Goal: Information Seeking & Learning: Learn about a topic

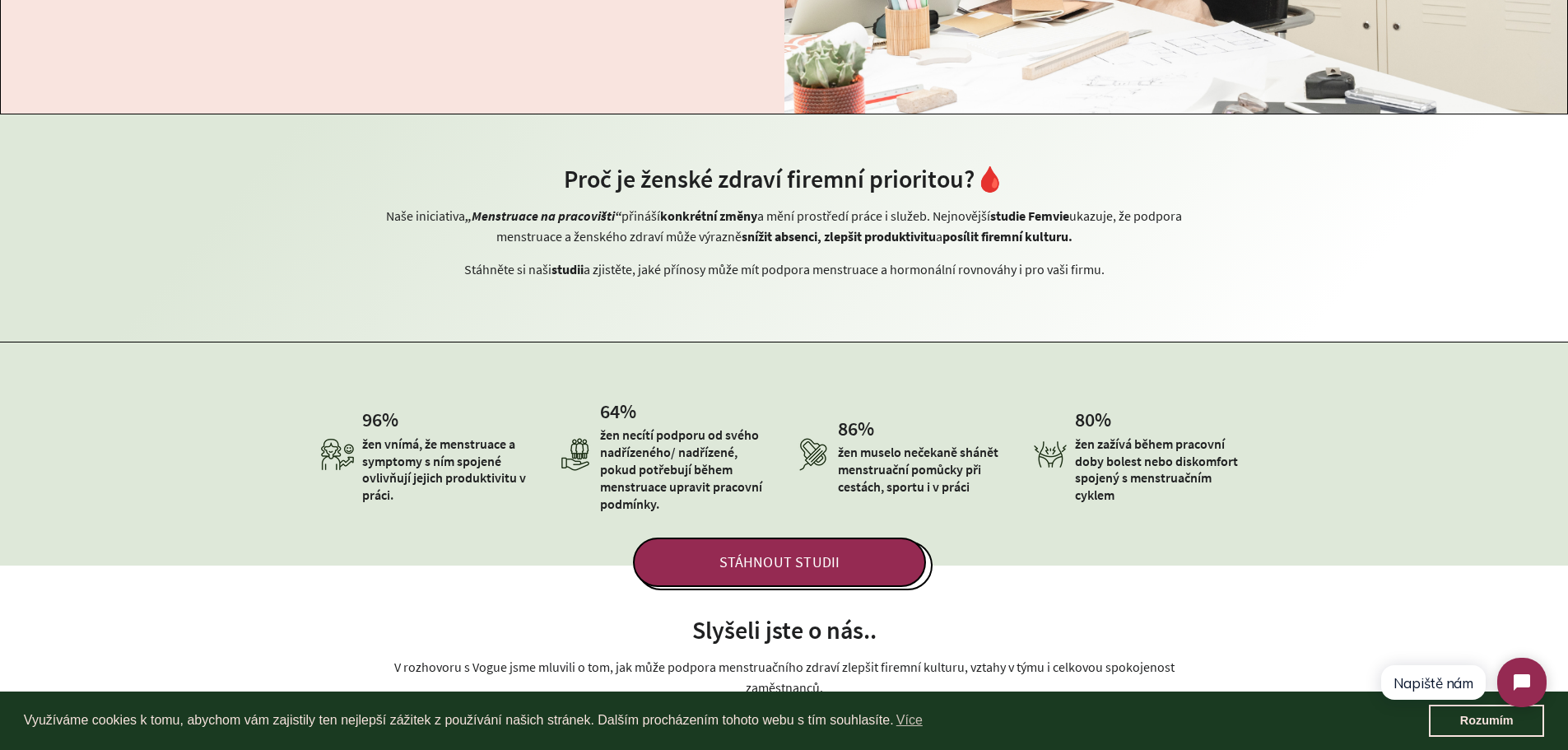
scroll to position [714, 0]
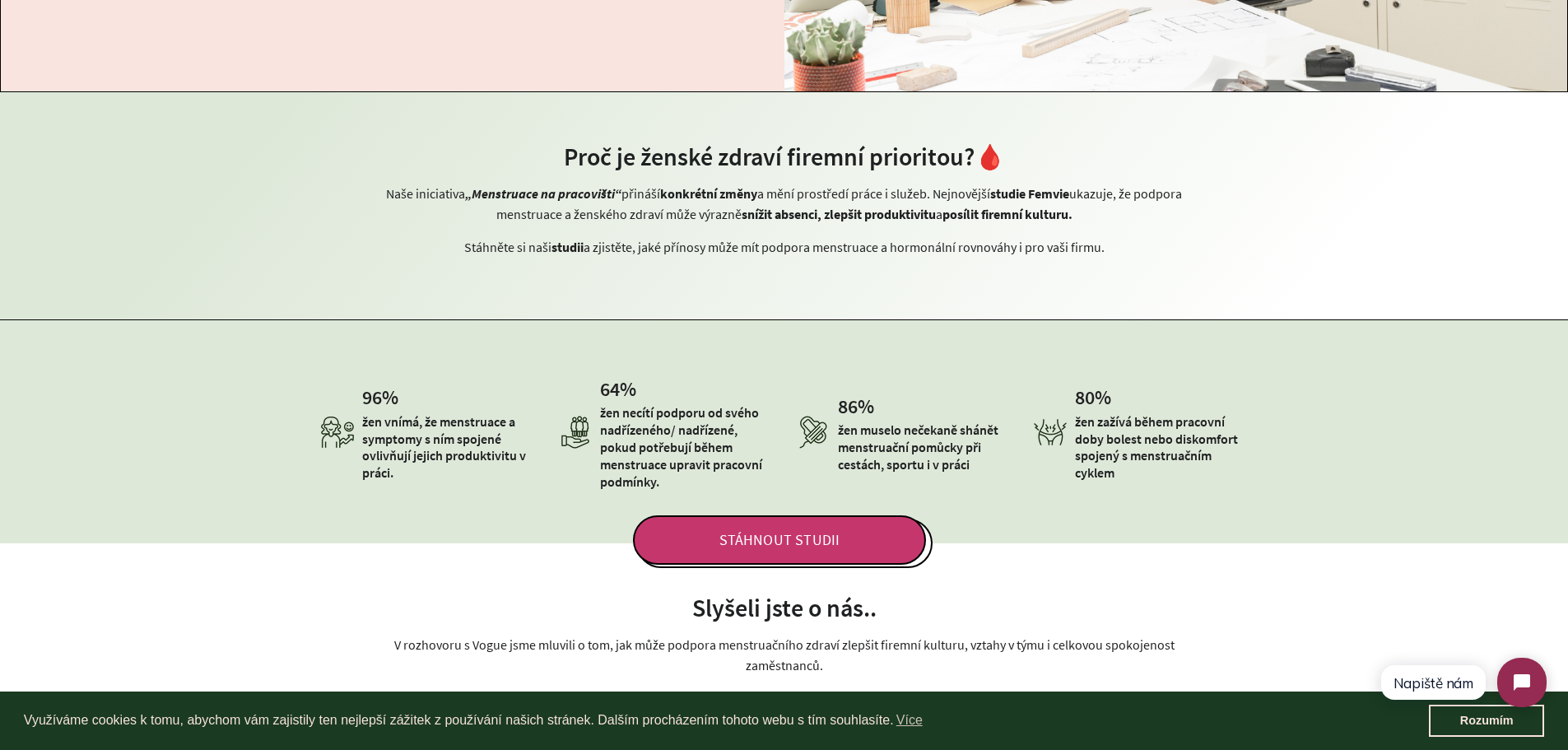
click at [782, 536] on span "STÁHNOUT STUDII" at bounding box center [779, 540] width 293 height 49
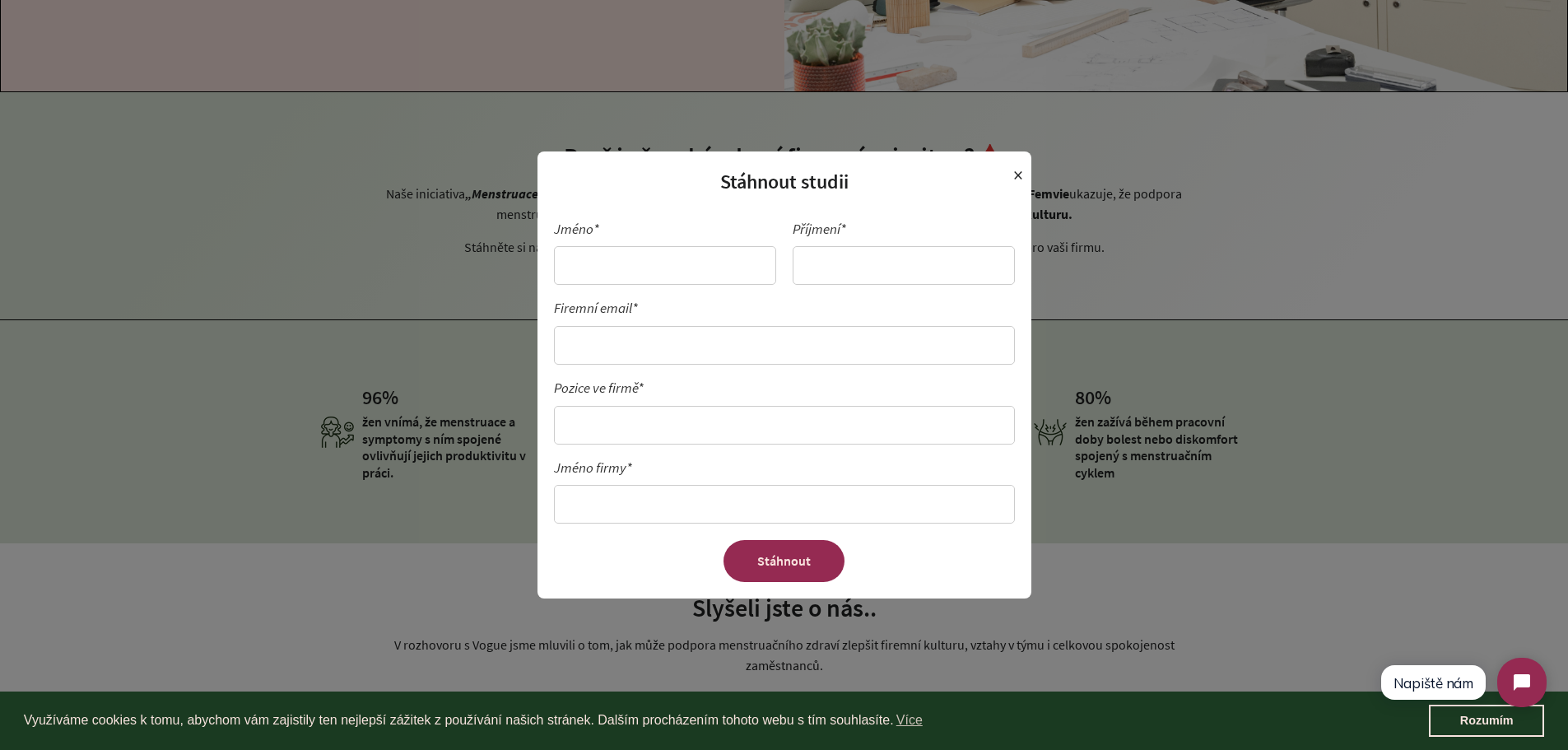
click at [1015, 177] on span "×" at bounding box center [1018, 176] width 10 height 31
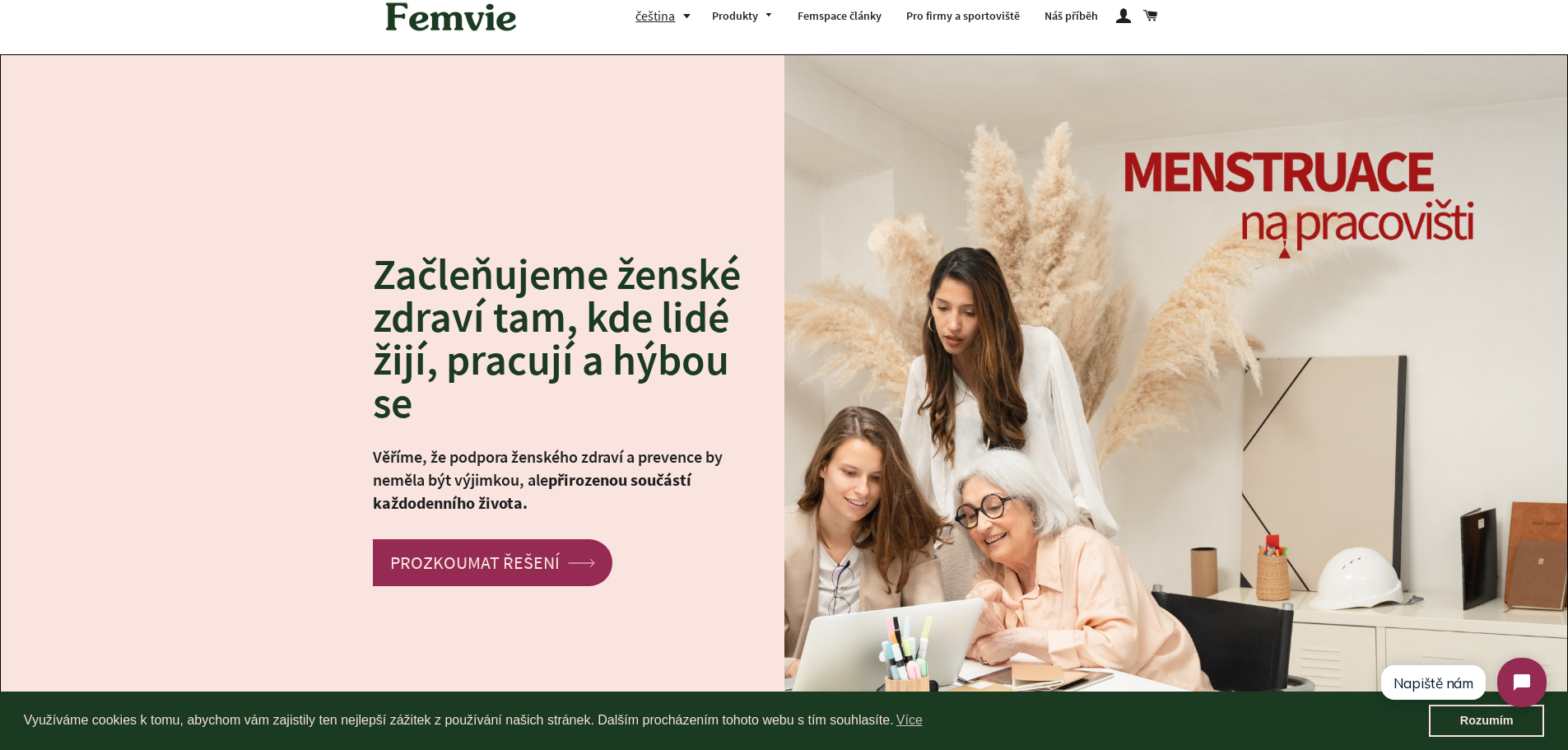
scroll to position [13, 0]
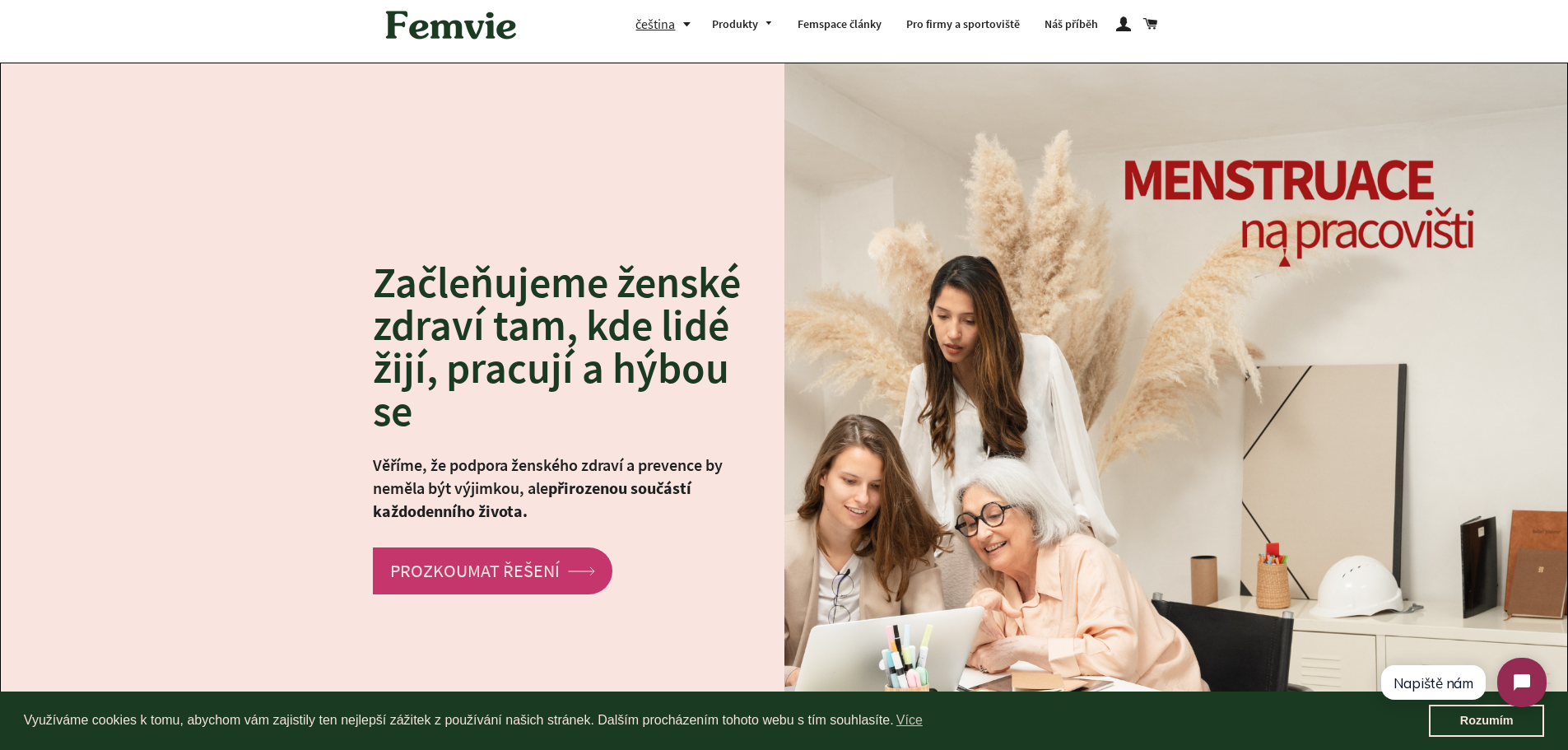
click at [452, 569] on link "PROZKOUMAT ŘEŠENÍ arrow Created with Sketch." at bounding box center [492, 570] width 240 height 47
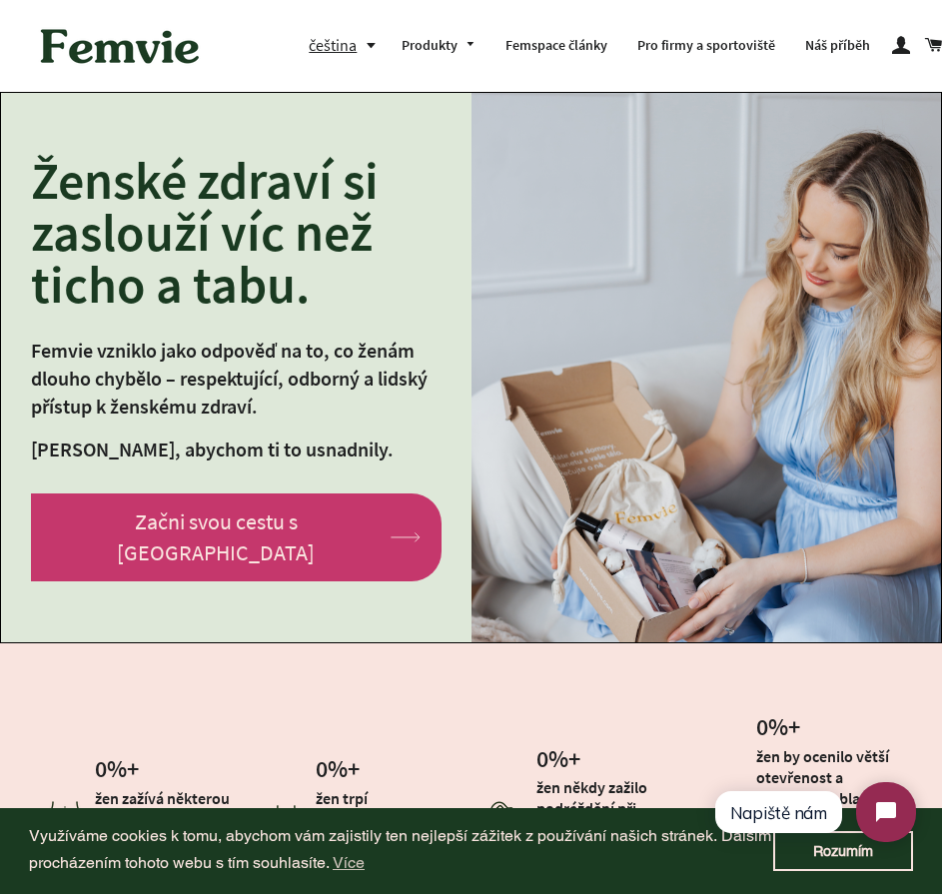
click at [203, 534] on link "Začni svou cestu s Femvie arrow Created with Sketch." at bounding box center [236, 537] width 410 height 88
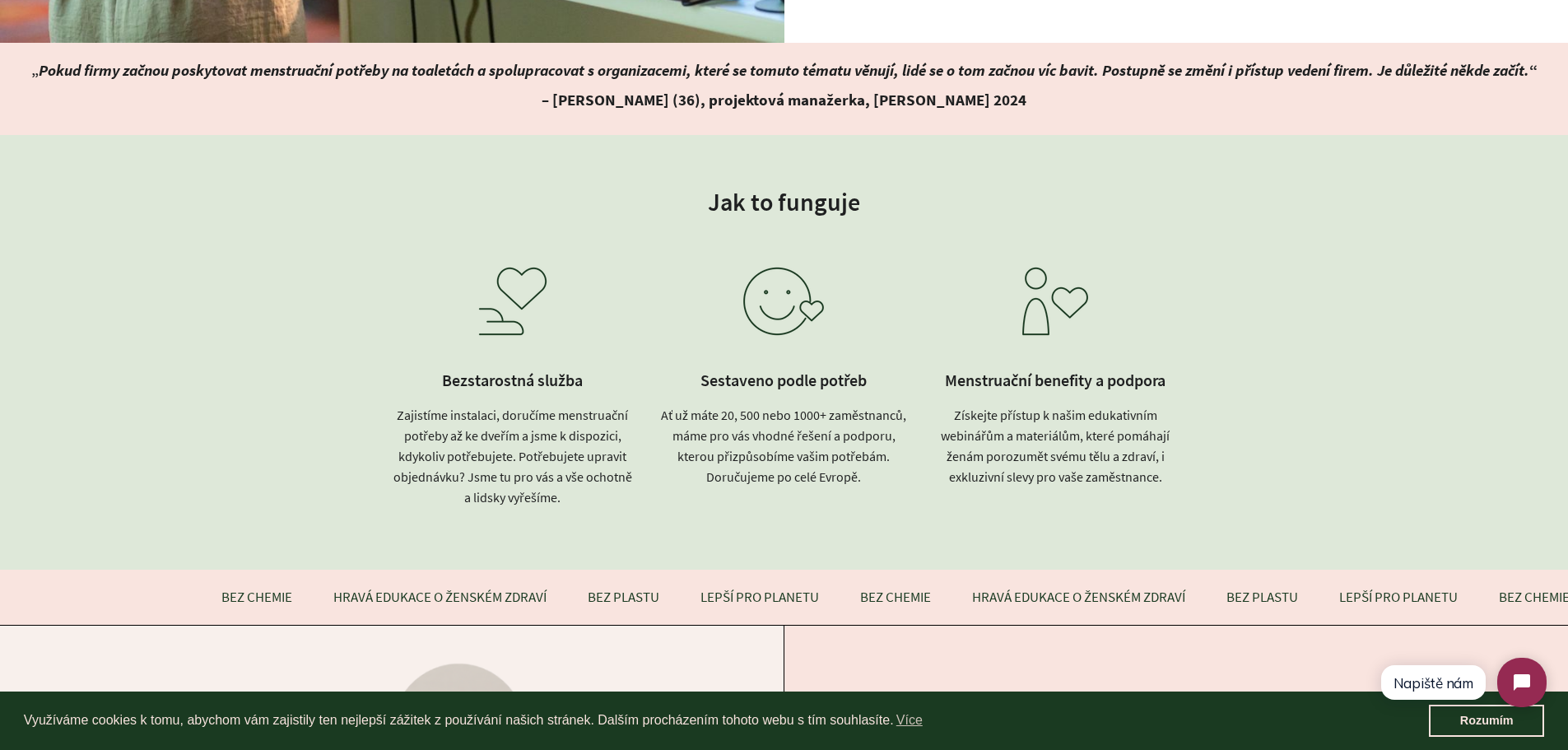
scroll to position [3888, 0]
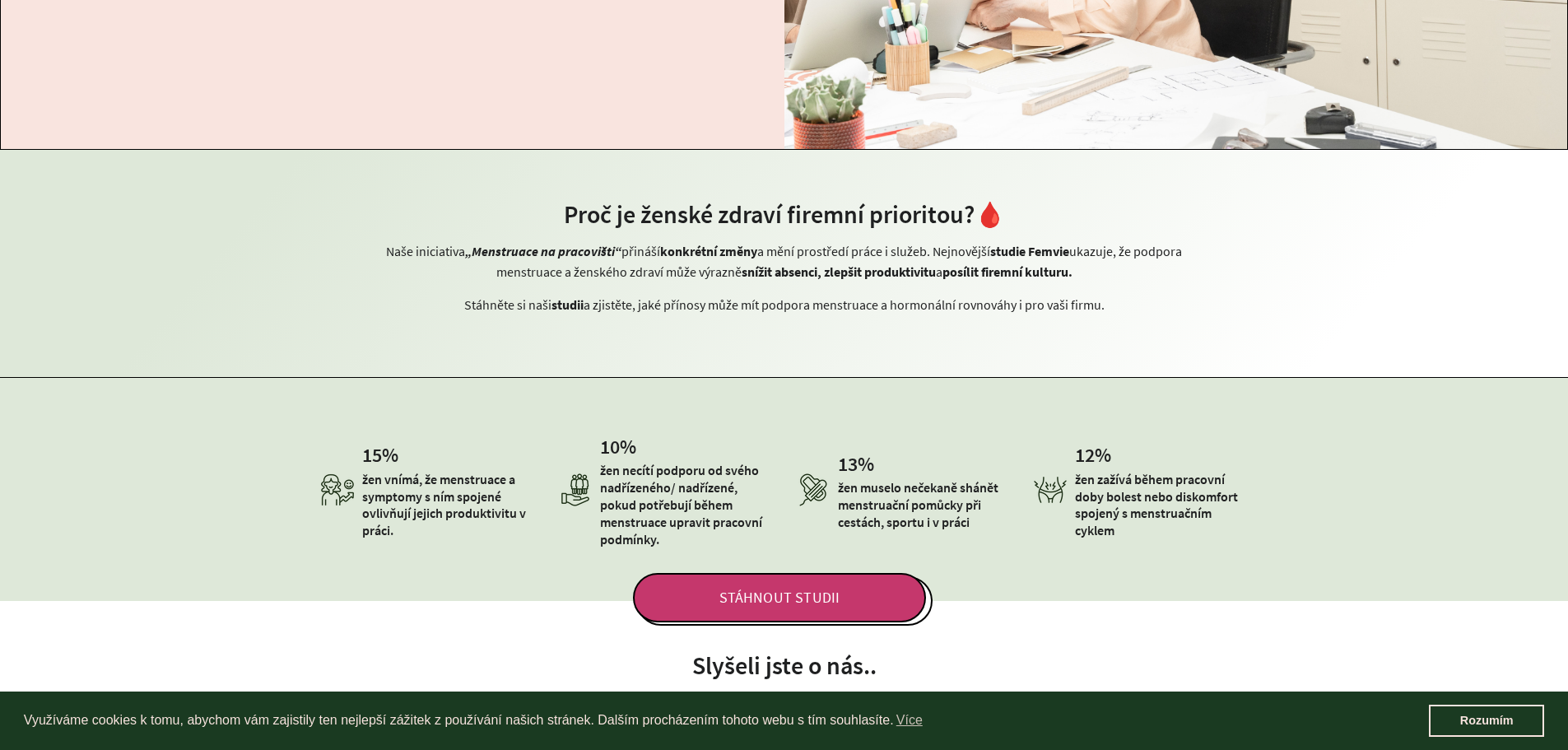
click at [868, 607] on span "STÁHNOUT STUDII" at bounding box center [779, 598] width 293 height 49
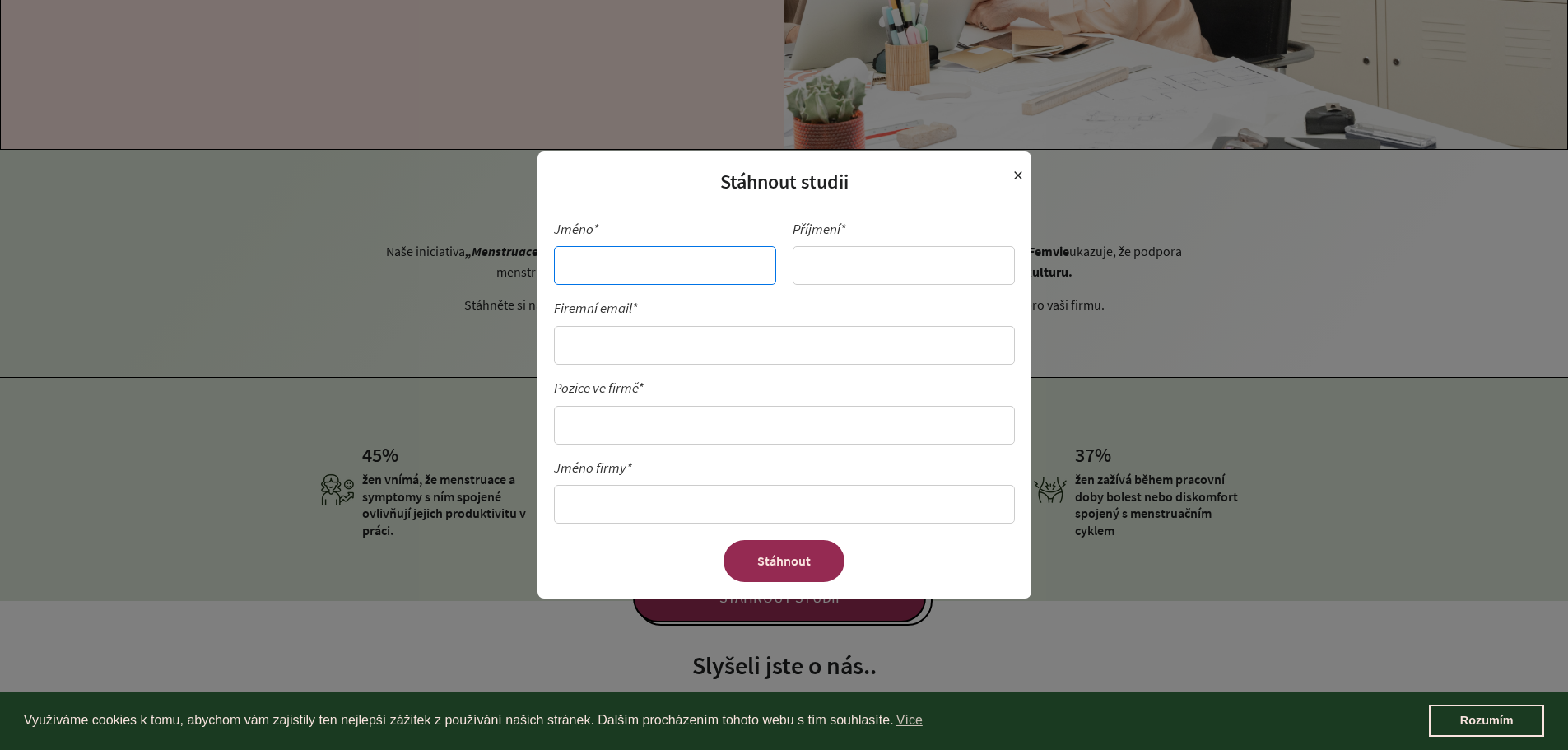
click at [648, 265] on input "Jméno*" at bounding box center [665, 265] width 222 height 39
type input "Lucie"
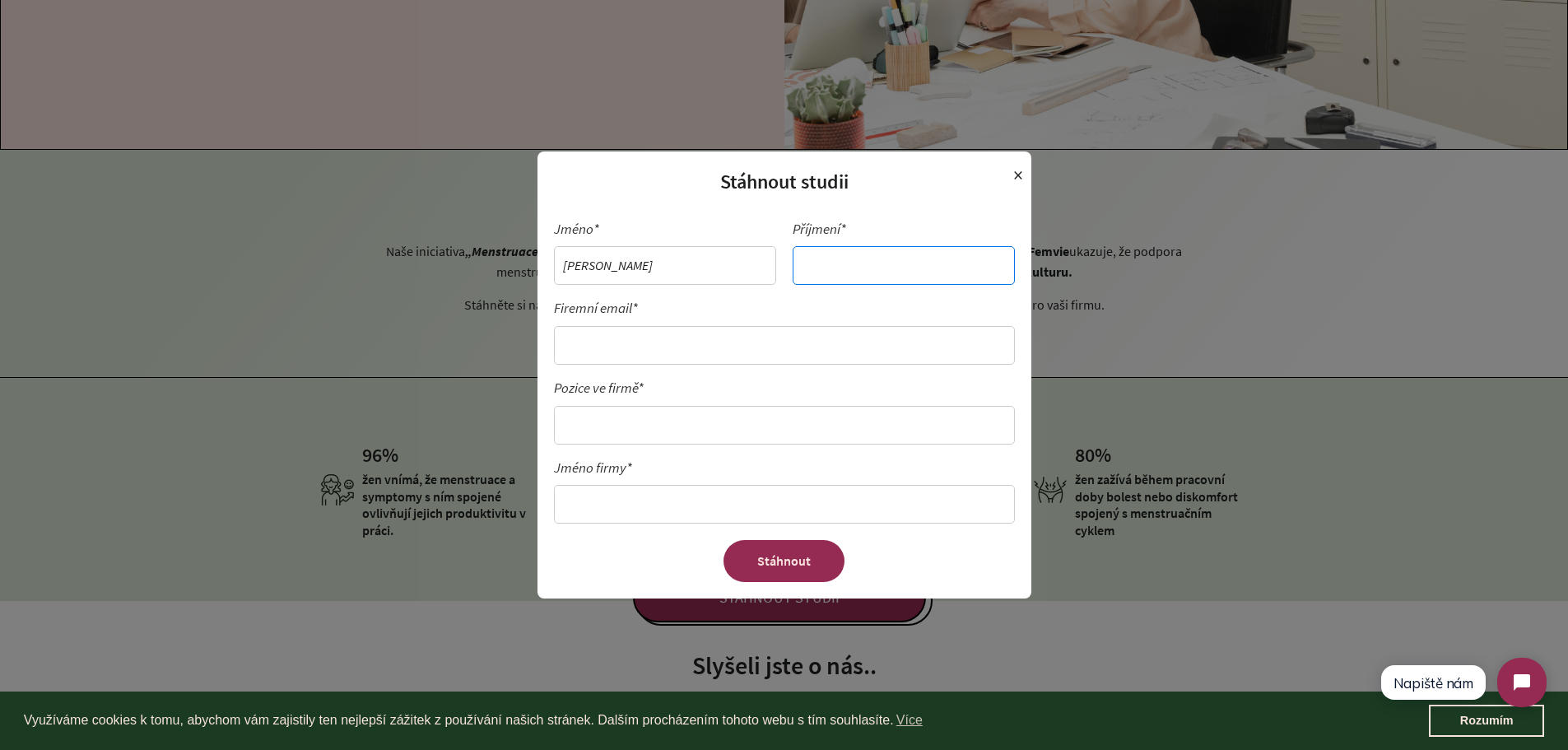
click at [833, 265] on input "Příjmení*" at bounding box center [904, 265] width 222 height 39
type input "Weissová"
click at [591, 431] on input "Pozice ve firmě*" at bounding box center [784, 424] width 461 height 39
type input "redaktorka"
click at [588, 493] on input "Jméno firmy*" at bounding box center [784, 504] width 461 height 39
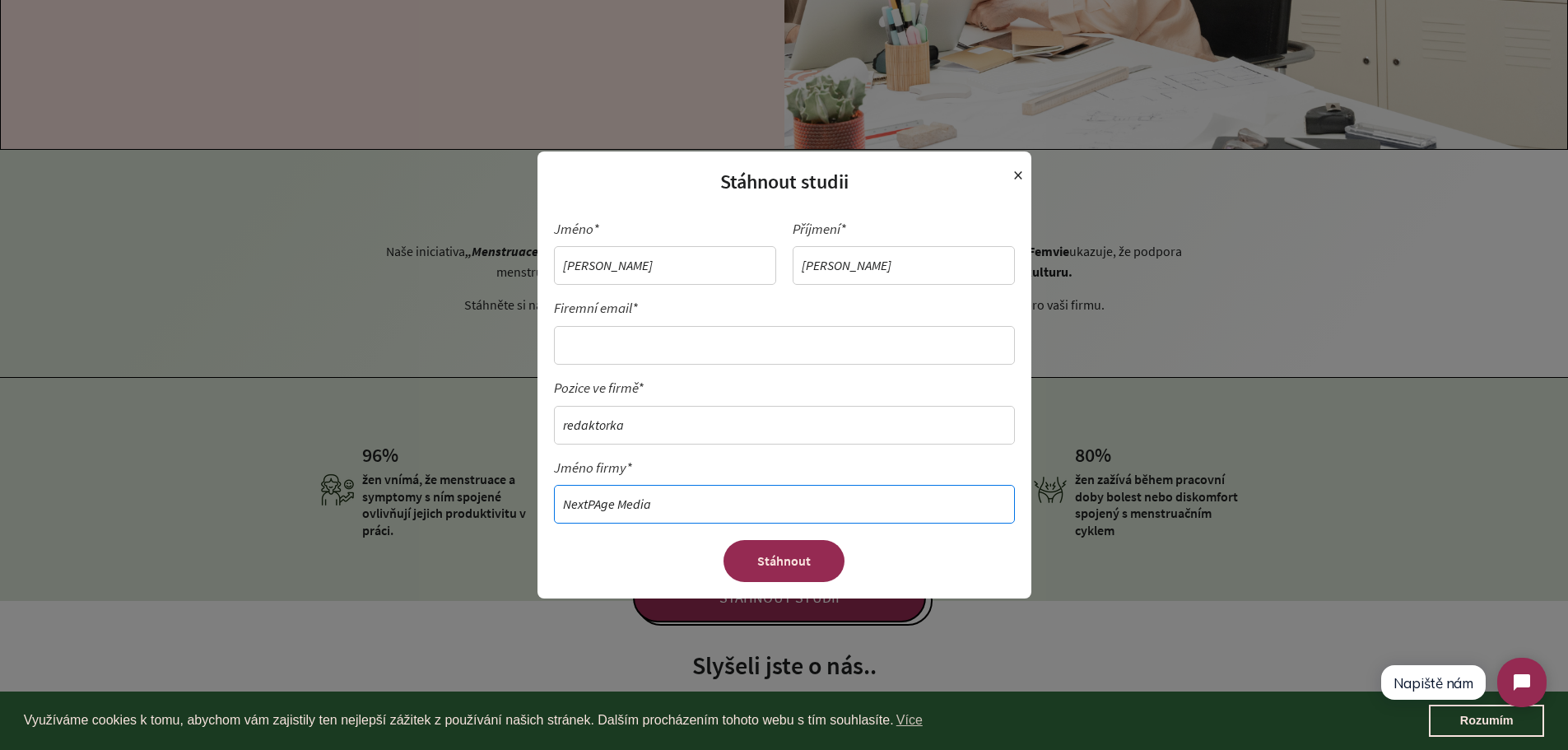
click at [603, 504] on input "NextPAge Media" at bounding box center [784, 504] width 461 height 39
type input "NextPage Media"
click at [649, 351] on input "Firemní email*" at bounding box center [784, 345] width 461 height 39
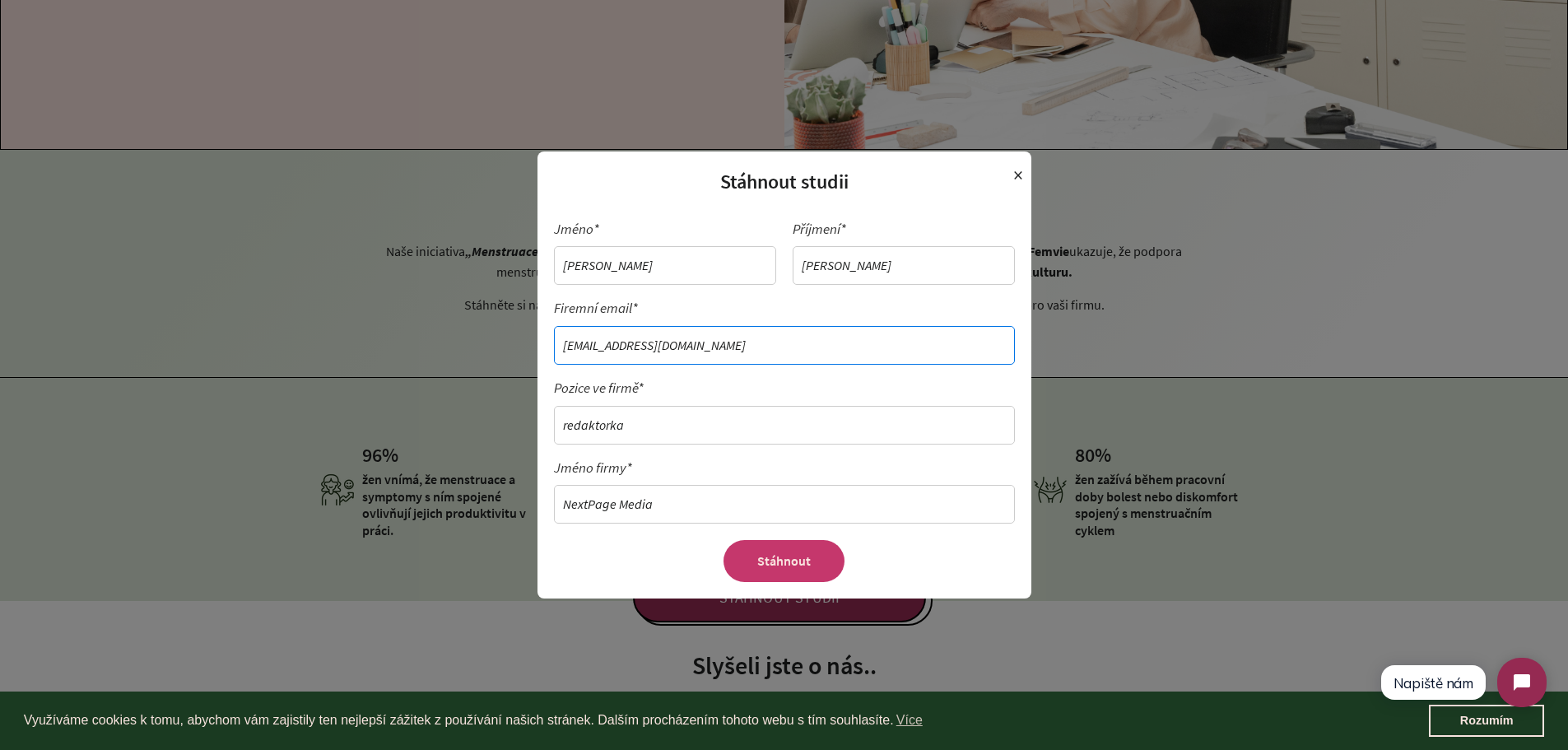
type input "weissova@nextpagemedia.cz"
click at [779, 547] on button "Stáhnout" at bounding box center [784, 560] width 121 height 42
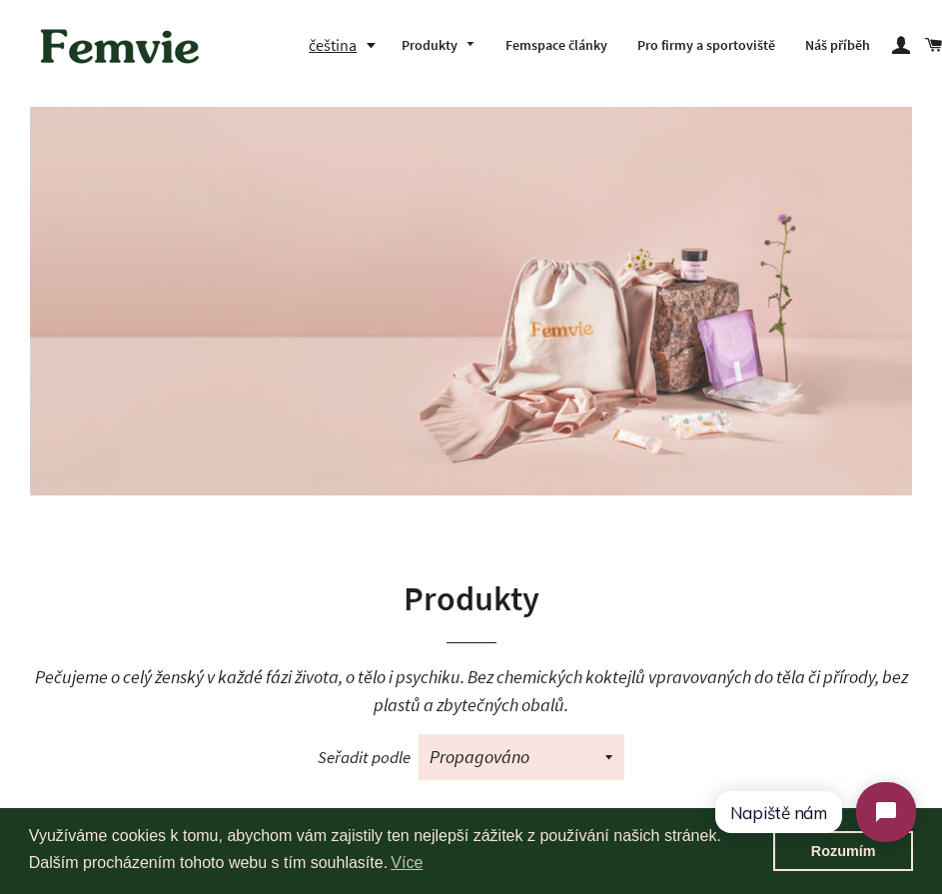
click at [851, 678] on span "Pečujeme o celý ženský v každé fázi života, o tělo i psychiku. Bez chemických k…" at bounding box center [471, 690] width 873 height 51
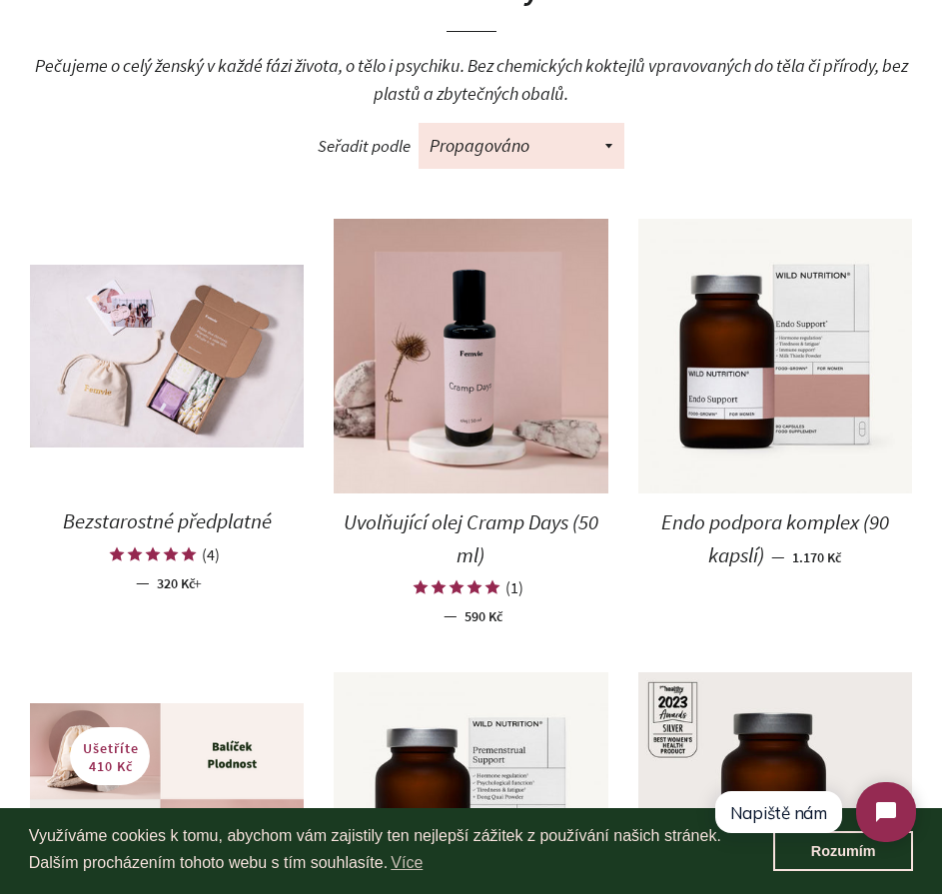
scroll to position [614, 0]
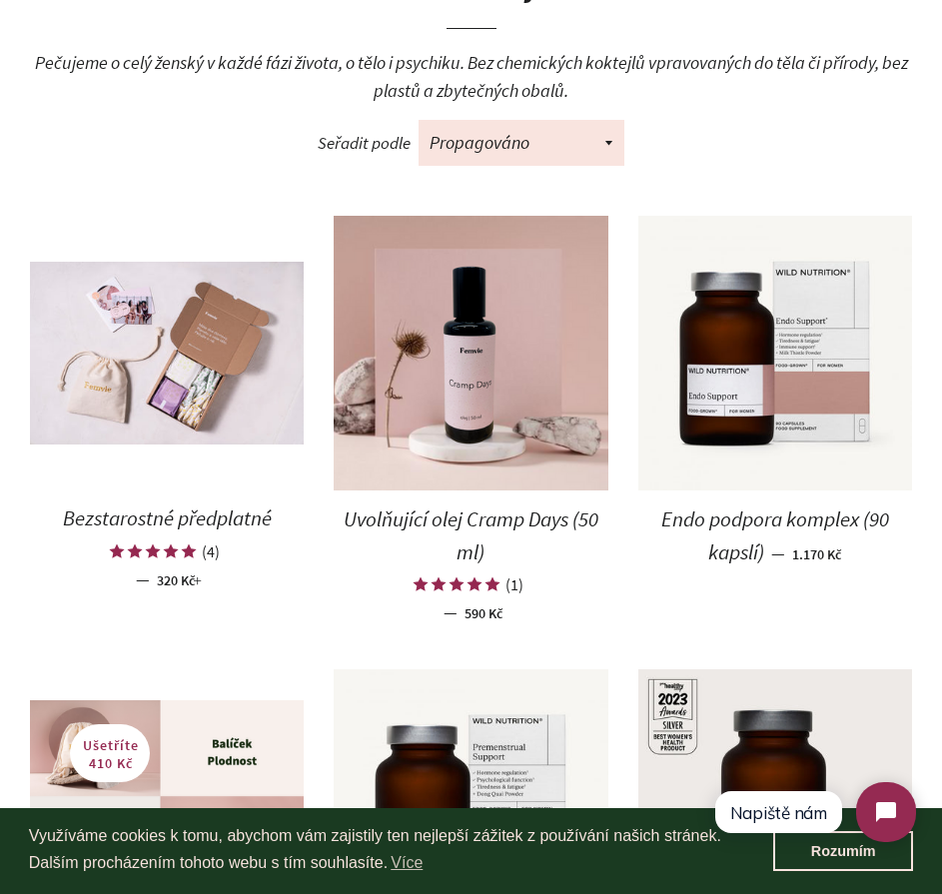
click at [161, 525] on span "Bezstarostné předplatné" at bounding box center [167, 517] width 209 height 27
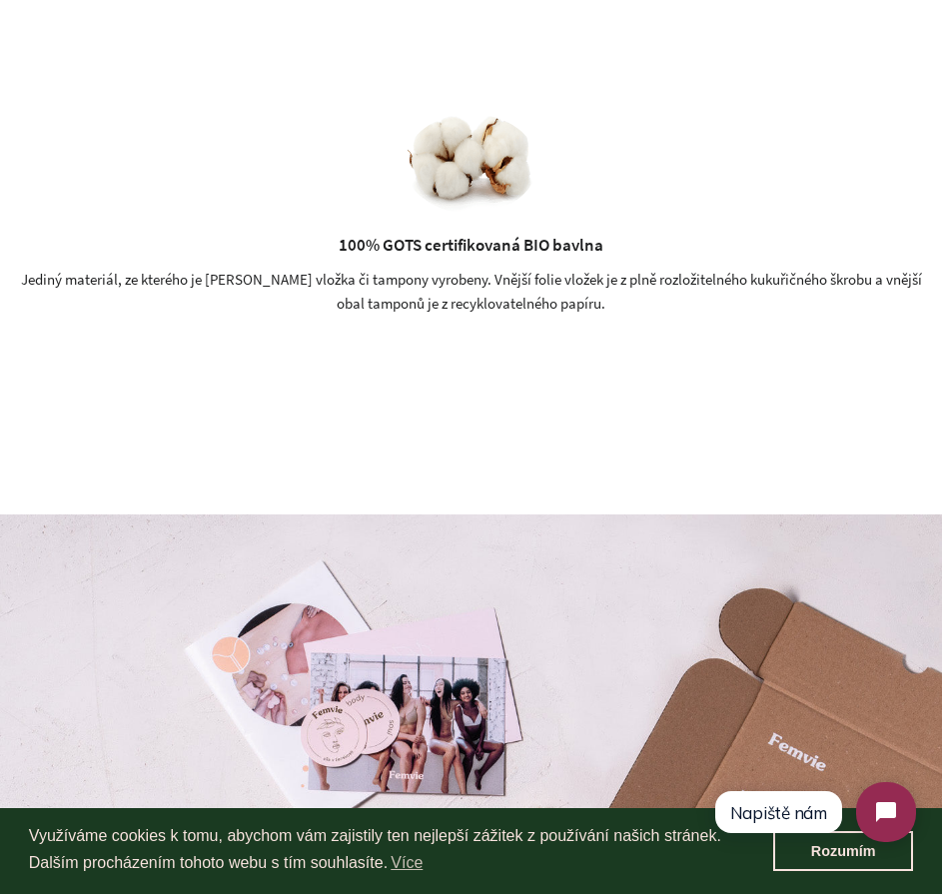
scroll to position [2184, 0]
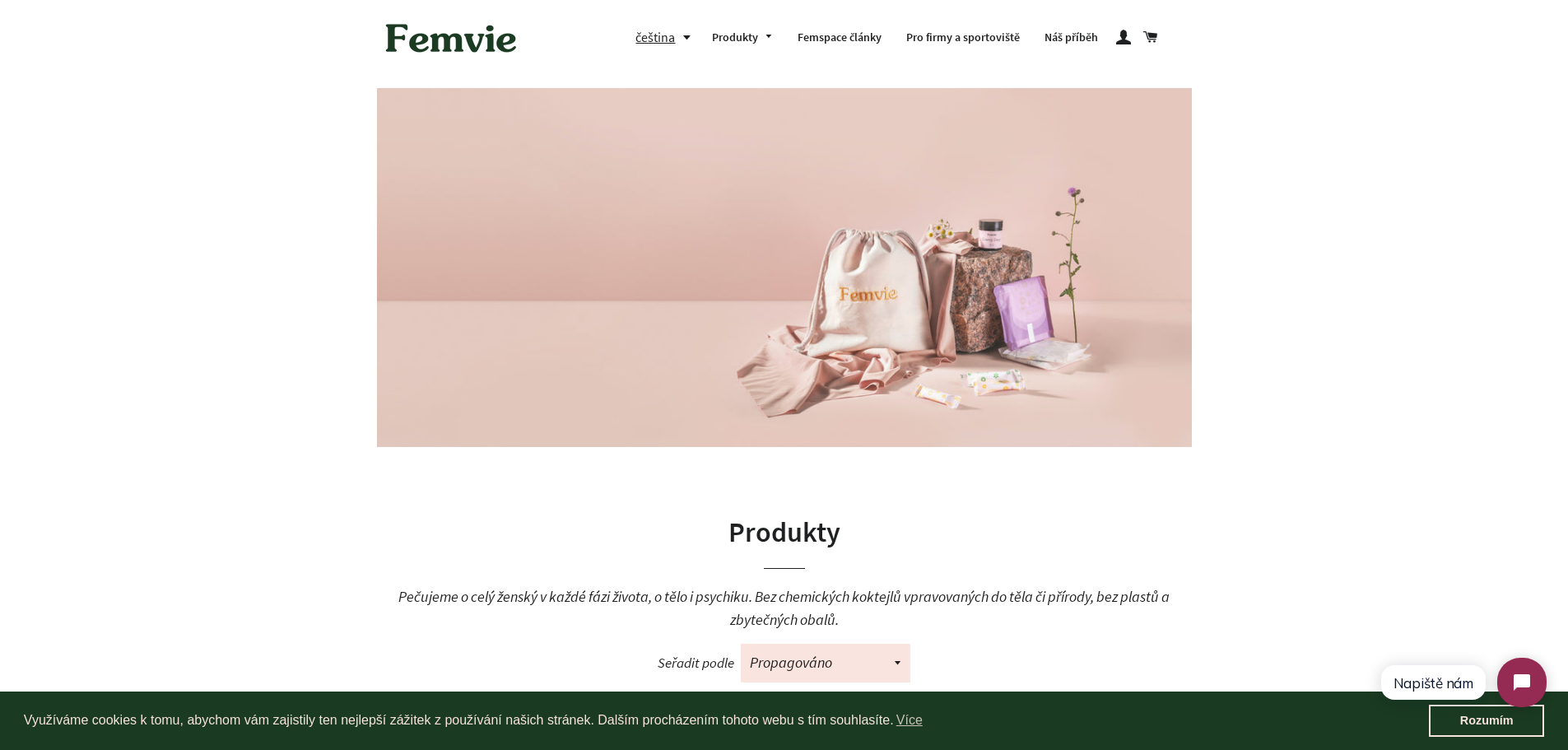
click at [695, 40] on button "čeština" at bounding box center [667, 37] width 64 height 22
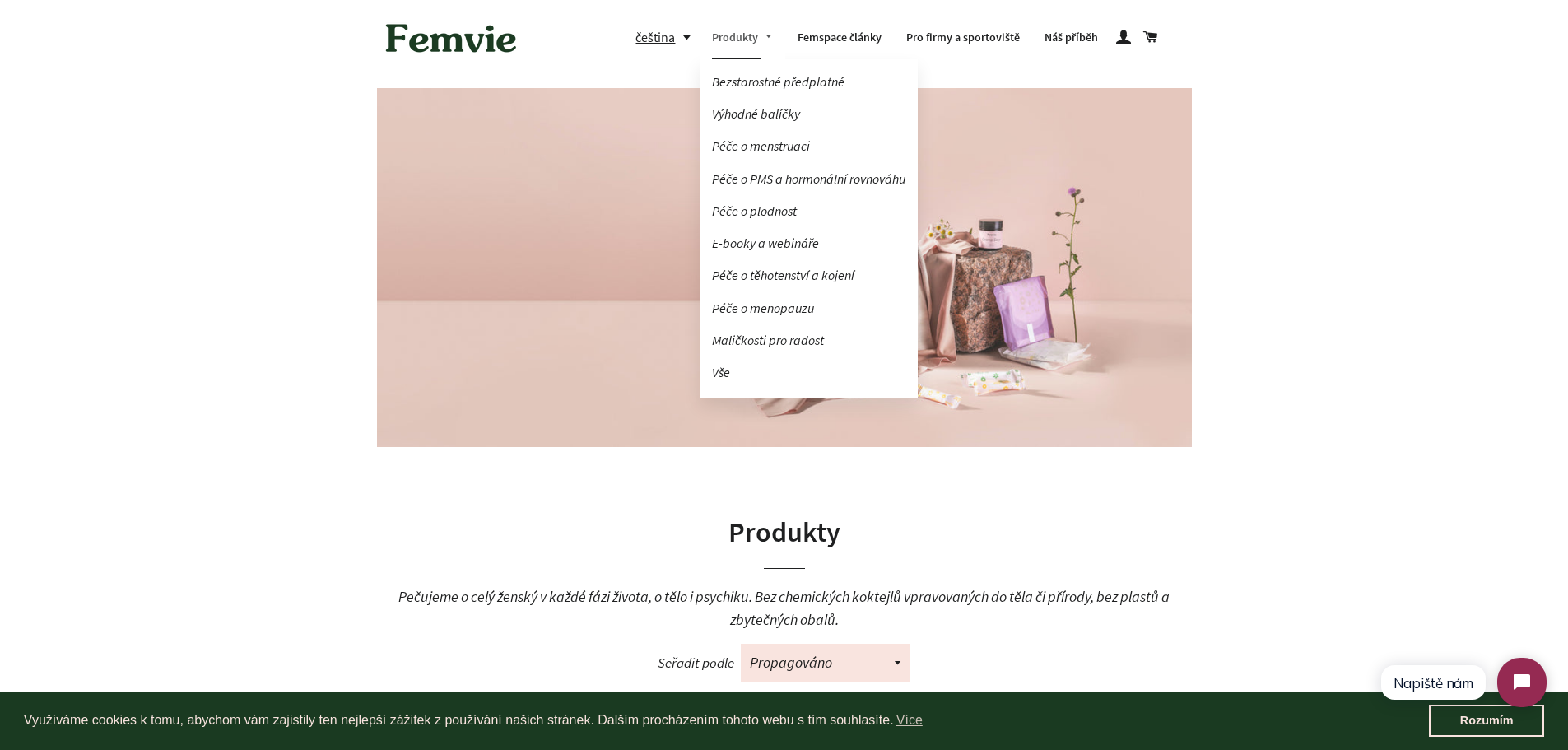
click at [720, 40] on link "Produkty" at bounding box center [742, 38] width 86 height 43
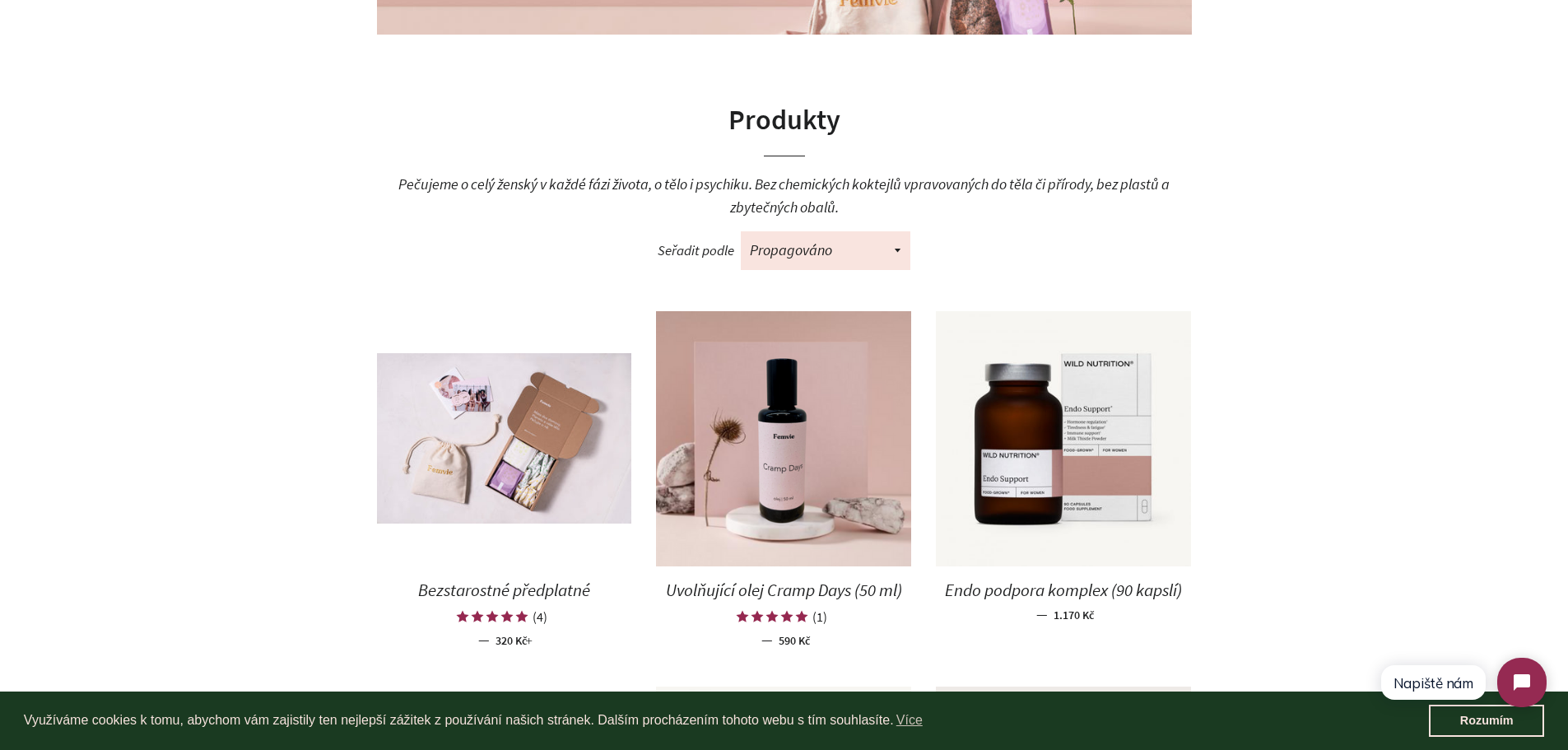
scroll to position [540, 0]
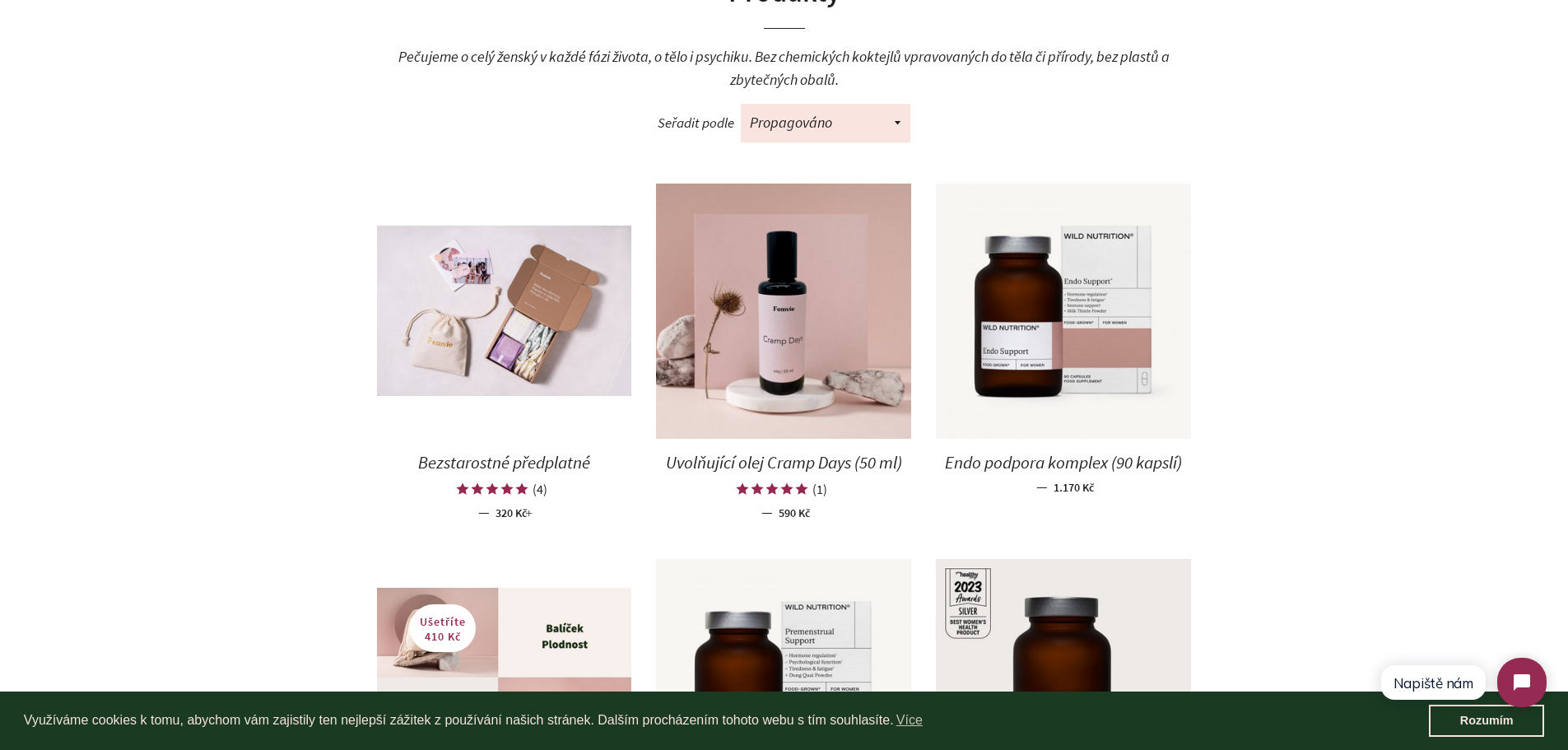
click at [855, 463] on span "Uvolňující olej Cramp Days (50 ml)" at bounding box center [784, 462] width 236 height 22
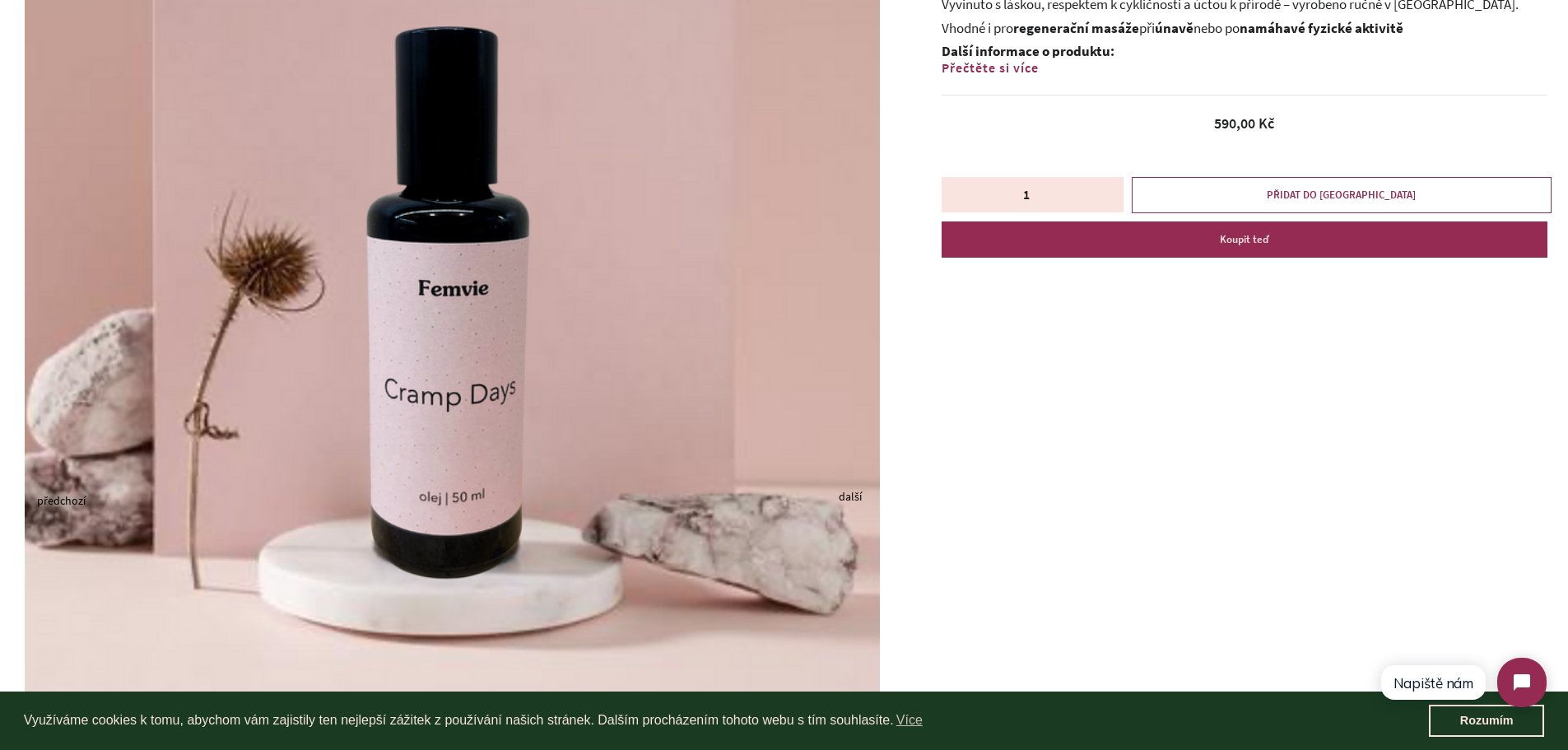
scroll to position [229, 0]
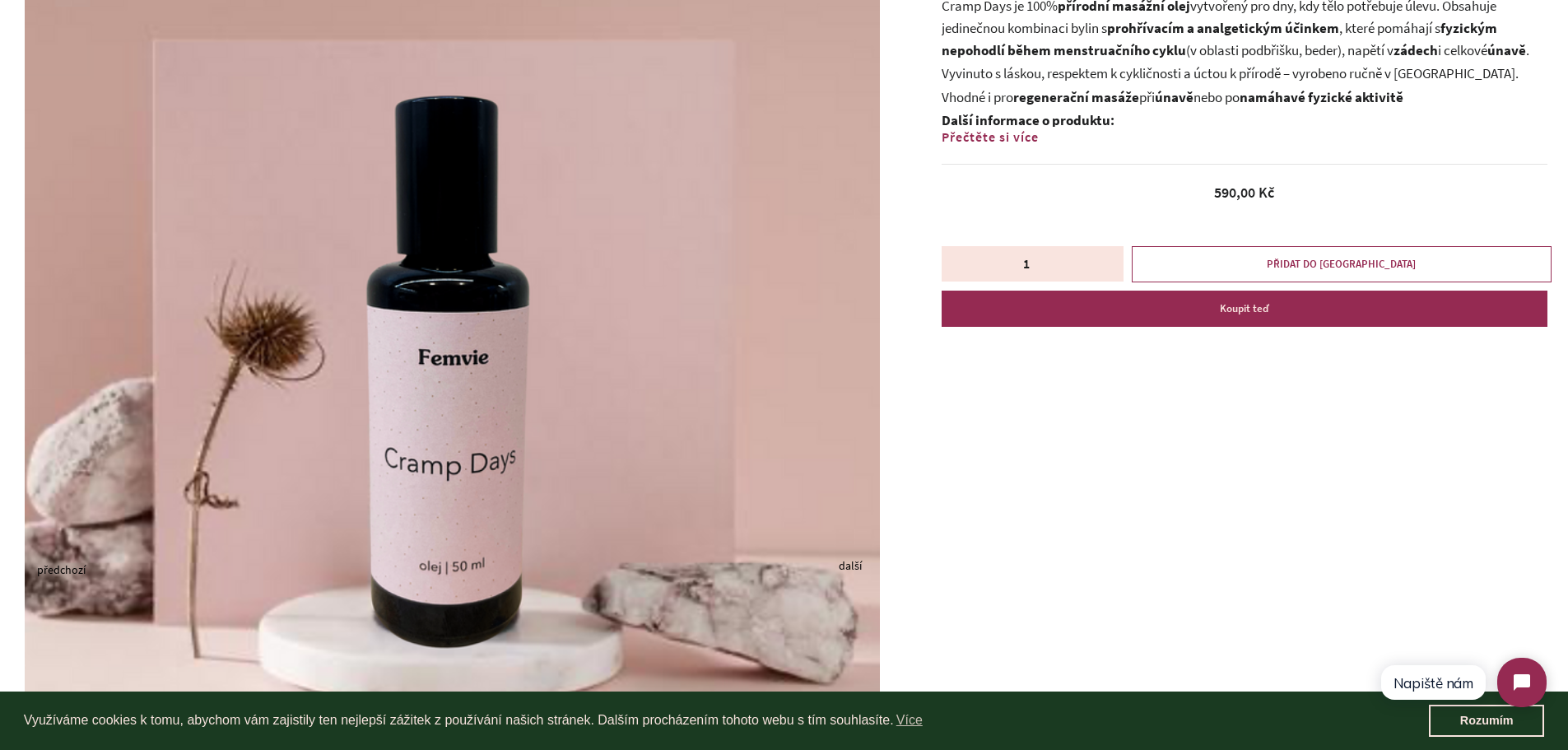
click at [980, 138] on span "Přečtěte si více" at bounding box center [990, 137] width 97 height 16
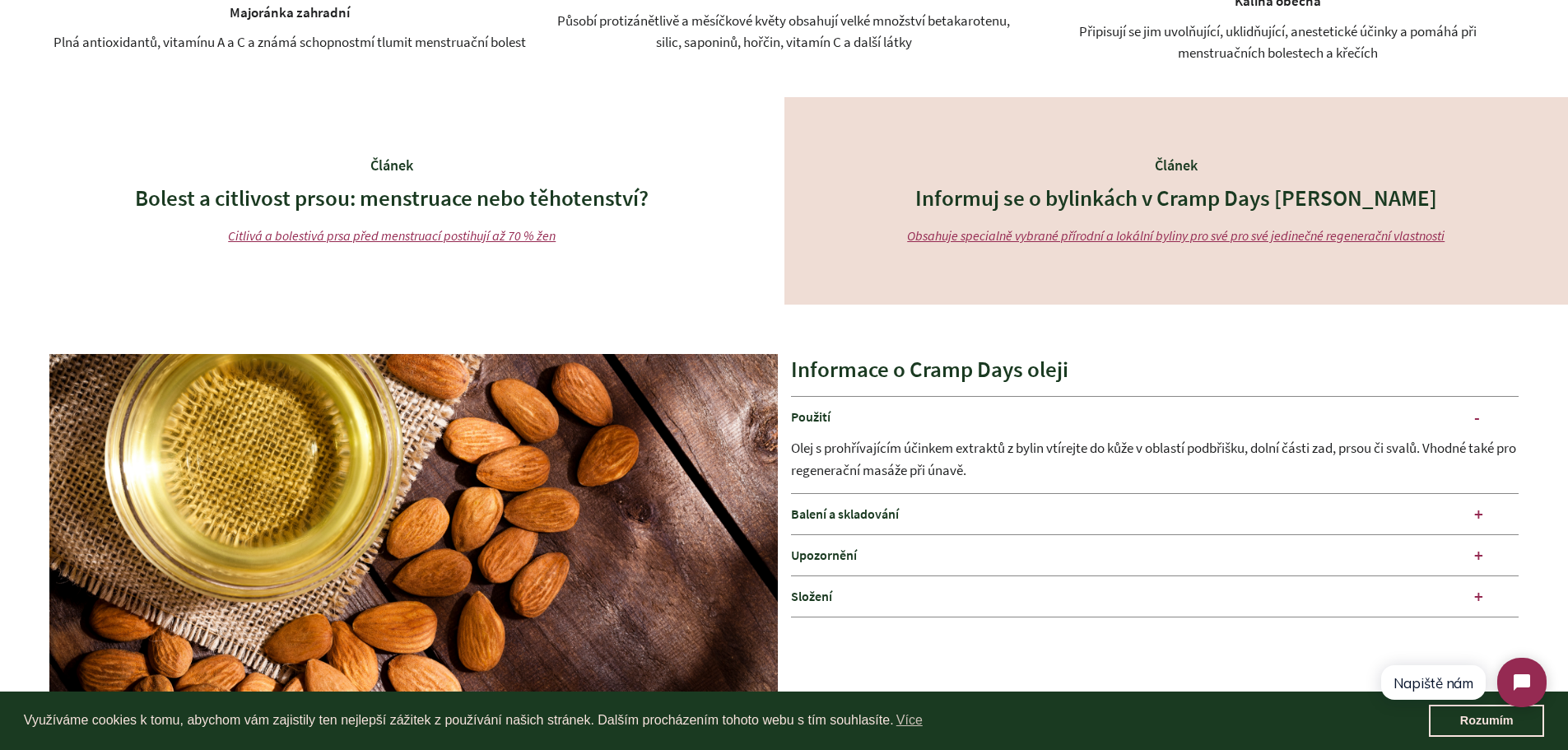
scroll to position [2300, 0]
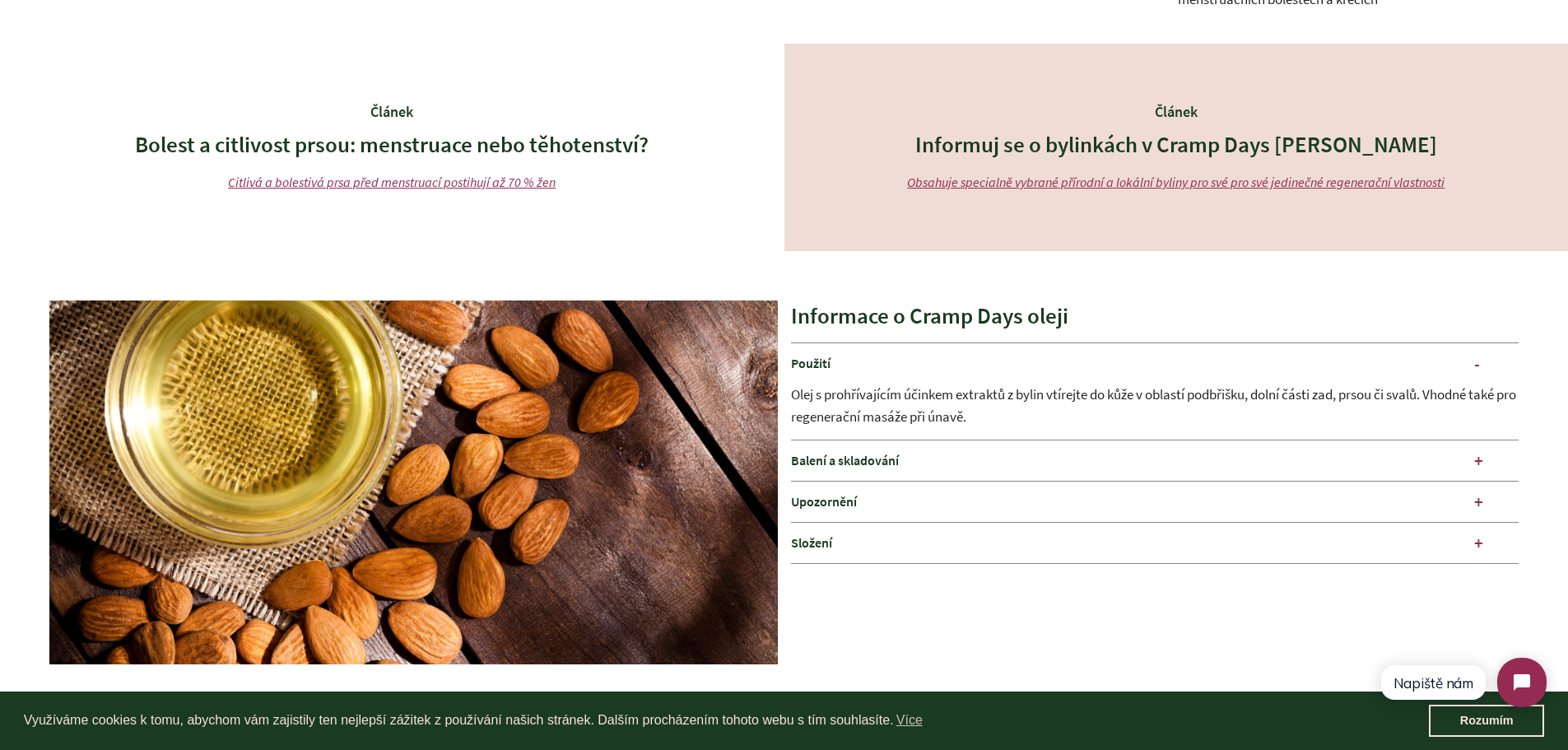
click at [1313, 185] on link "Obsahuje specialně vybrané přírodní a lokální byliny pro své pro své jedinečné …" at bounding box center [1176, 182] width 537 height 16
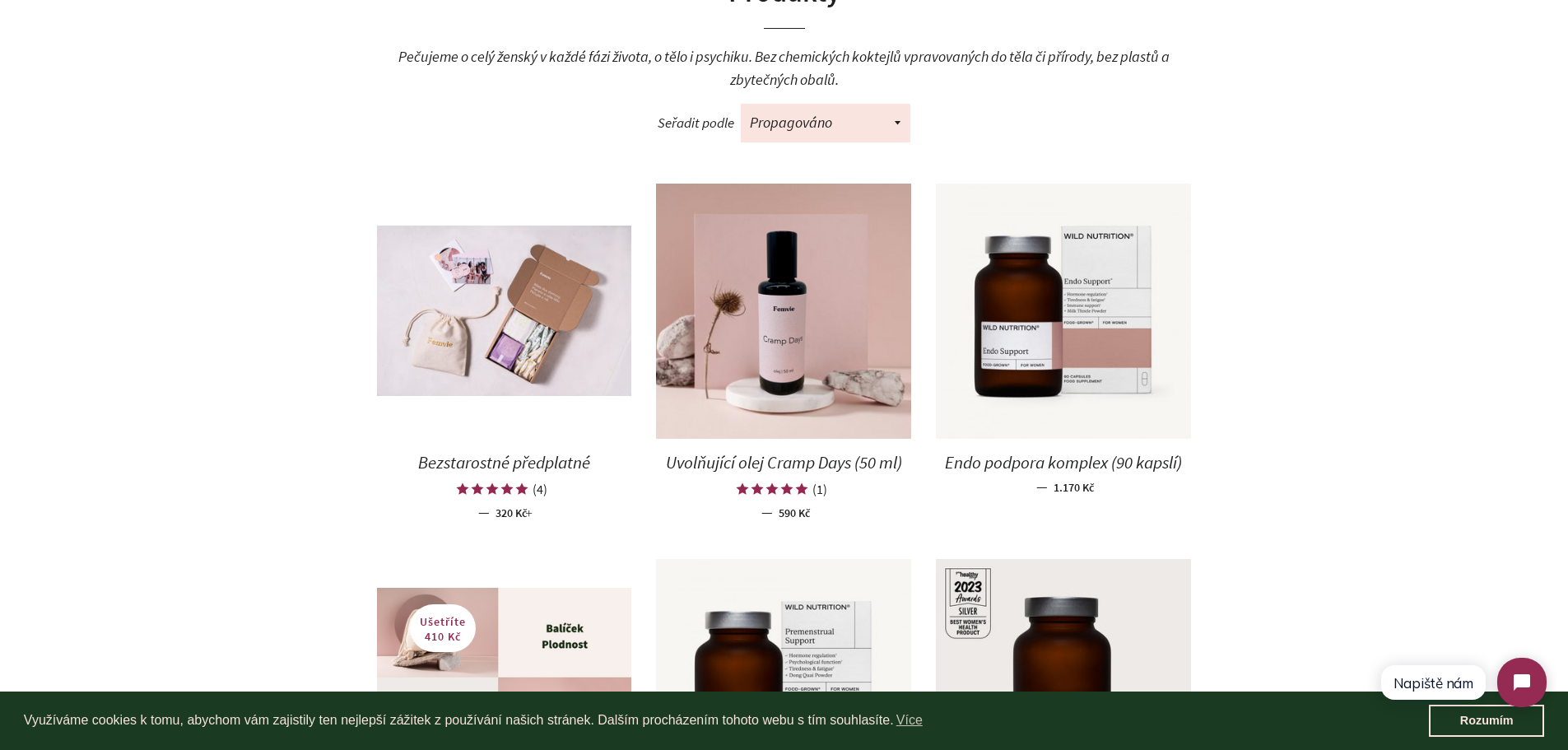
click at [1071, 463] on span "Endo podpora komplex (90 kapslí)" at bounding box center [1064, 462] width 237 height 22
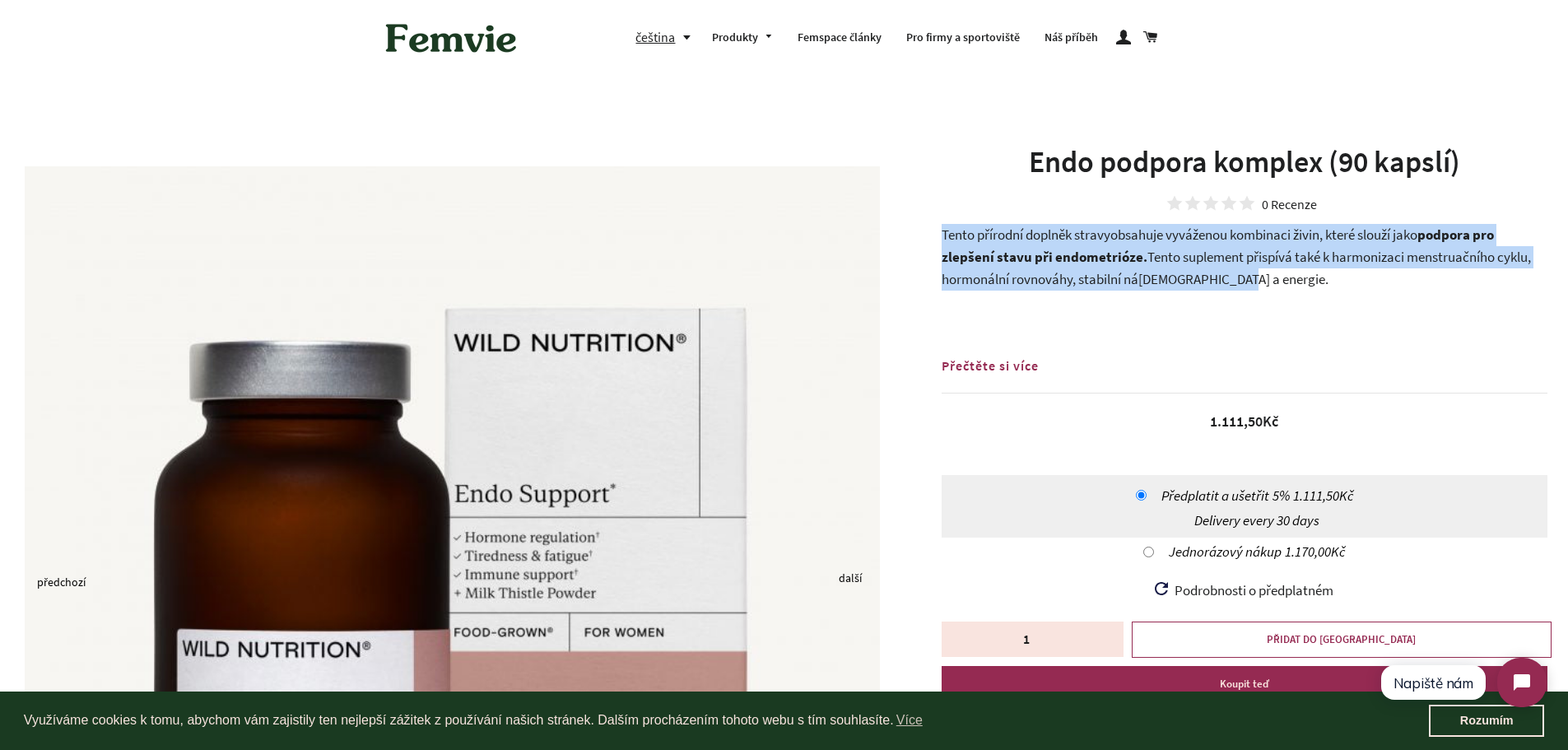
drag, startPoint x: 943, startPoint y: 230, endPoint x: 1261, endPoint y: 276, distance: 321.3
click at [1261, 276] on p "Tento přírodní d oplněk stravy obsahuje vyváženou kombinaci živin, které slouží…" at bounding box center [1244, 257] width 606 height 66
click at [1173, 252] on span "Tento suplement přispívá také k harmonizaci menstruačního cyklu, hormonální rov…" at bounding box center [1236, 268] width 589 height 40
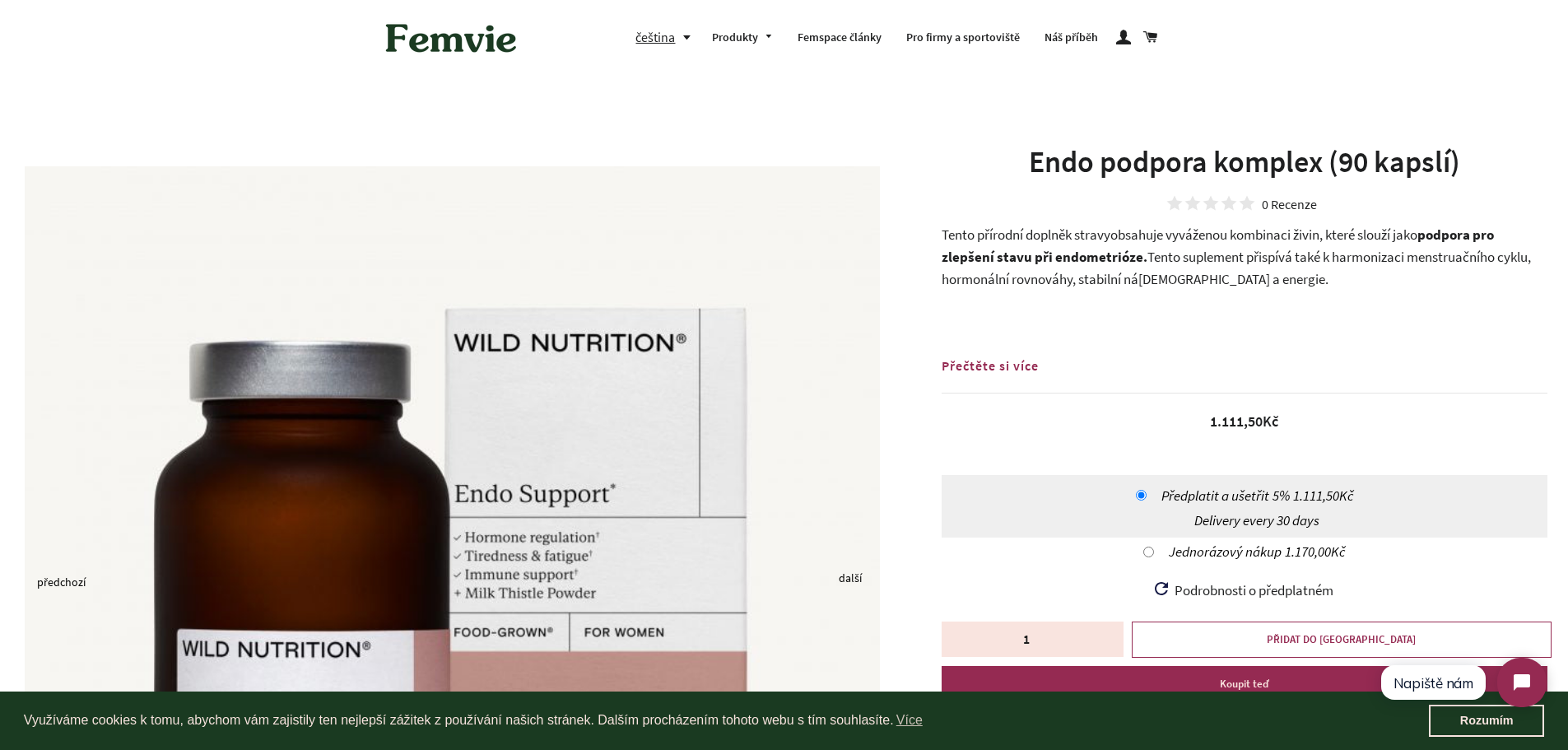
click at [1172, 252] on span "Tento suplement přispívá také k harmonizaci menstruačního cyklu, hormonální rov…" at bounding box center [1236, 268] width 589 height 40
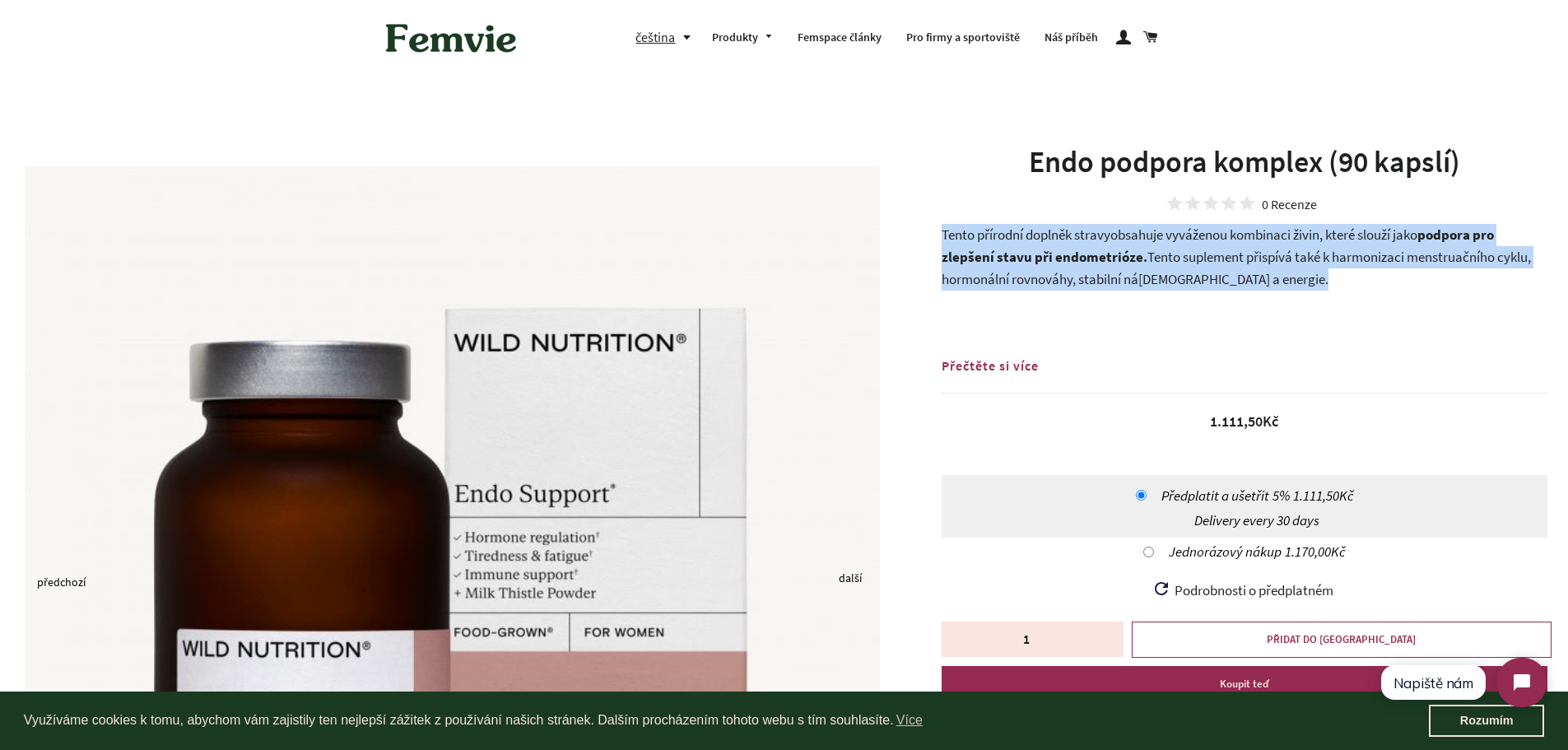
click at [1172, 252] on span "Tento suplement přispívá také k harmonizaci menstruačního cyklu, hormonální rov…" at bounding box center [1236, 268] width 589 height 40
copy div "Tento přírodní d oplněk stravy obsahuje vyváženou kombinaci živin, které slouží…"
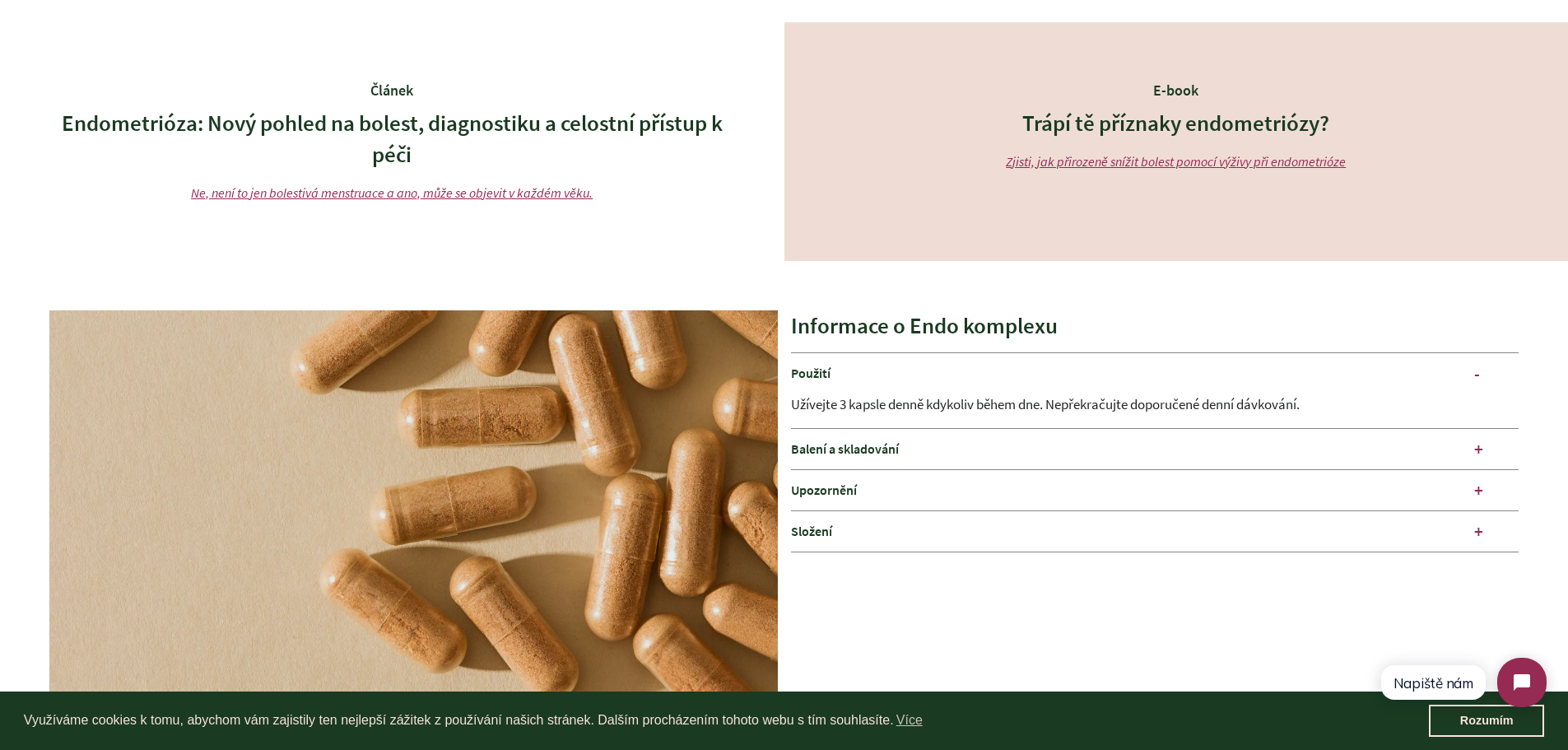
scroll to position [2030, 0]
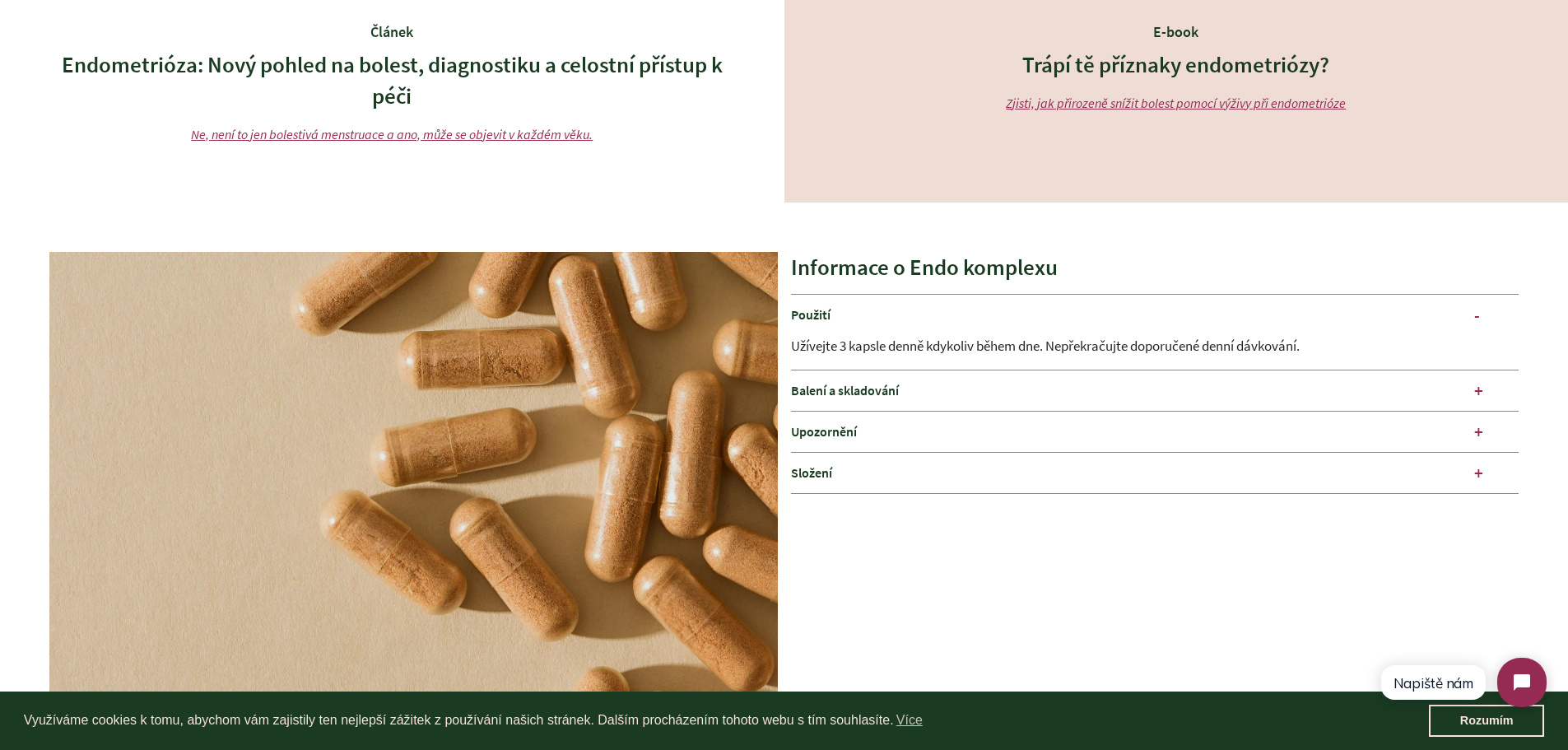
click at [1513, 89] on div "E-book Trápí tě příznaky endometriózy? Zjisti, jak přirozeně snížit bolest pomo…" at bounding box center [1177, 83] width 784 height 239
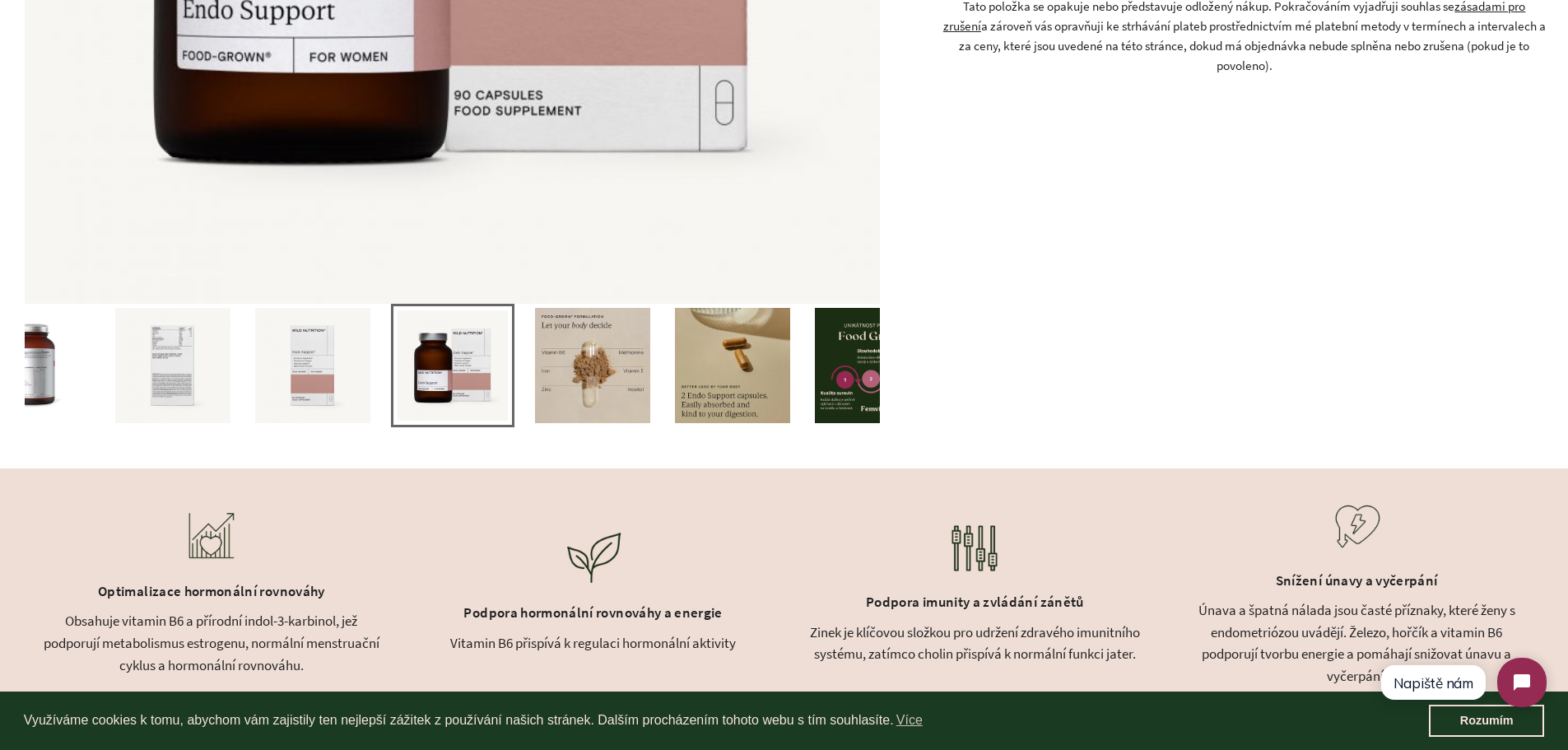
scroll to position [62, 0]
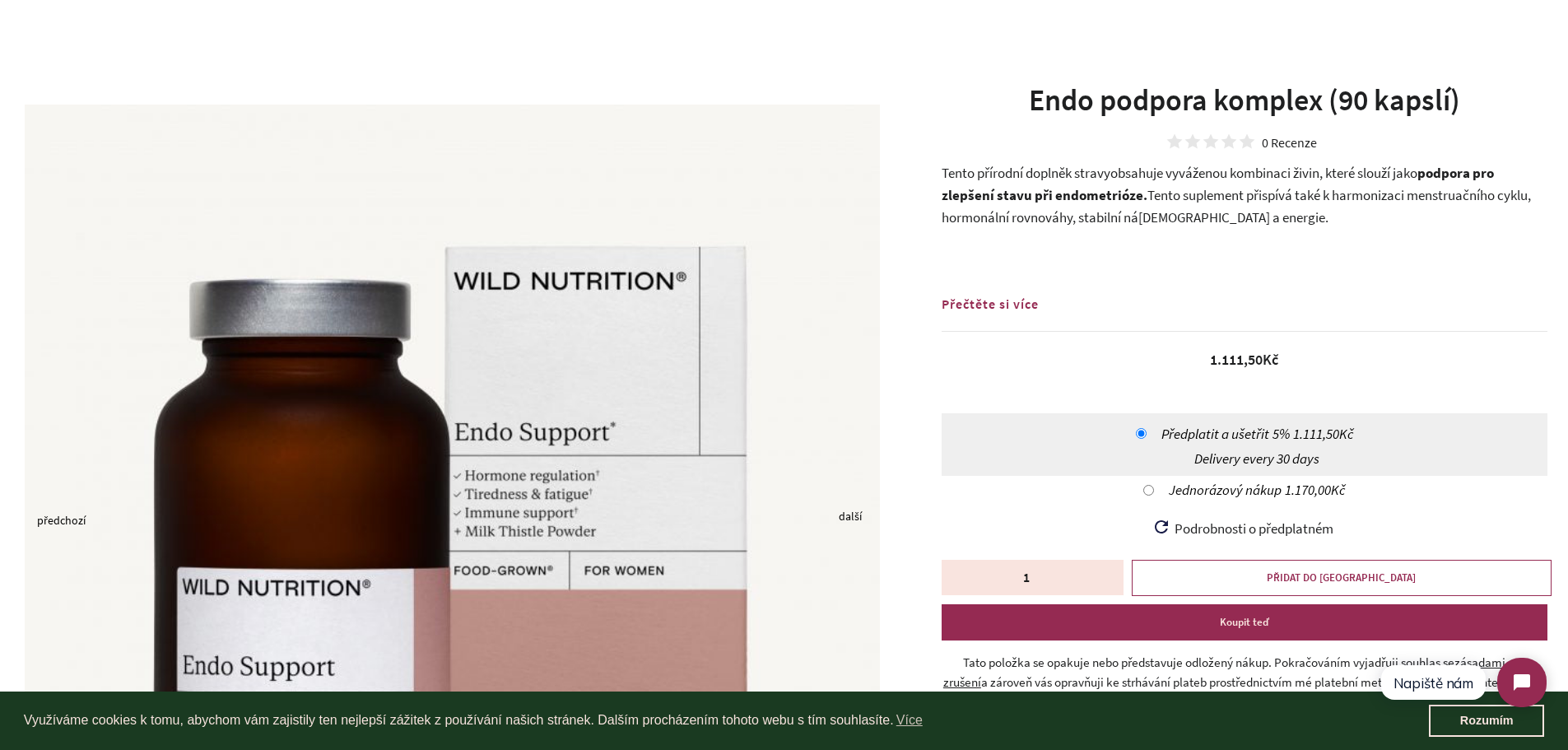
click at [955, 114] on h1 "Endo podpora komplex (90 kapslí)" at bounding box center [1244, 101] width 606 height 41
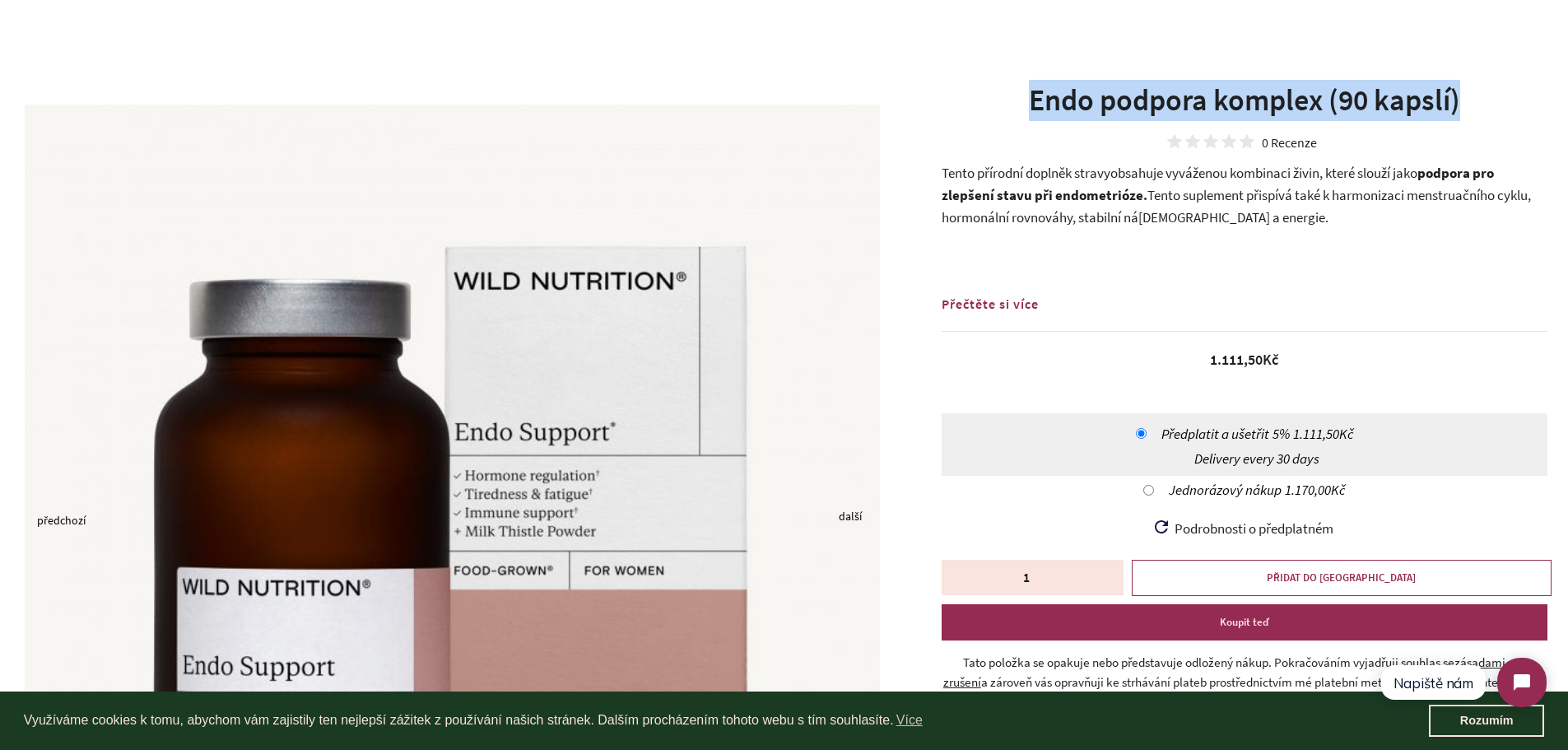
click at [955, 114] on h1 "Endo podpora komplex (90 kapslí)" at bounding box center [1244, 101] width 606 height 41
click at [1069, 97] on h1 "Endo podpora komplex (90 kapslí)" at bounding box center [1244, 101] width 606 height 41
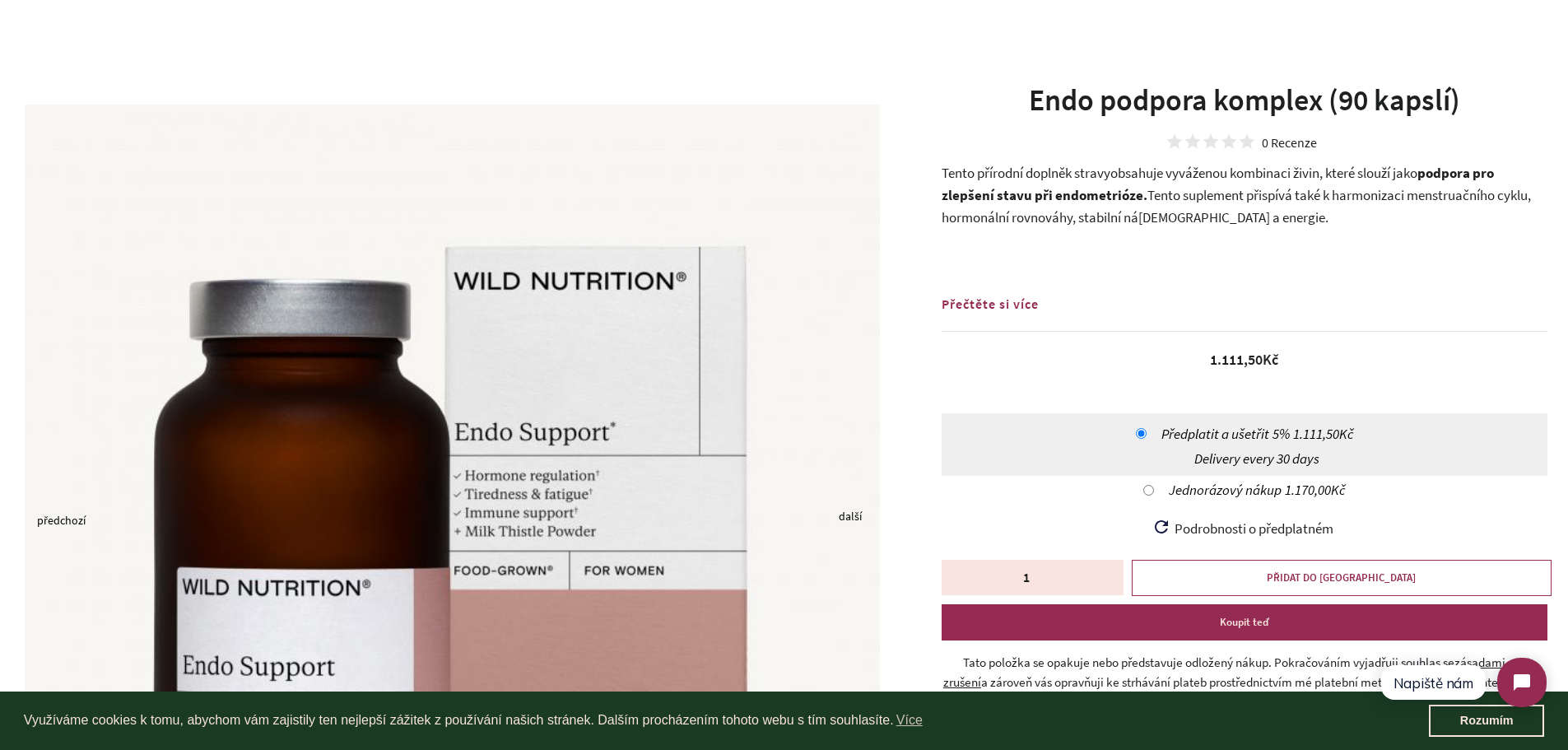
click at [1069, 97] on h1 "Endo podpora komplex (90 kapslí)" at bounding box center [1244, 101] width 606 height 41
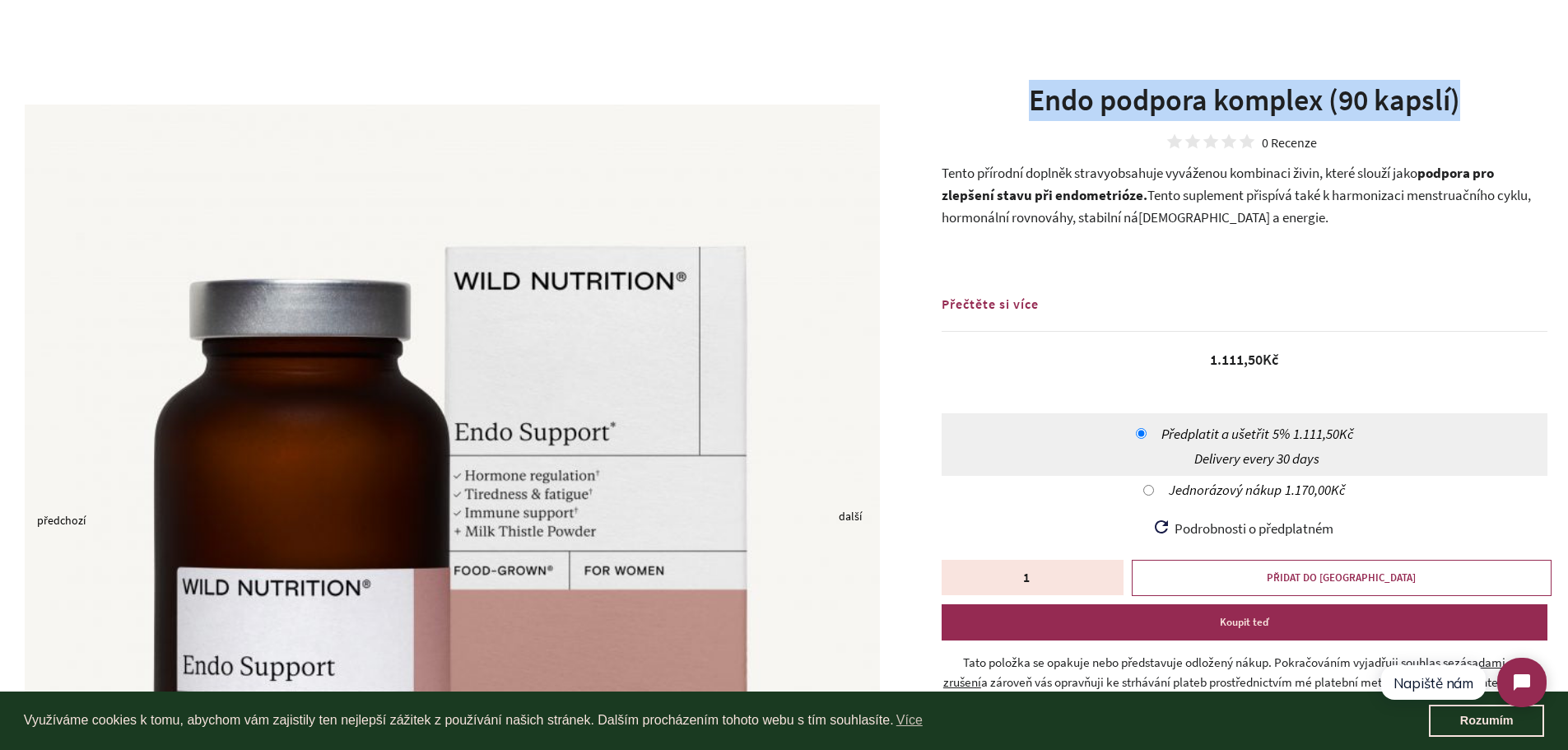
click at [1069, 97] on h1 "Endo podpora komplex (90 kapslí)" at bounding box center [1244, 101] width 606 height 41
copy h1 "Endo podpora komplex (90 kapslí)"
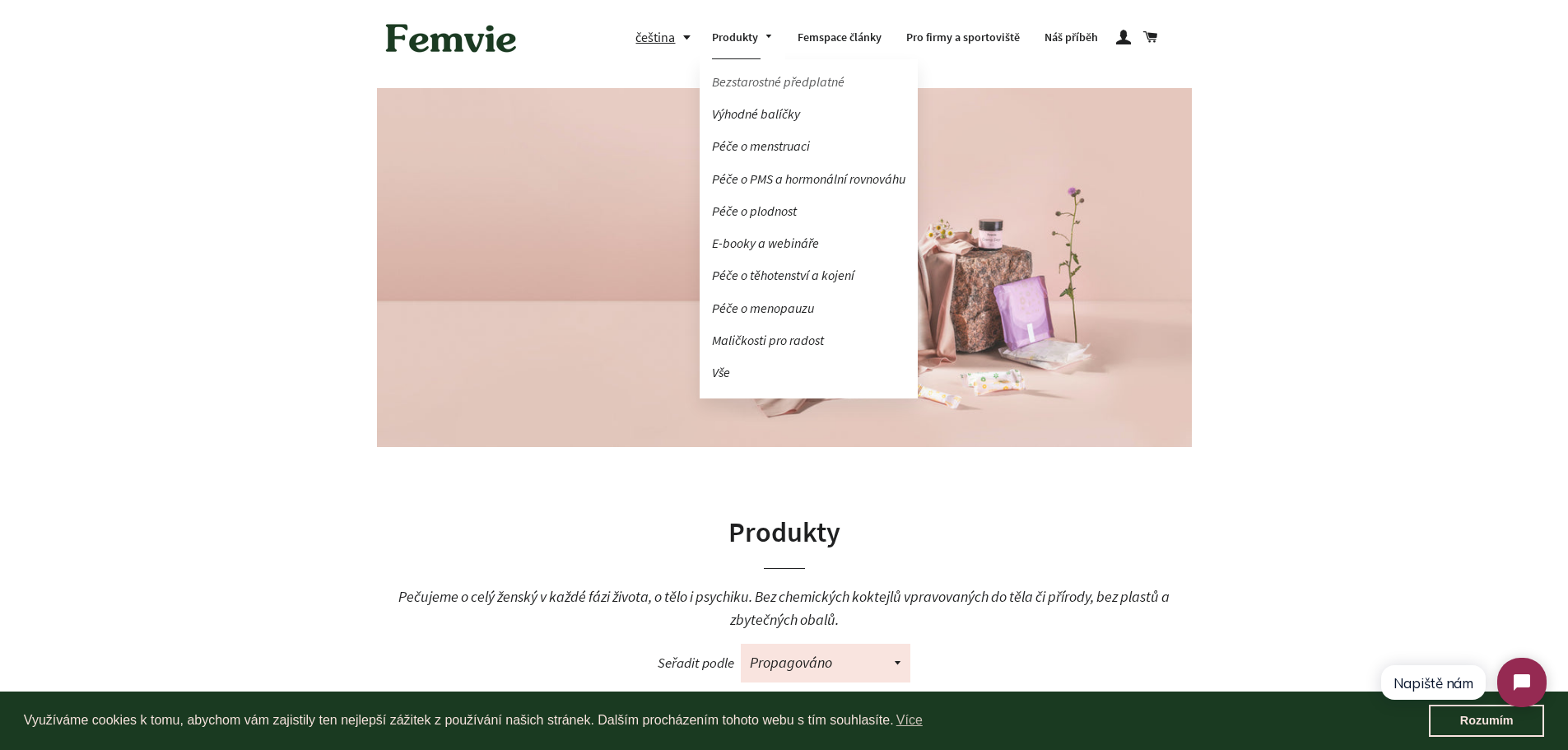
click at [751, 74] on link "Bezstarostné předplatné" at bounding box center [808, 82] width 218 height 29
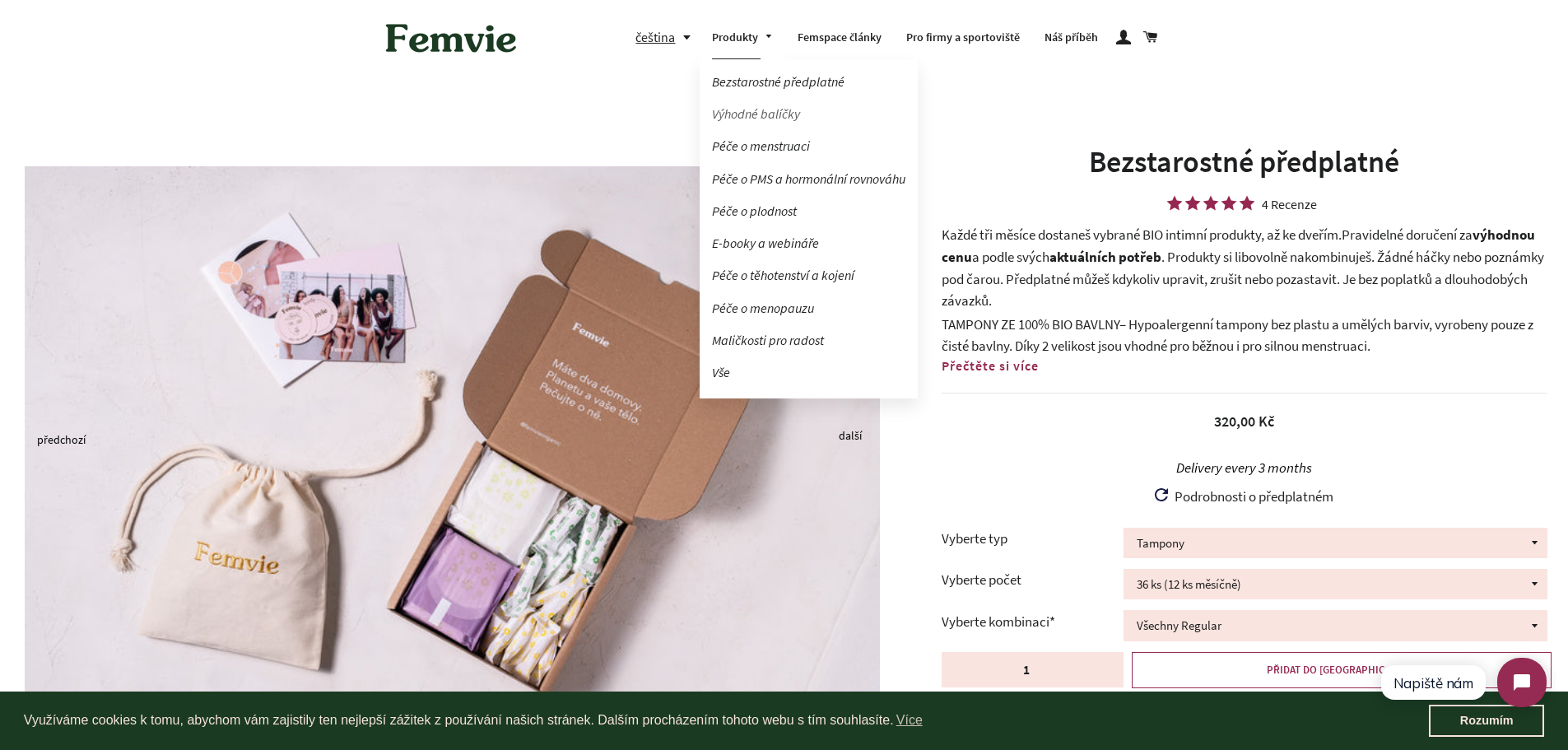
click at [764, 119] on link "Výhodné balíčky" at bounding box center [808, 114] width 218 height 29
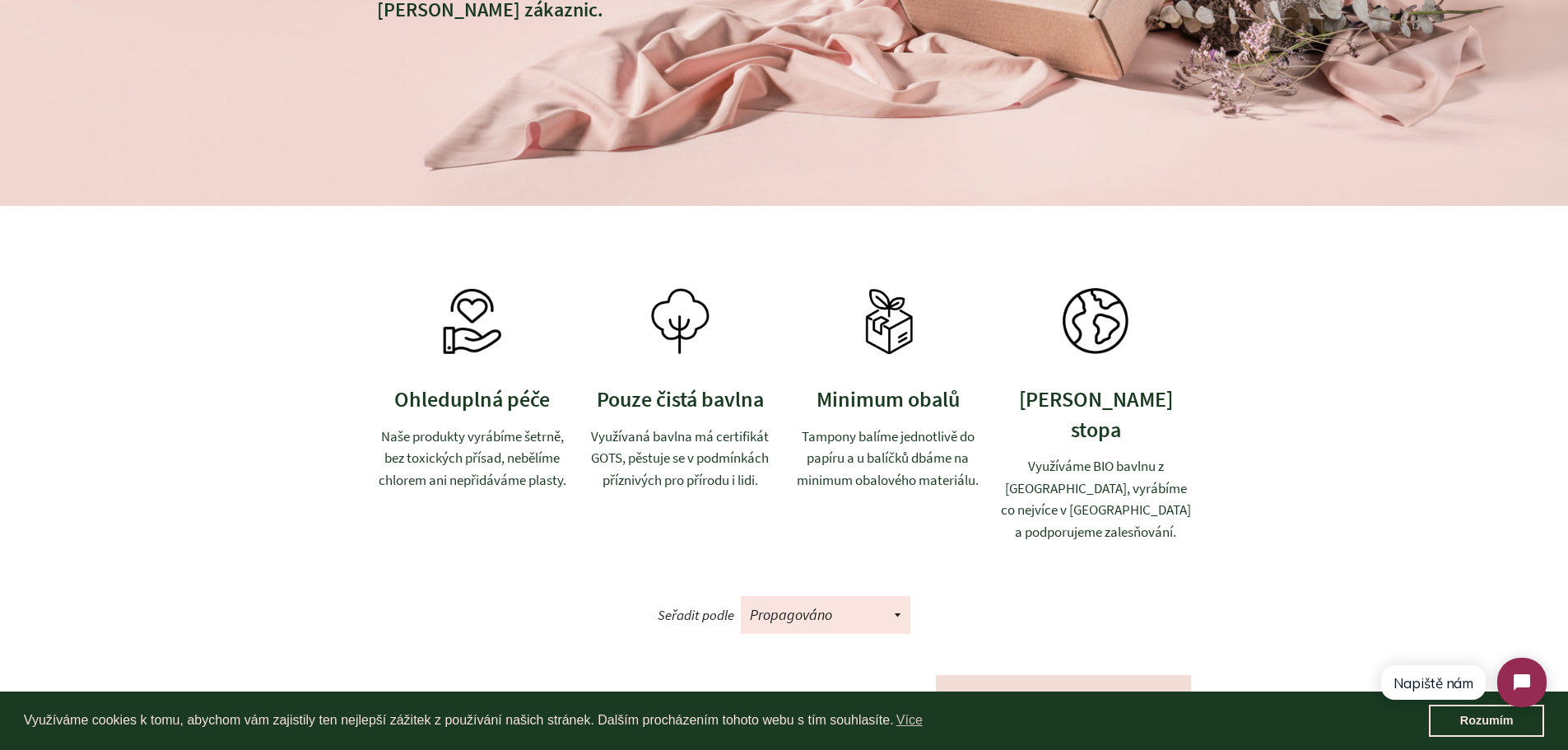
scroll to position [333, 0]
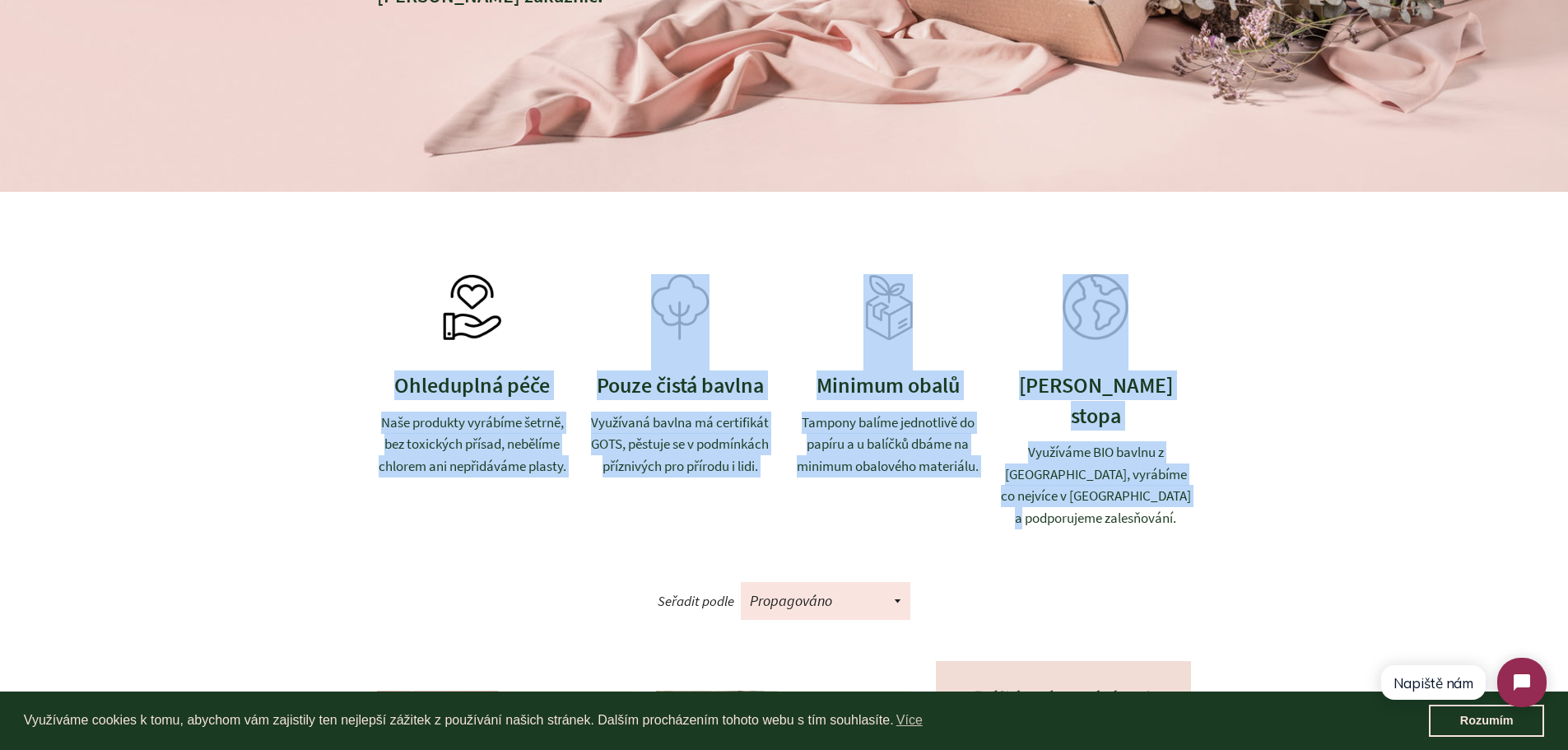
drag, startPoint x: 390, startPoint y: 382, endPoint x: 1196, endPoint y: 491, distance: 813.3
click at [1196, 491] on main "Balíčky Ušetřete si čas a starosti nad výběrem. Sestavili jsme pro vás balíčky …" at bounding box center [784, 124] width 1568 height 916
copy div "Ohleduplná péče Naše produkty vyrábíme šetrně, bez toxických přísad, nebělíme c…"
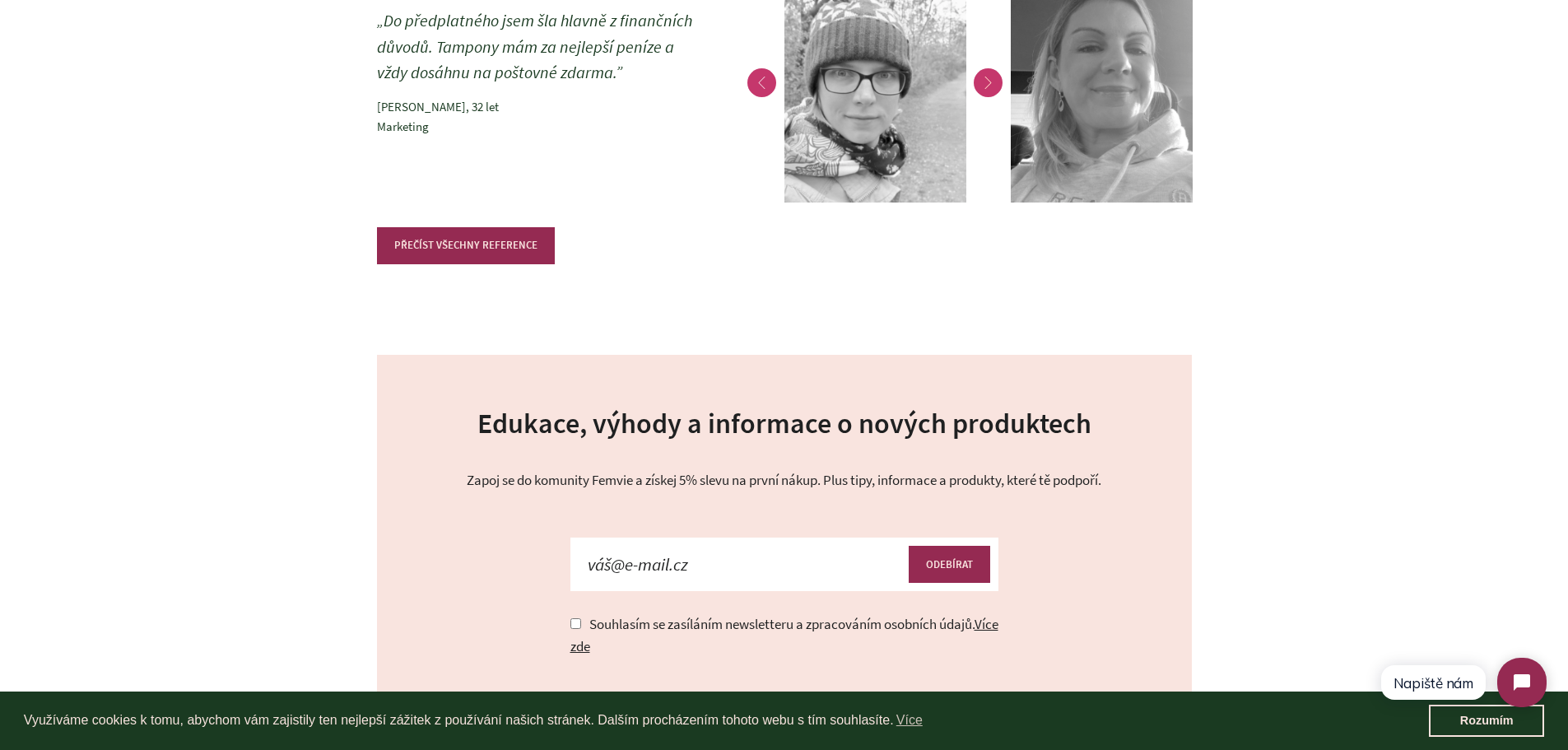
scroll to position [1925, 0]
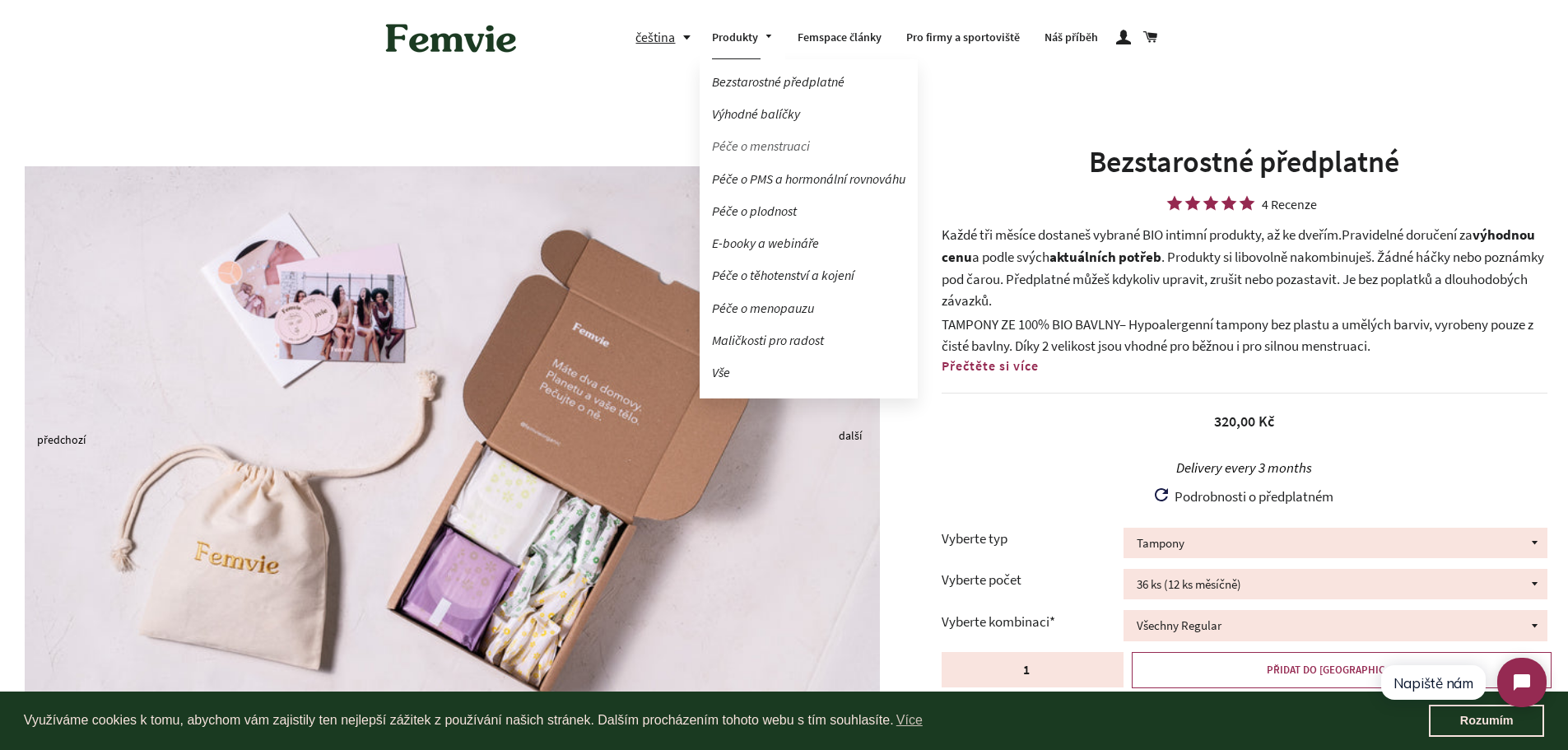
click at [755, 148] on link "Péče o menstruaci" at bounding box center [808, 146] width 218 height 29
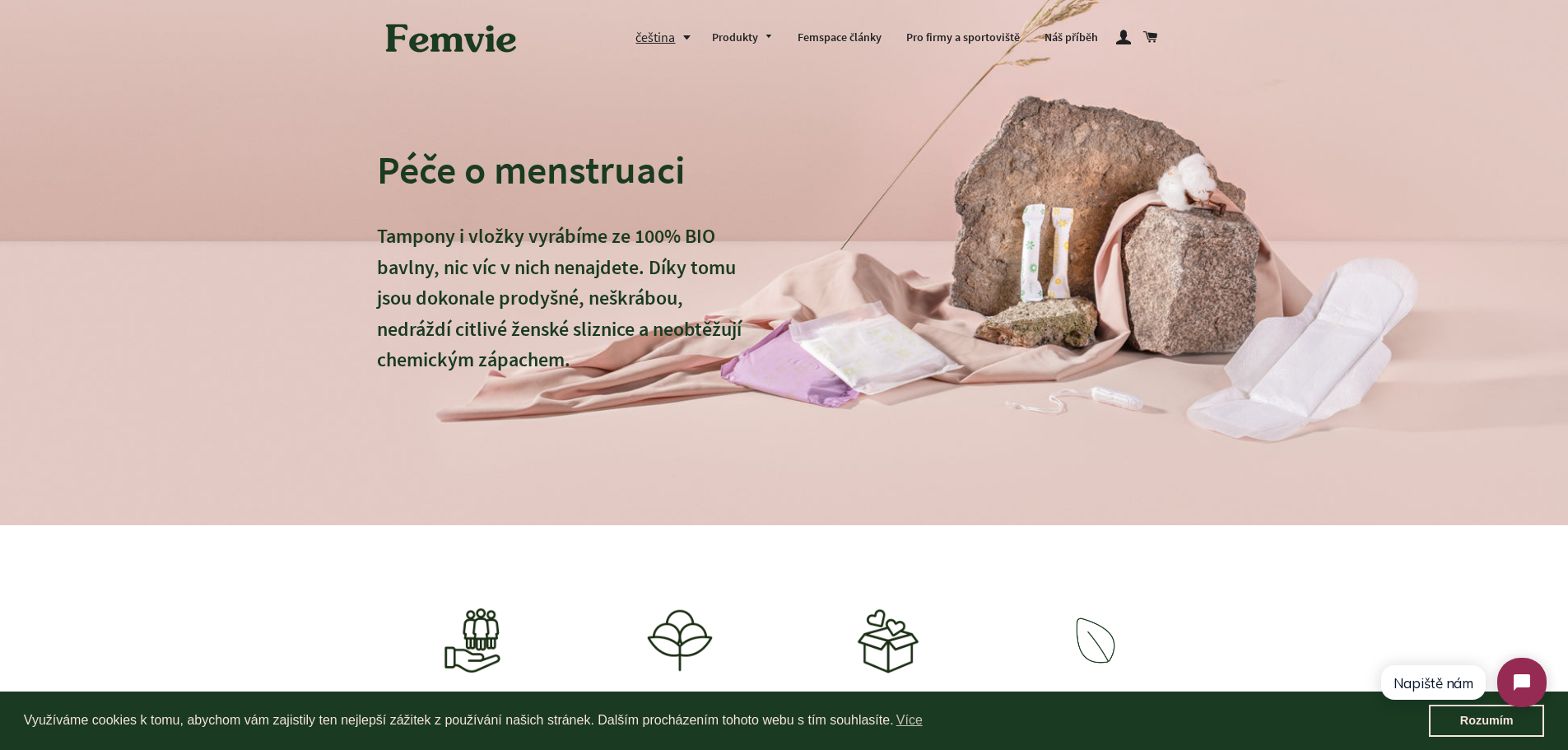
click at [384, 229] on p "Tampony i vložky vyrábíme ze 100% BIO bavlny, nic víc v nich nenajdete. Díky to…" at bounding box center [559, 313] width 367 height 185
drag, startPoint x: 372, startPoint y: 171, endPoint x: 586, endPoint y: 352, distance: 280.3
click at [586, 352] on div "Péče o menstruaci Tampony i vložky vyrábíme ze 100% BIO bavlny, nic víc v nich …" at bounding box center [784, 262] width 864 height 525
drag, startPoint x: 586, startPoint y: 352, endPoint x: 438, endPoint y: 316, distance: 152.3
click at [438, 316] on p "Tampony i vložky vyrábíme ze 100% BIO bavlny, nic víc v nich nenajdete. Díky to…" at bounding box center [559, 313] width 367 height 185
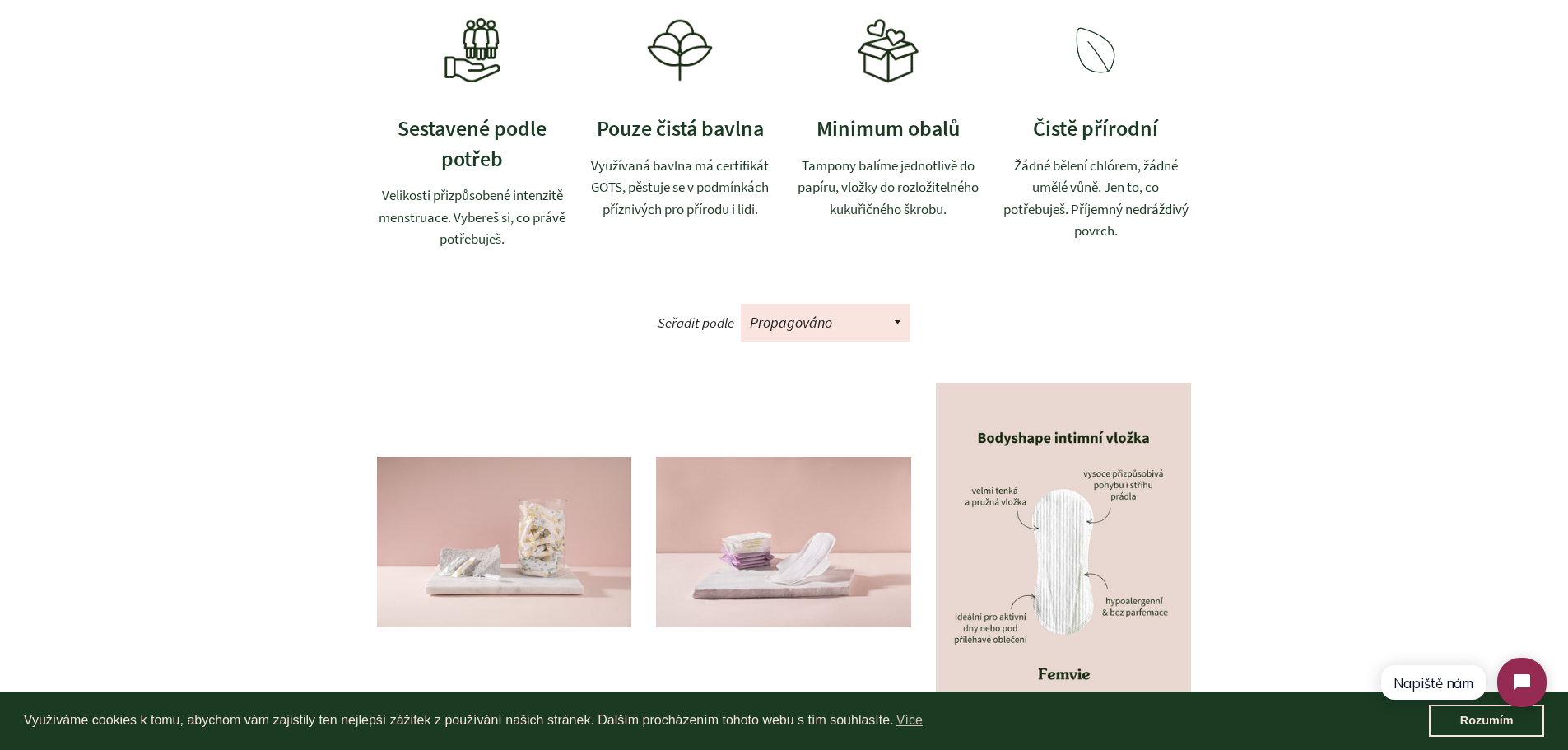
scroll to position [601, 0]
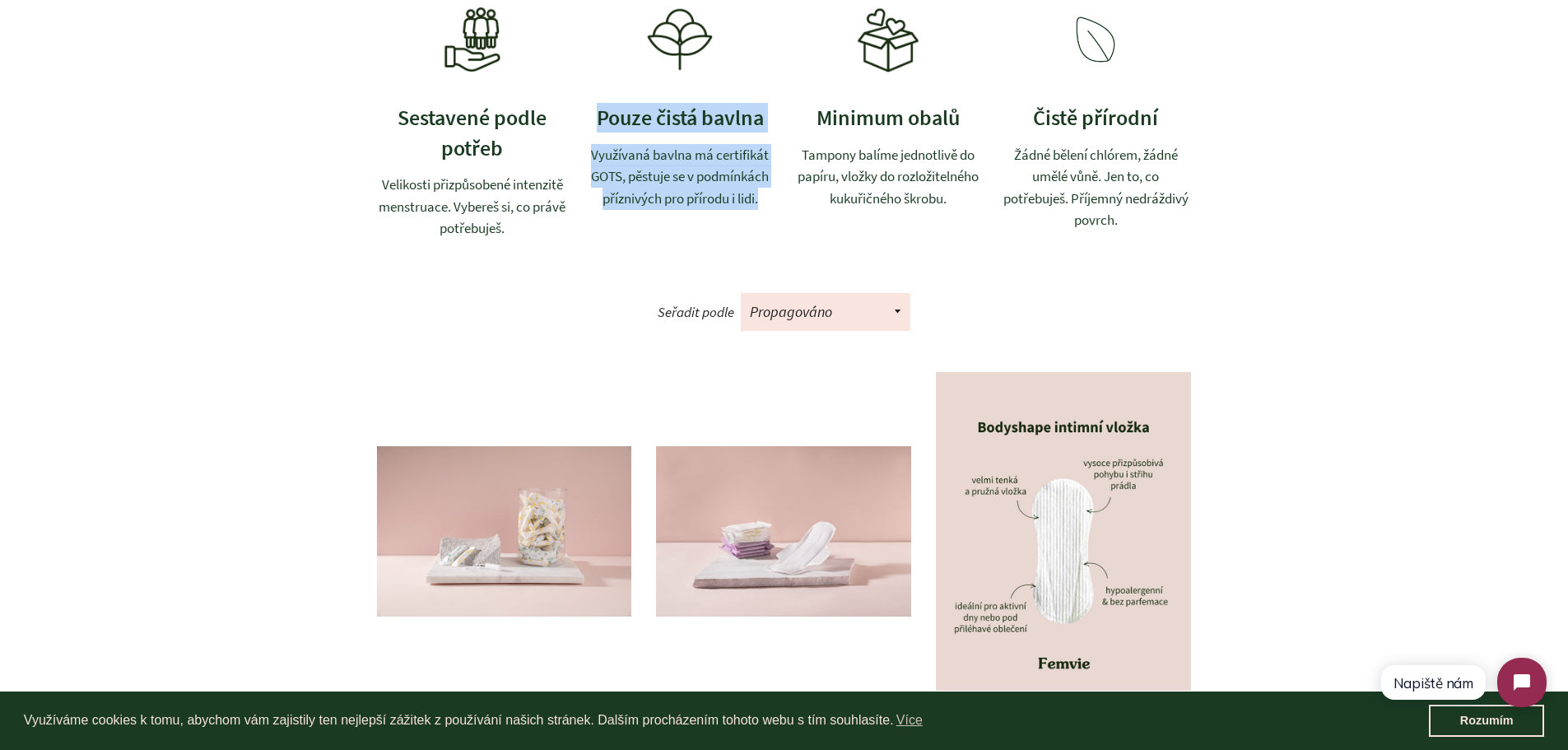
drag, startPoint x: 601, startPoint y: 107, endPoint x: 770, endPoint y: 204, distance: 194.9
click at [770, 204] on div "Pouze čistá bavlna Využívaná bavlna má certifikát GOTS, pěstuje se v podmínkách…" at bounding box center [680, 115] width 192 height 216
copy div "Pouze čistá bavlna Využívaná bavlna má certifikát GOTS, pěstuje se v podmínkách…"
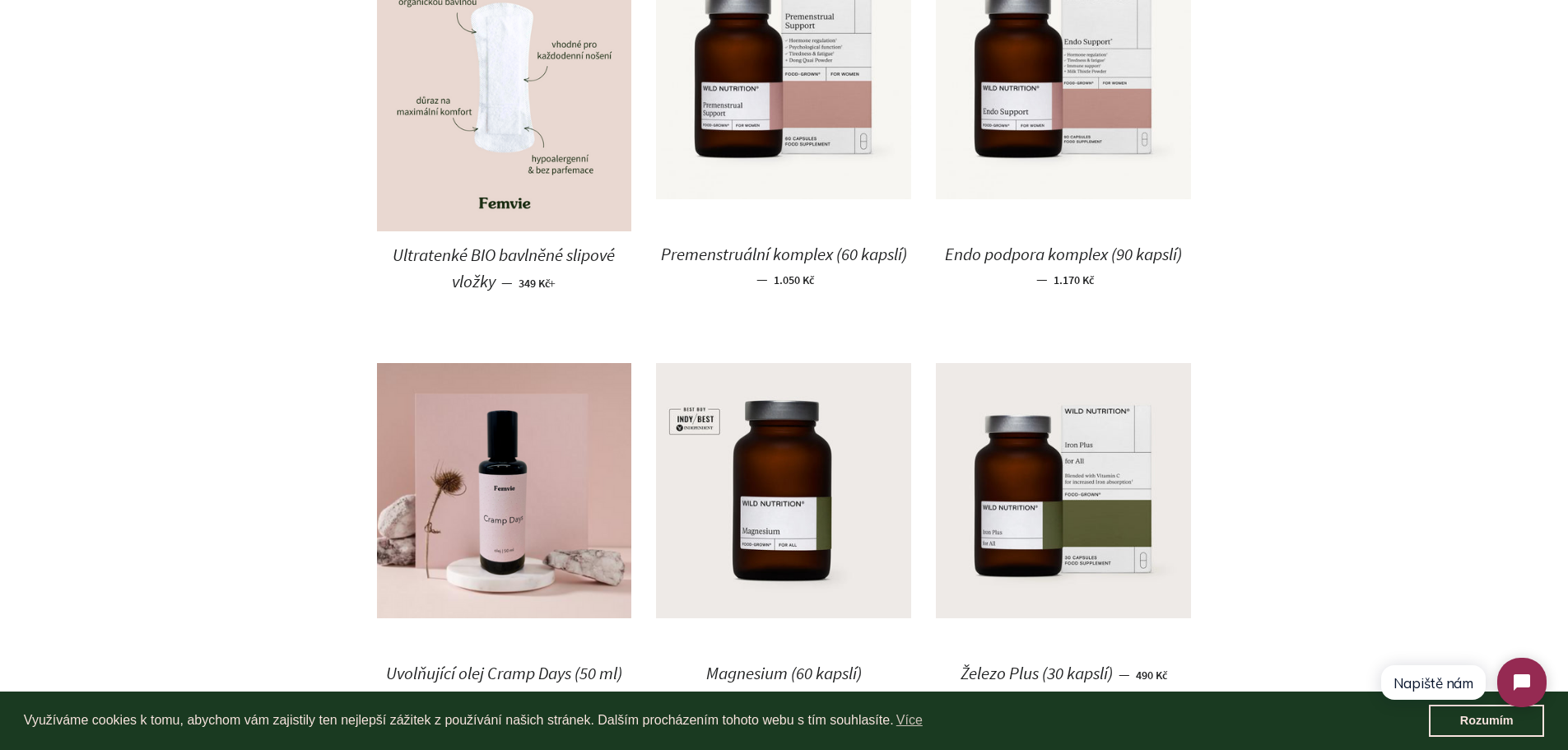
scroll to position [1511, 0]
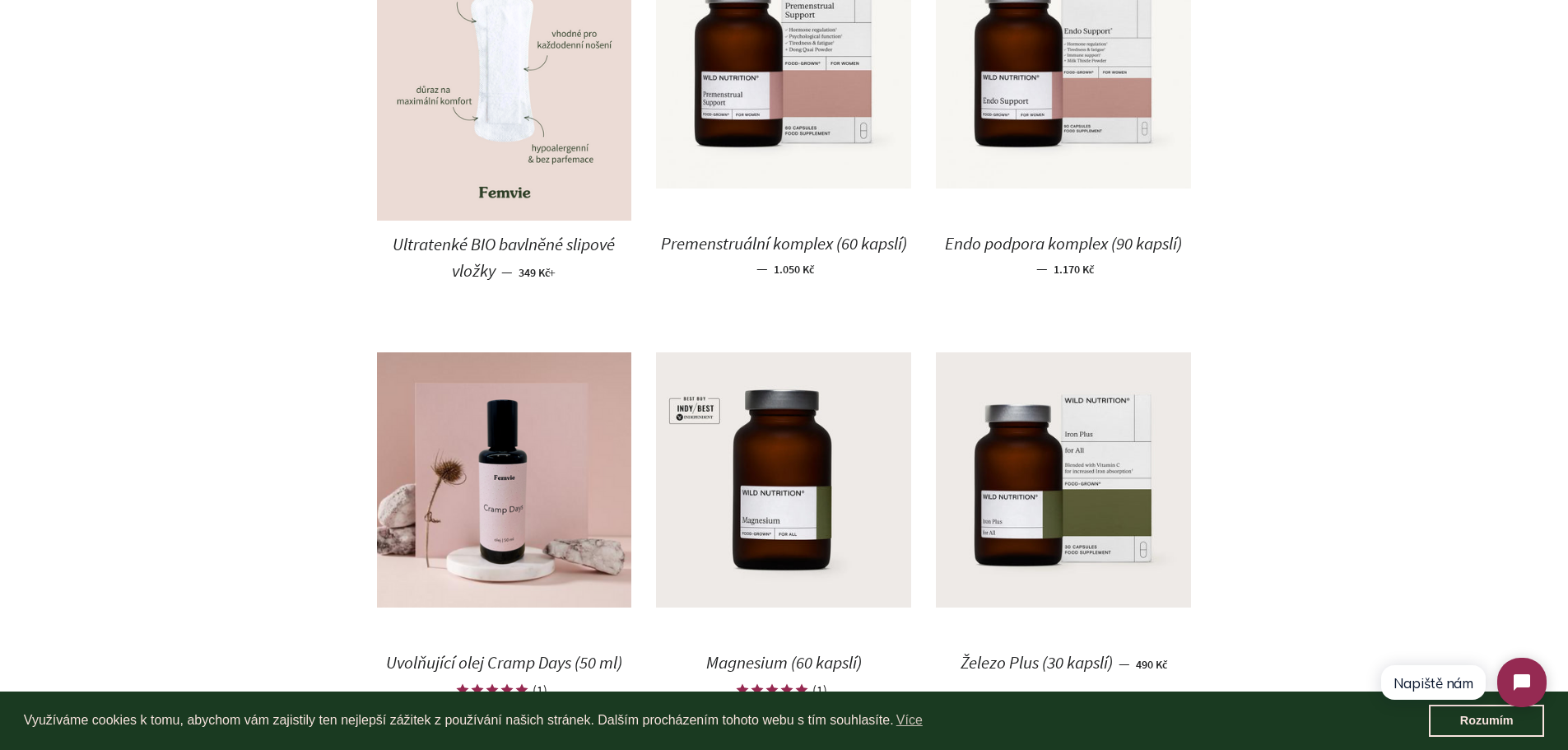
click at [545, 135] on img at bounding box center [504, 61] width 255 height 320
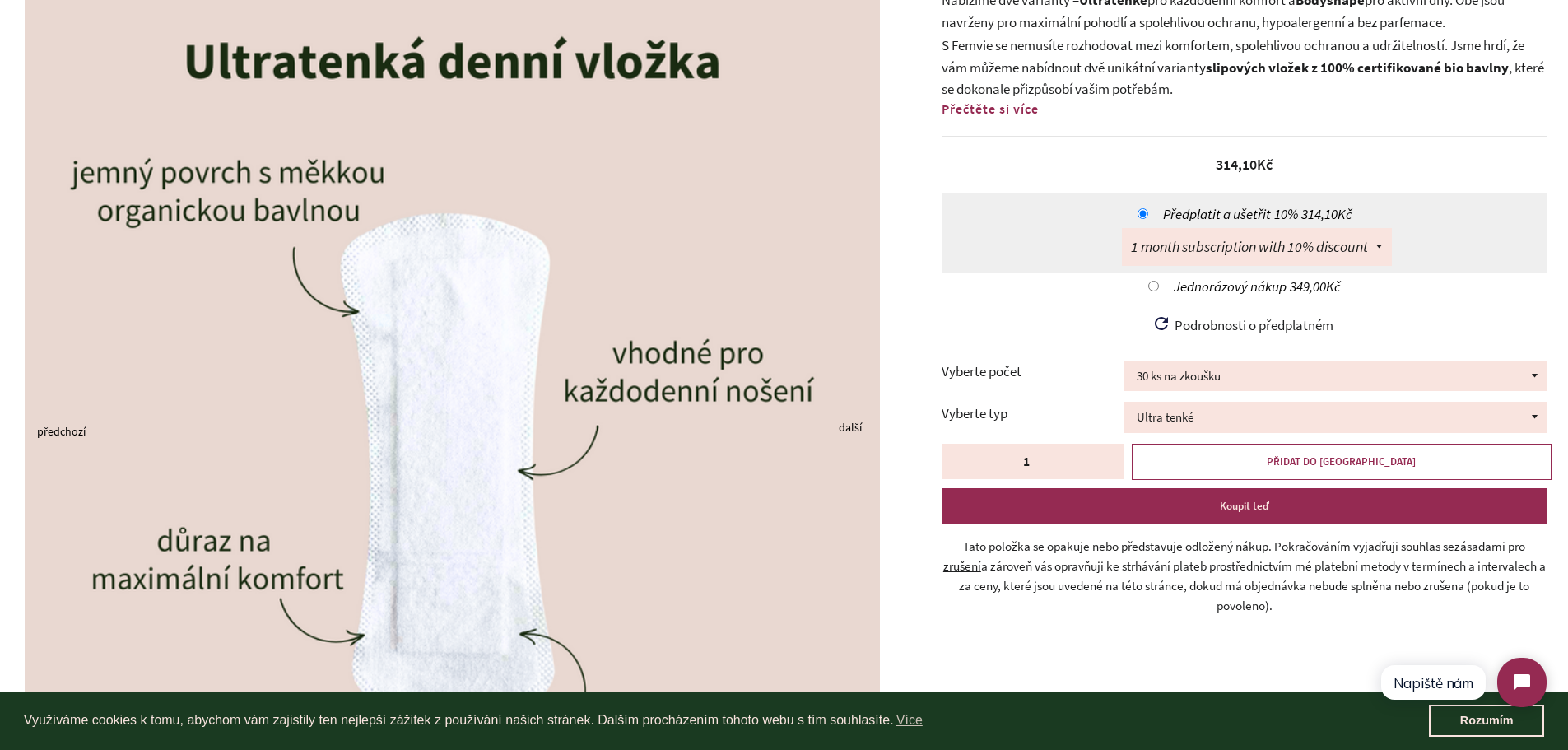
scroll to position [266, 0]
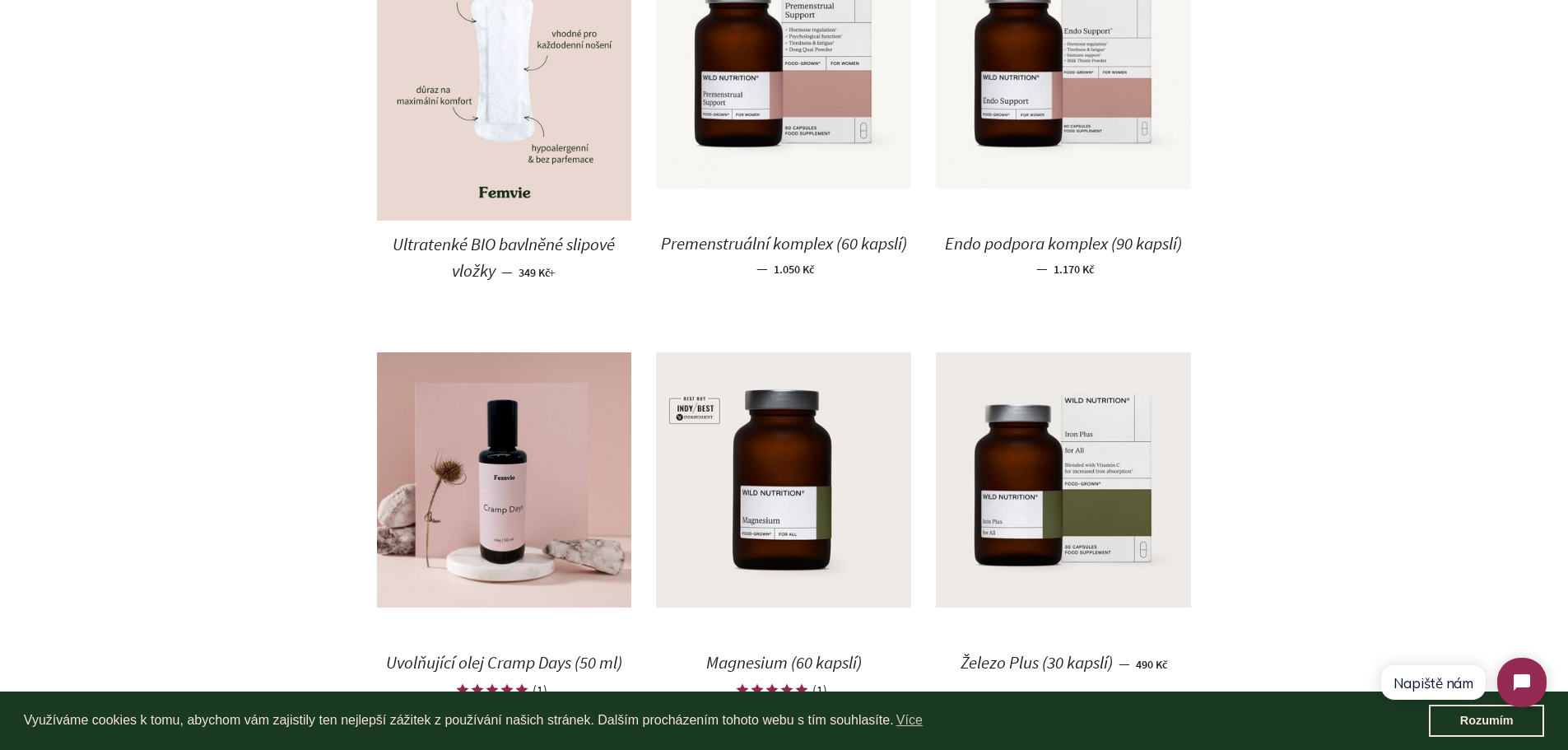
scroll to position [2167, 0]
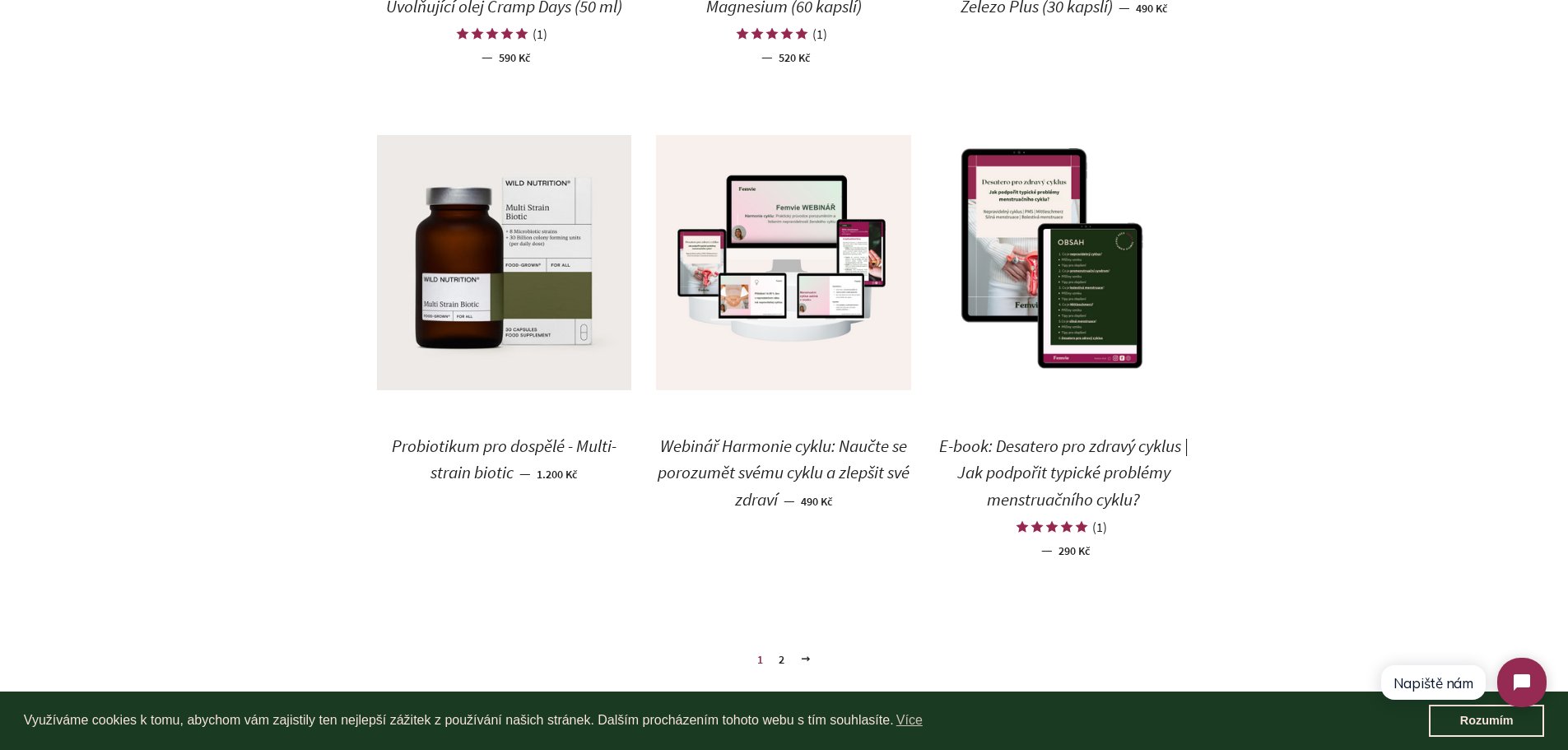
click at [1117, 459] on link "E-book: Desatero pro zdravý cyklus | Jak podpořit typické problémy menstruačníh…" at bounding box center [1064, 497] width 255 height 150
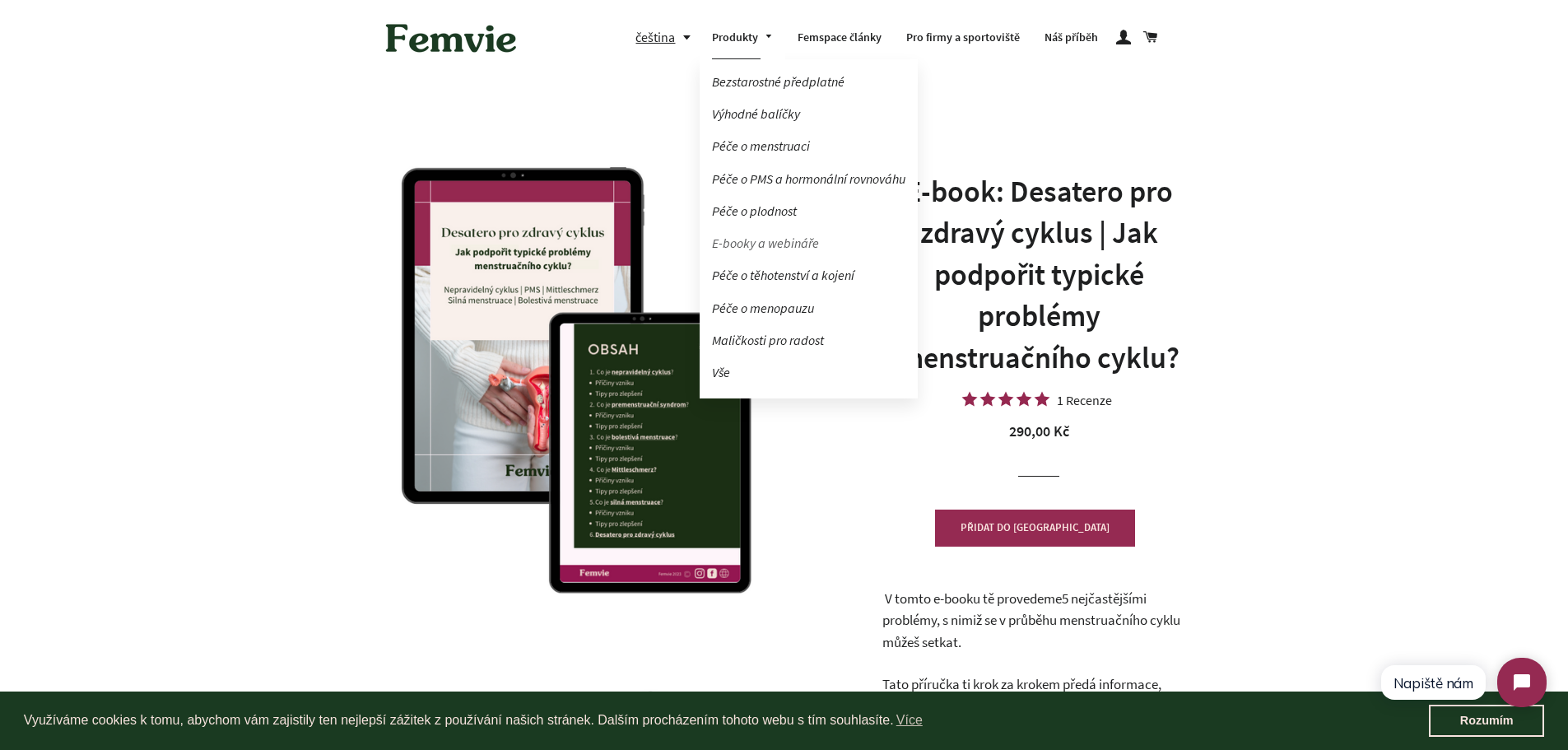
click at [750, 251] on link "E-booky a webináře" at bounding box center [808, 243] width 218 height 29
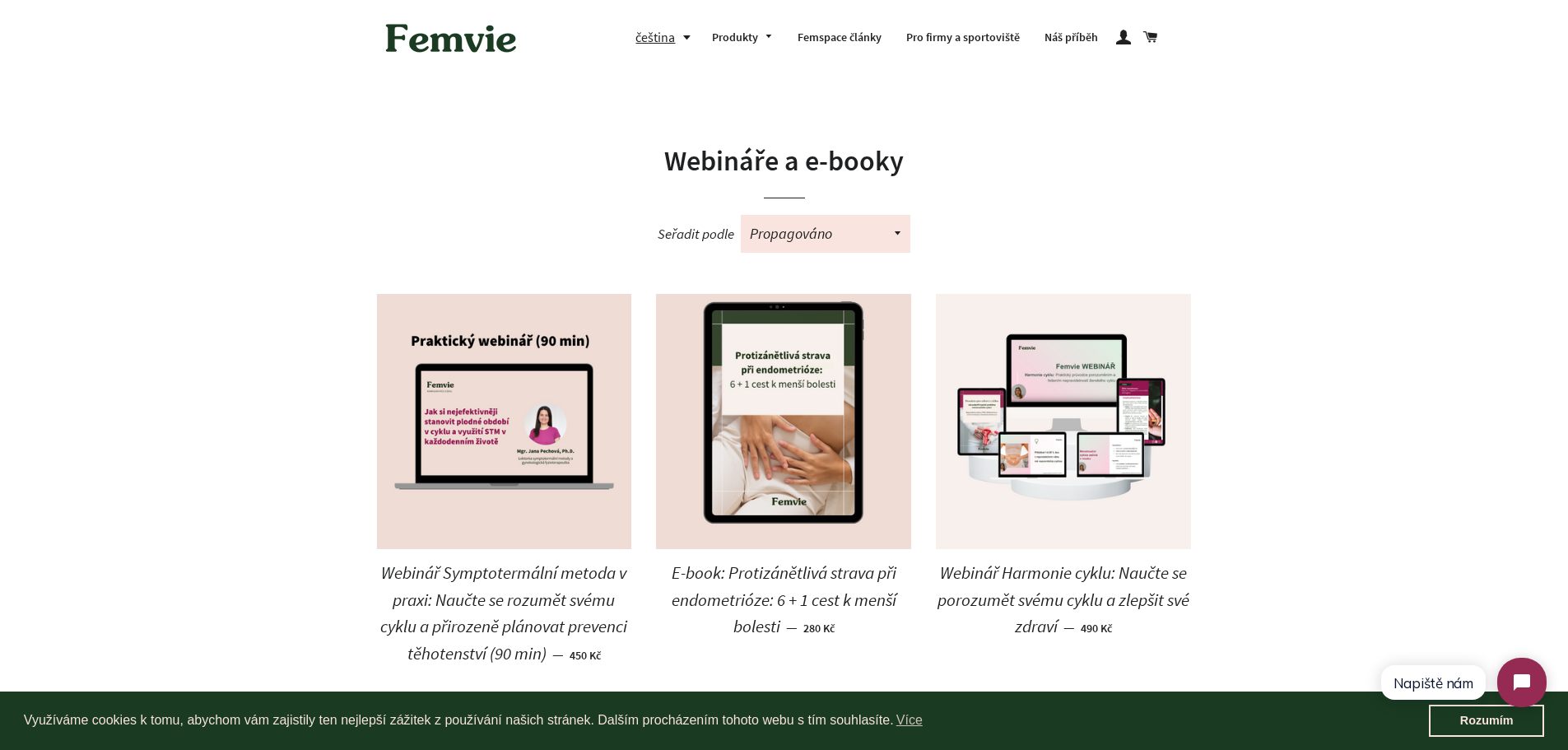
scroll to position [656, 0]
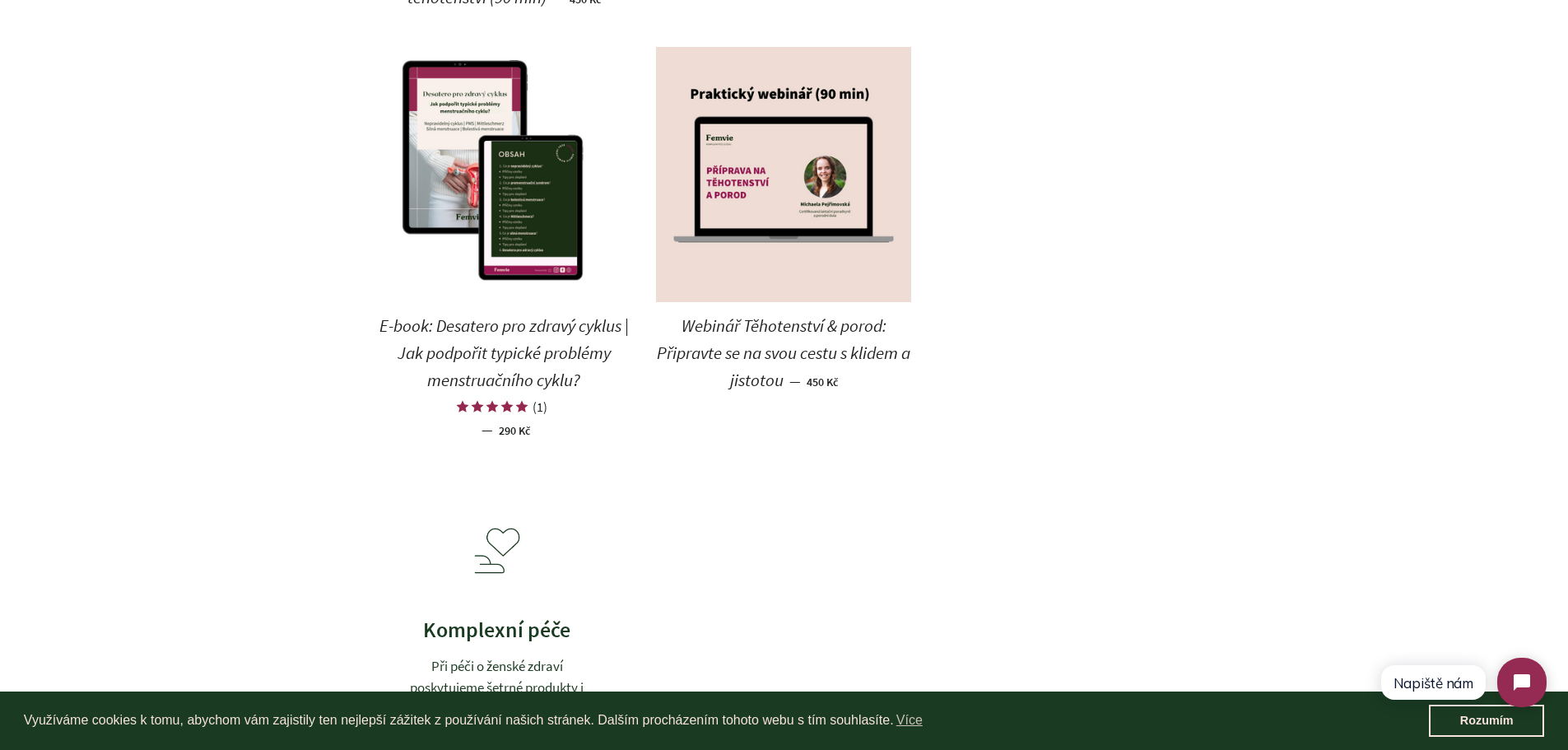
drag, startPoint x: 374, startPoint y: 335, endPoint x: 926, endPoint y: 377, distance: 553.6
click at [926, 377] on div "Webinář Symptotermální metoda v praxi: Naučte se rozumět svému cyklu a přirozen…" at bounding box center [771, 58] width 840 height 839
copy div "E-book: Desatero pro zdravý cyklus | Jak podpořit typické problémy menstruačníh…"
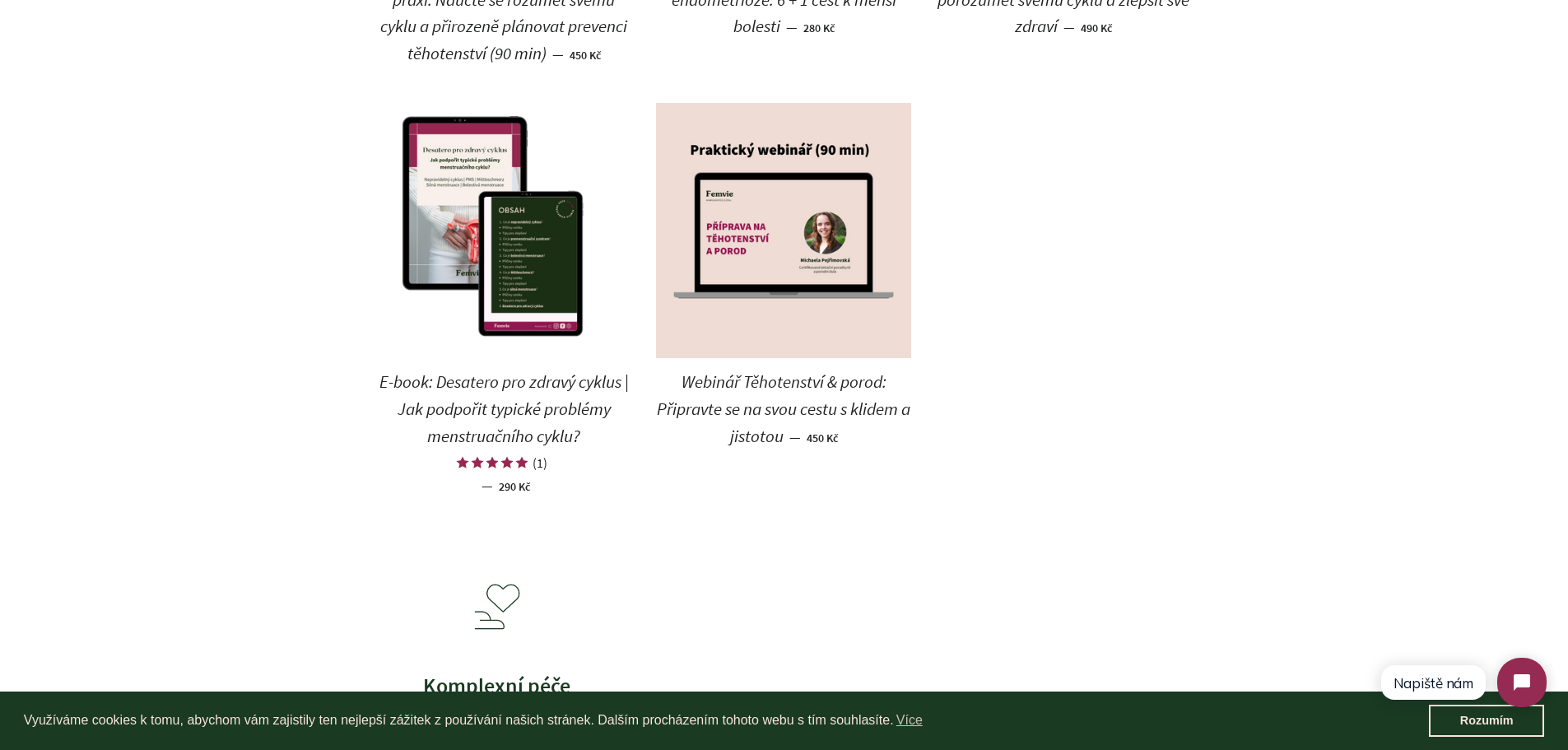
scroll to position [0, 0]
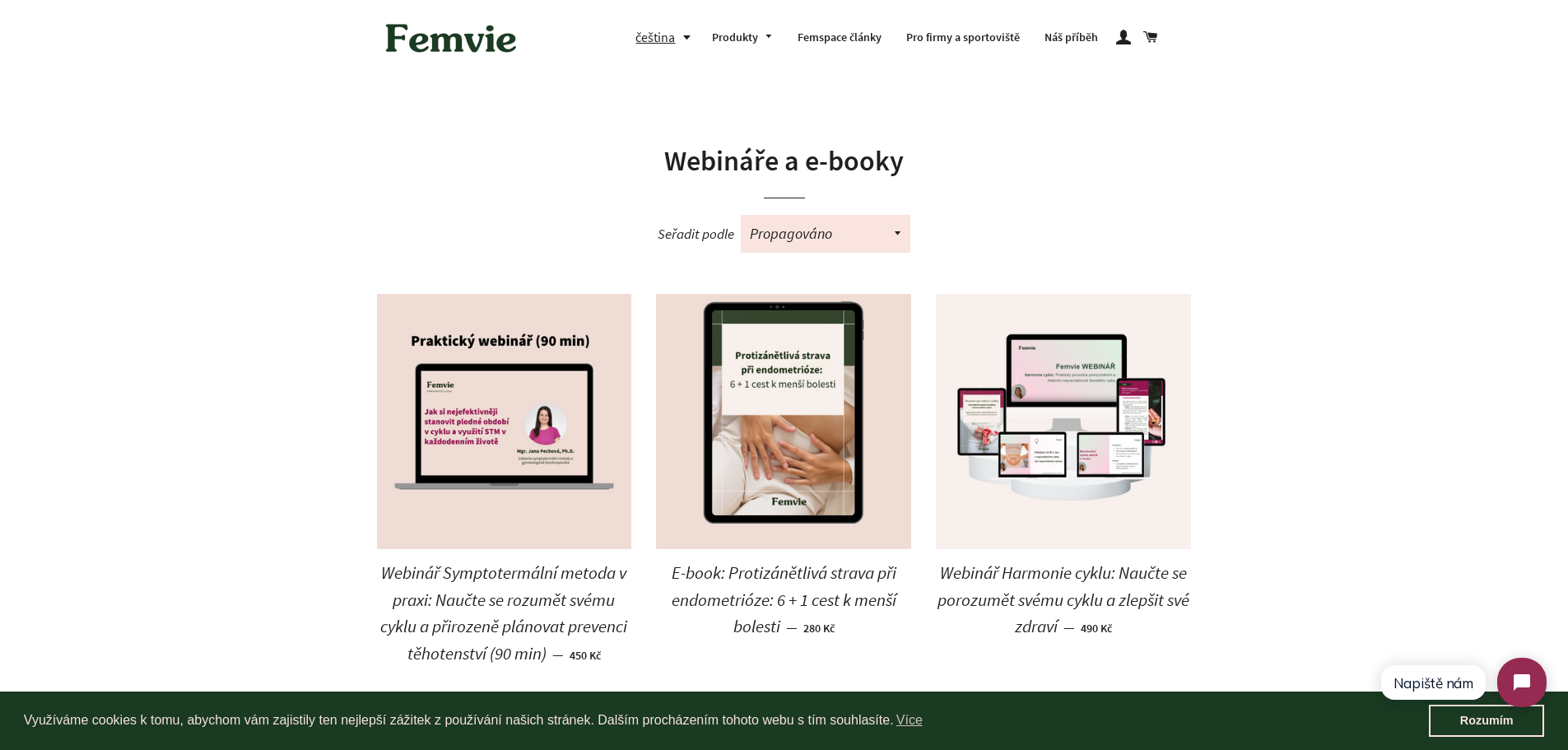
click at [1558, 47] on header "Navigace na webu čeština čeština English Produkty Košík" at bounding box center [784, 38] width 1568 height 76
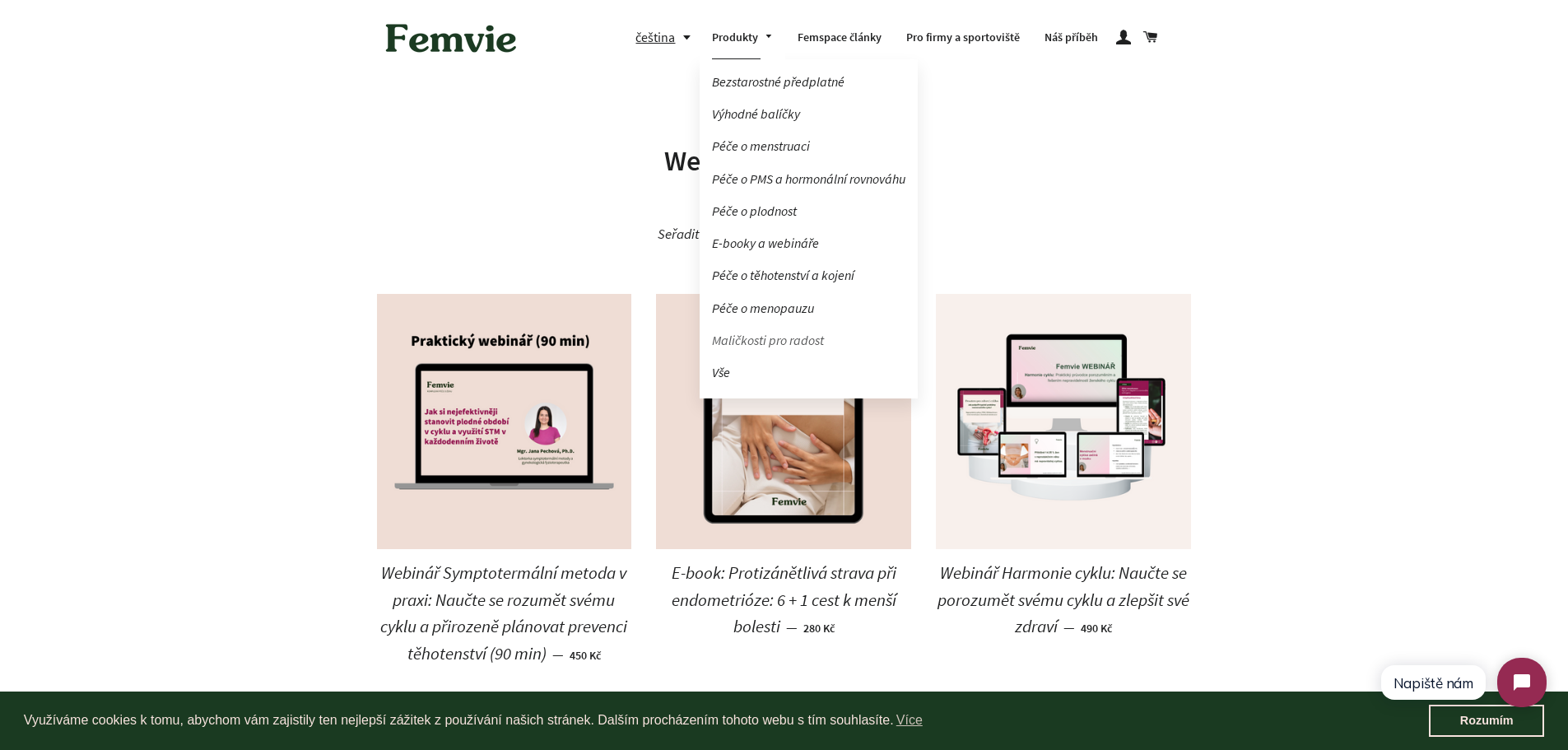
click at [751, 342] on link "Maličkosti pro radost" at bounding box center [808, 340] width 218 height 29
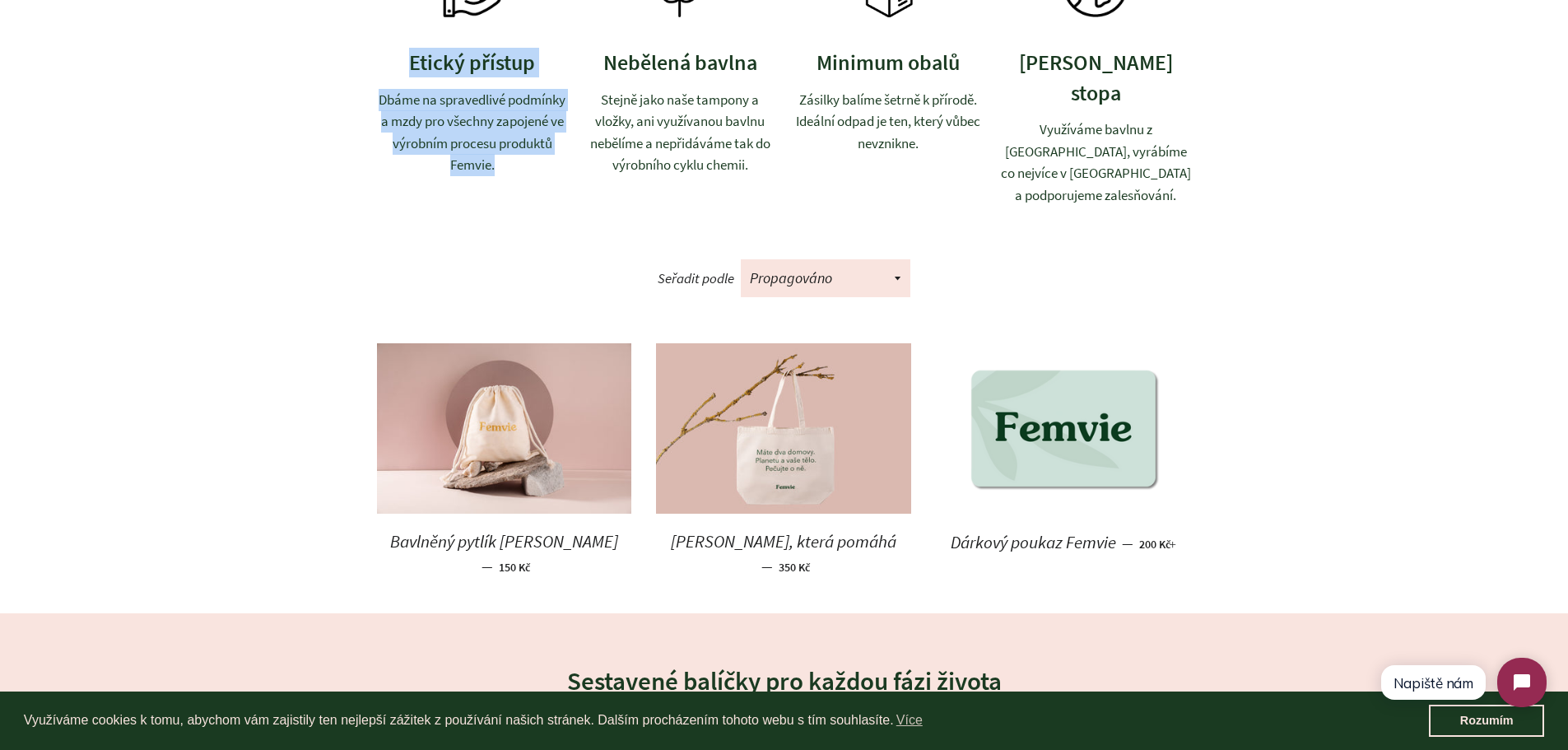
drag, startPoint x: 405, startPoint y: 60, endPoint x: 547, endPoint y: 161, distance: 174.3
click at [547, 161] on div "Etický přístup Dbáme na spravedlivé podmínky a mzdy pro všechny zapojené ve výr…" at bounding box center [472, 70] width 192 height 237
copy div "Etický přístup Dbáme na spravedlivé podmínky a mzdy pro všechny zapojené ve výr…"
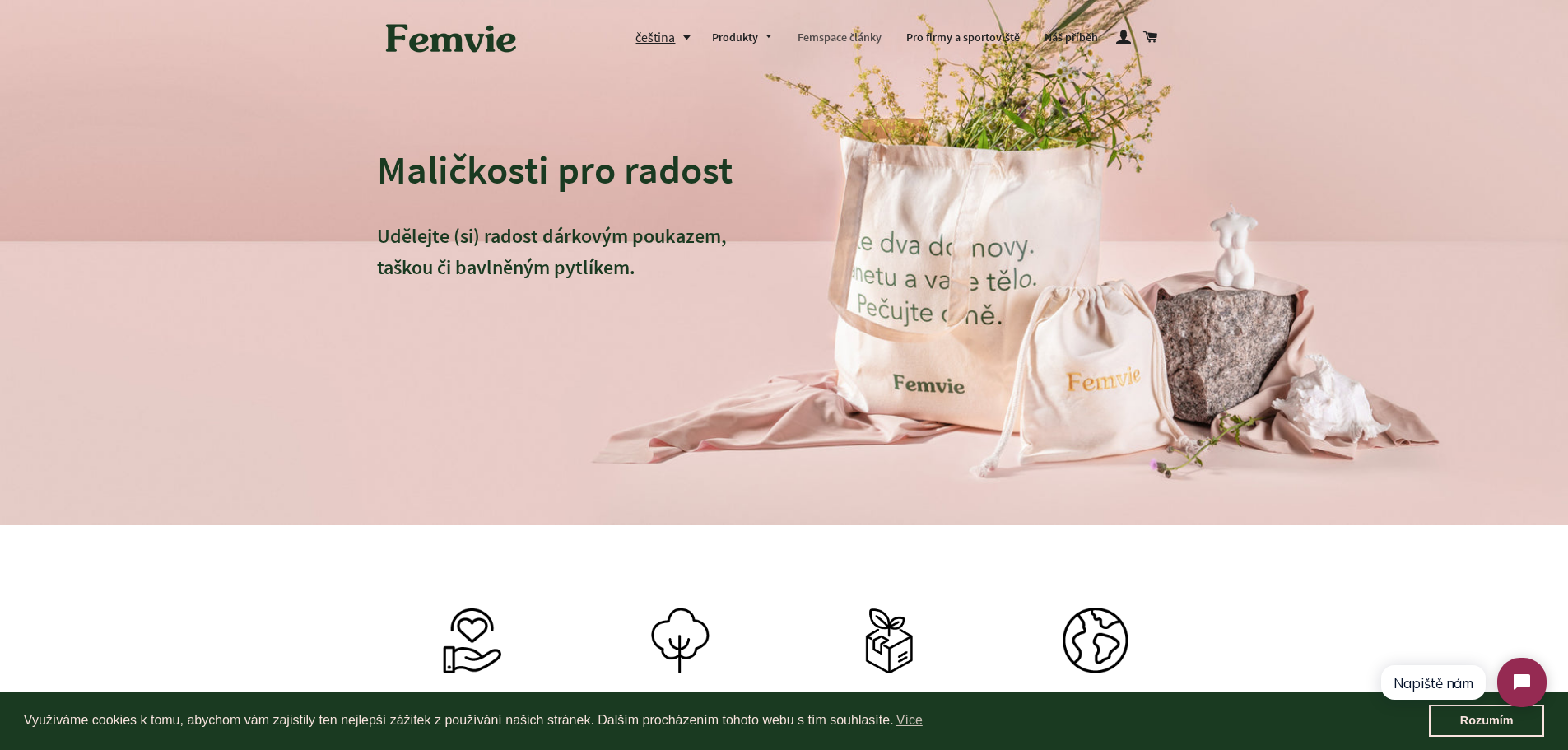
click at [840, 37] on link "Femspace články" at bounding box center [840, 38] width 109 height 43
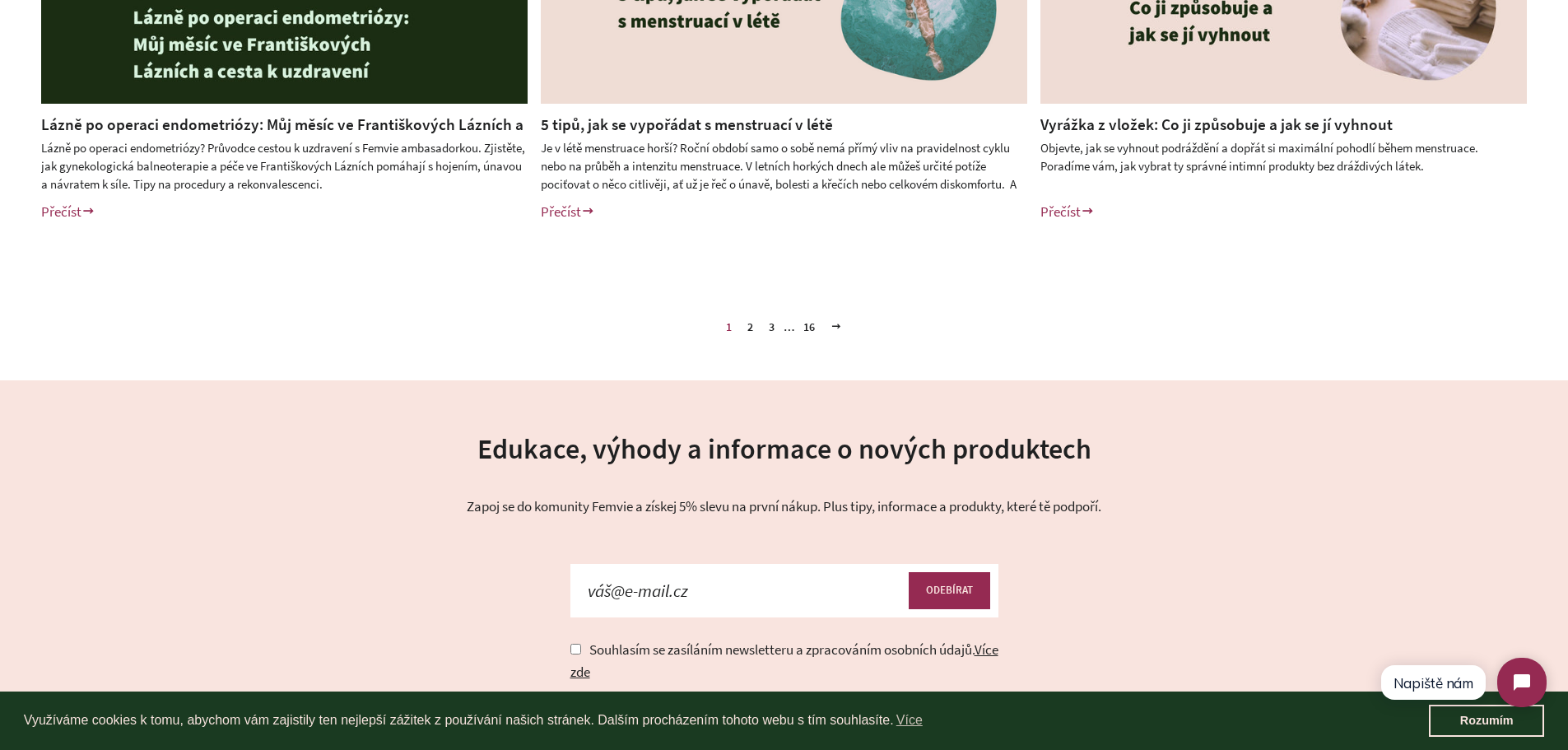
scroll to position [871, 0]
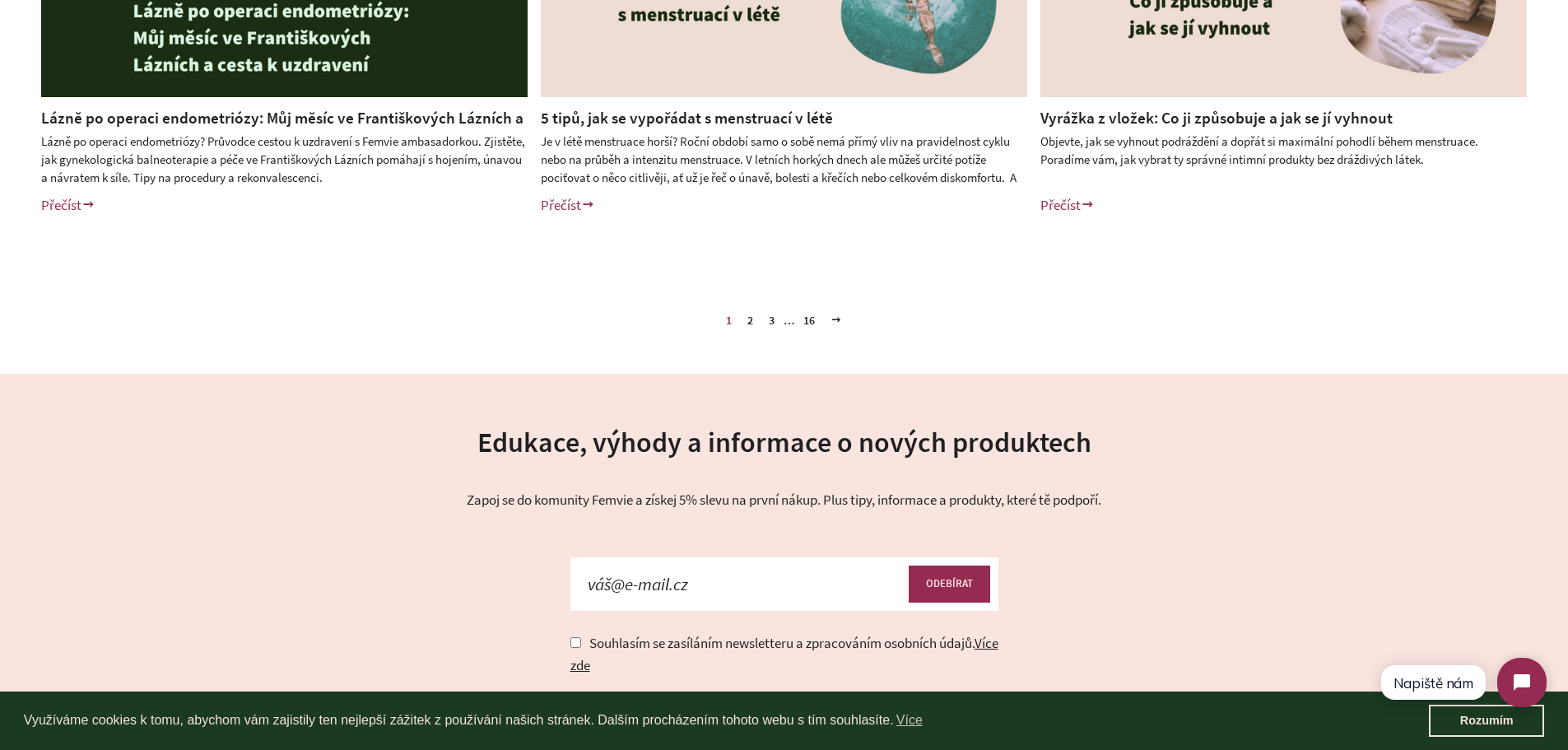
click at [774, 321] on link "3" at bounding box center [771, 321] width 19 height 25
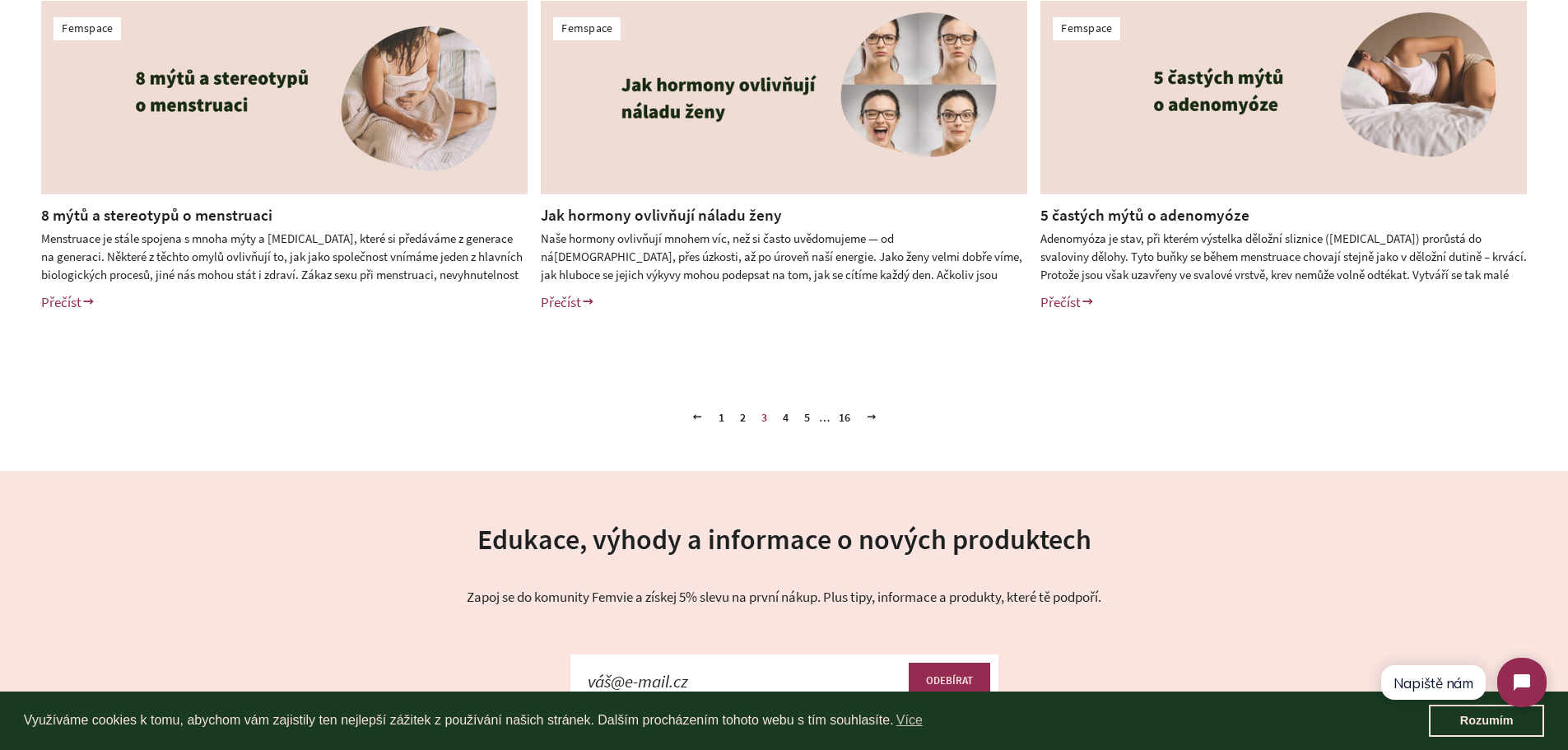
scroll to position [758, 0]
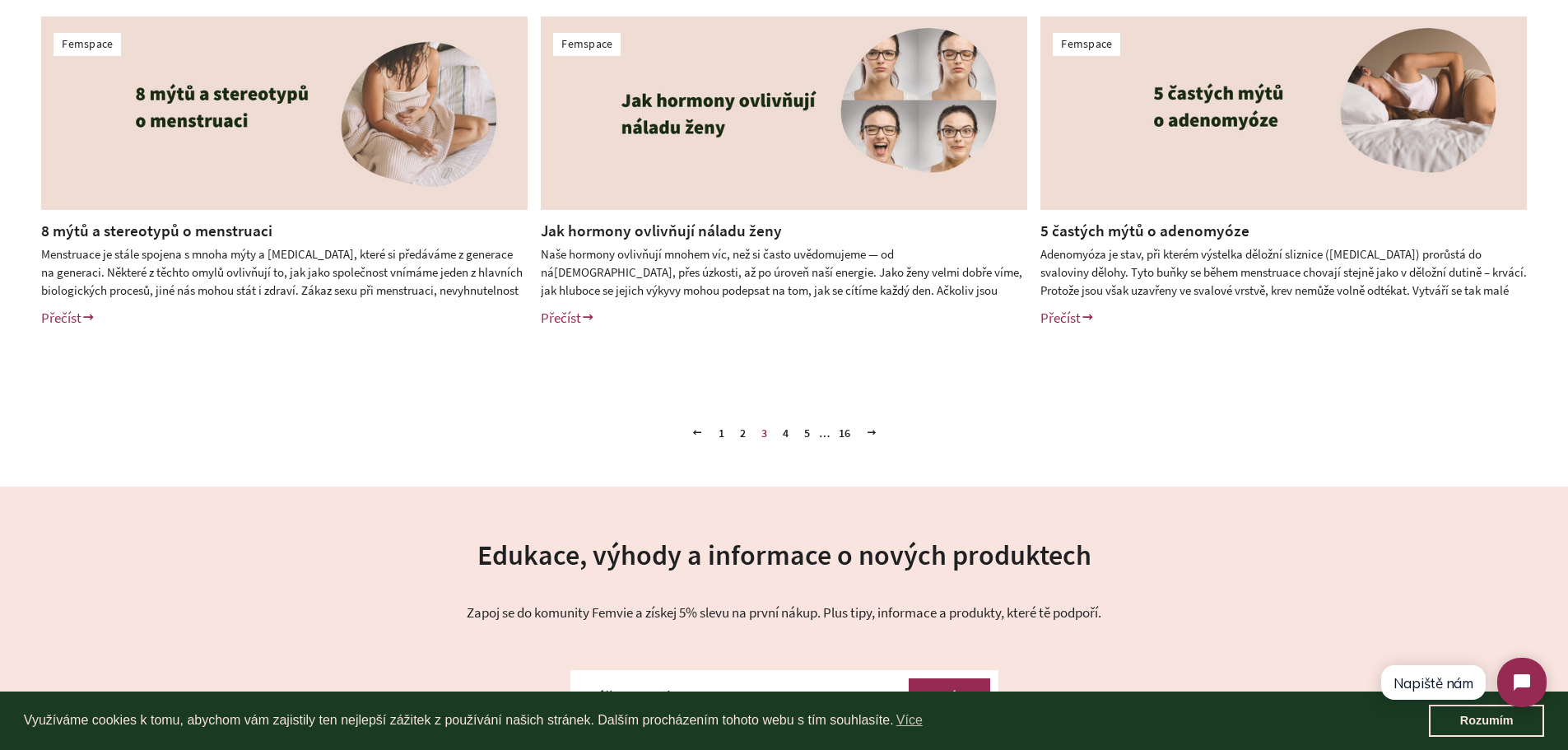
click at [741, 438] on link "2" at bounding box center [742, 433] width 19 height 25
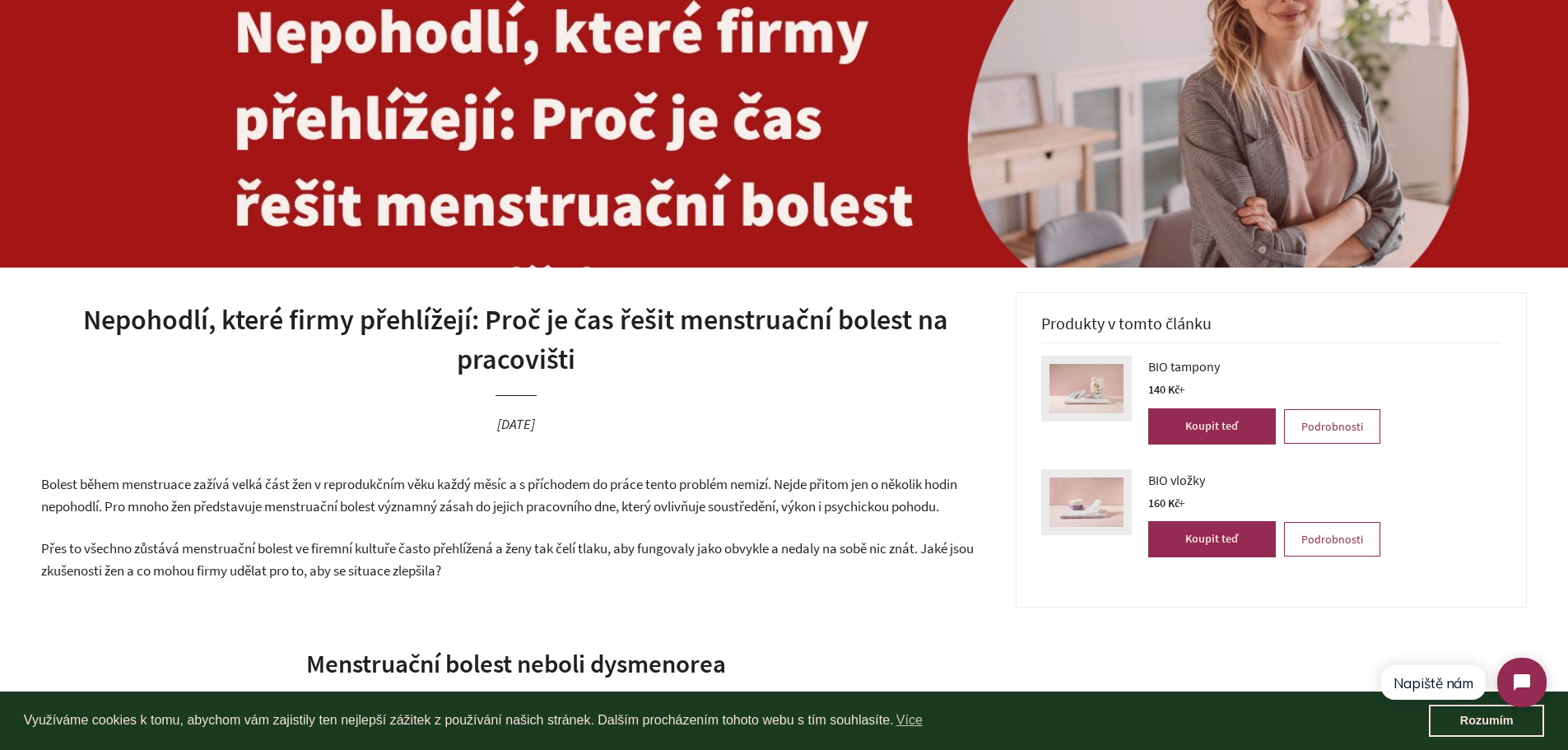
scroll to position [144, 0]
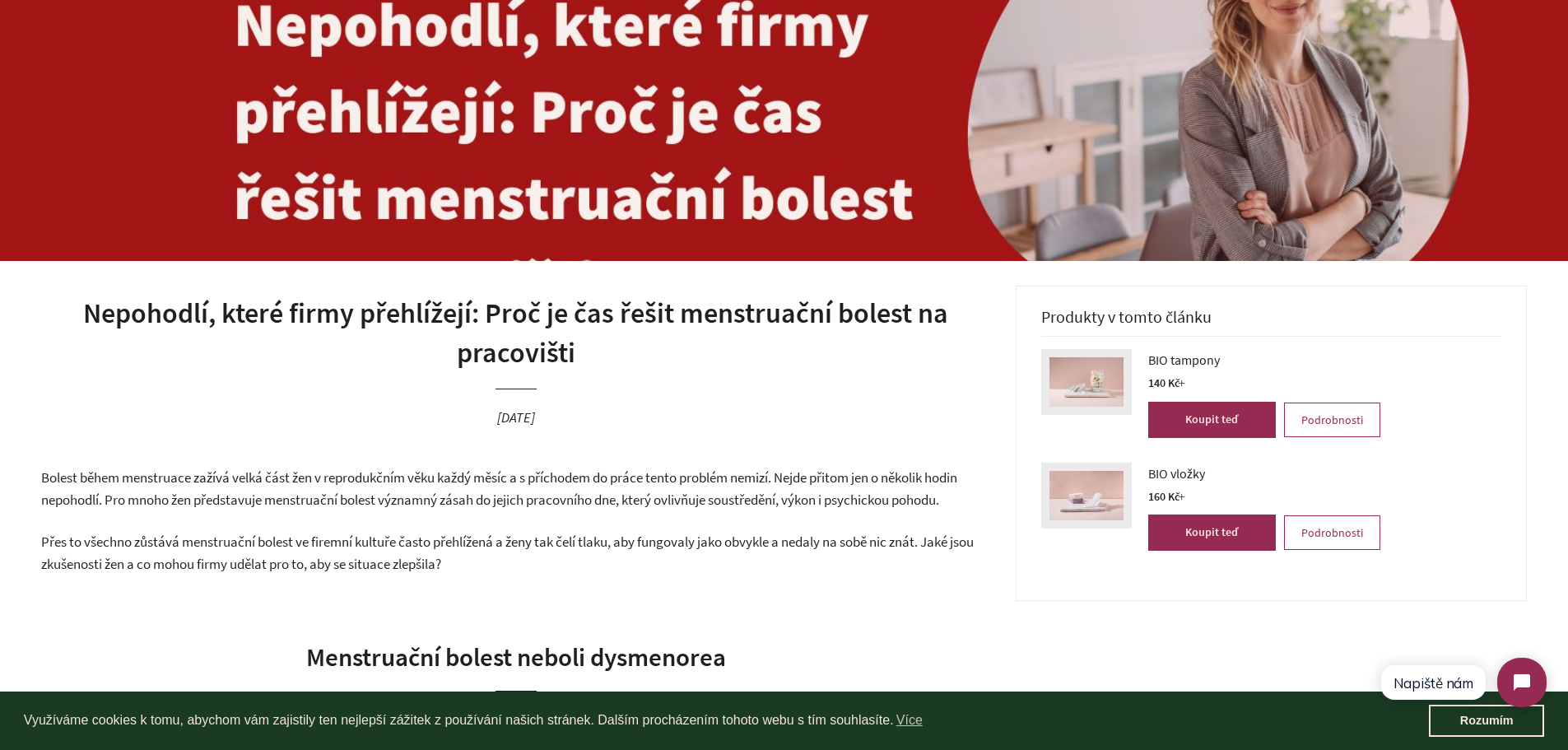
click at [166, 507] on span "Bolest během menstruace zažívá velká část žen v reprodukčním věku každý měsíc a…" at bounding box center [499, 488] width 916 height 40
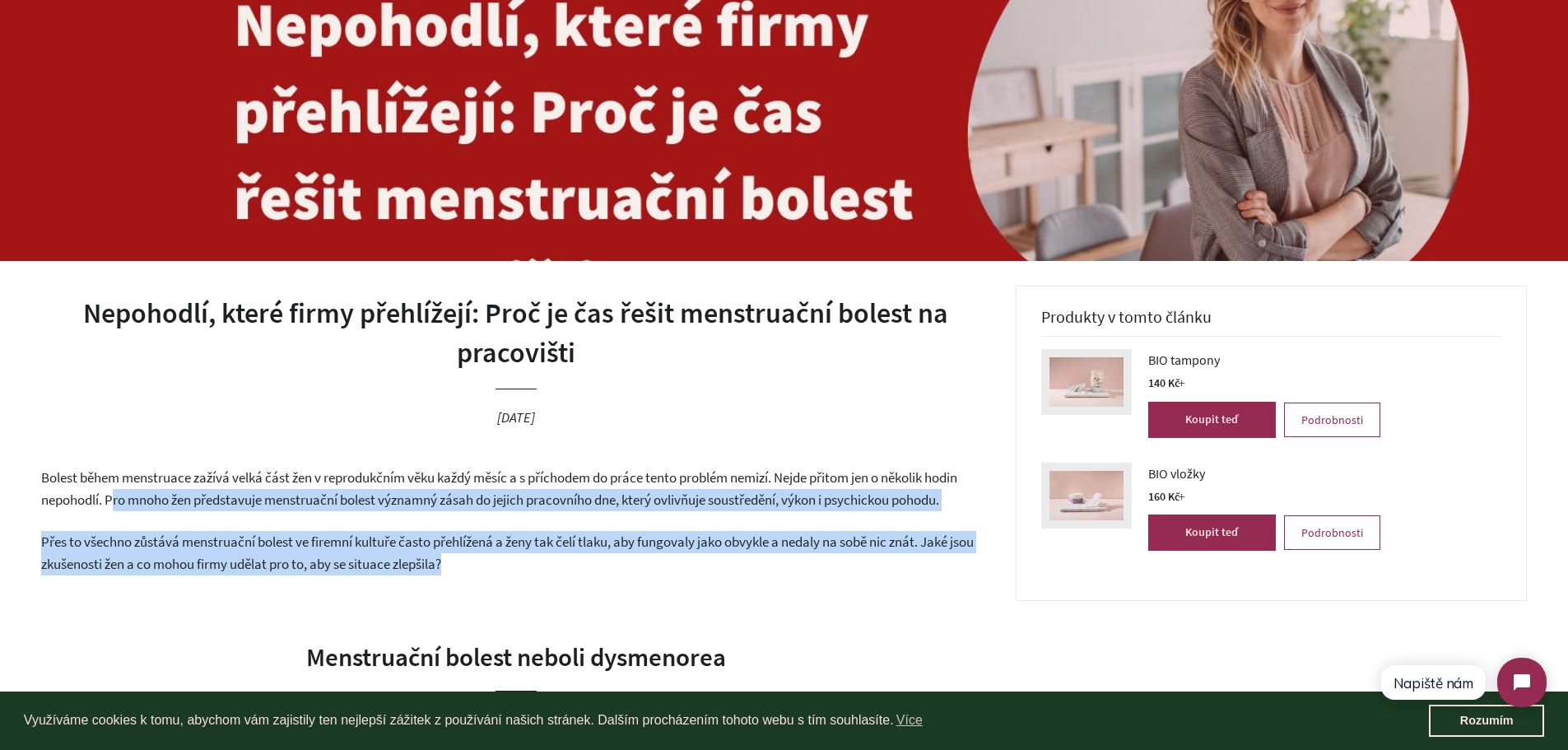
drag, startPoint x: 114, startPoint y: 499, endPoint x: 452, endPoint y: 566, distance: 344.6
copy div "ro mnoho žen představuje menstruační bolest významný zásah do jejich pracovního…"
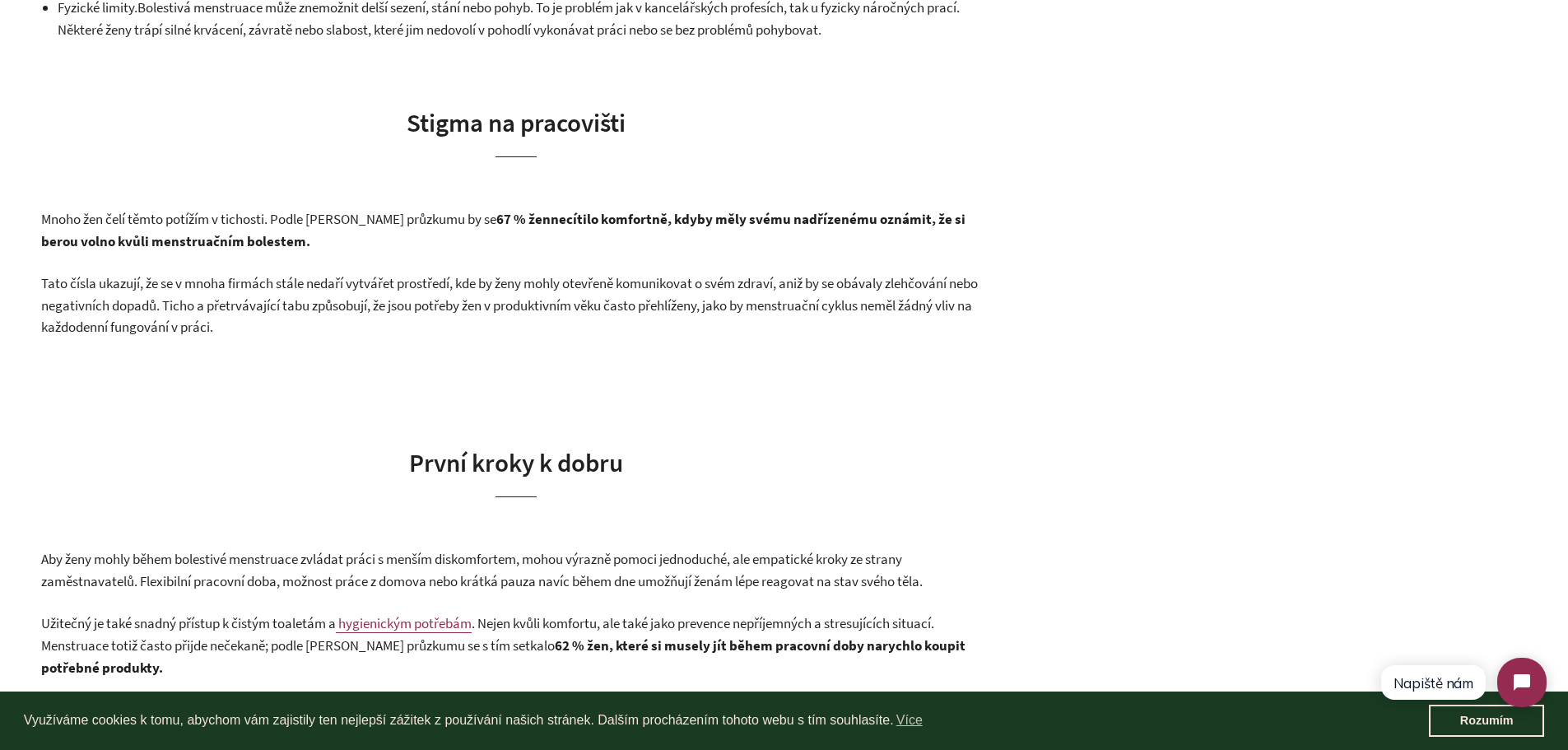
scroll to position [1493, 0]
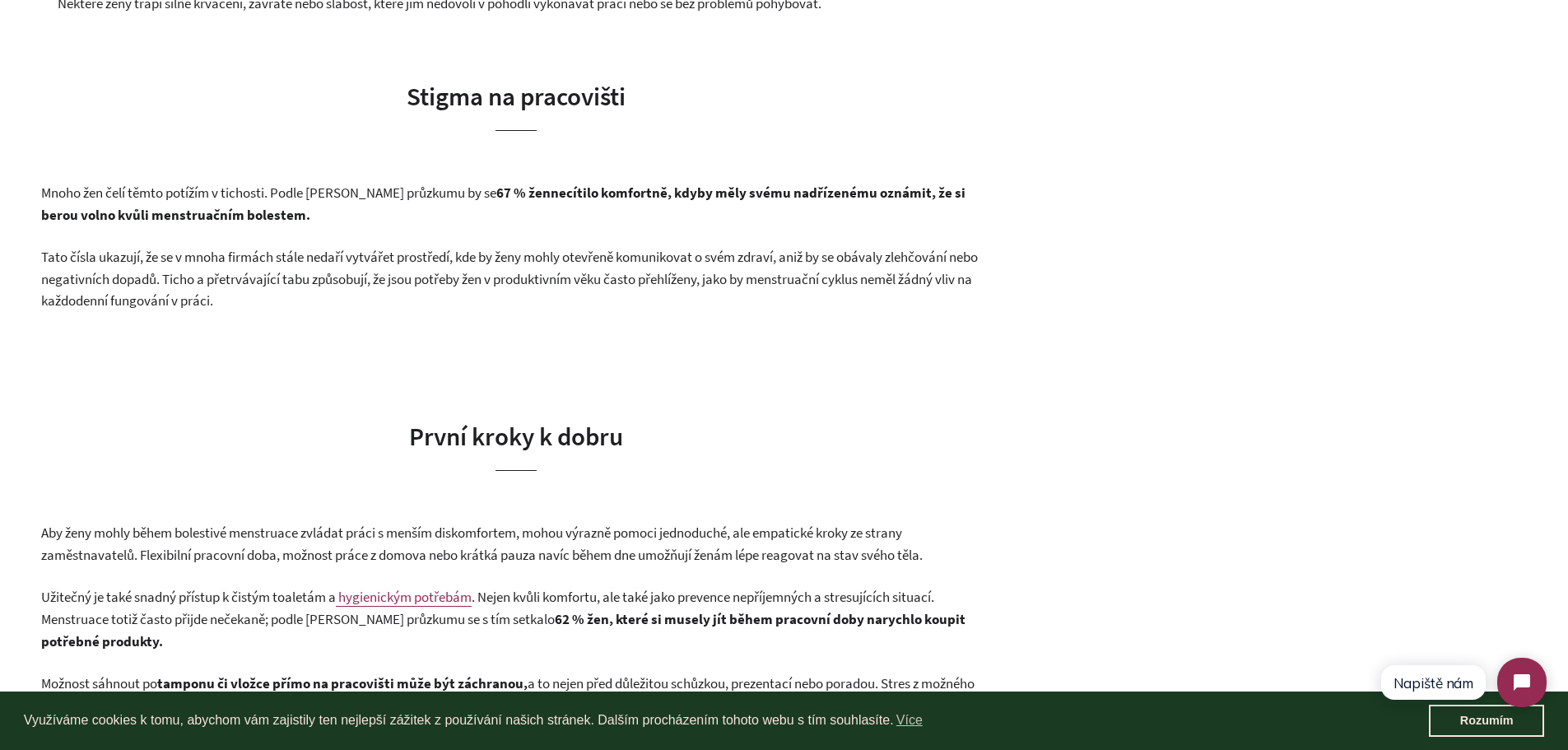
click at [587, 214] on p "Mnoho žen čelí těmto potížím v tichosti. Podle Femvie průzkumu by se 67 % žen n…" at bounding box center [516, 204] width 950 height 44
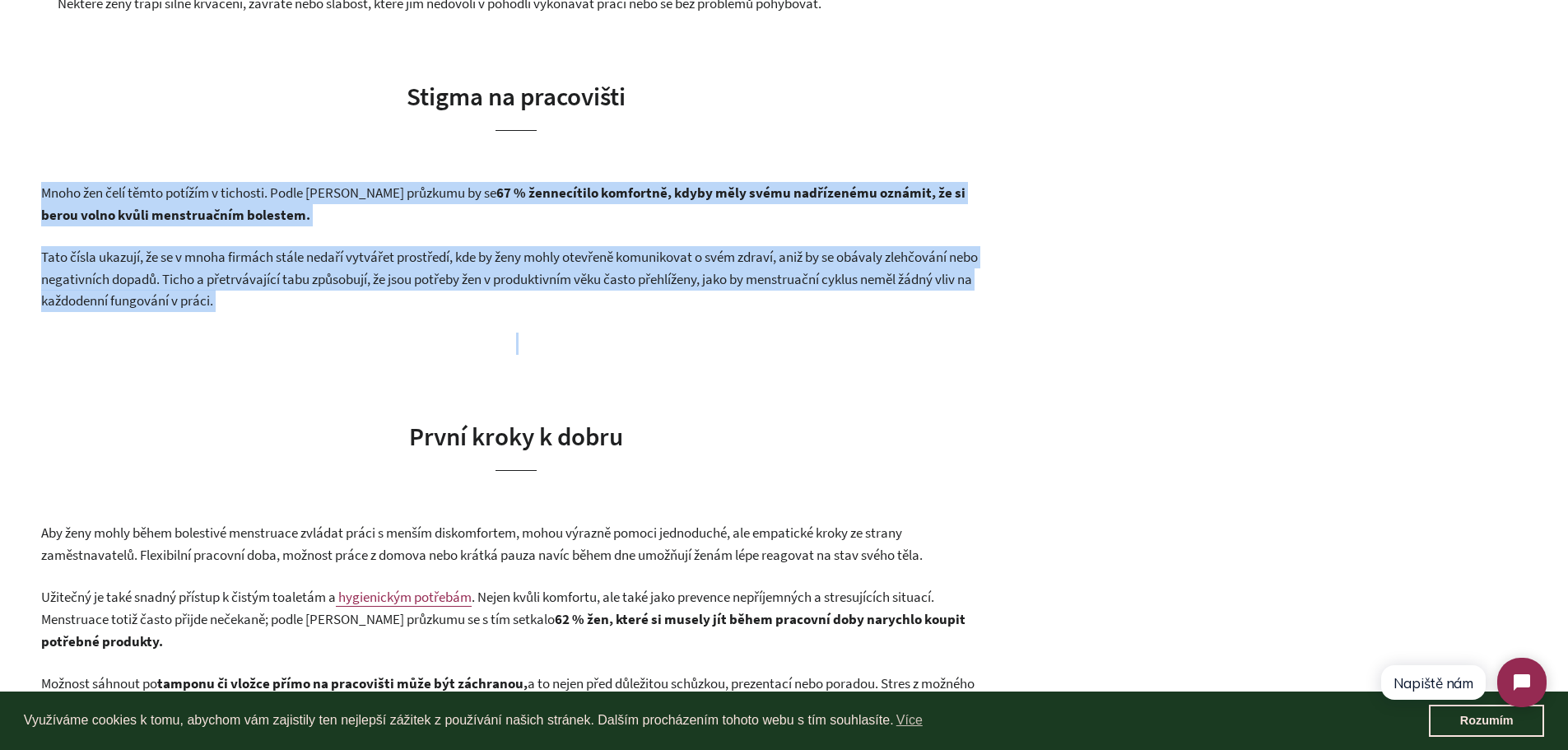
drag, startPoint x: 45, startPoint y: 190, endPoint x: 287, endPoint y: 321, distance: 275.2
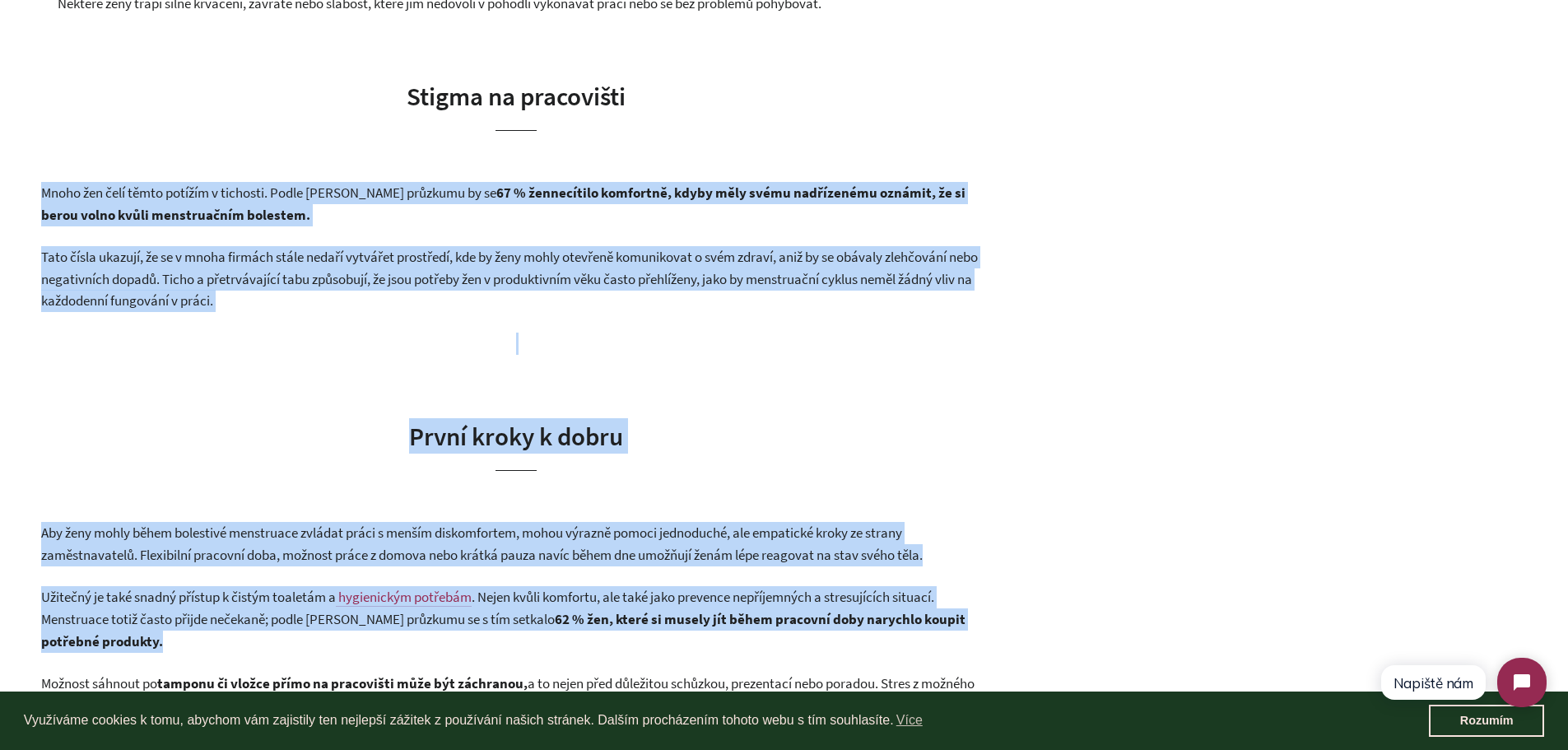
drag, startPoint x: 40, startPoint y: 180, endPoint x: 727, endPoint y: 644, distance: 829.0
click at [457, 598] on span "hygienickým potřebám" at bounding box center [405, 597] width 133 height 18
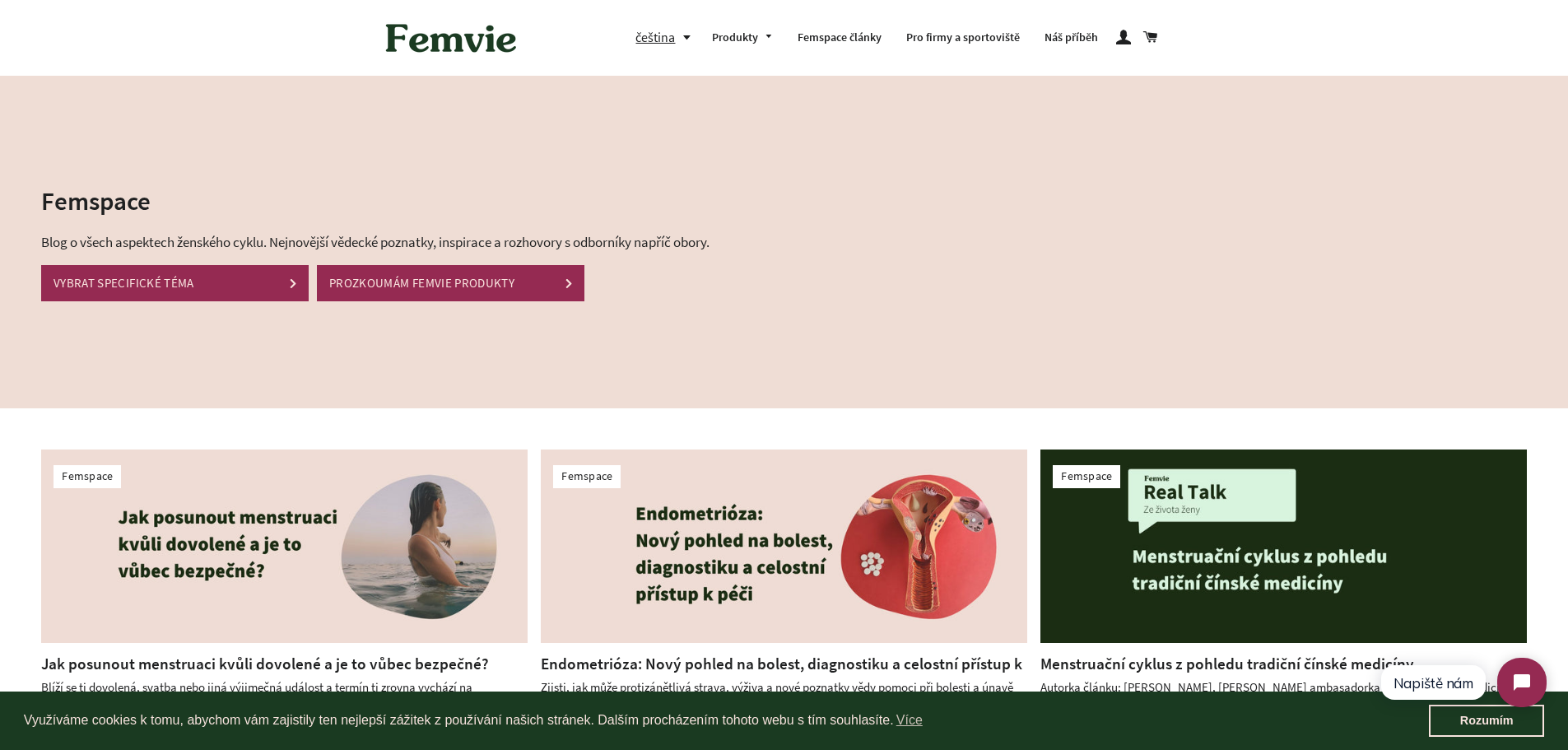
scroll to position [656, 0]
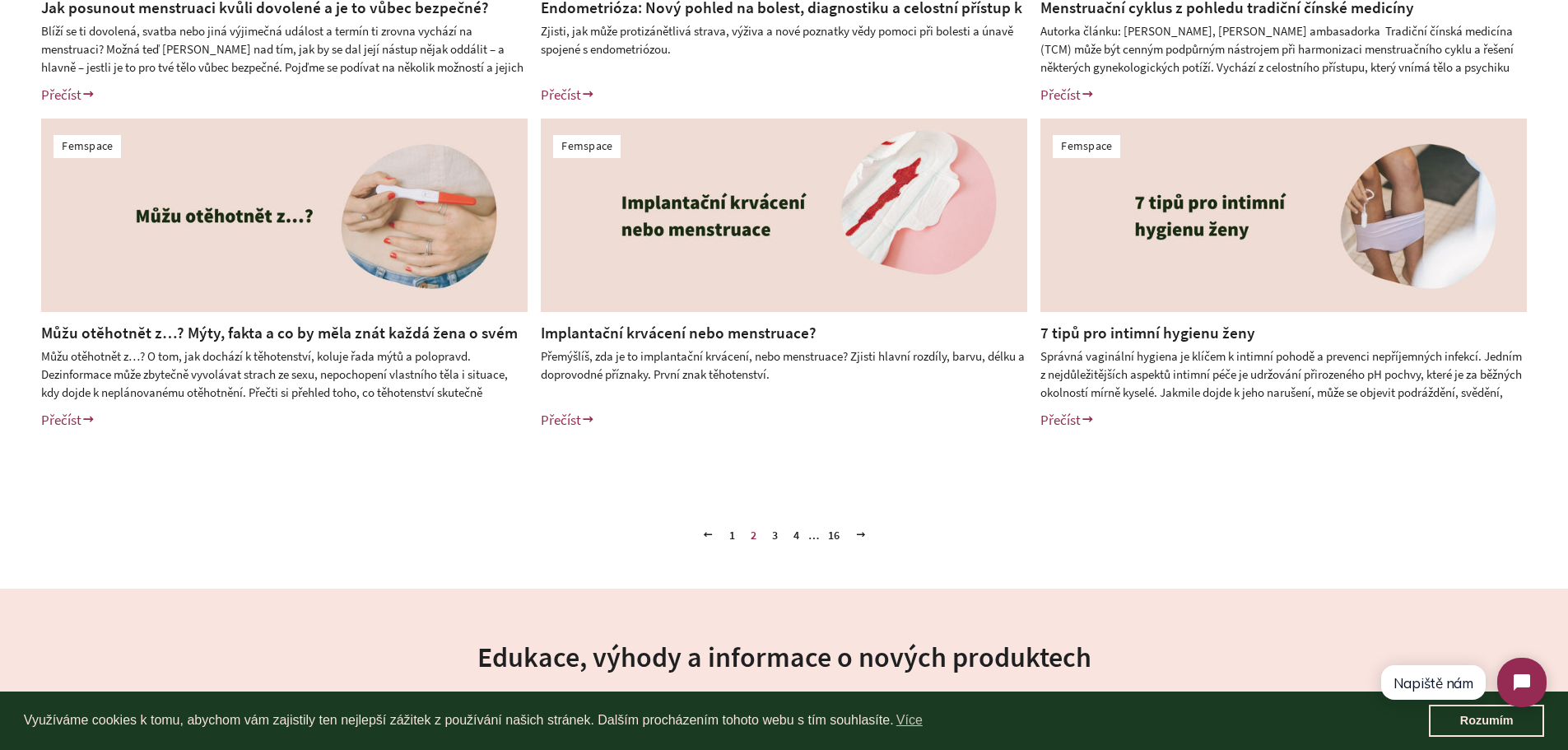
click at [794, 537] on link "4" at bounding box center [796, 535] width 19 height 25
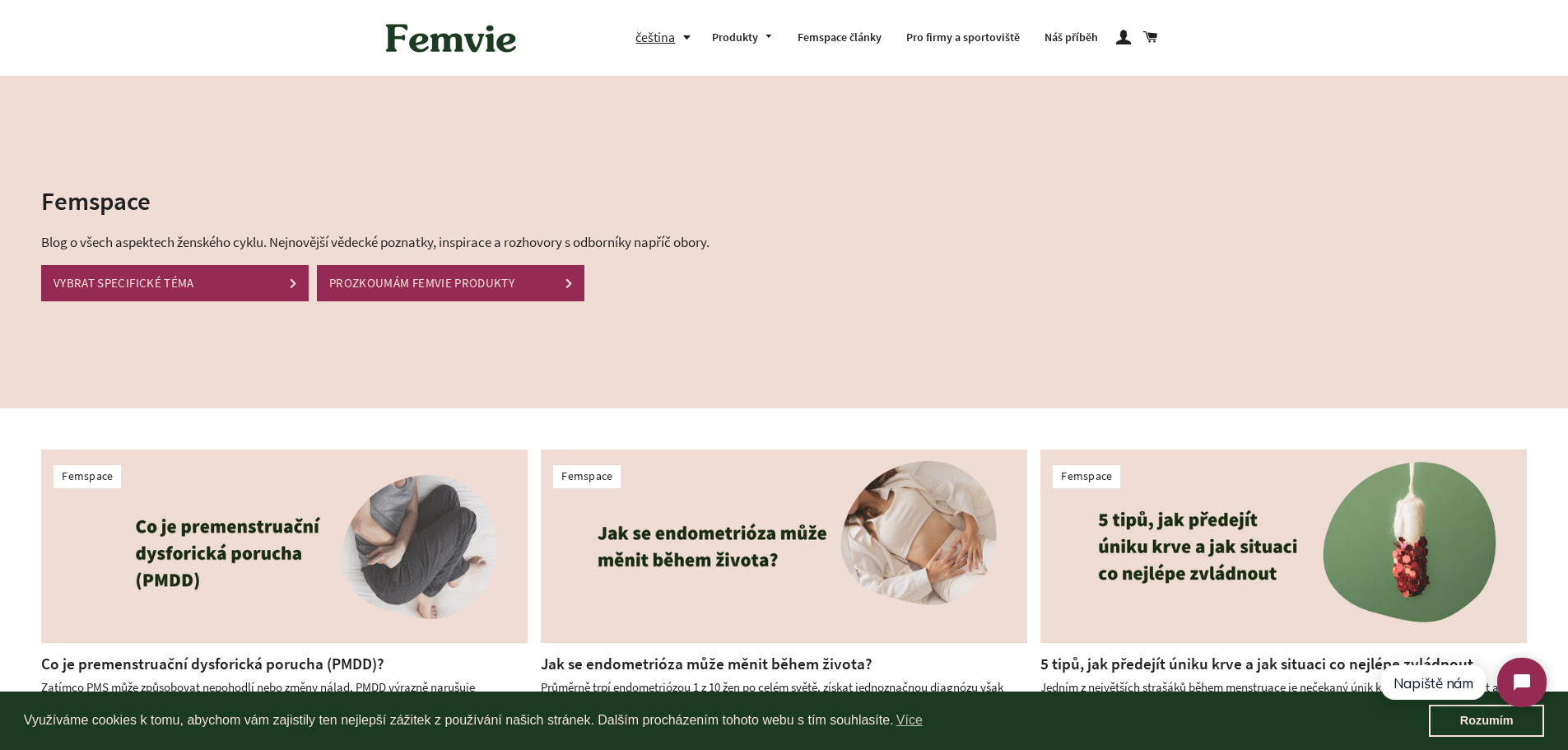
scroll to position [656, 0]
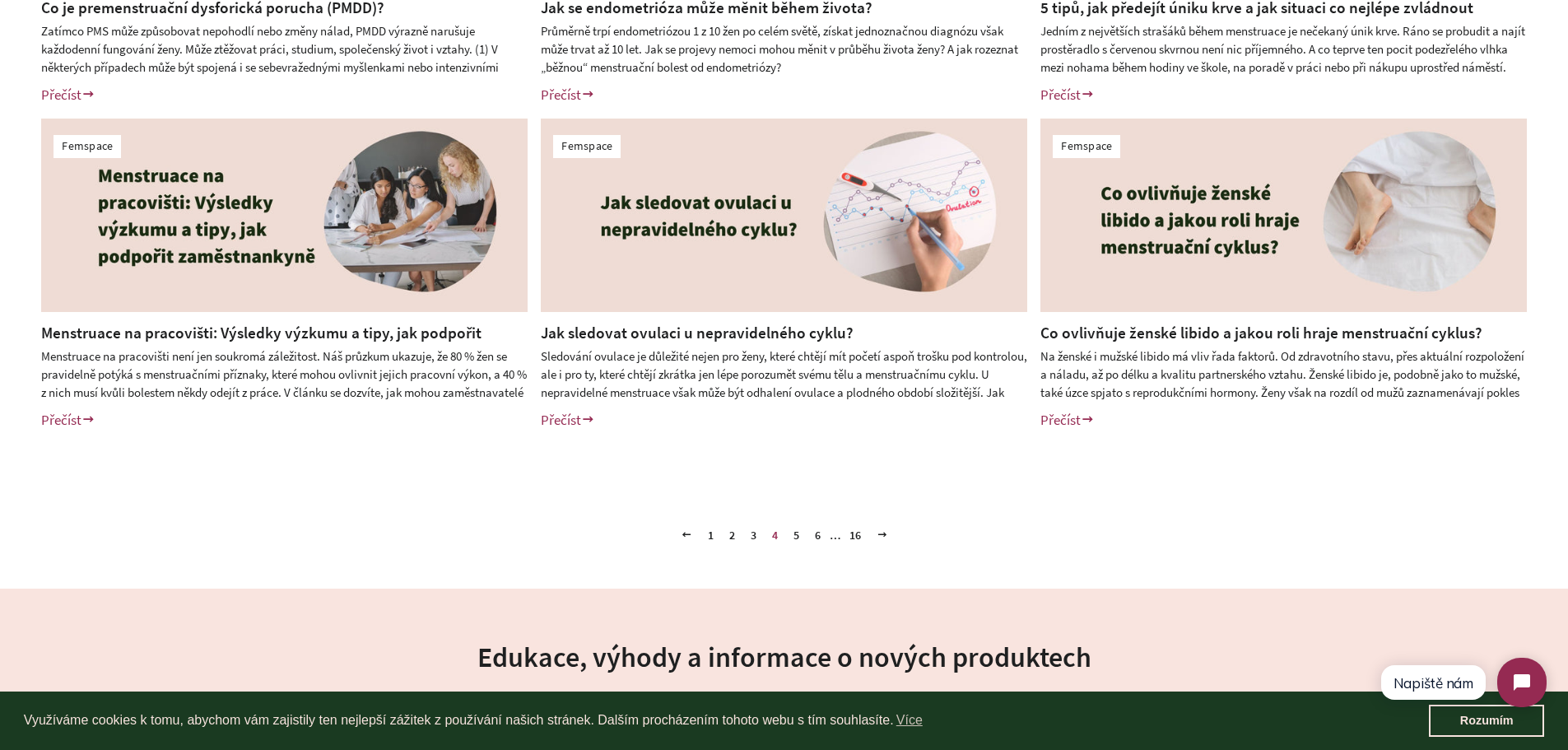
click at [797, 539] on link "5" at bounding box center [796, 535] width 19 height 25
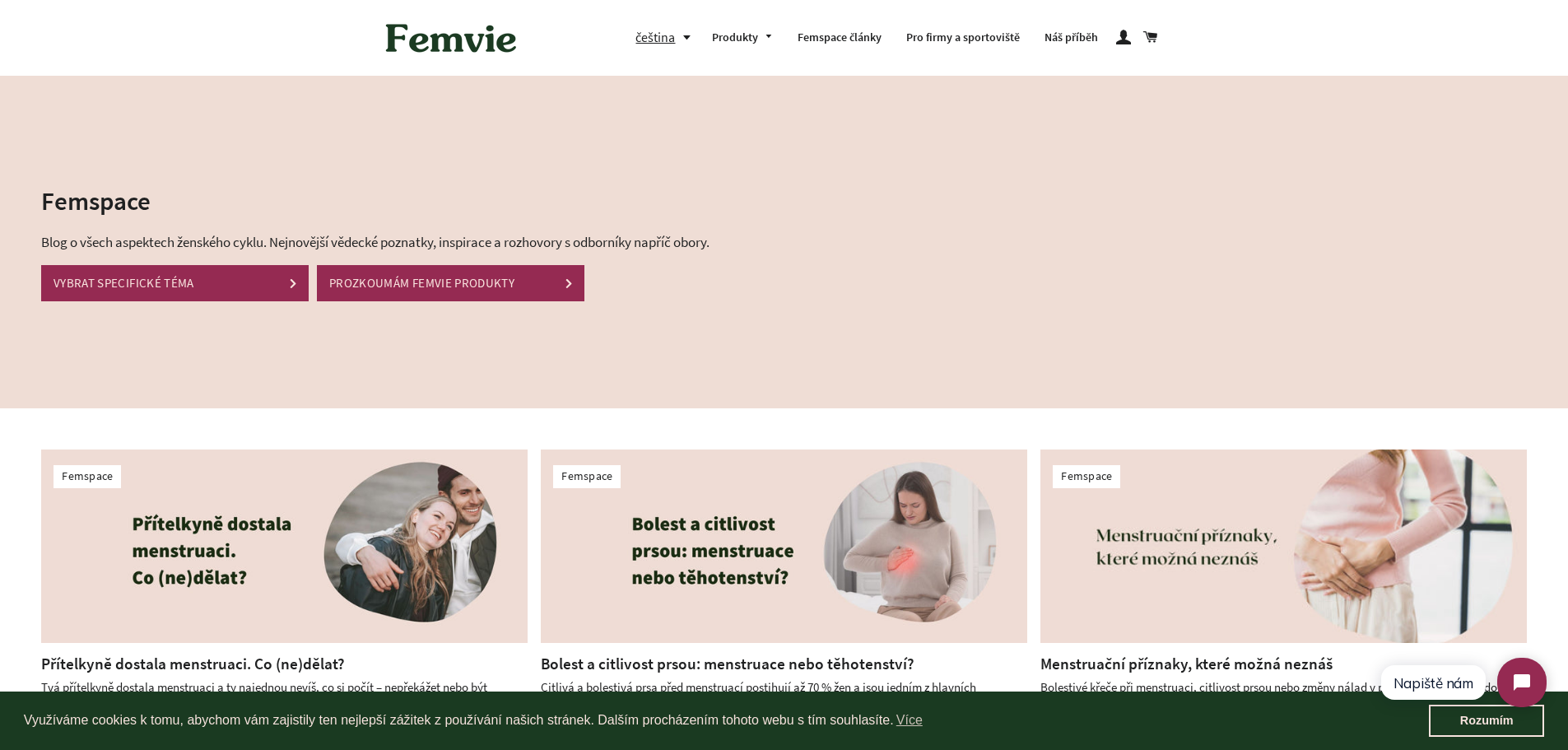
scroll to position [656, 0]
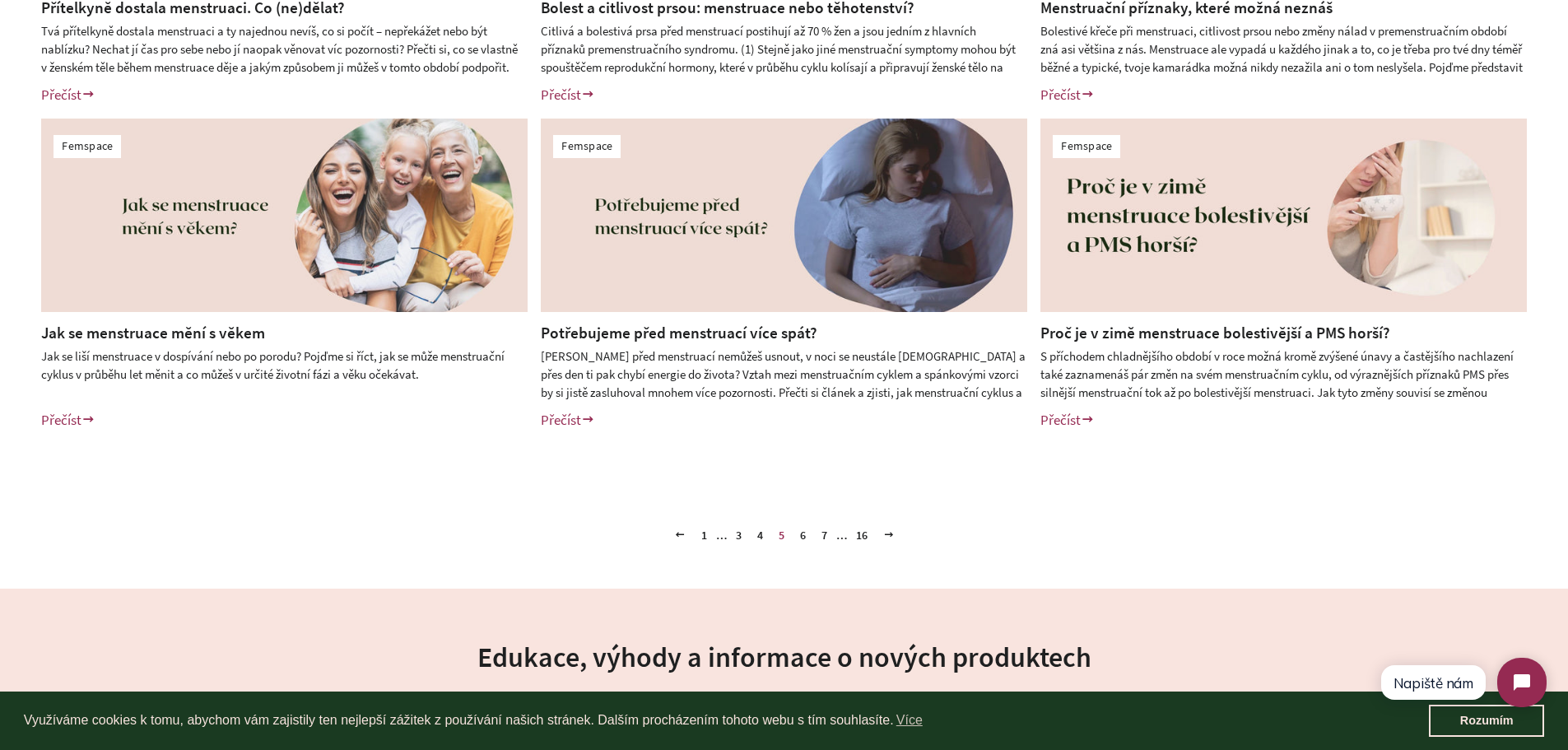
click at [803, 539] on link "6" at bounding box center [803, 535] width 19 height 25
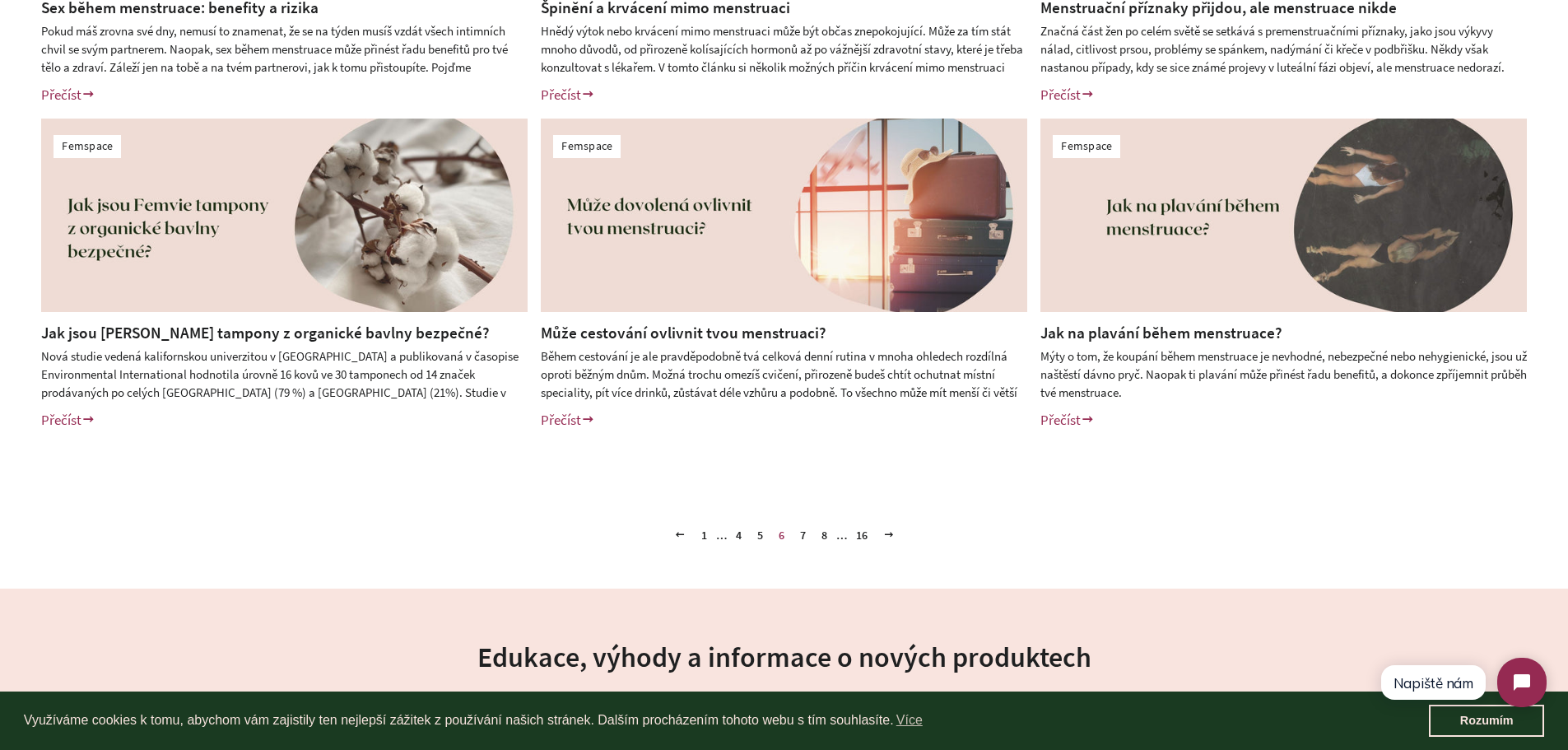
click at [805, 537] on link "7" at bounding box center [803, 535] width 19 height 25
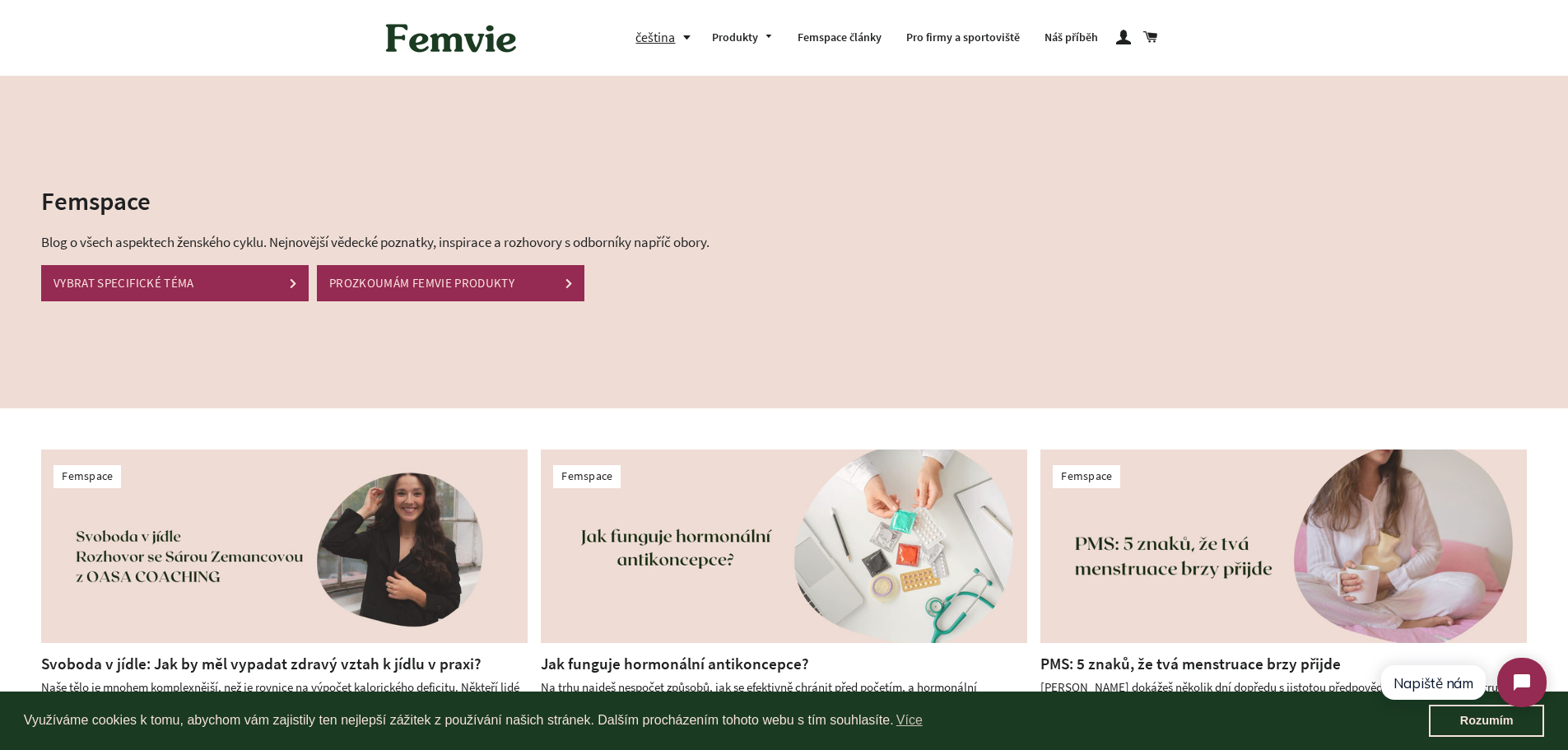
scroll to position [656, 0]
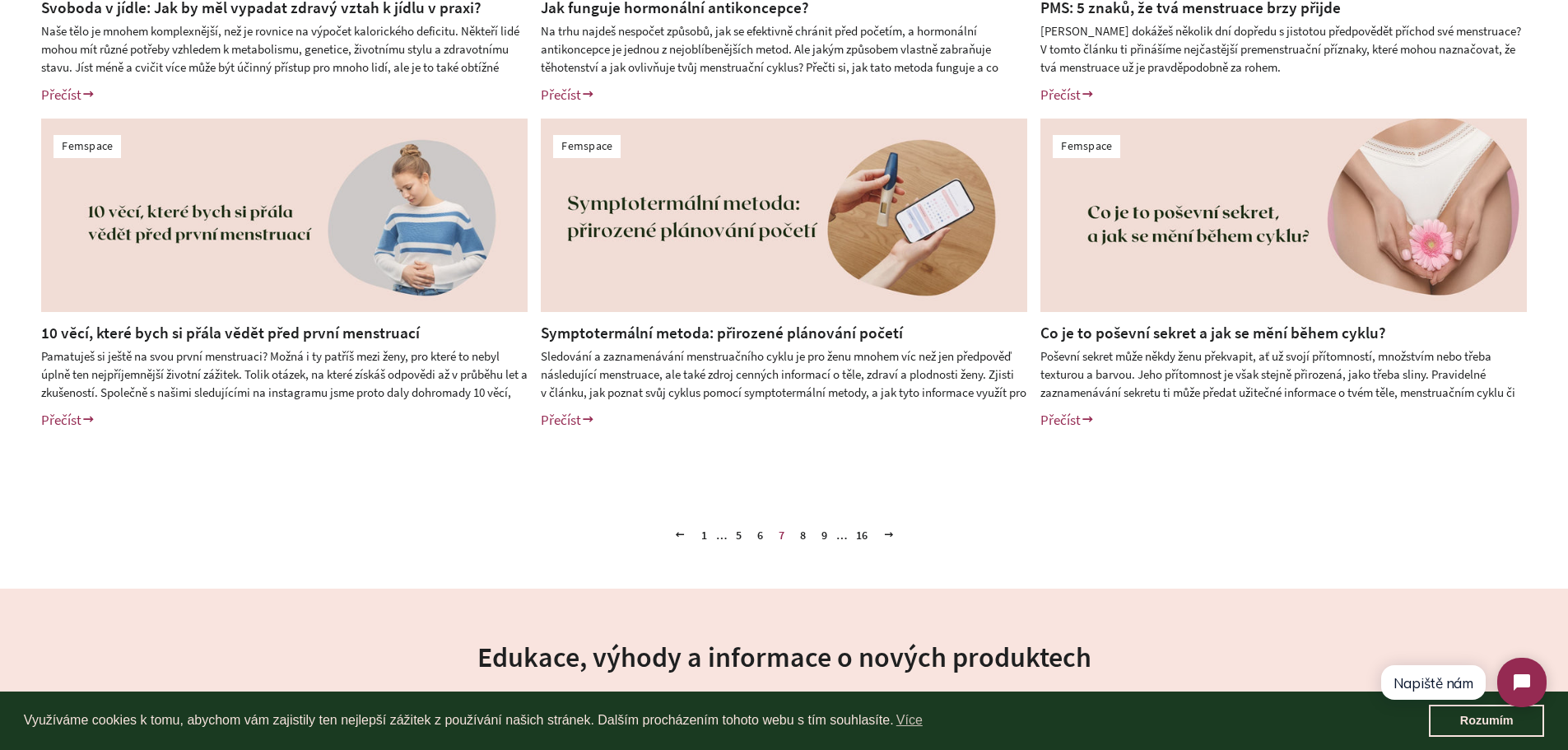
click at [803, 541] on link "8" at bounding box center [803, 535] width 19 height 25
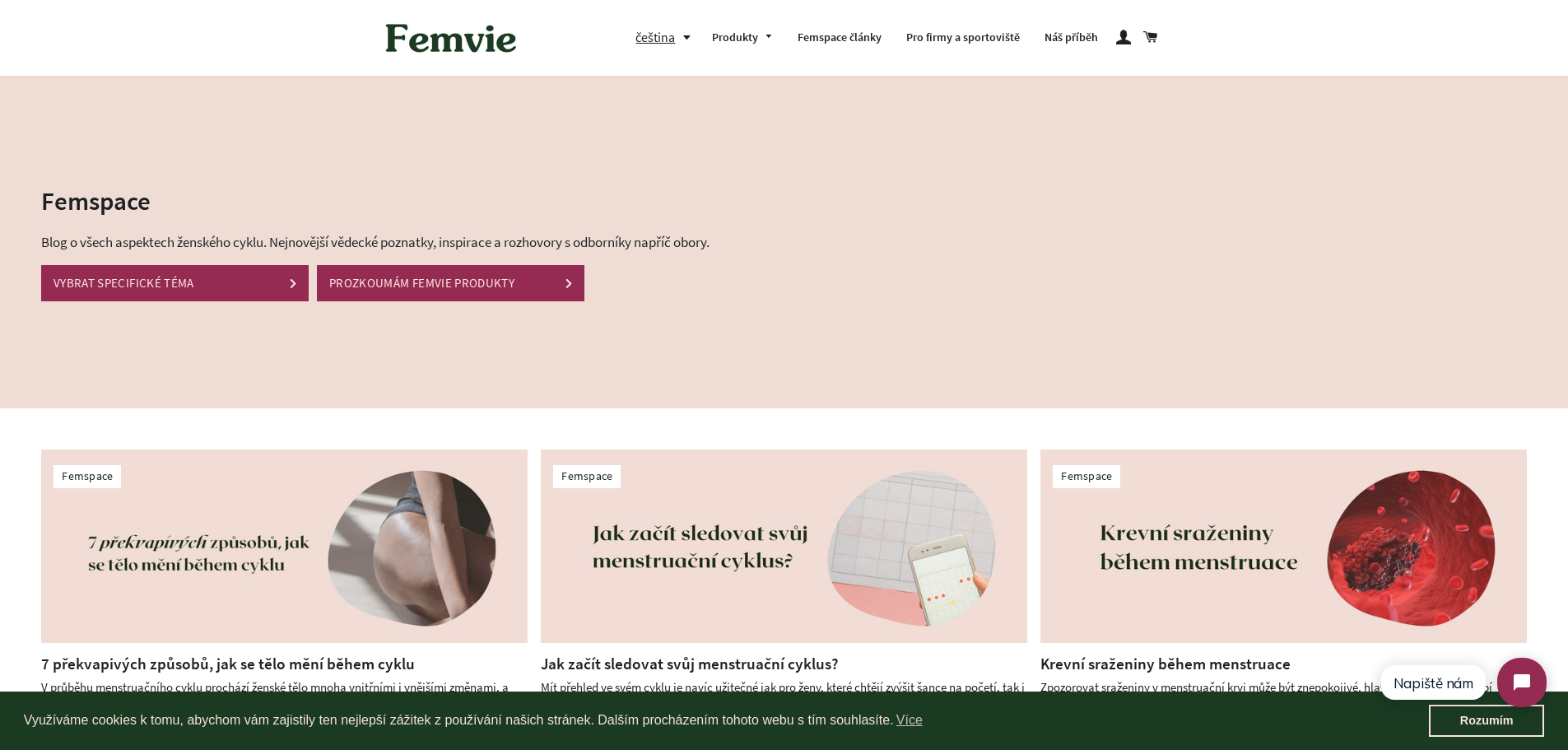
scroll to position [656, 0]
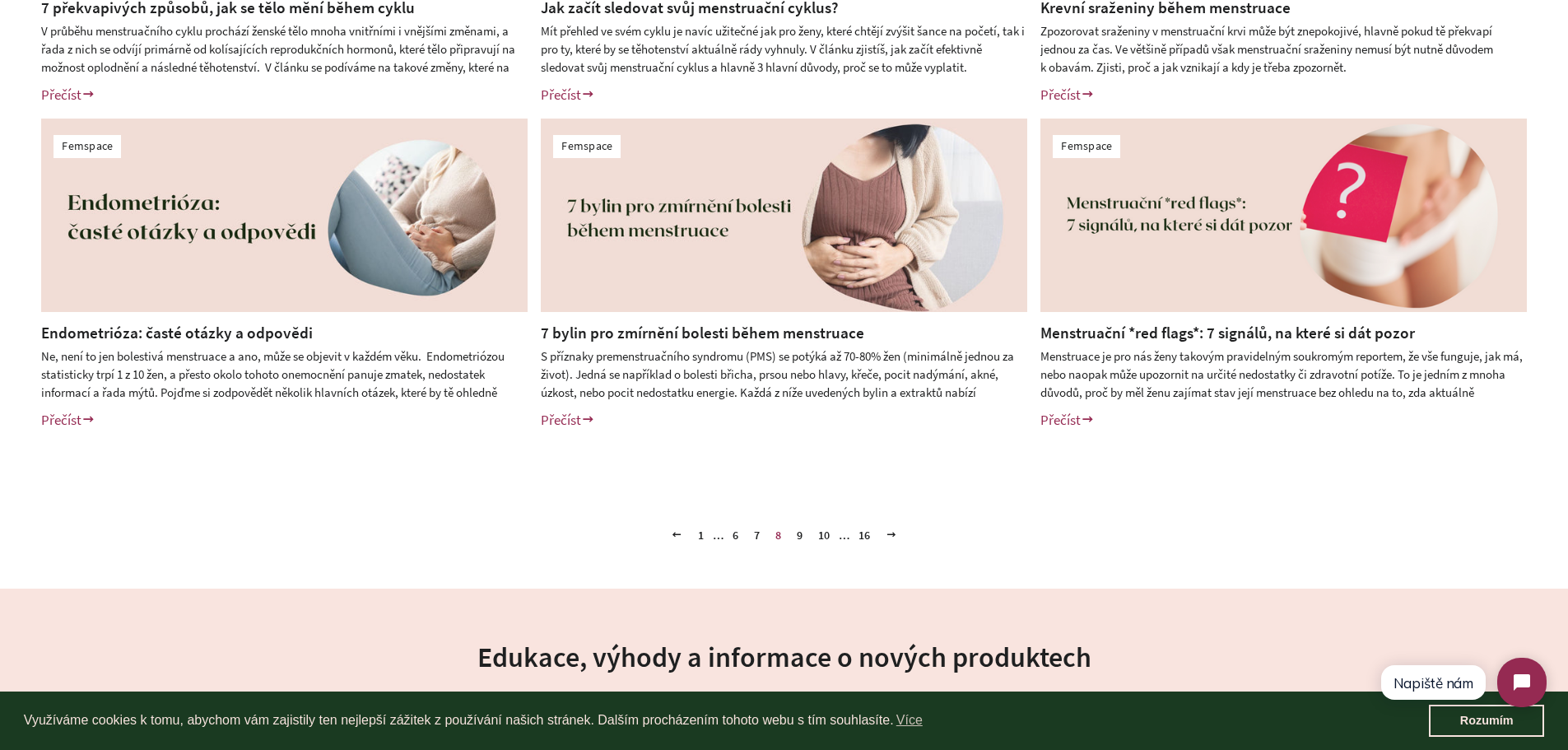
click at [802, 542] on link "9" at bounding box center [799, 535] width 19 height 25
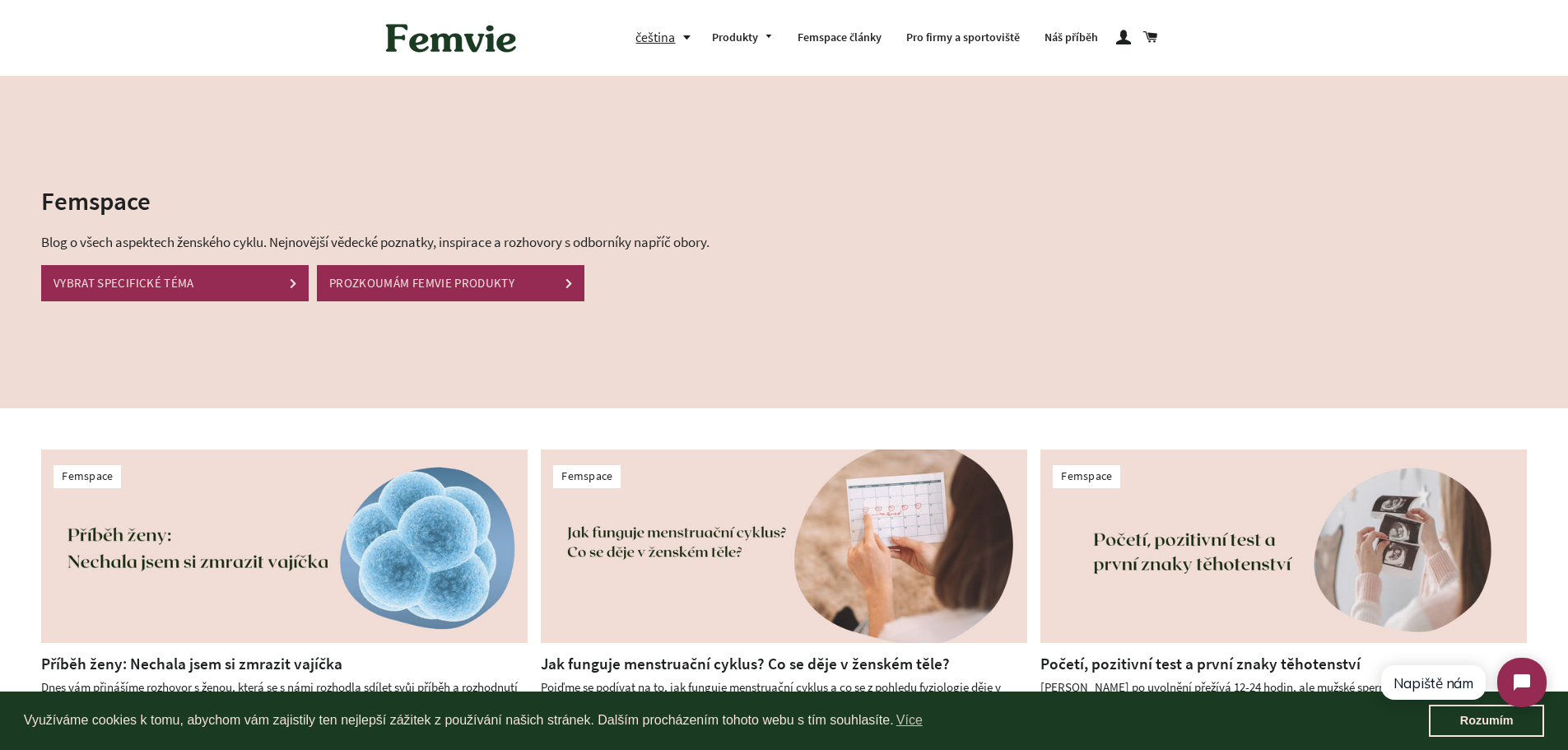
scroll to position [656, 0]
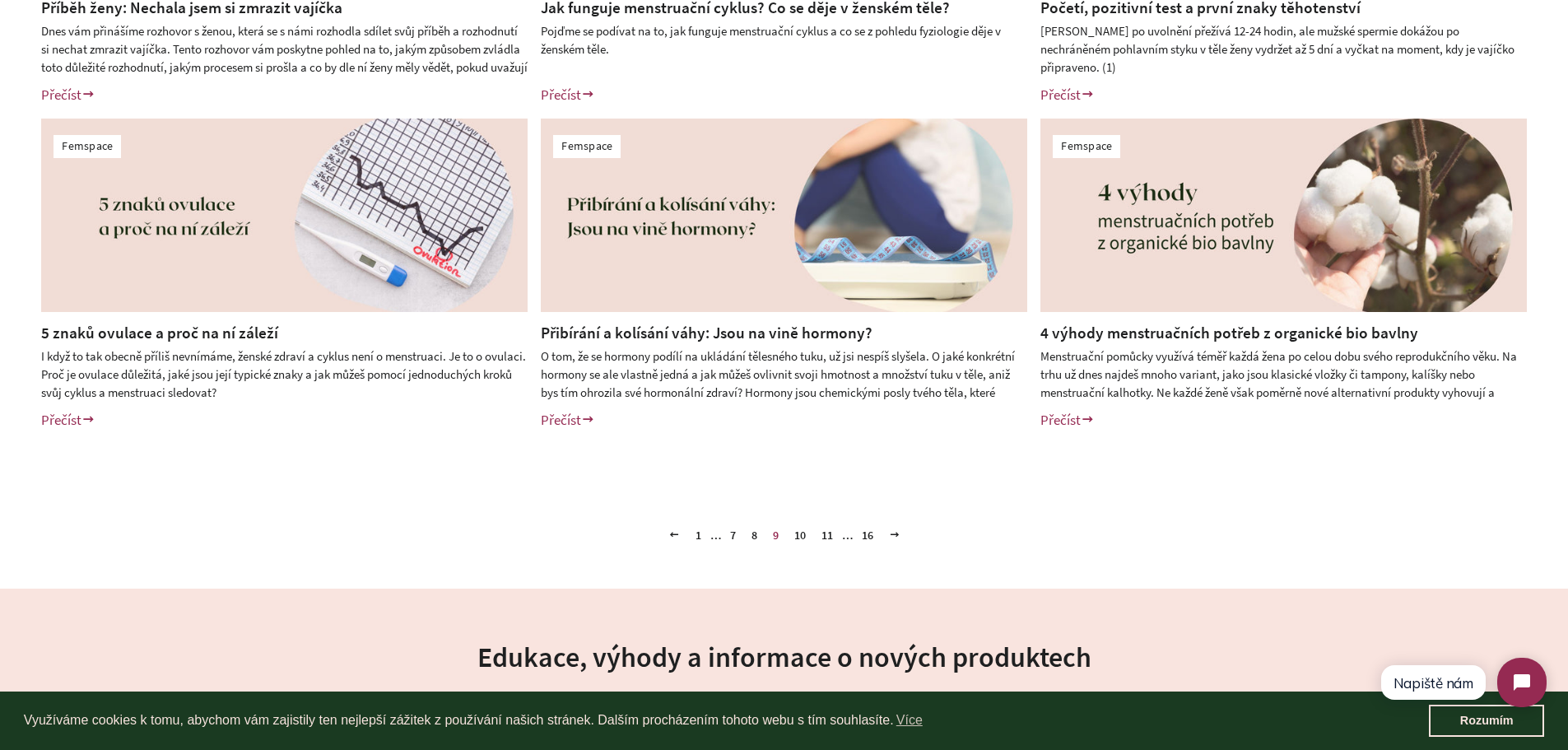
click at [800, 539] on link "10" at bounding box center [800, 535] width 25 height 25
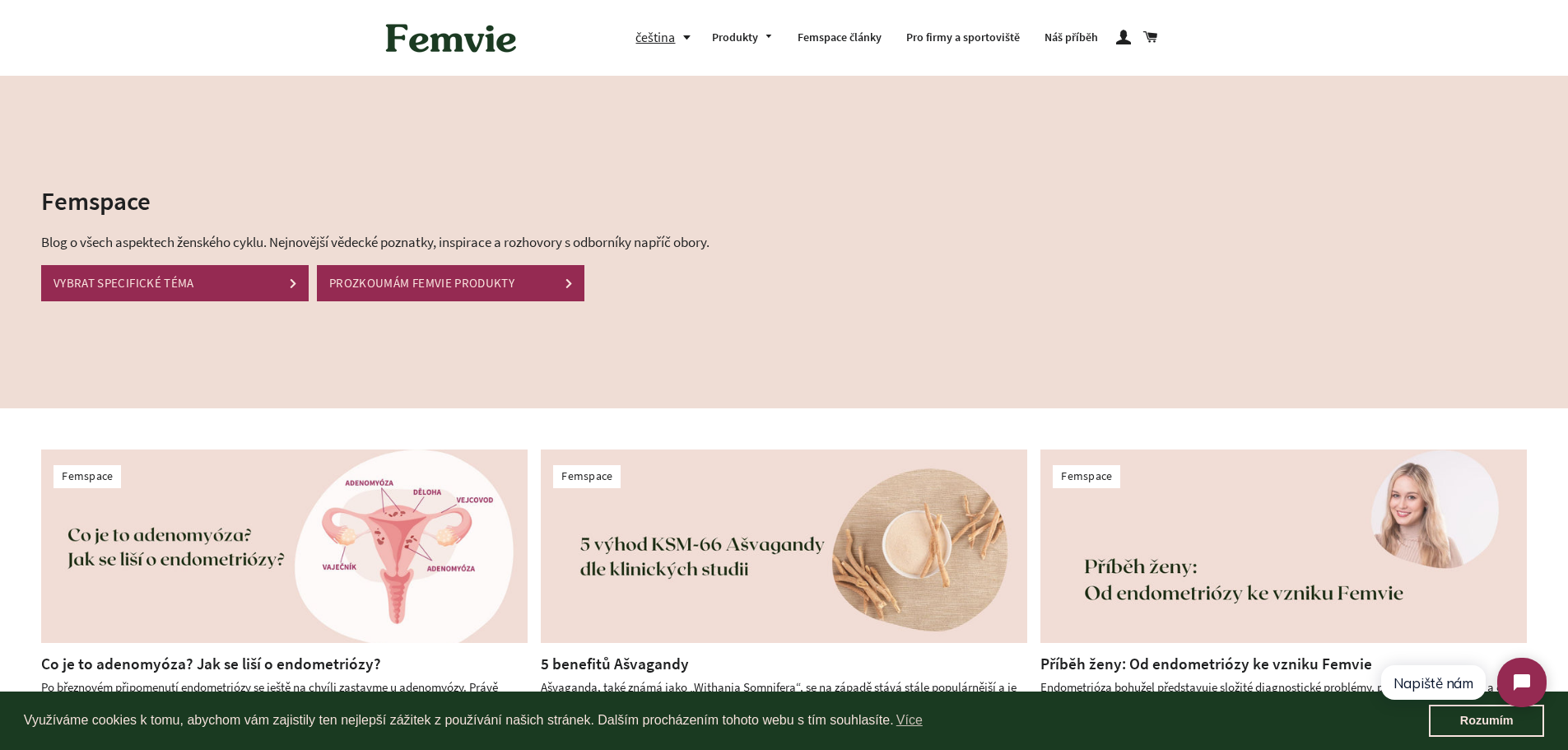
scroll to position [656, 0]
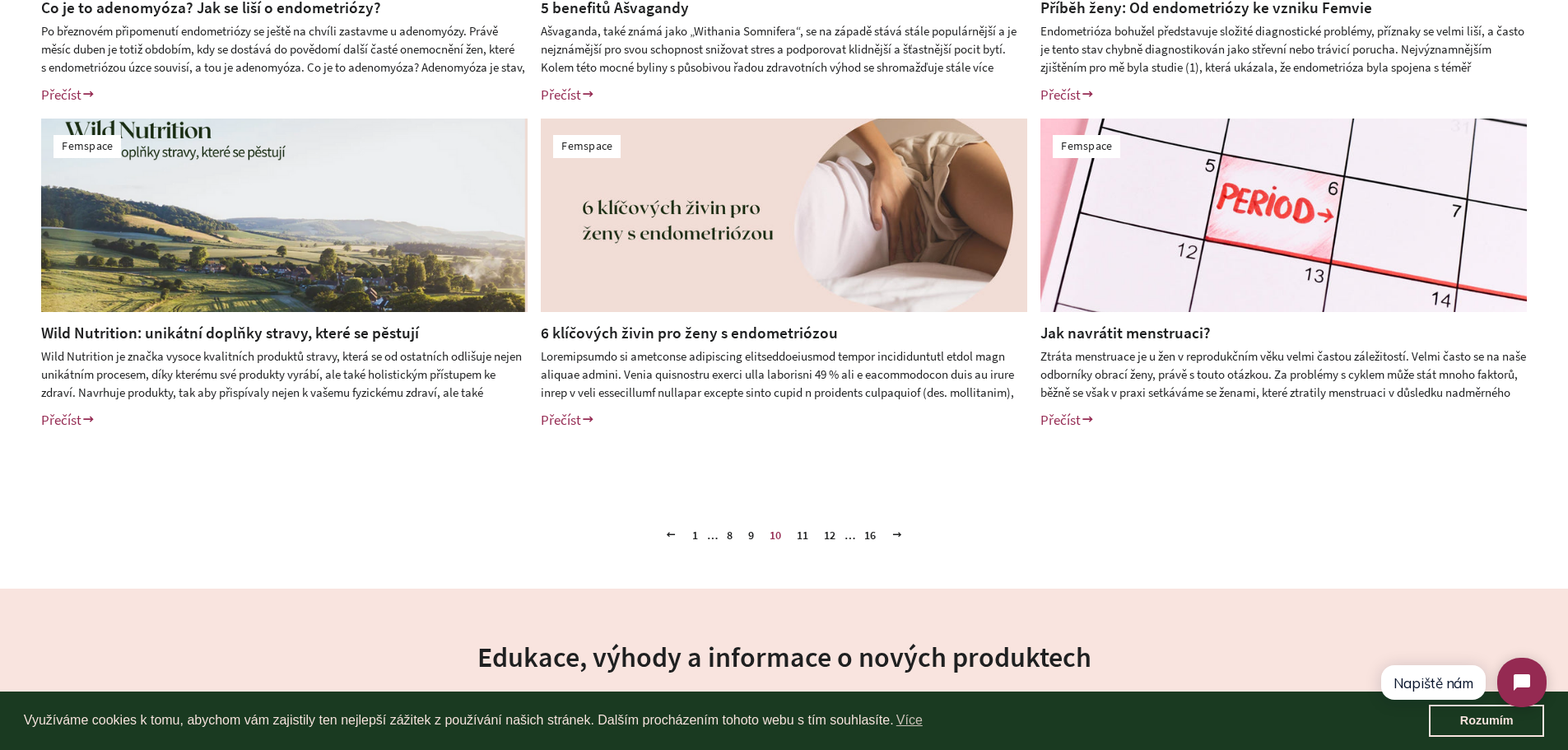
click at [795, 533] on link "11" at bounding box center [803, 535] width 25 height 25
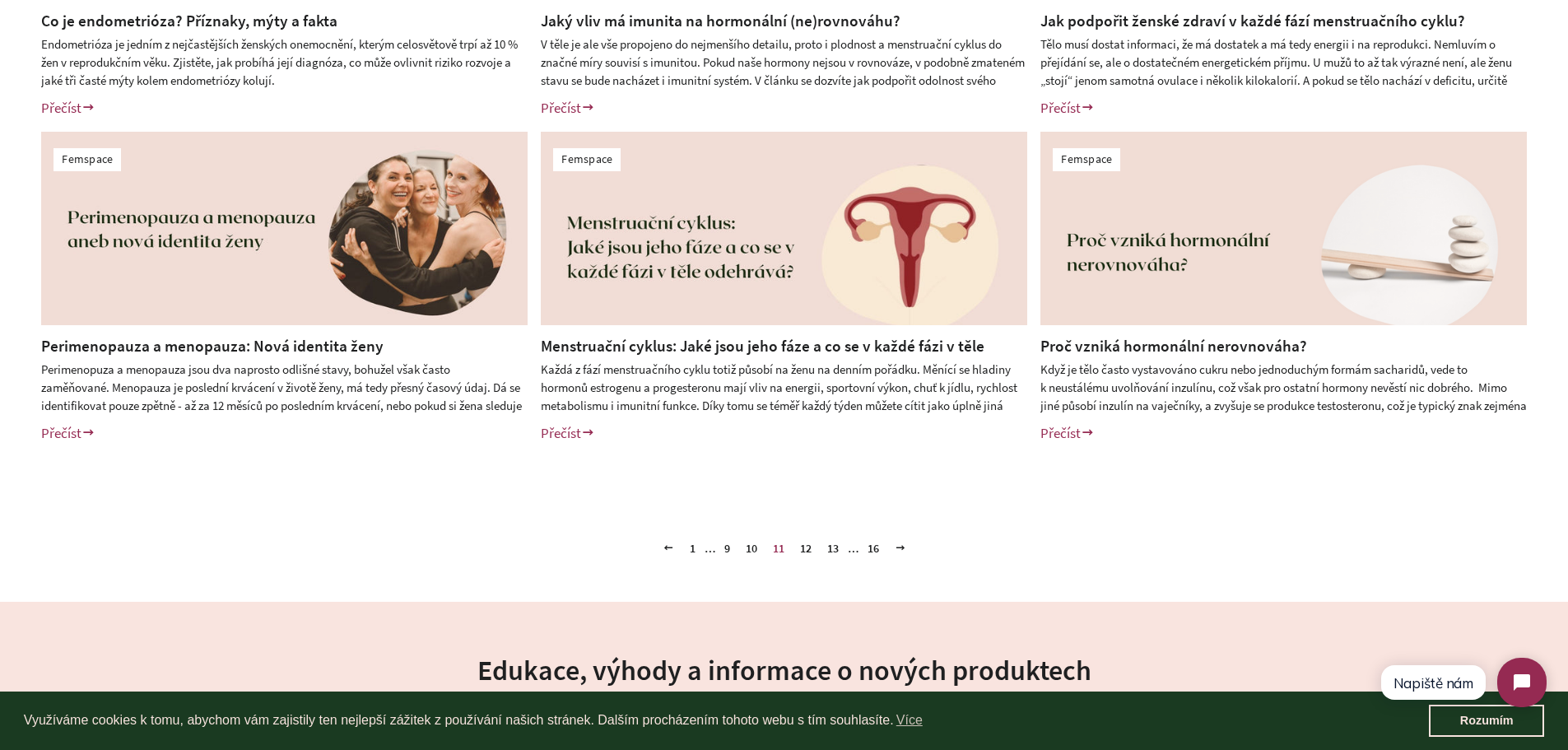
scroll to position [656, 0]
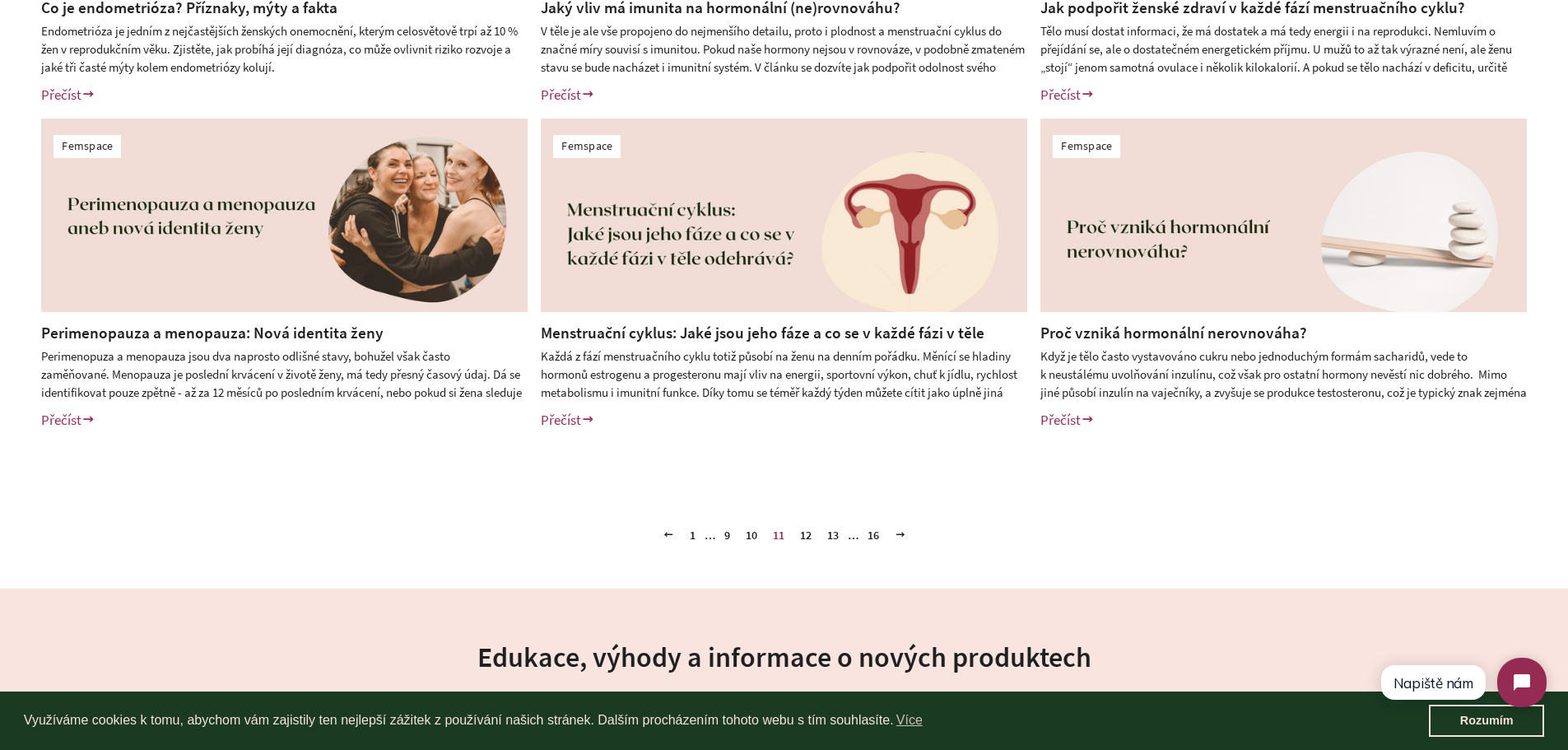
click at [807, 539] on link "12" at bounding box center [806, 535] width 25 height 25
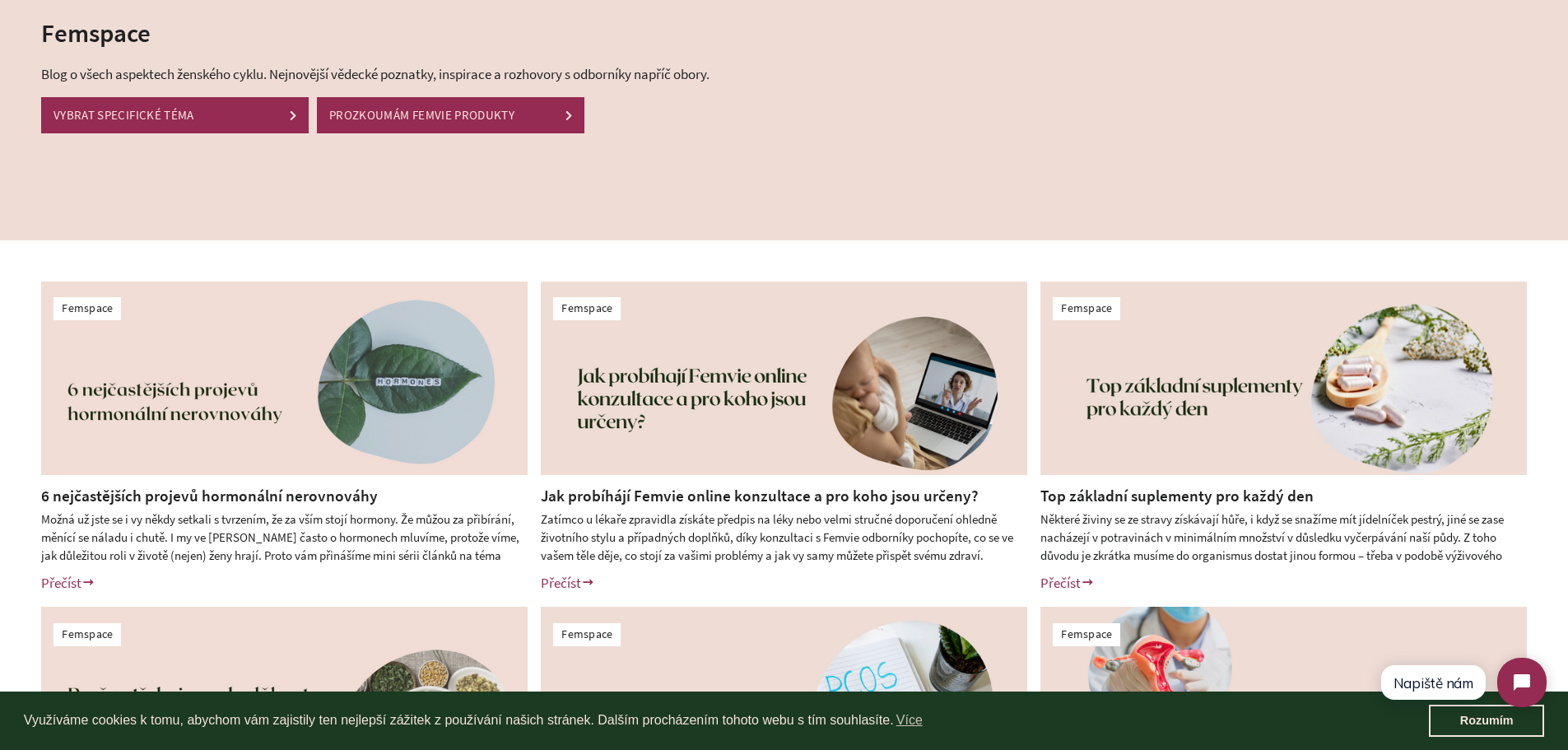
scroll to position [656, 0]
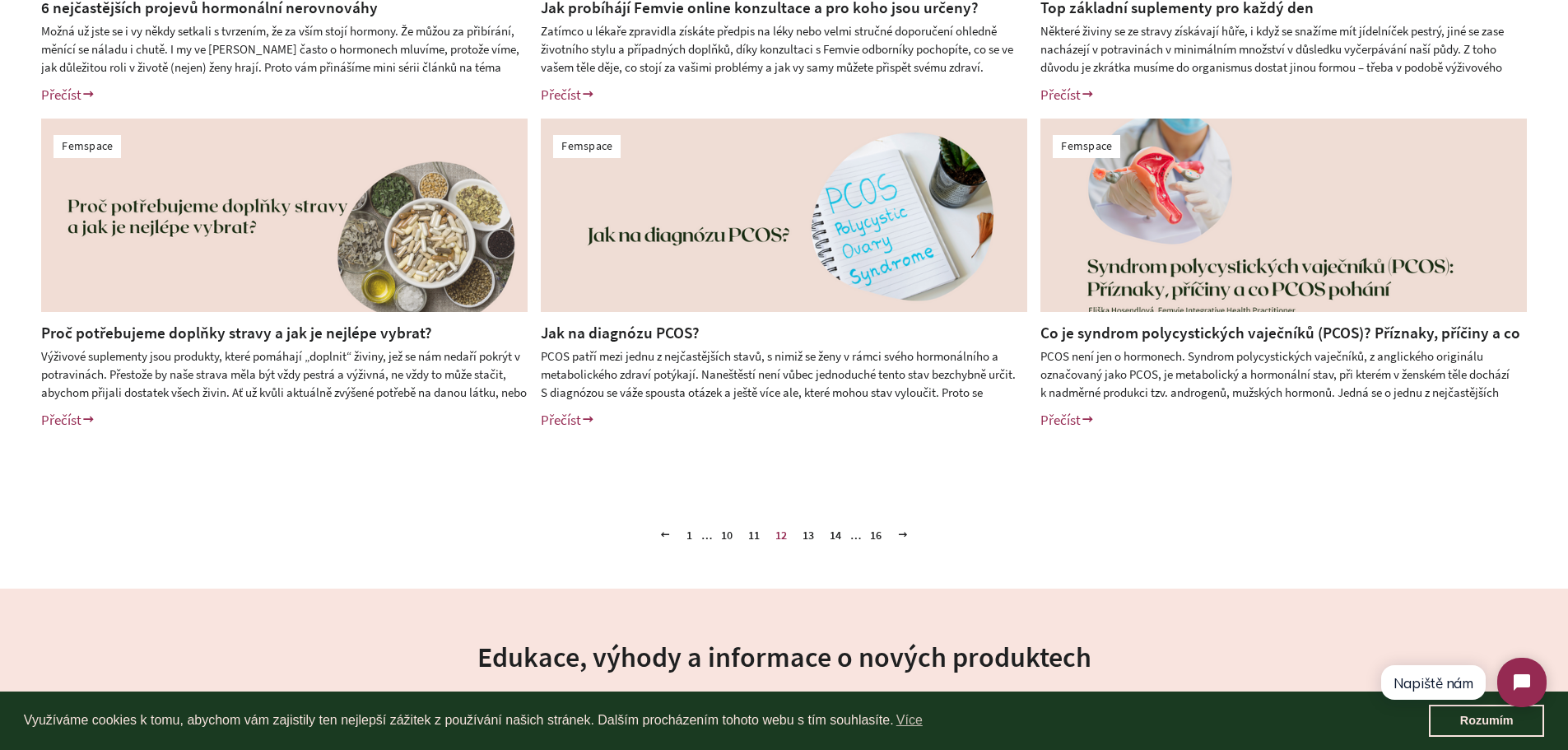
click at [806, 536] on link "13" at bounding box center [808, 535] width 25 height 25
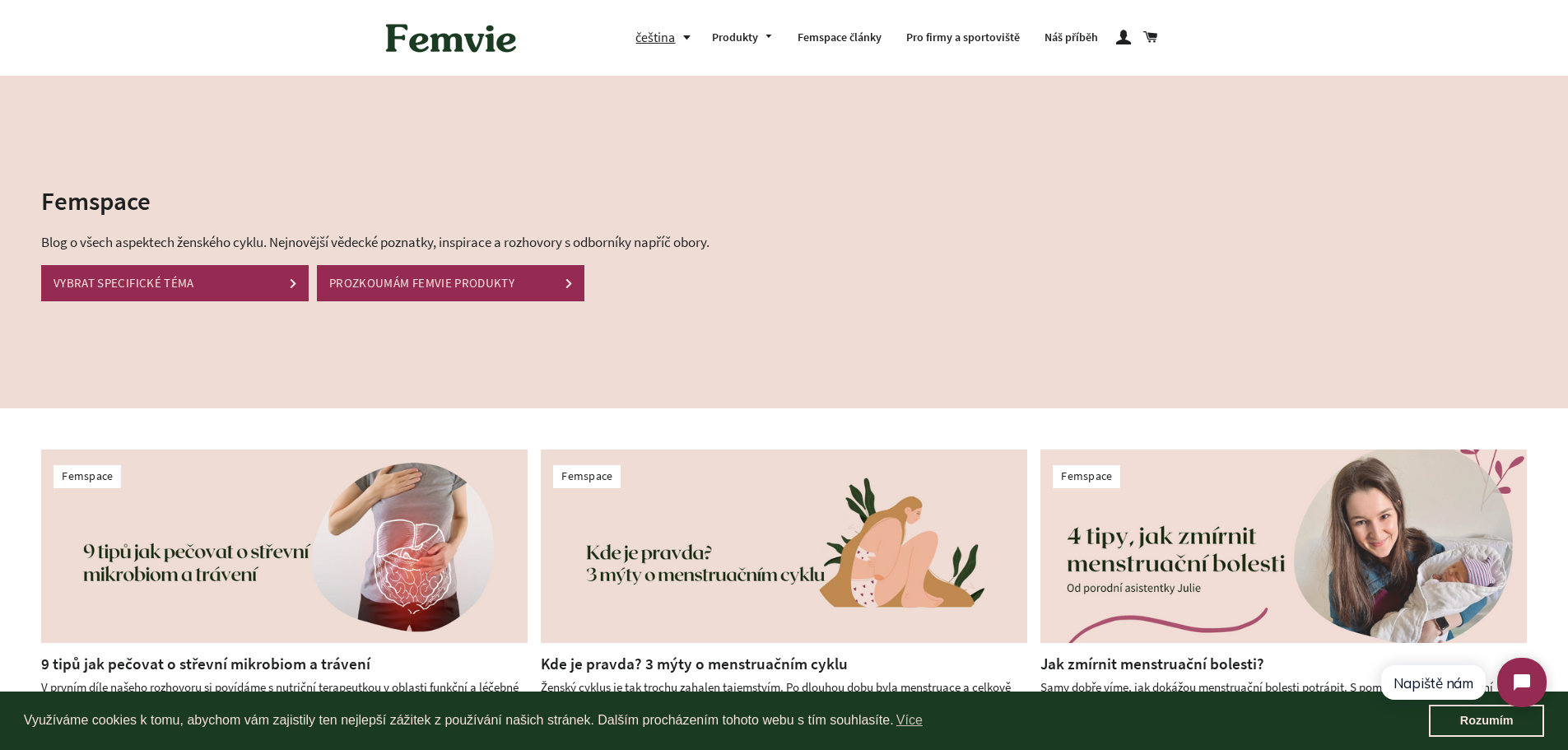
scroll to position [656, 0]
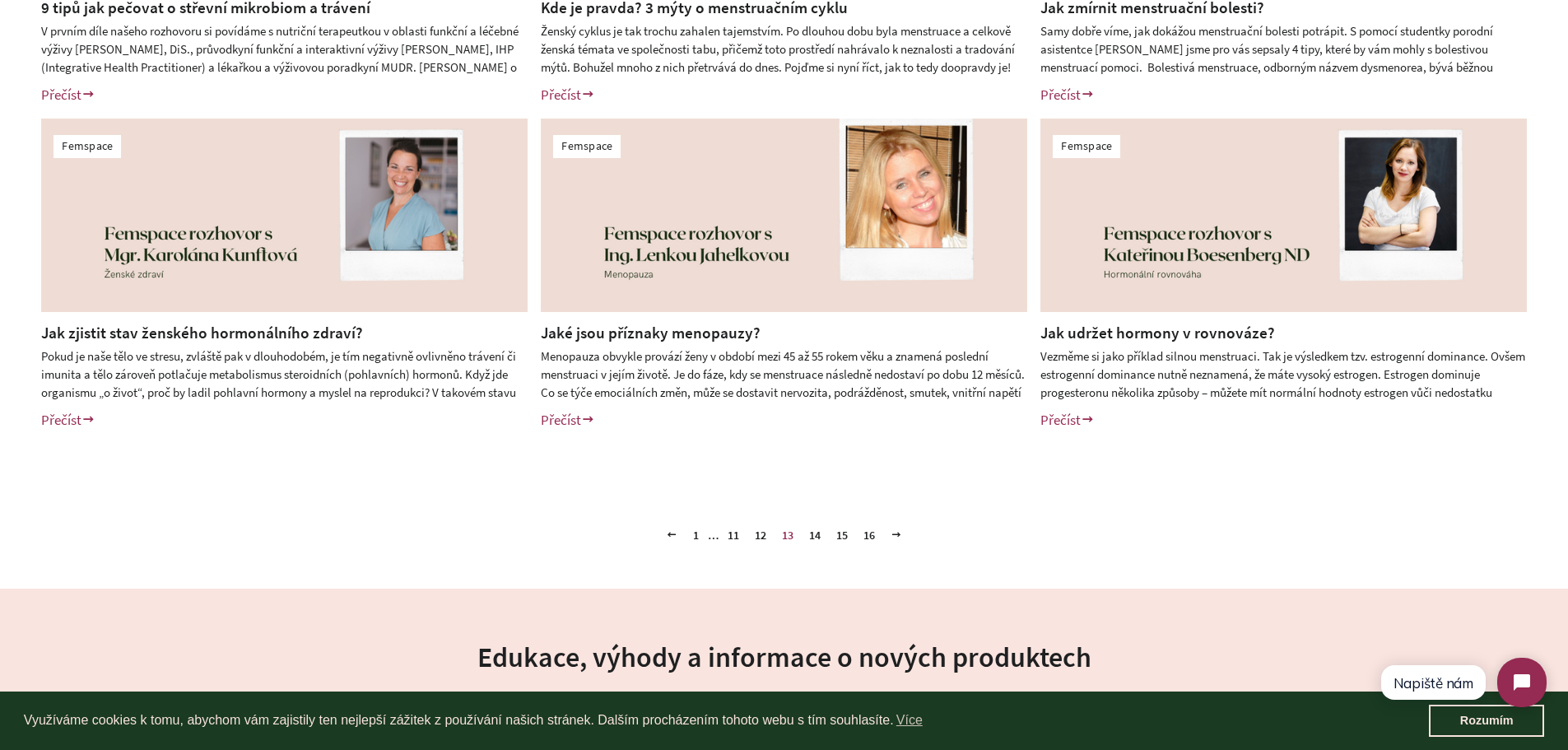
click at [815, 537] on link "14" at bounding box center [815, 535] width 25 height 25
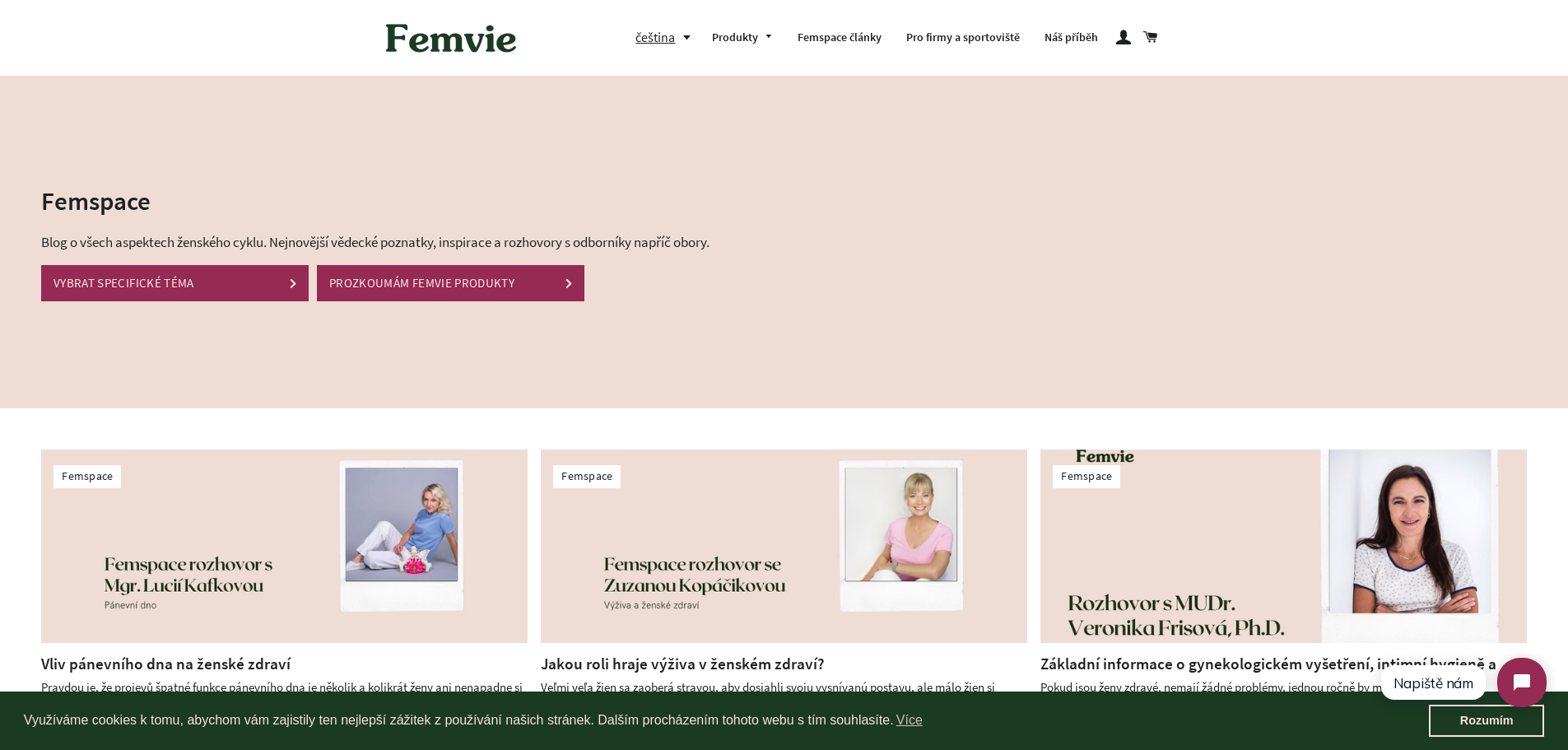
scroll to position [656, 0]
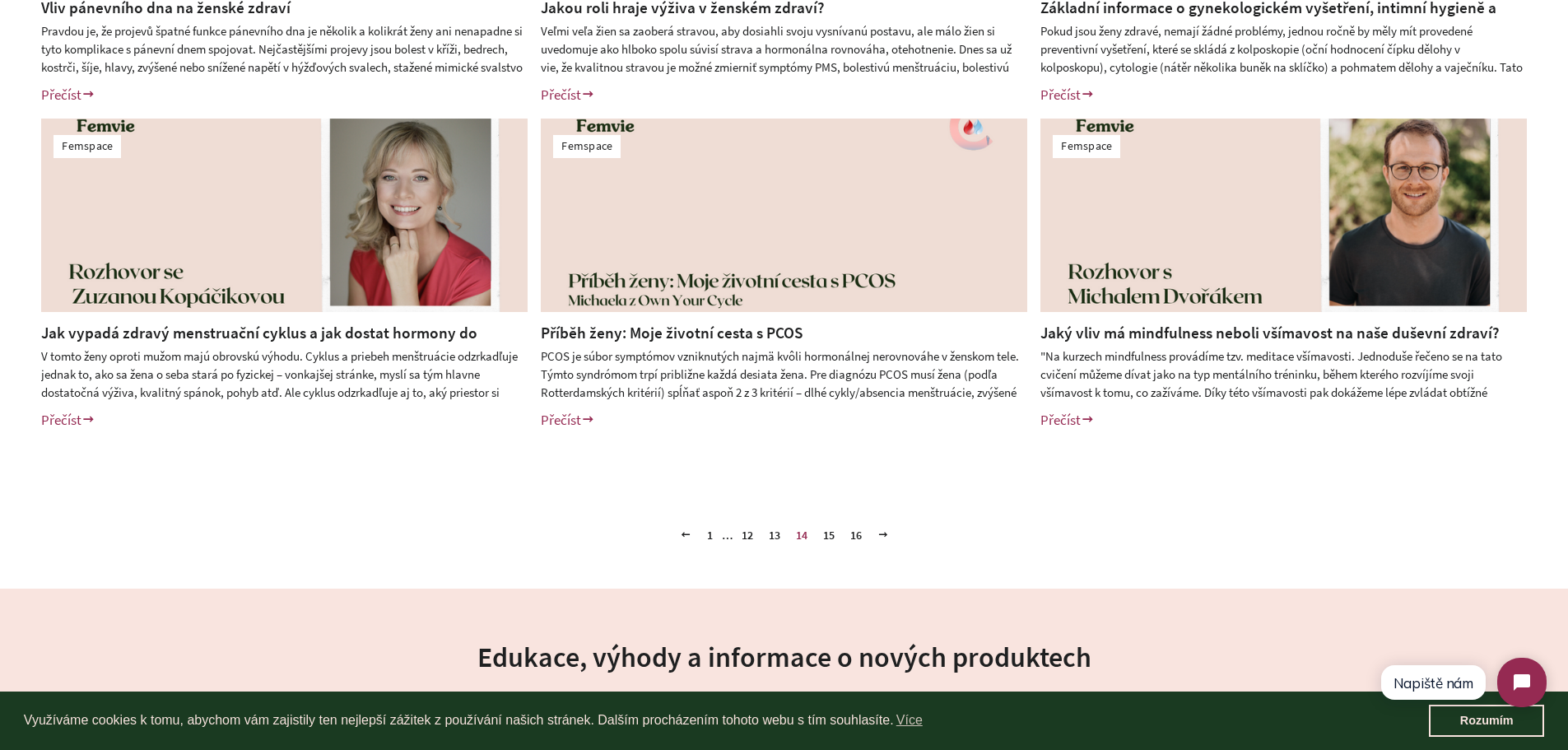
click at [834, 536] on link "15" at bounding box center [829, 535] width 25 height 25
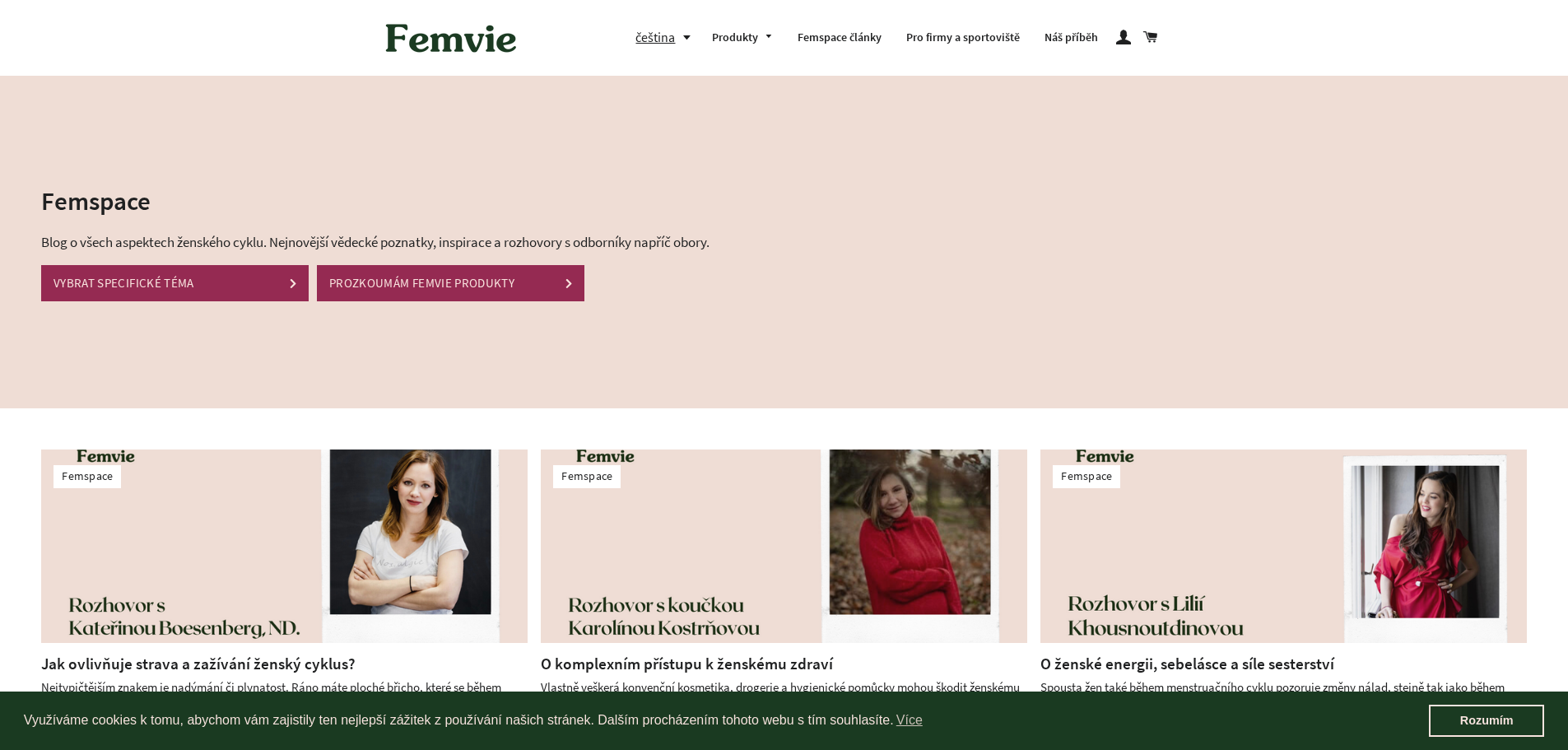
scroll to position [656, 0]
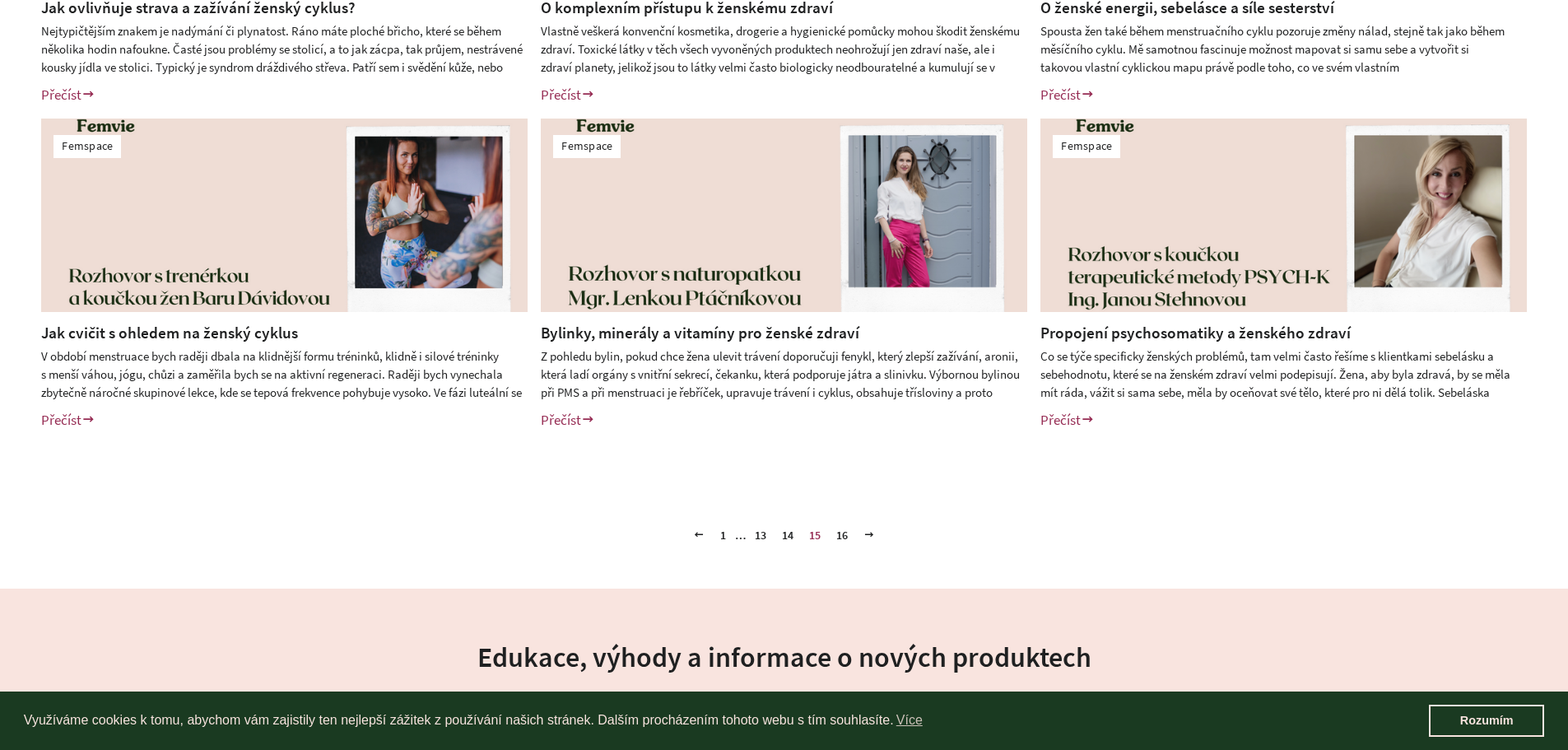
click at [1568, 639] on html "Využíváme cookies k tomu, abychom vám zajistily ten nejlepší zážitek z používán…" at bounding box center [784, 330] width 1568 height 1973
click at [847, 538] on link "16" at bounding box center [842, 535] width 25 height 25
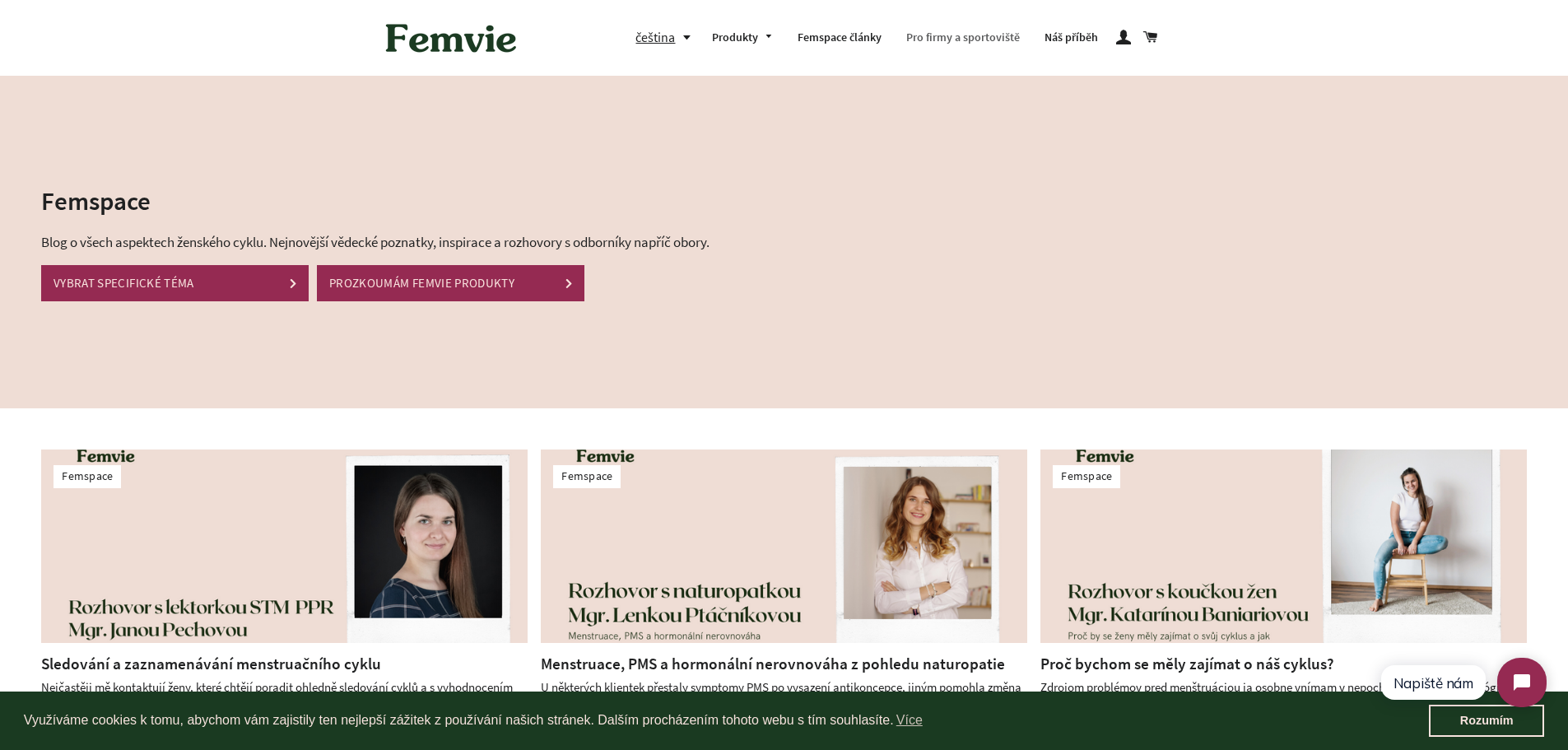
click at [936, 45] on link "Pro firmy a sportoviště" at bounding box center [963, 38] width 138 height 43
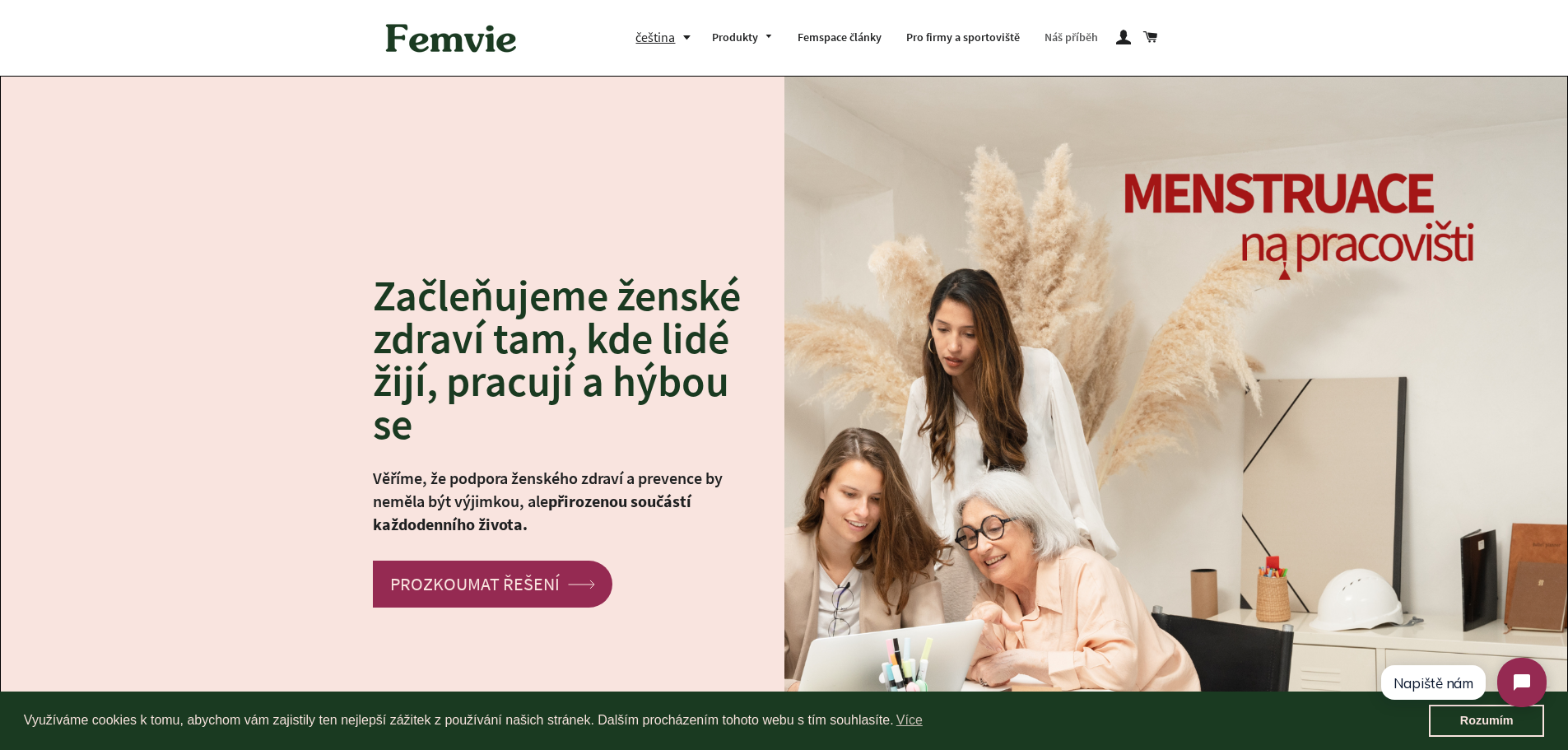
click at [1074, 39] on link "Náš příběh" at bounding box center [1070, 38] width 78 height 43
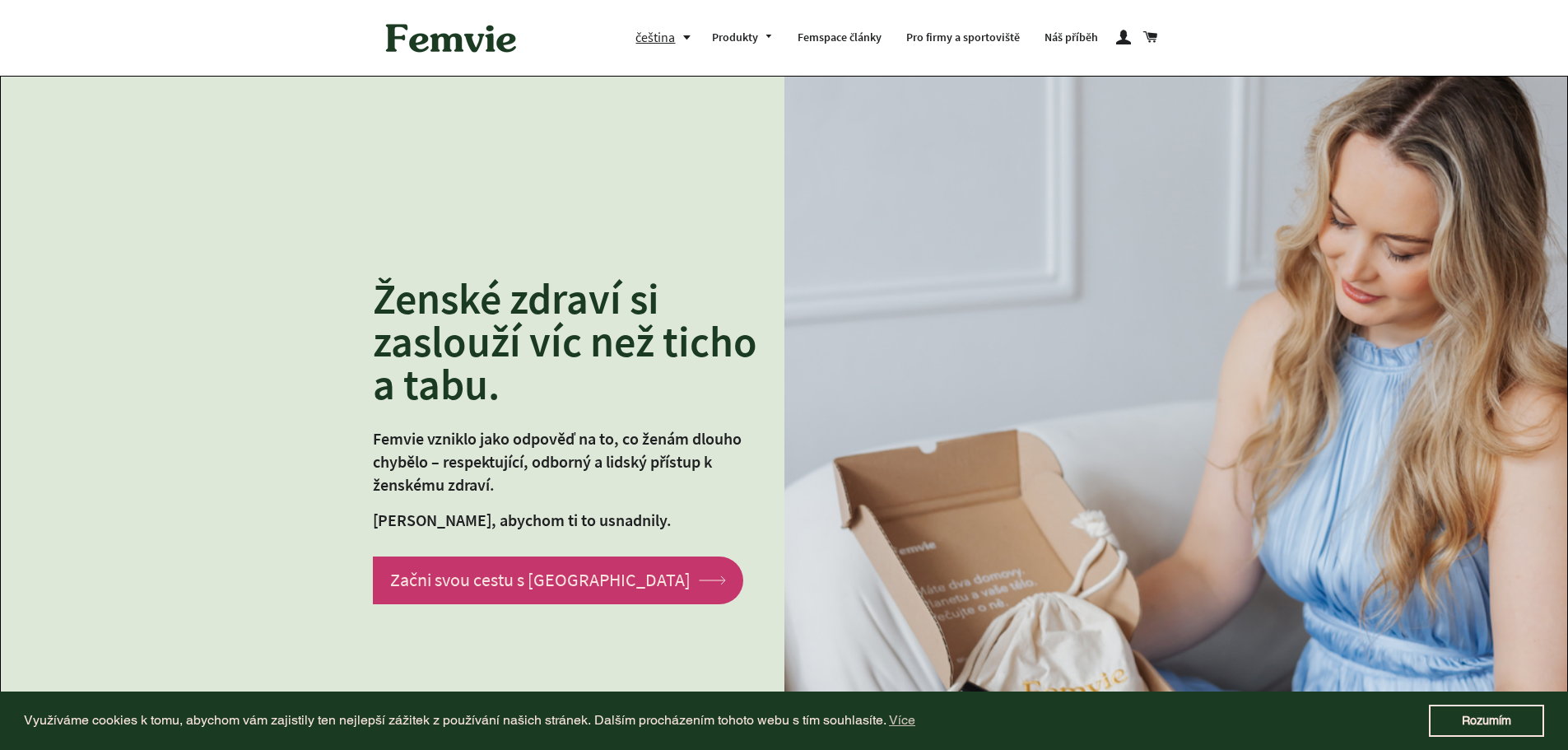
click at [480, 565] on link "Začni svou cestu s Femvie arrow Created with Sketch." at bounding box center [557, 579] width 370 height 47
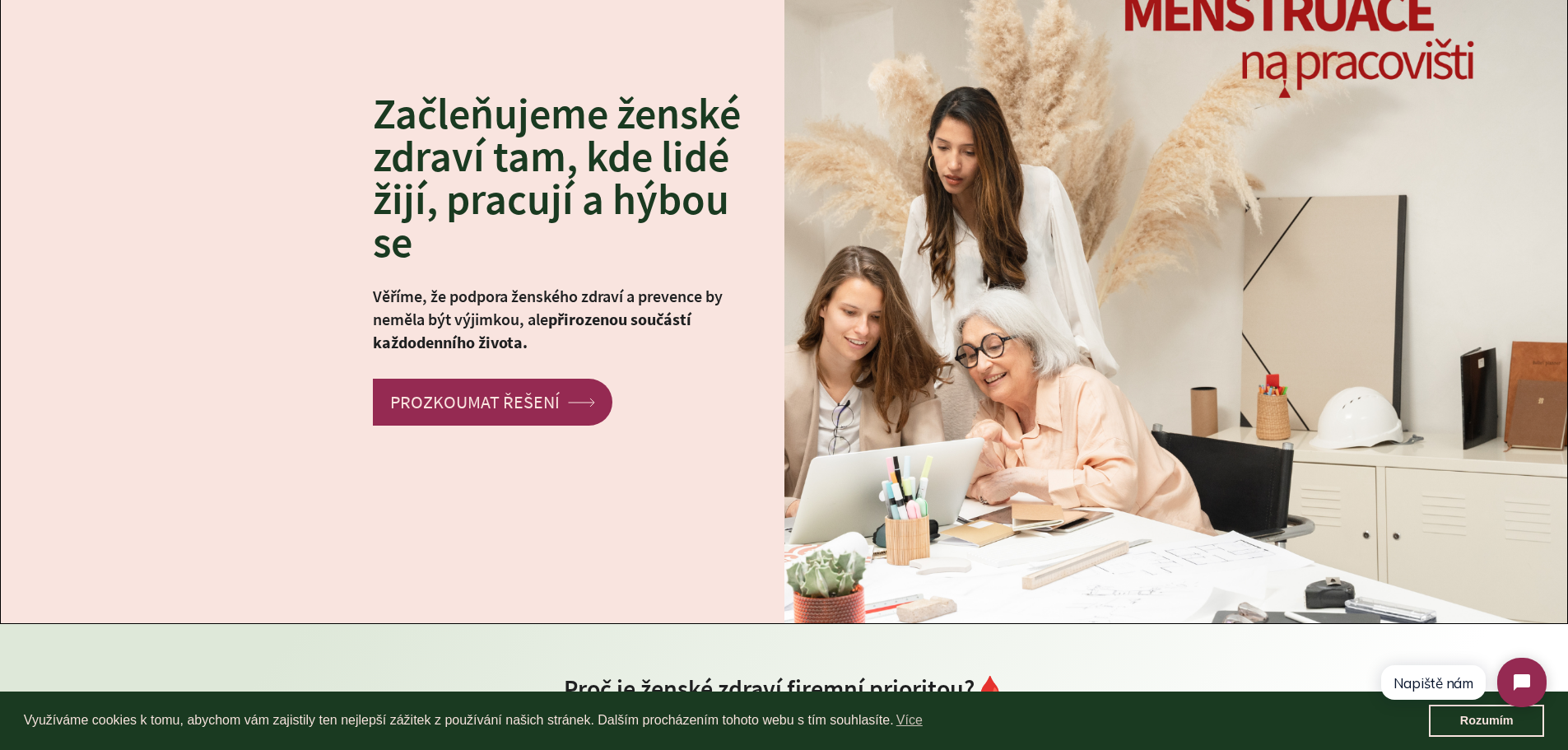
scroll to position [190, 0]
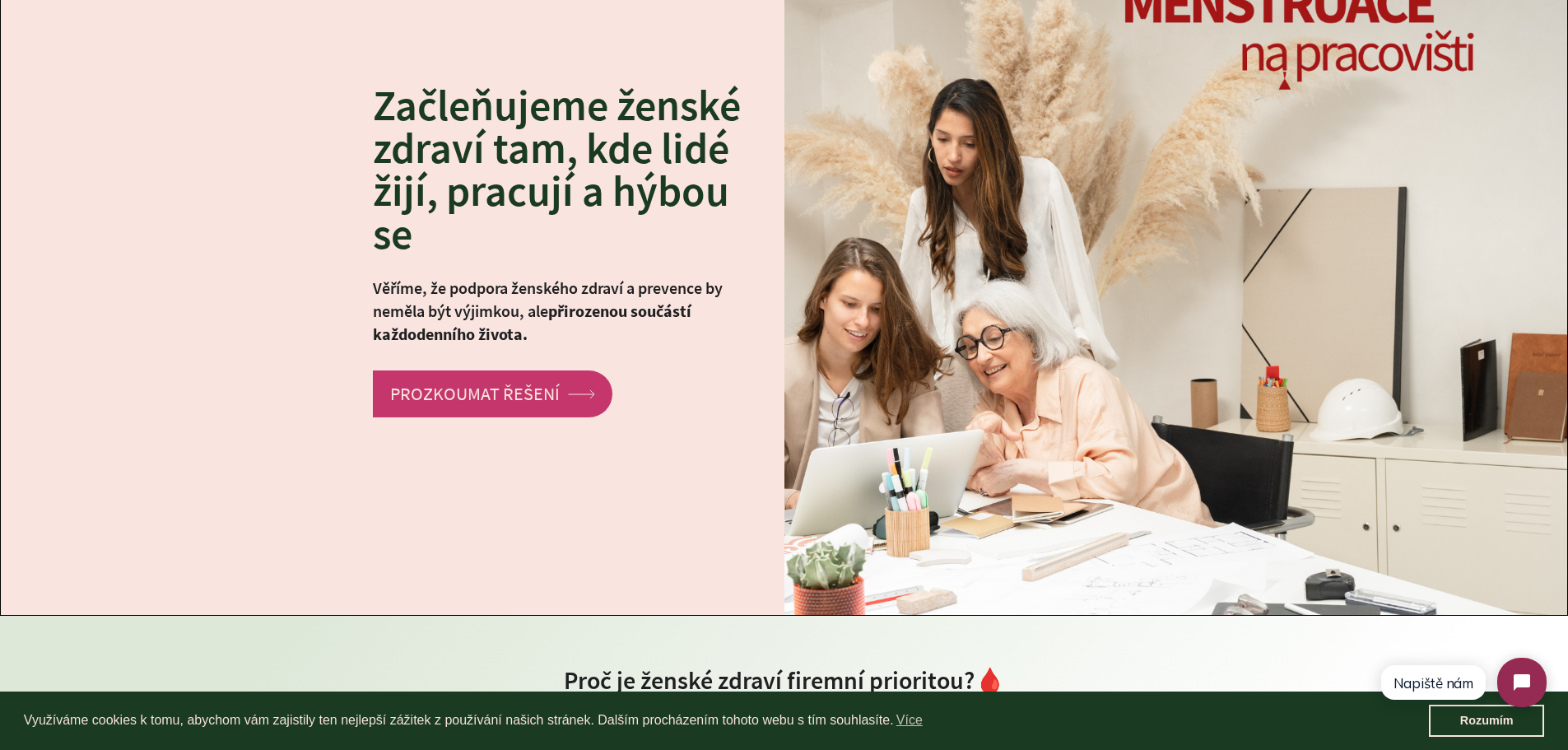
click at [512, 410] on link "PROZKOUMAT ŘEŠENÍ arrow Created with Sketch." at bounding box center [492, 393] width 240 height 47
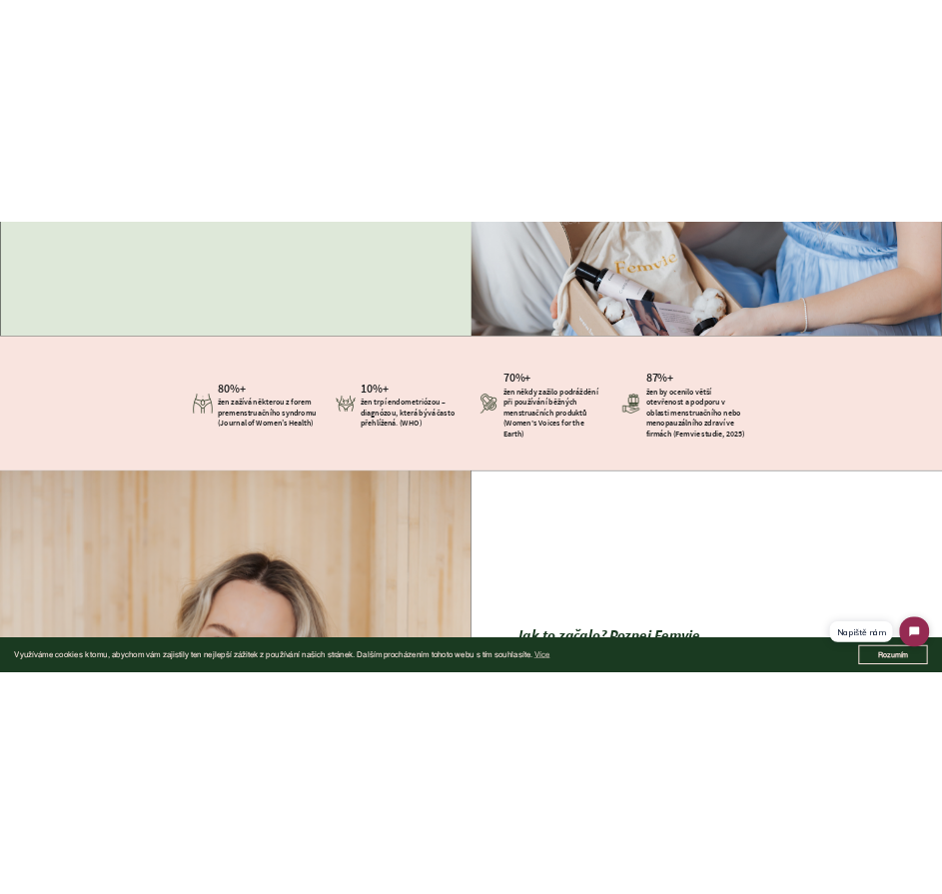
scroll to position [738, 0]
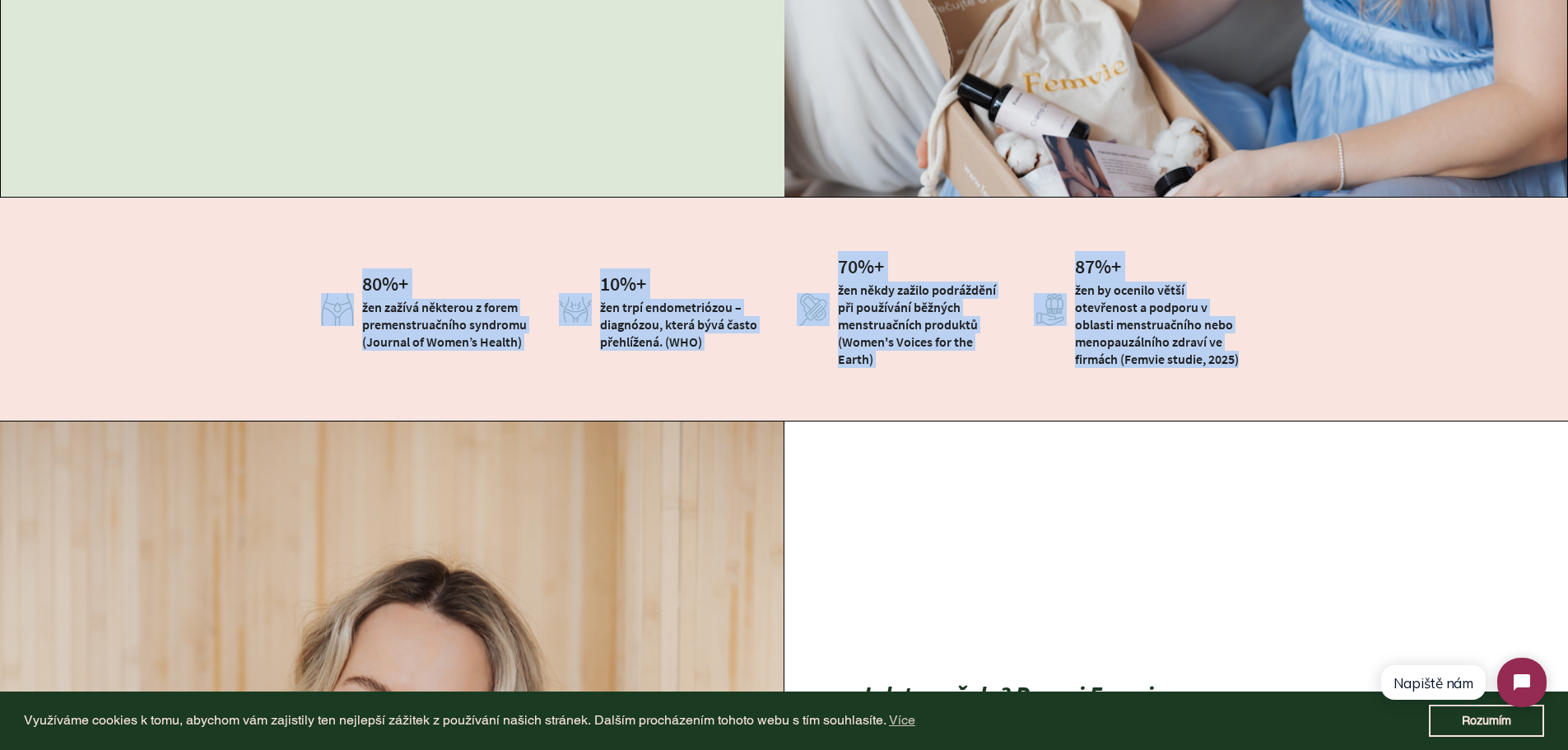
drag, startPoint x: 334, startPoint y: 274, endPoint x: 1281, endPoint y: 370, distance: 951.9
click at [1281, 370] on div "80 %+ žen zažívá některou z forem premenstruačního syndromu (Journal of Women’s…" at bounding box center [784, 309] width 999 height 141
copy div "80 %+ žen zažívá některou z forem premenstruačního syndromu (Journal of Women’s…"
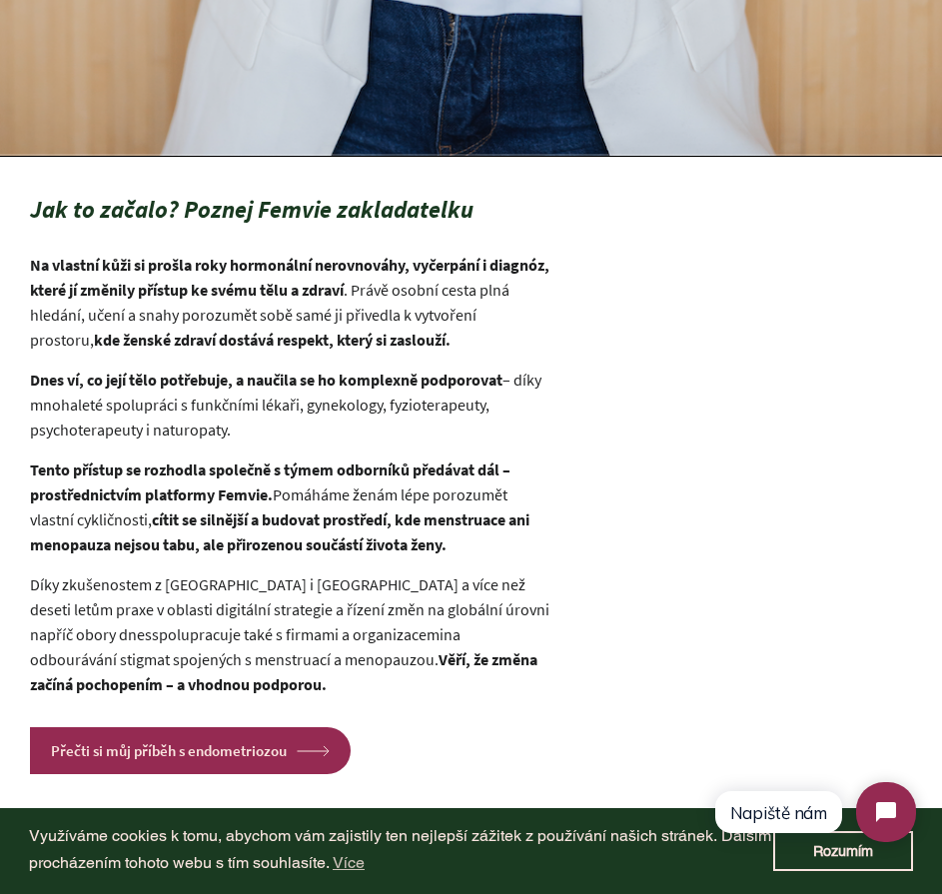
scroll to position [2309, 0]
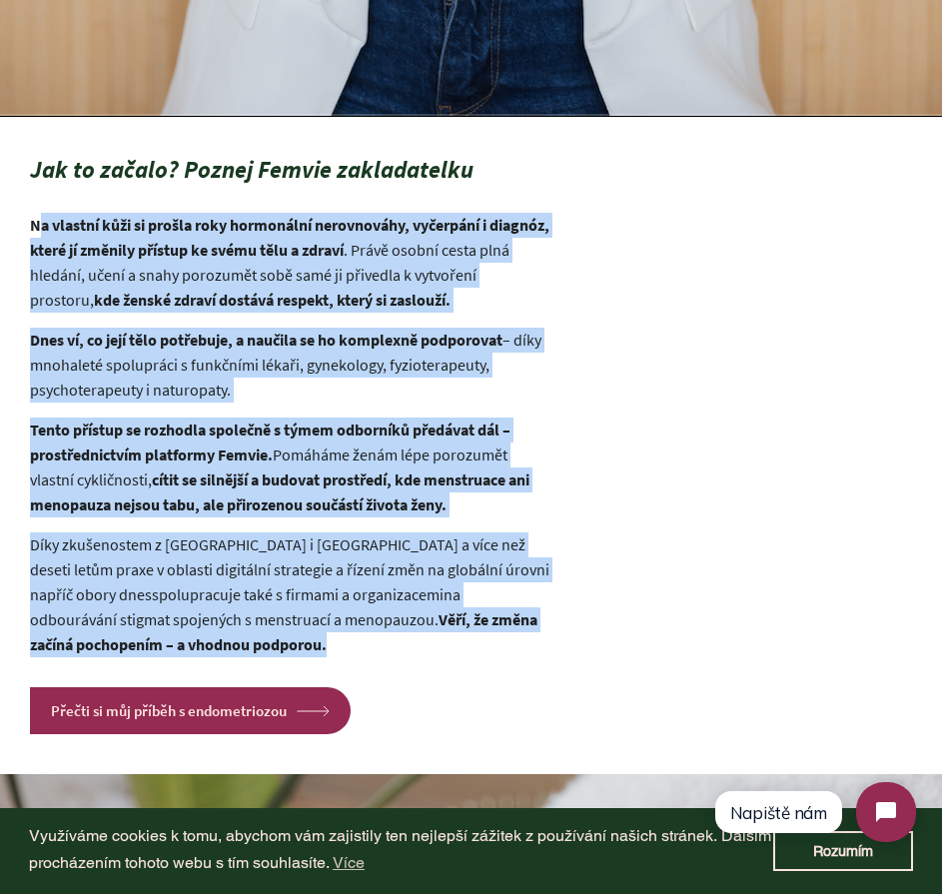
drag, startPoint x: 42, startPoint y: 220, endPoint x: 524, endPoint y: 639, distance: 639.3
click at [524, 639] on div "Na vlastní kůži si prošla roky hormonální nerovnováhy, vyčerpání i diagnóz, kte…" at bounding box center [289, 435] width 519 height 444
copy div "a vlastní kůži si prošla roky hormonální nerovnováhy, vyčerpání i diagnóz, kter…"
click at [806, 471] on div "Jak to začalo? Poznej Femvie zakladatelku Na vlastní kůži si prošla roky hormon…" at bounding box center [471, 446] width 942 height 658
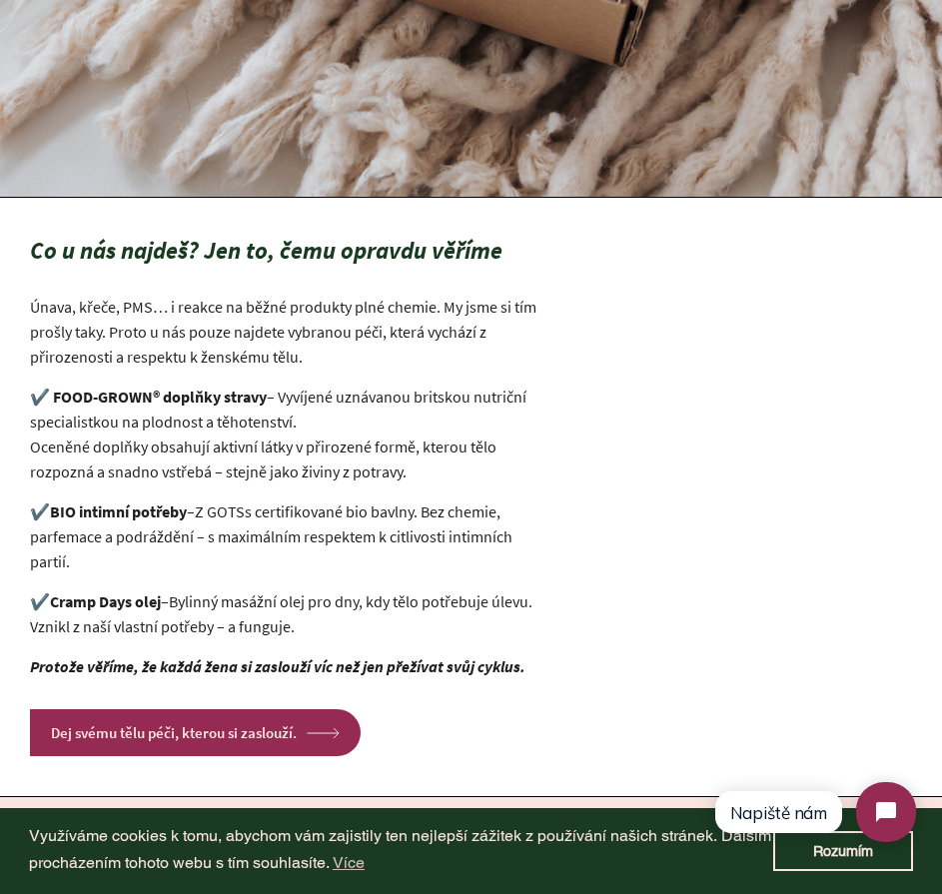
scroll to position [4332, 0]
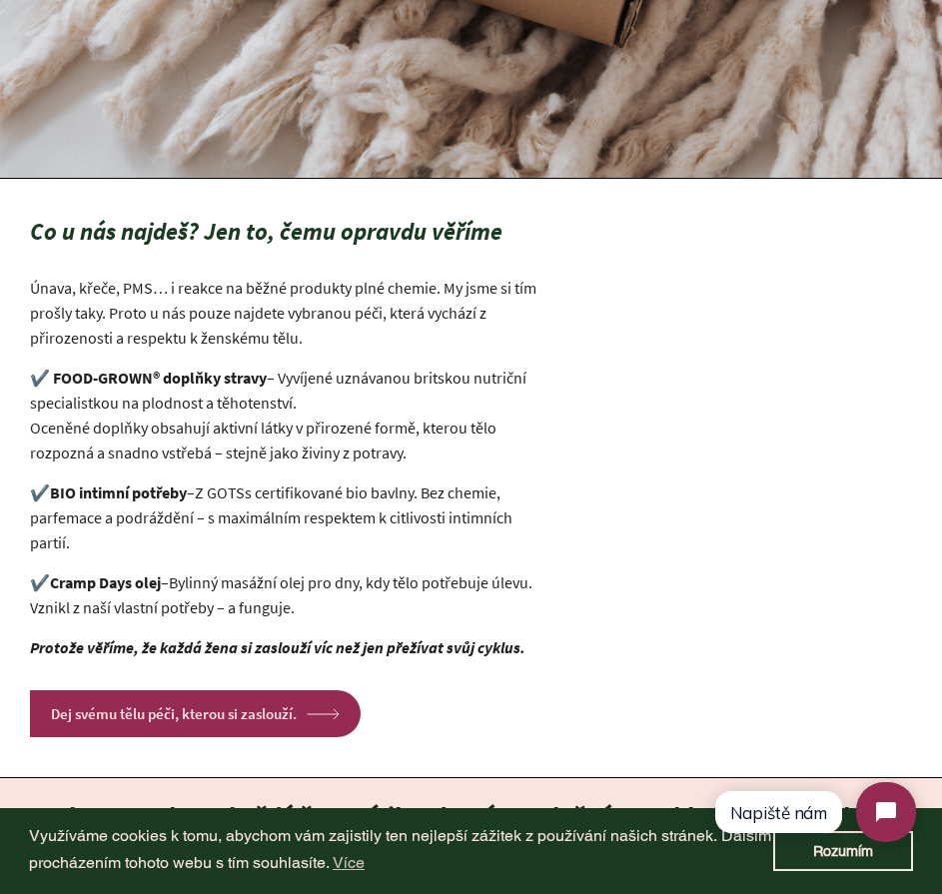
drag, startPoint x: 34, startPoint y: 225, endPoint x: 502, endPoint y: 604, distance: 602.9
click at [502, 604] on div "Co u nás najdeš? Jen to, čemu opravdu věříme Únava, křeče, PMS… i reakce na běž…" at bounding box center [289, 478] width 579 height 598
copy div "Co u nás najdeš? Jen to, čemu opravdu věříme Únava, křeče, PMS… i reakce na běž…"
click at [805, 608] on div "Co u nás najdeš? Jen to, čemu opravdu věříme Únava, křeče, PMS… i reakce na běž…" at bounding box center [471, 478] width 942 height 598
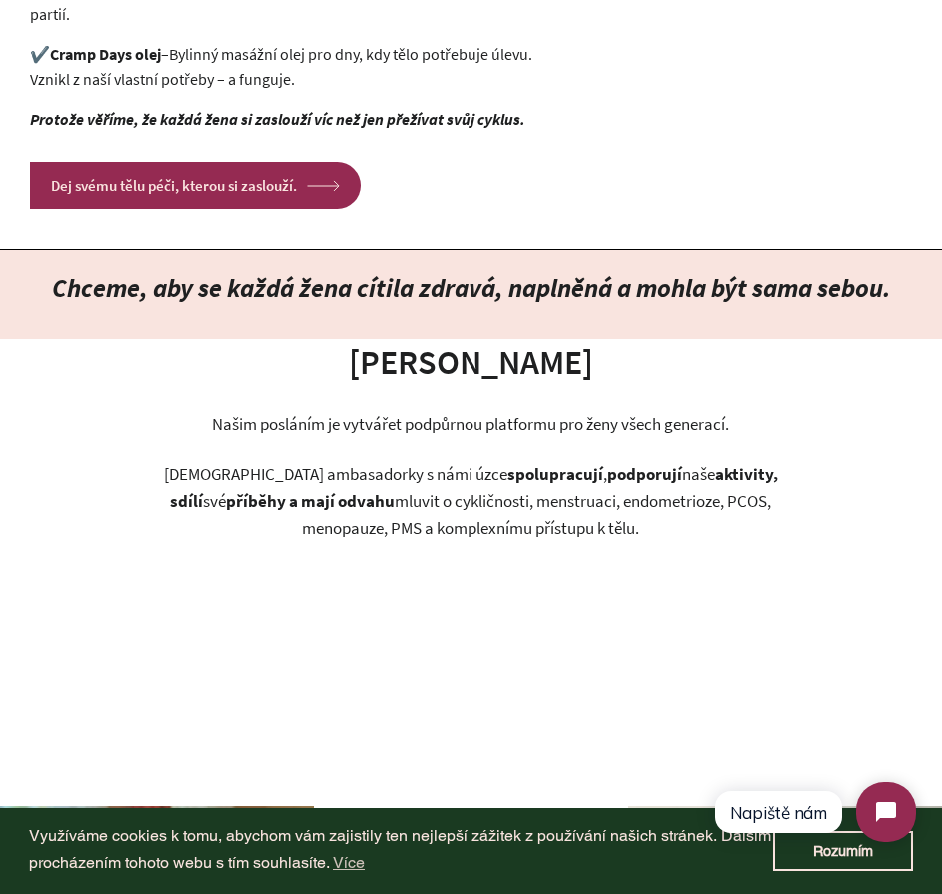
scroll to position [4782, 0]
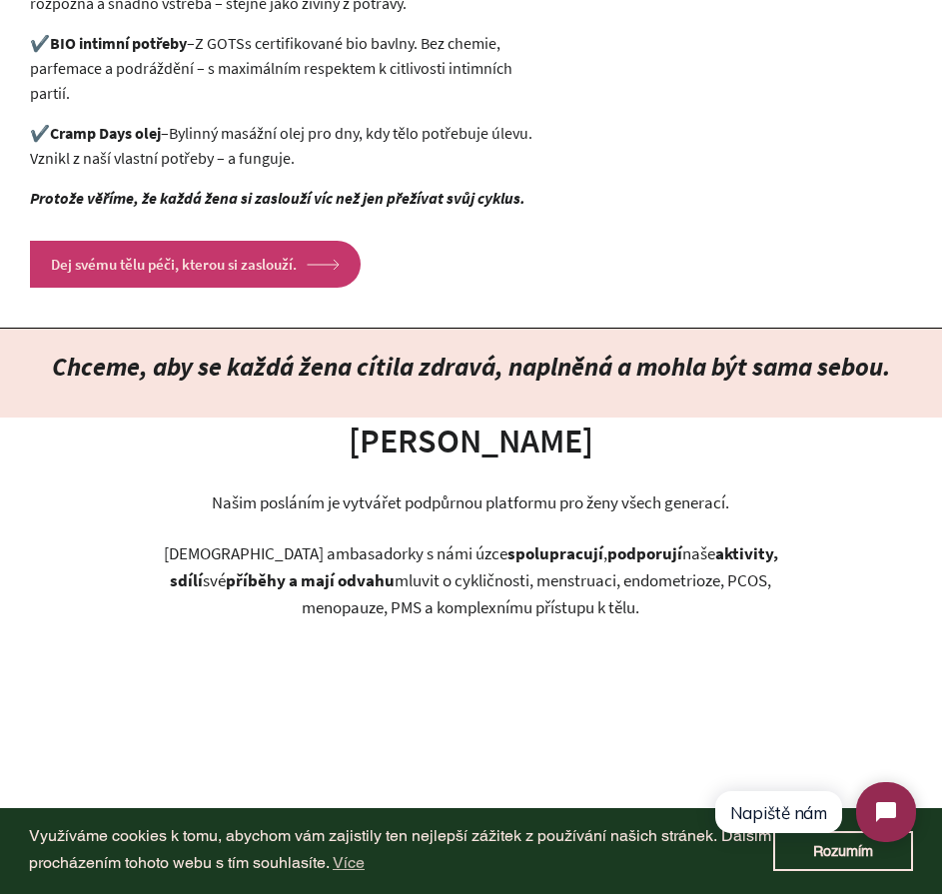
click at [240, 256] on link "Dej svému tělu péči, kterou si zaslouží. arrow Created with Sketch." at bounding box center [195, 264] width 331 height 47
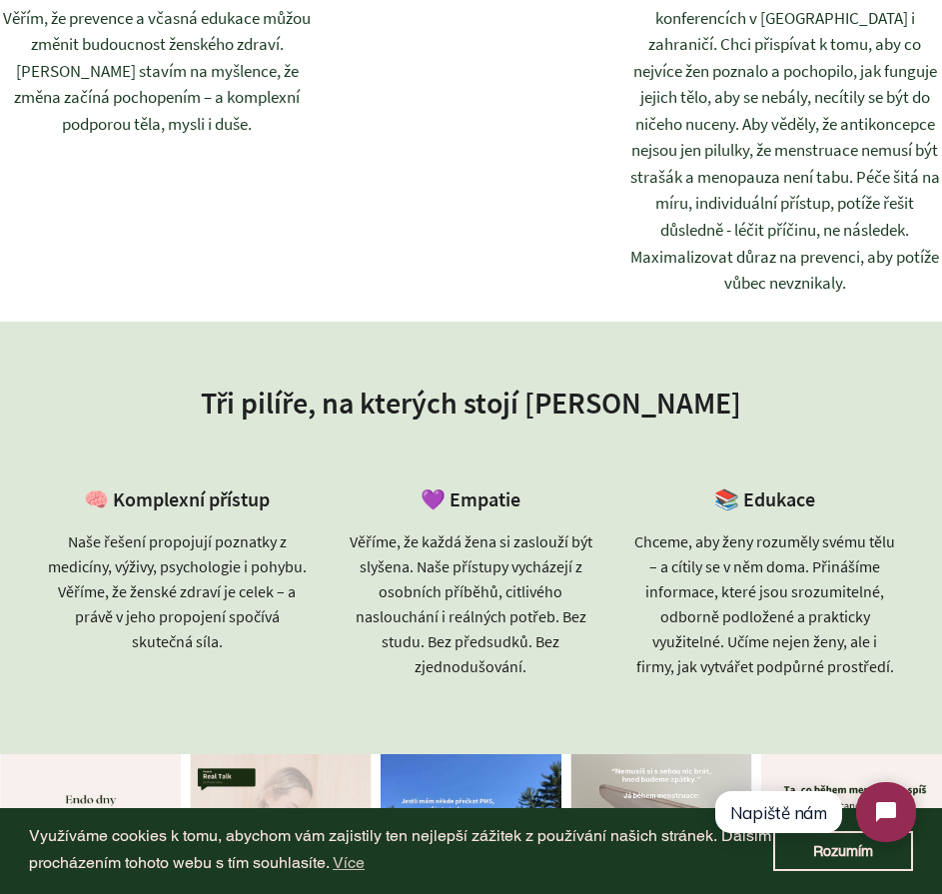
scroll to position [6805, 0]
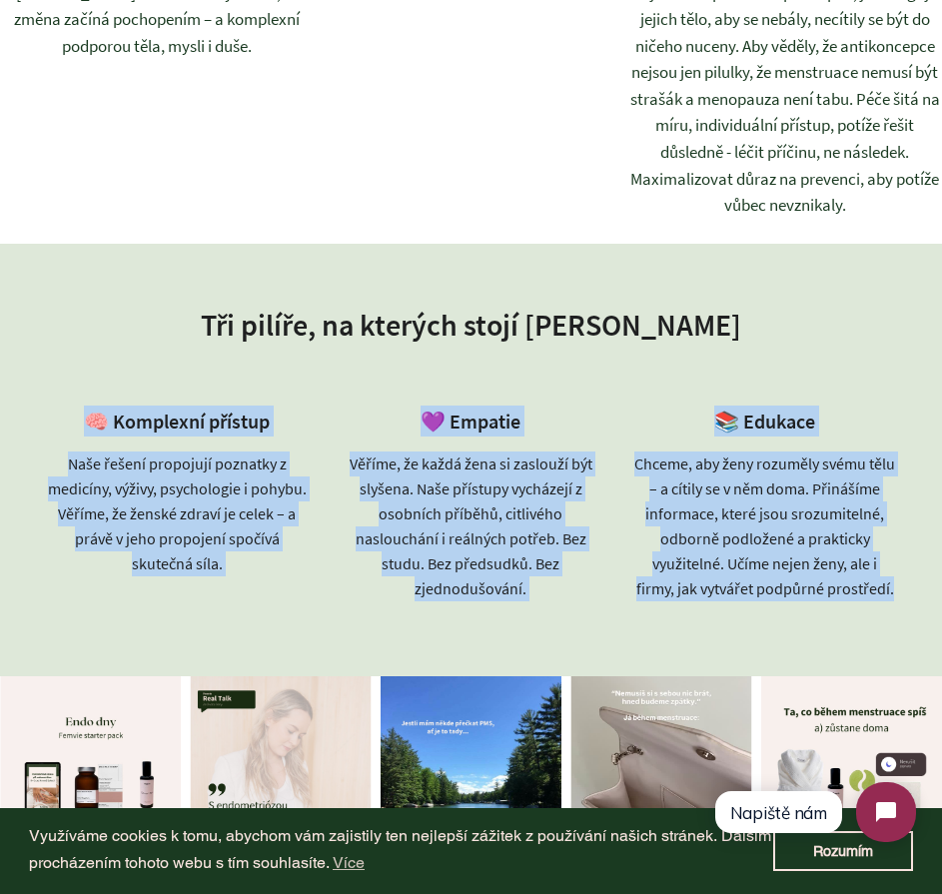
drag, startPoint x: 159, startPoint y: 419, endPoint x: 906, endPoint y: 632, distance: 776.7
click at [906, 632] on div "Tři pilíře, na kterých stojí [PERSON_NAME] 🧠 Komplexní přístup Naše řešení prop…" at bounding box center [471, 460] width 942 height 432
copy div "🧠 Komplexní přístup Naše řešení propojují poznatky z medicíny, výživy, psycholo…"
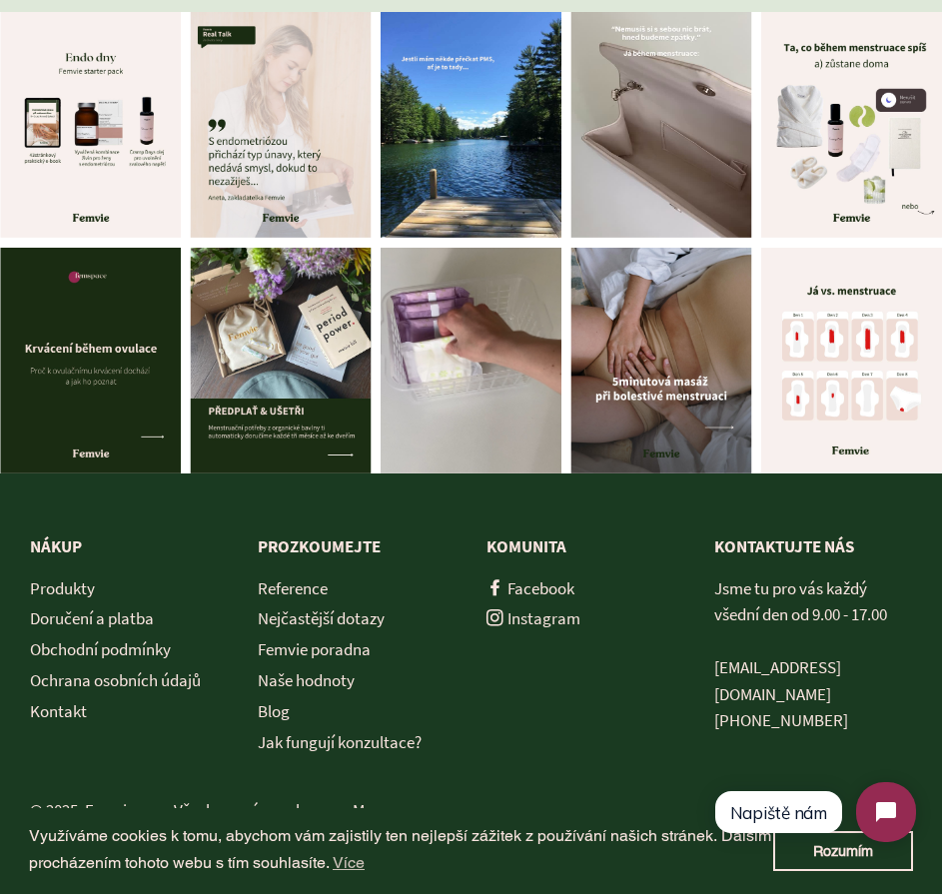
scroll to position [6912, 0]
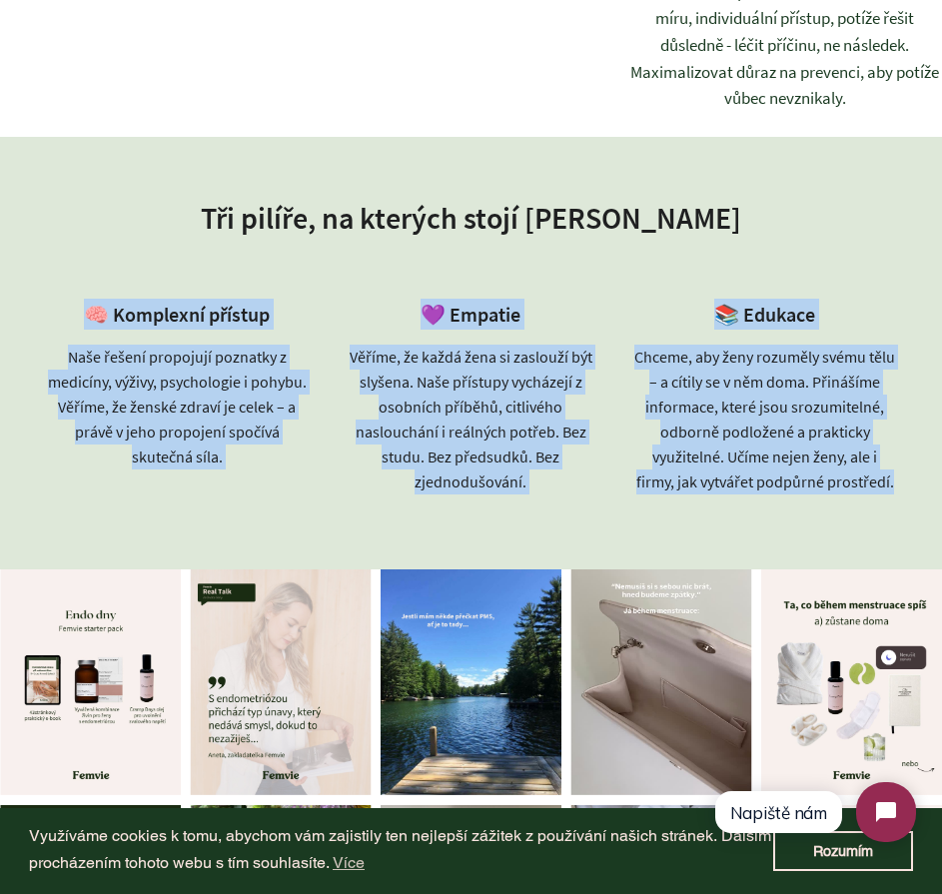
click at [115, 667] on div at bounding box center [90, 682] width 181 height 226
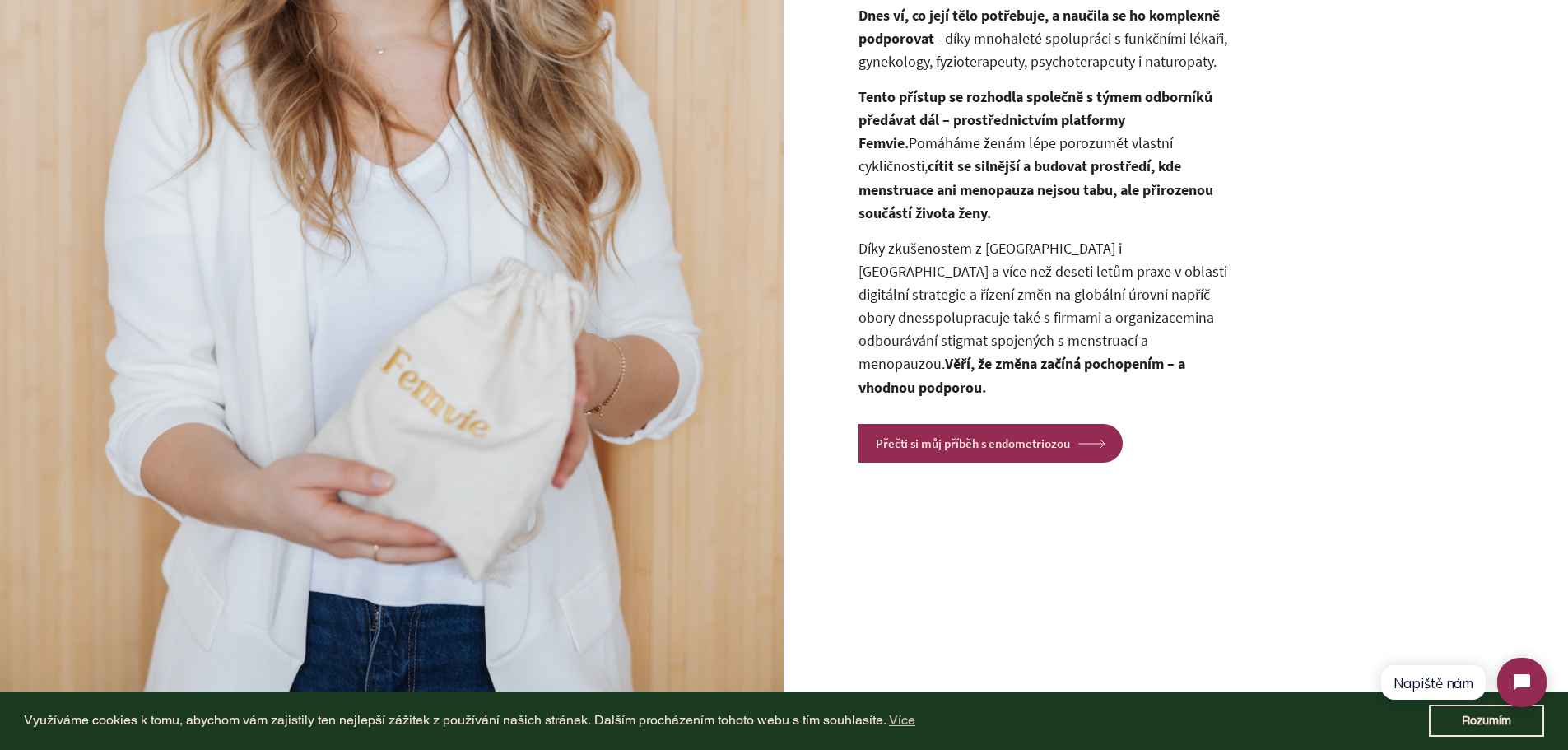
scroll to position [1470, 0]
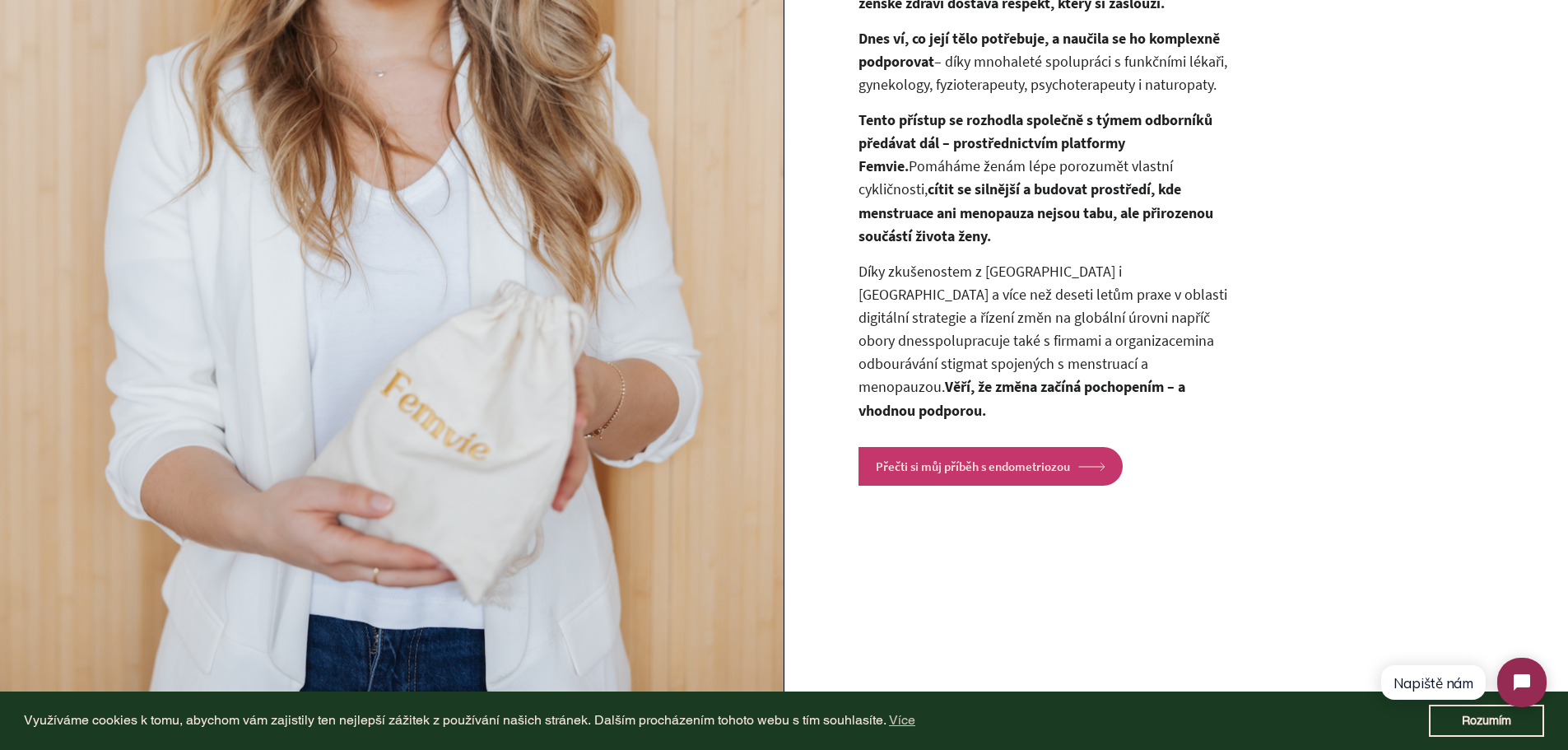
click at [775, 447] on link "Přečti si můj příběh s endometriozou arrow Created with Sketch." at bounding box center [990, 466] width 264 height 39
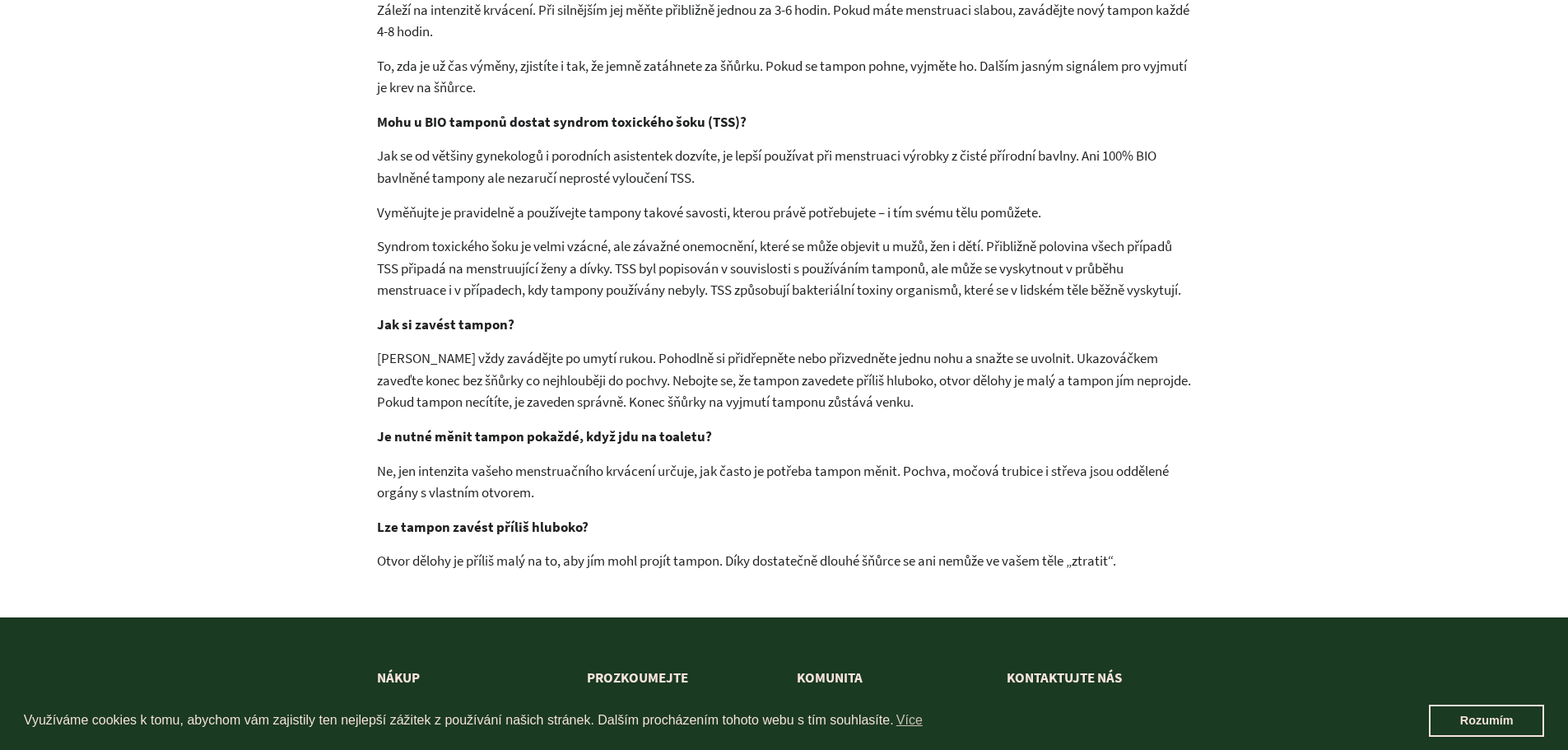
scroll to position [2827, 0]
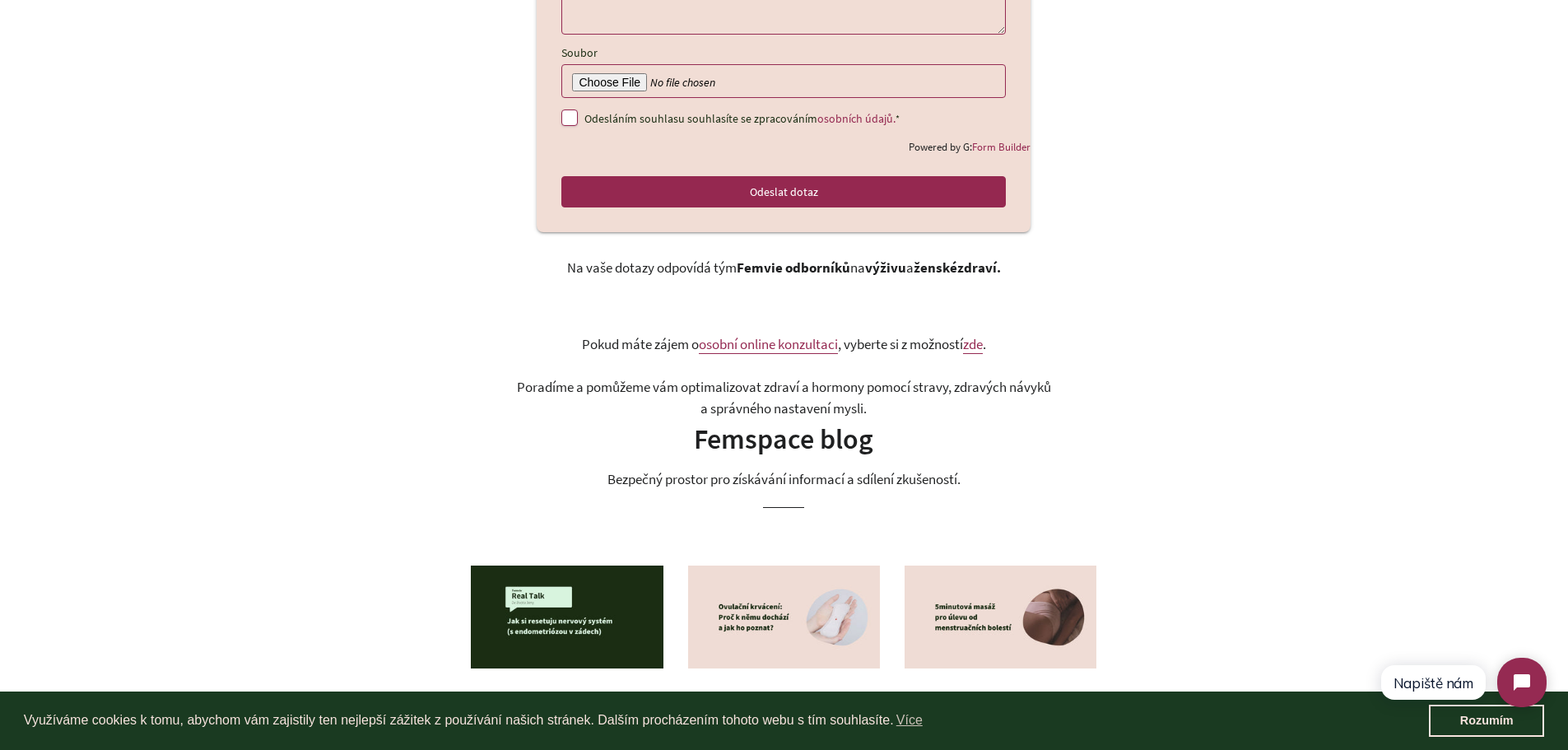
scroll to position [938, 0]
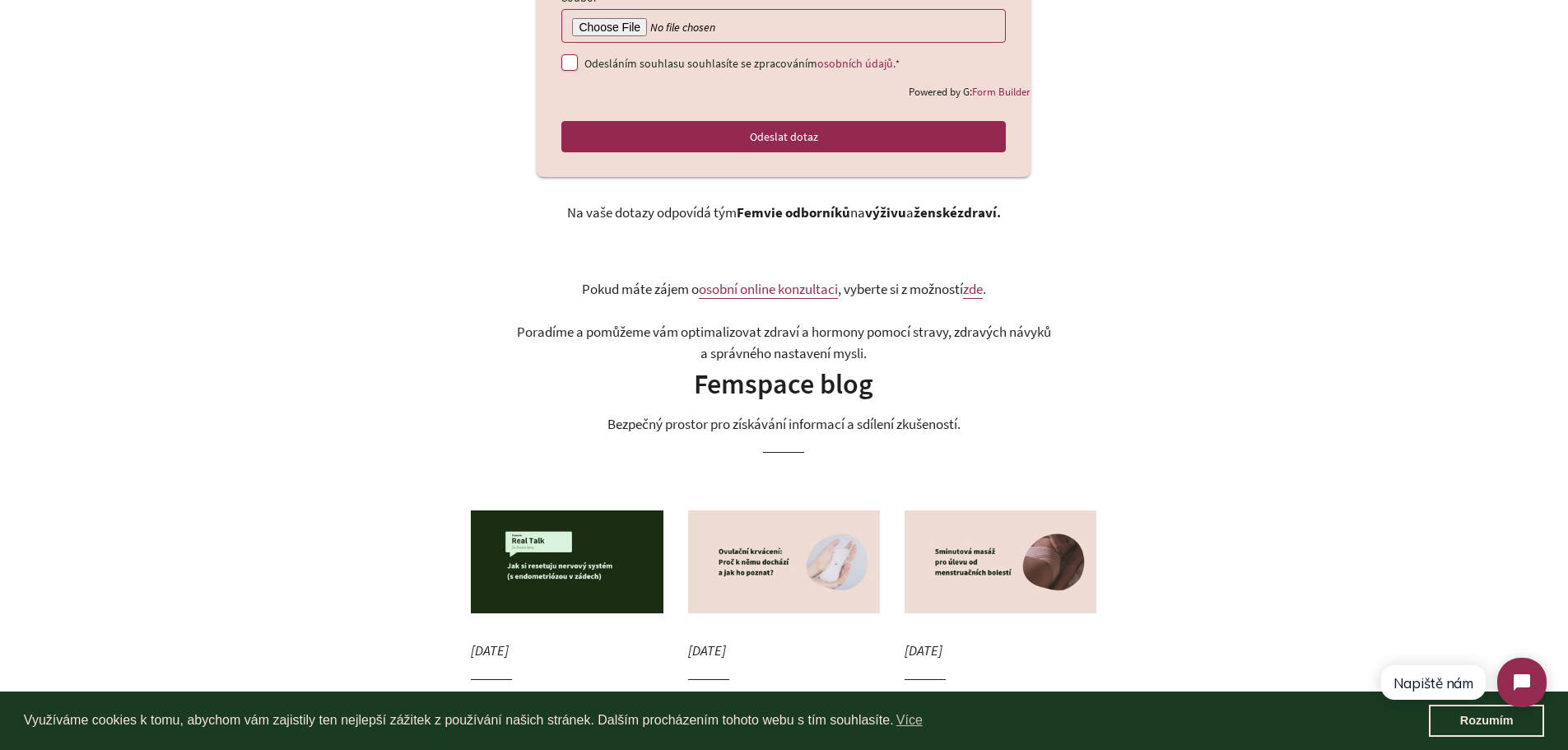
click at [473, 200] on div "Nespoléhejte na rady kamarádek a internetu. Zeptejte se našich odborníků Stojím…" at bounding box center [770, 241] width 700 height 1885
click at [441, 204] on div "Nespoléhejte na rady kamarádek a internetu. Zeptejte se našich odborníků Stojím…" at bounding box center [770, 241] width 700 height 1885
copy div "Na vaše dotazy odpovídá tým Femvie odborníků na výživu a ženské zdraví."
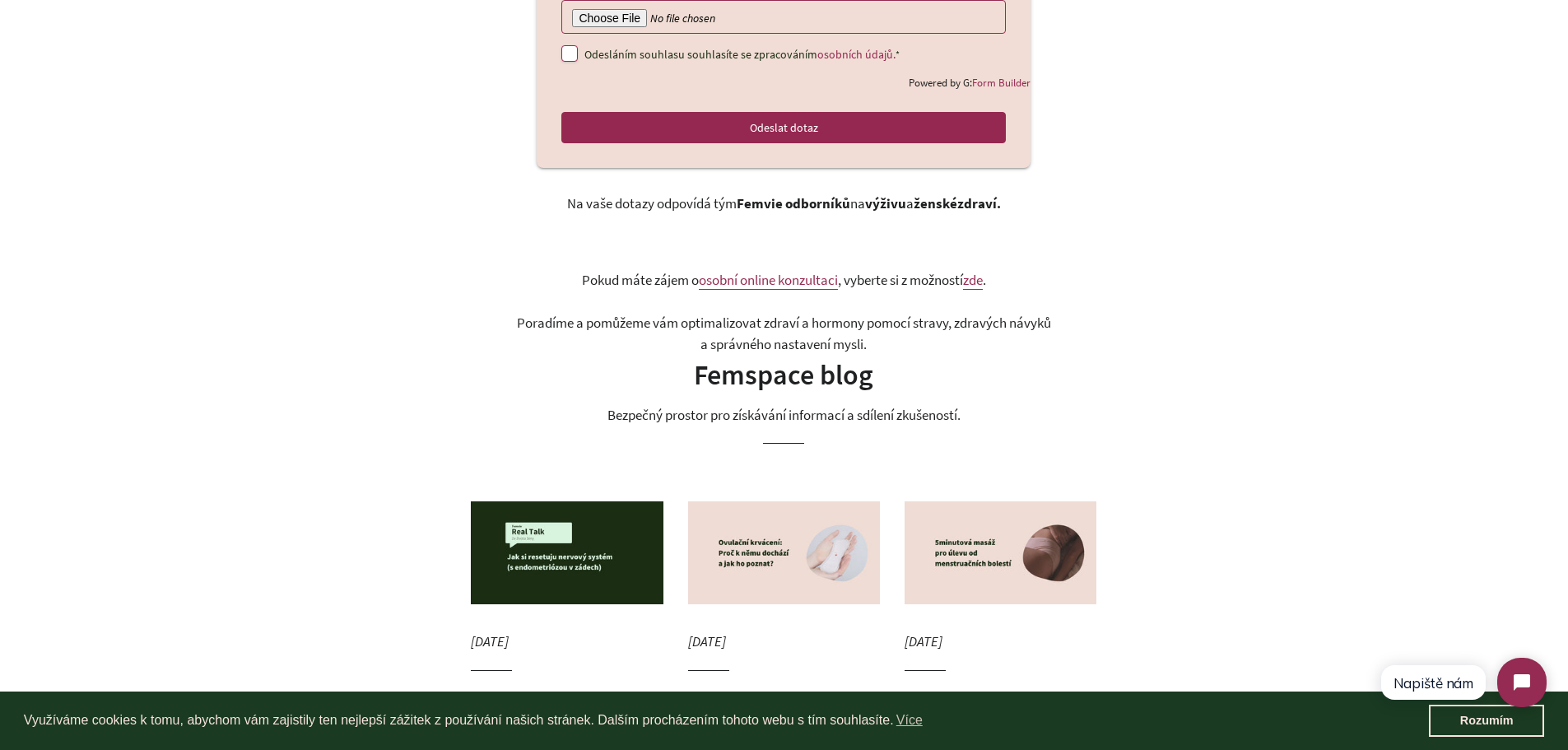
scroll to position [817, 0]
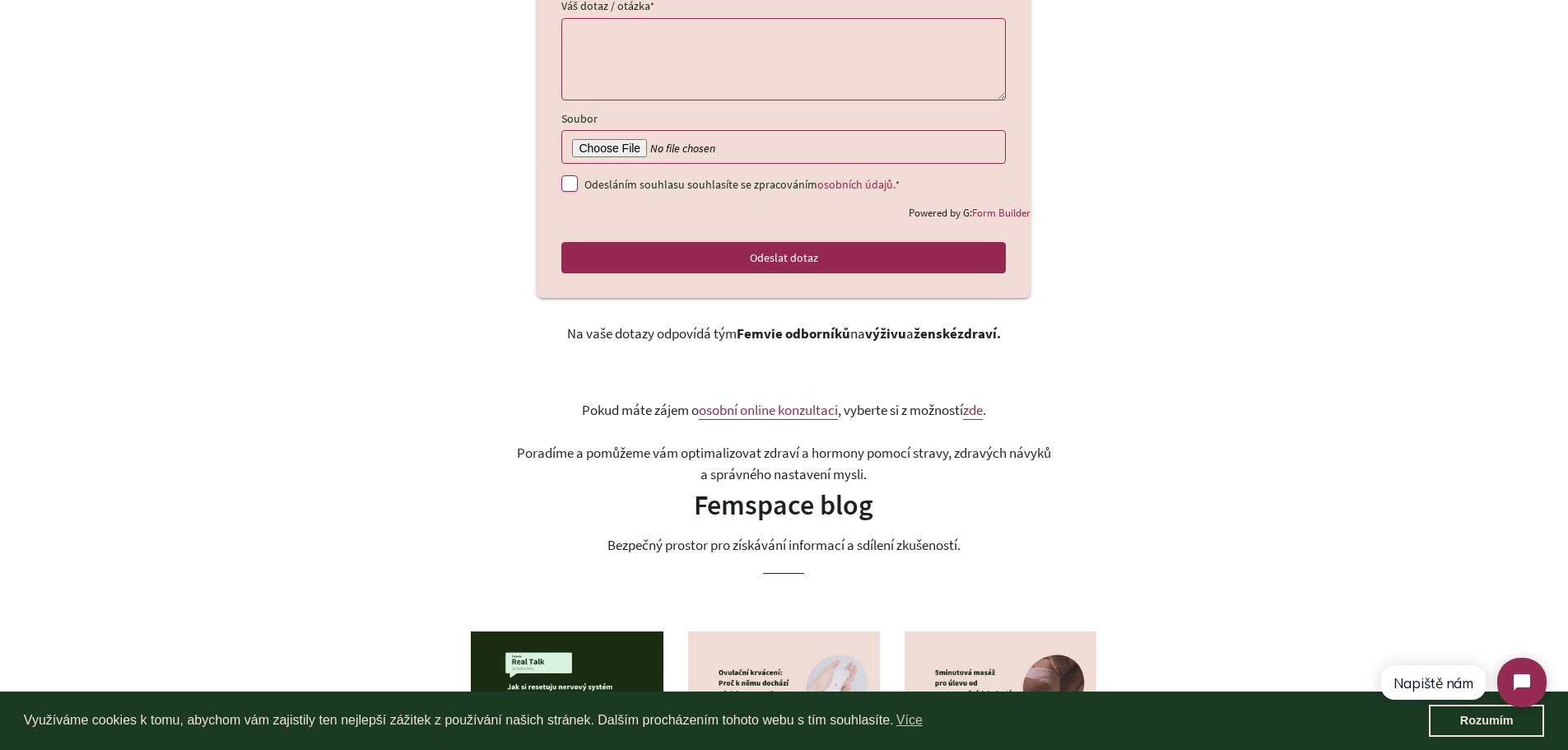
click at [759, 401] on link "osobní online konzultaci" at bounding box center [768, 410] width 139 height 19
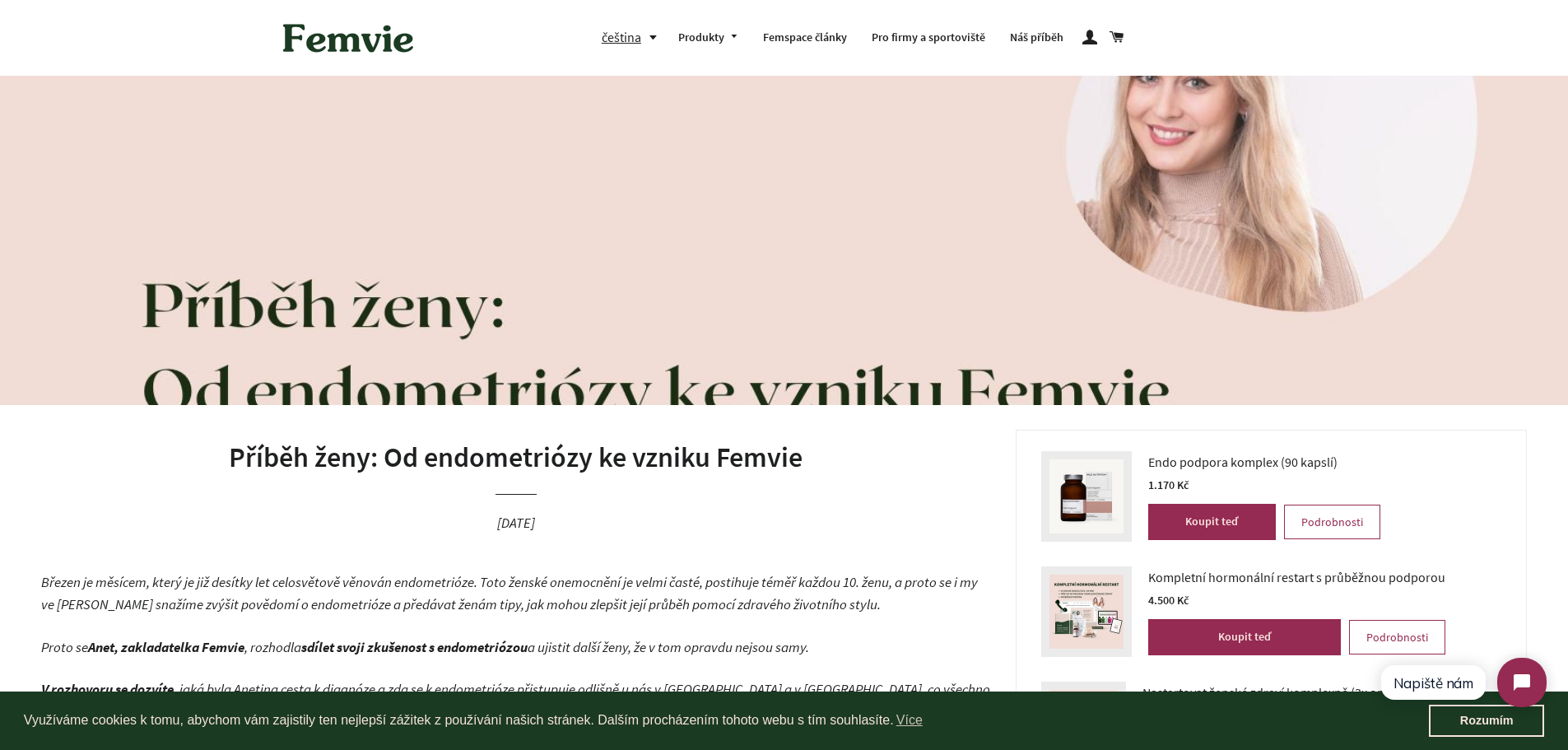
click html "Napiště nám"
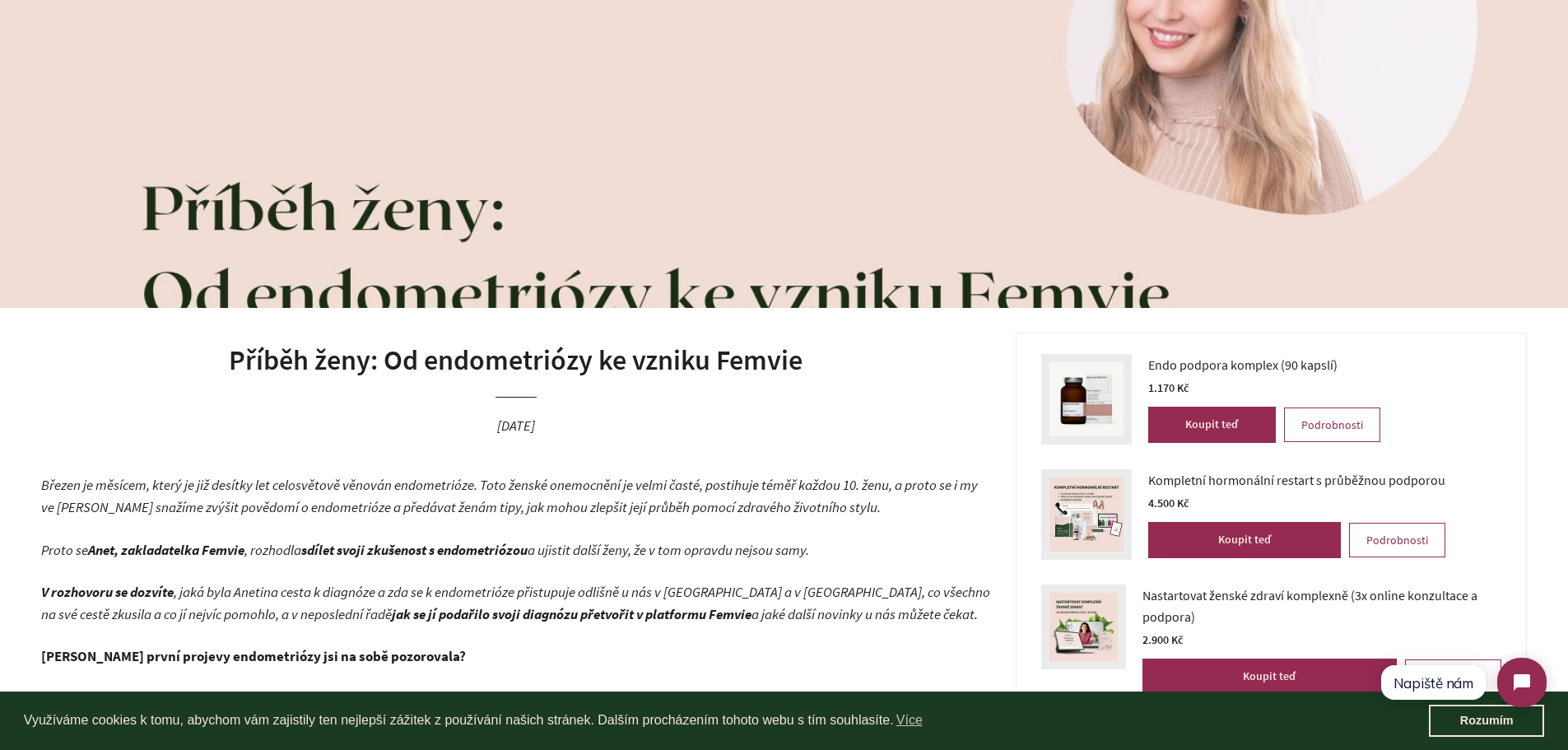
scroll to position [16, 0]
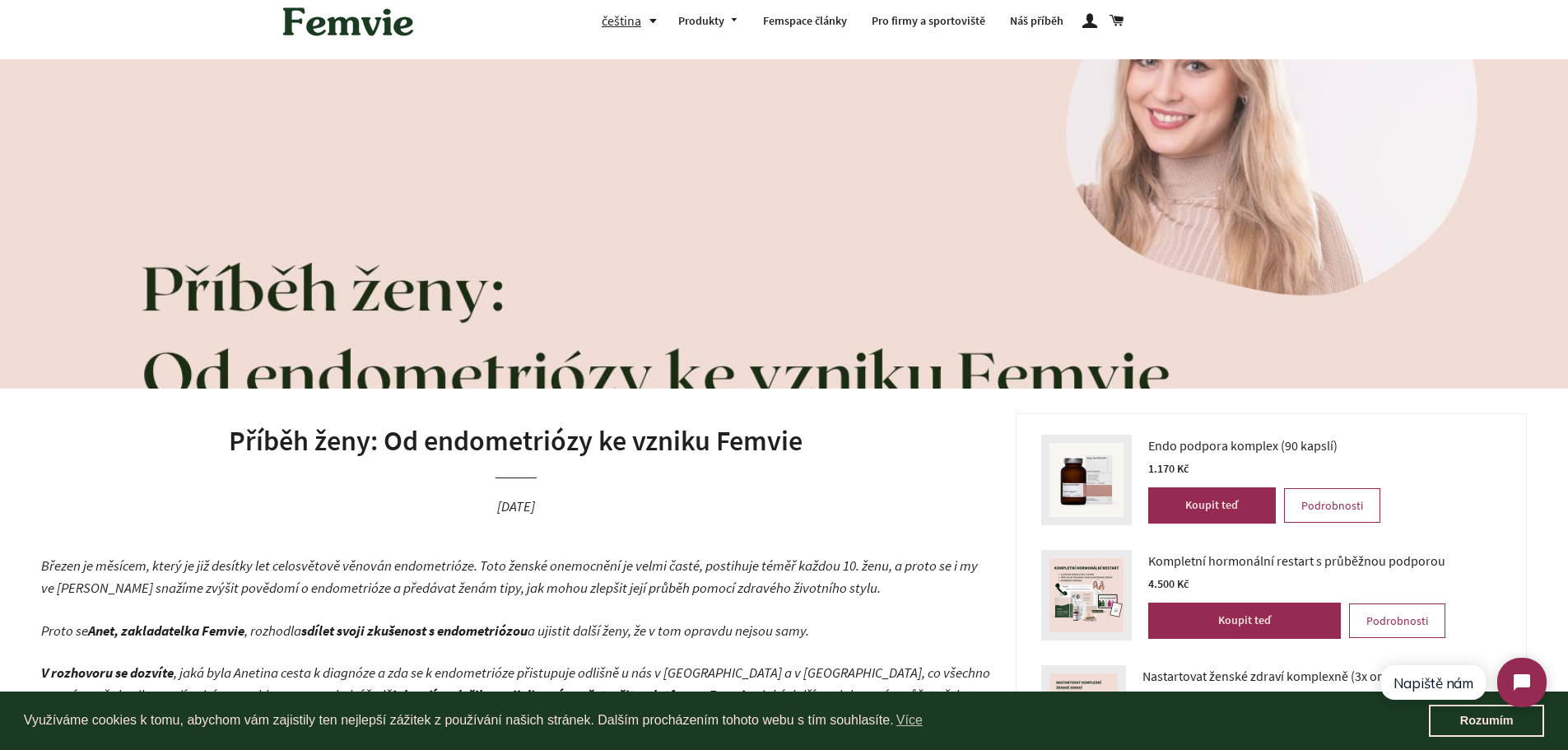
click at [1439, 263] on img at bounding box center [784, 223] width 1568 height 329
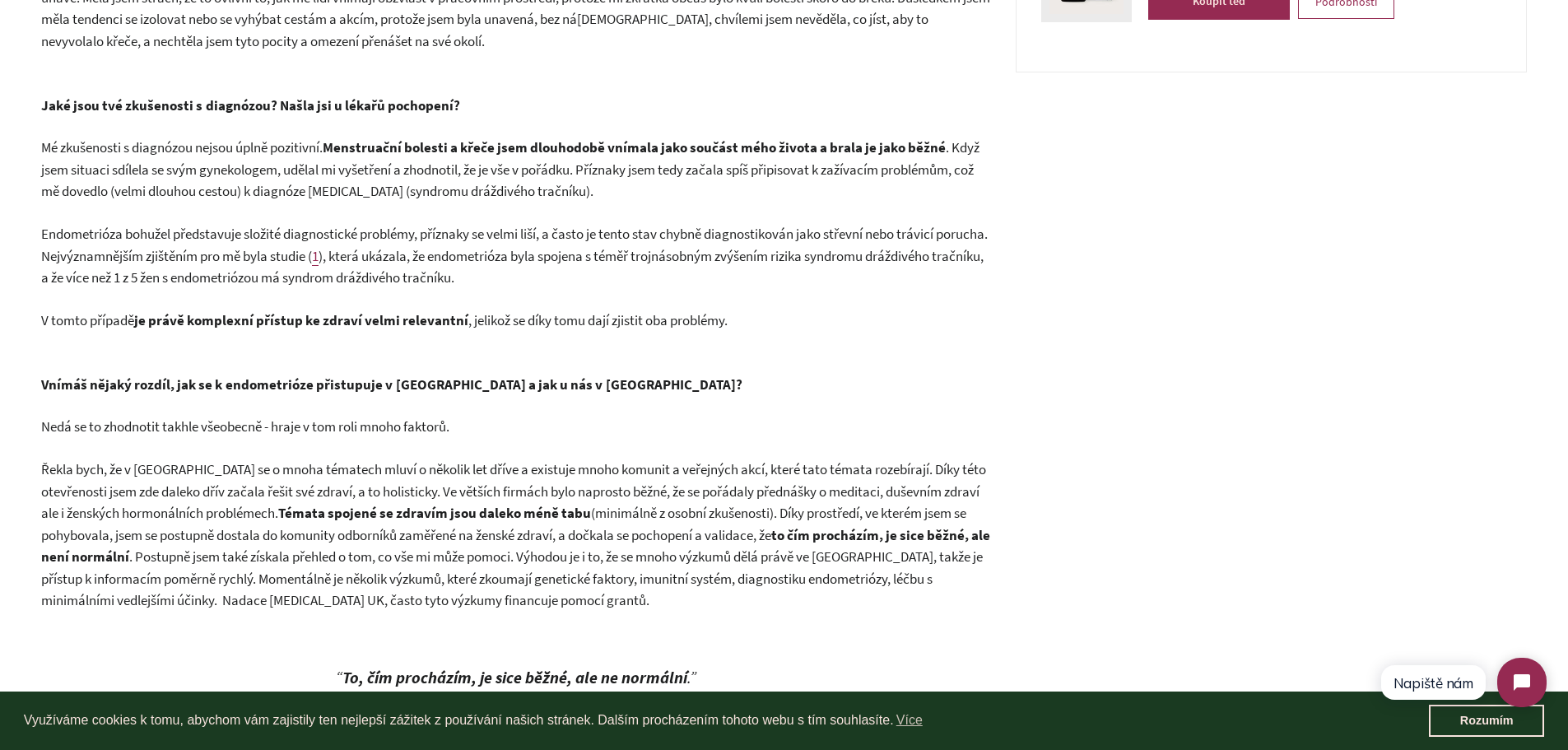
scroll to position [967, 0]
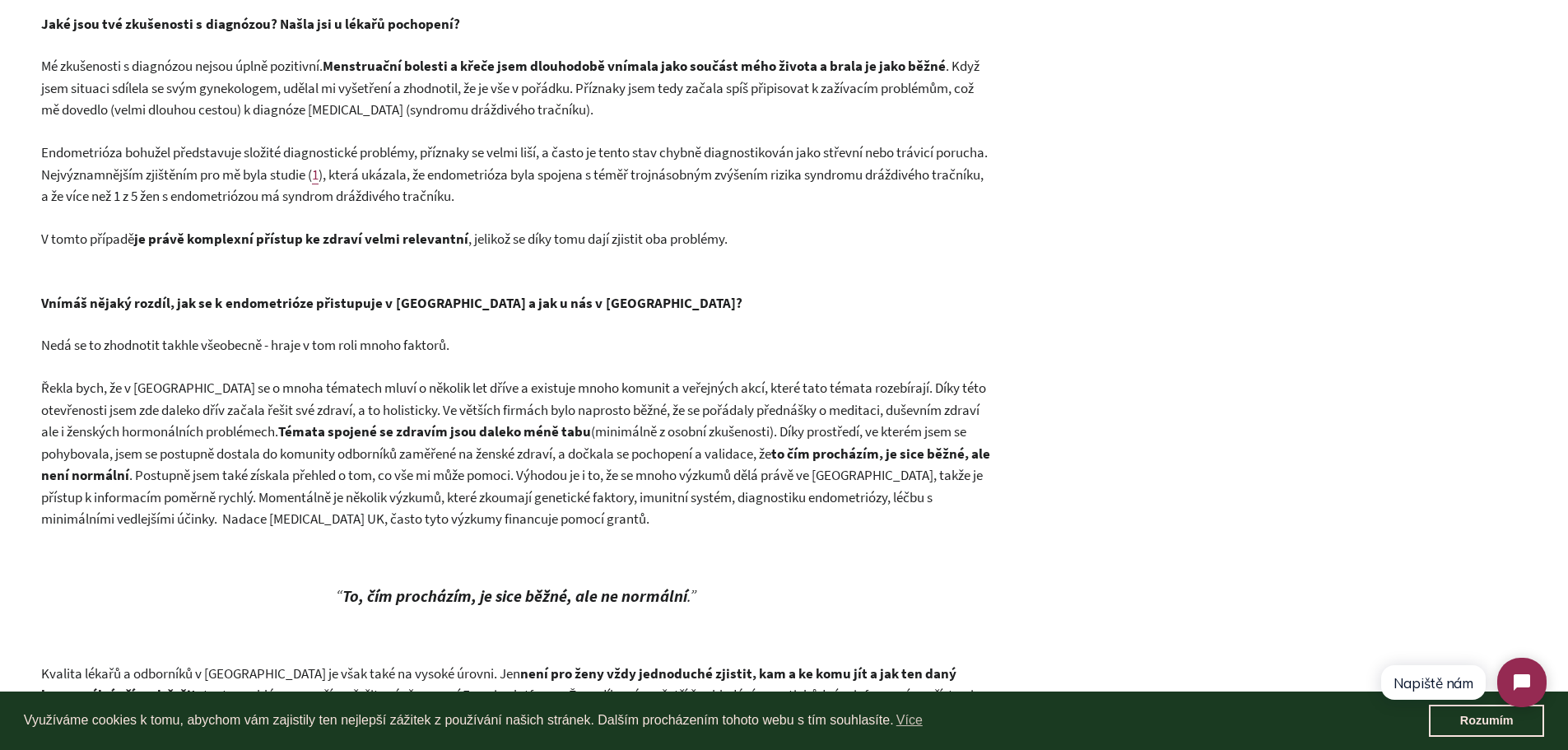
click at [251, 428] on span "Řekla bych, že v Anglii se o mnoha tématech mluví o několik let dříve a existuj…" at bounding box center [513, 409] width 945 height 62
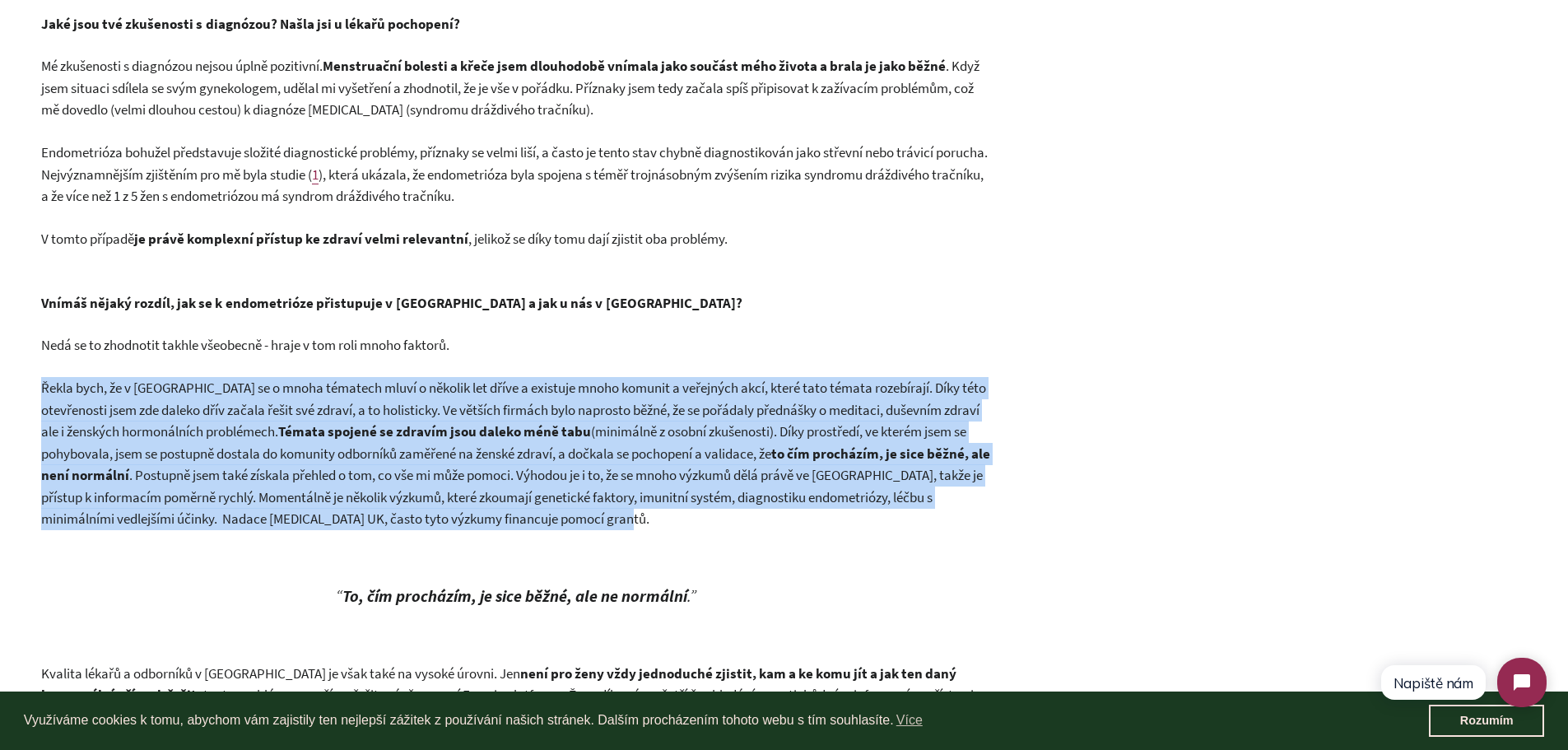
drag, startPoint x: 33, startPoint y: 402, endPoint x: 690, endPoint y: 525, distance: 668.4
copy p "Řekla bych, že v Anglii se o mnoha tématech mluví o několik let dříve a existuj…"
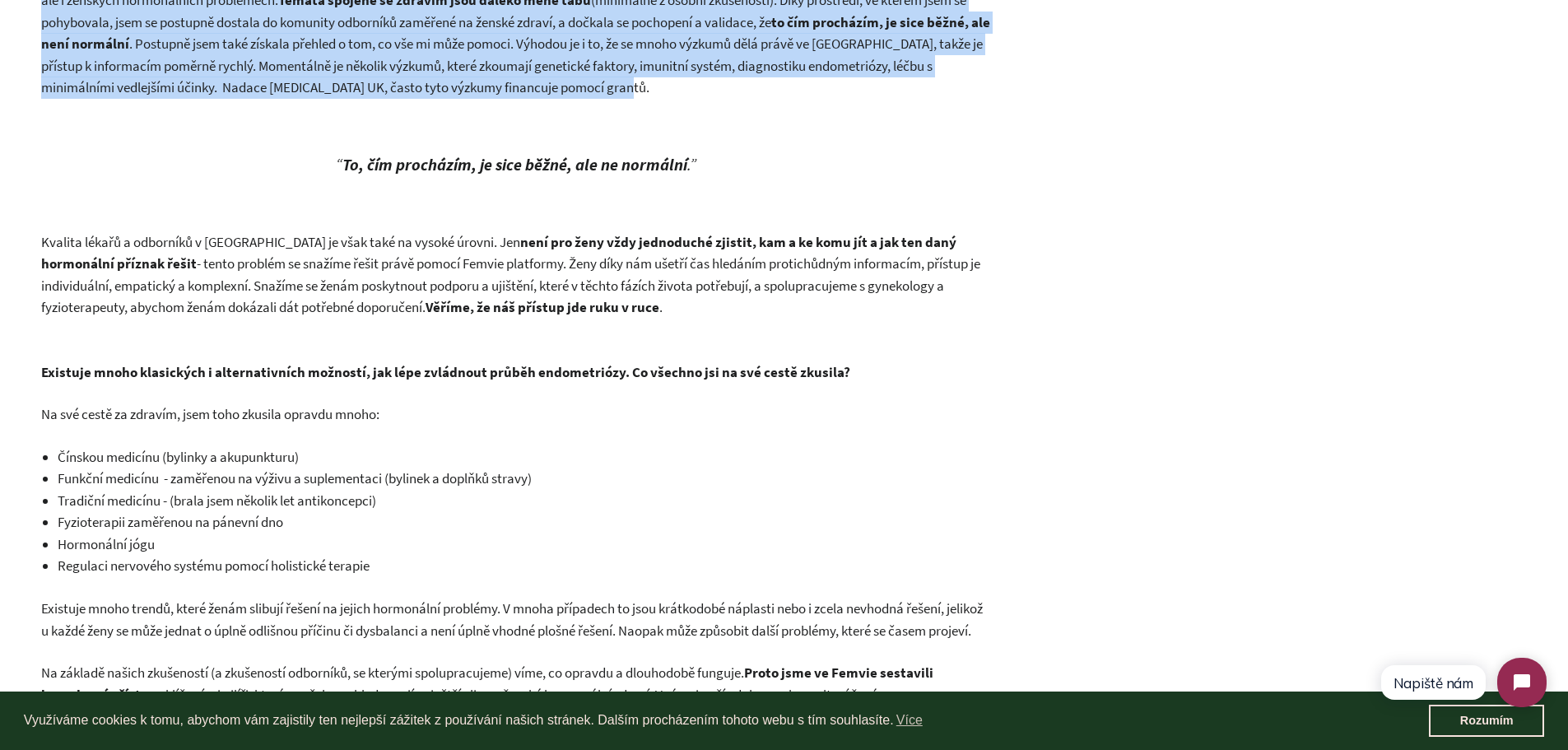
scroll to position [1393, 0]
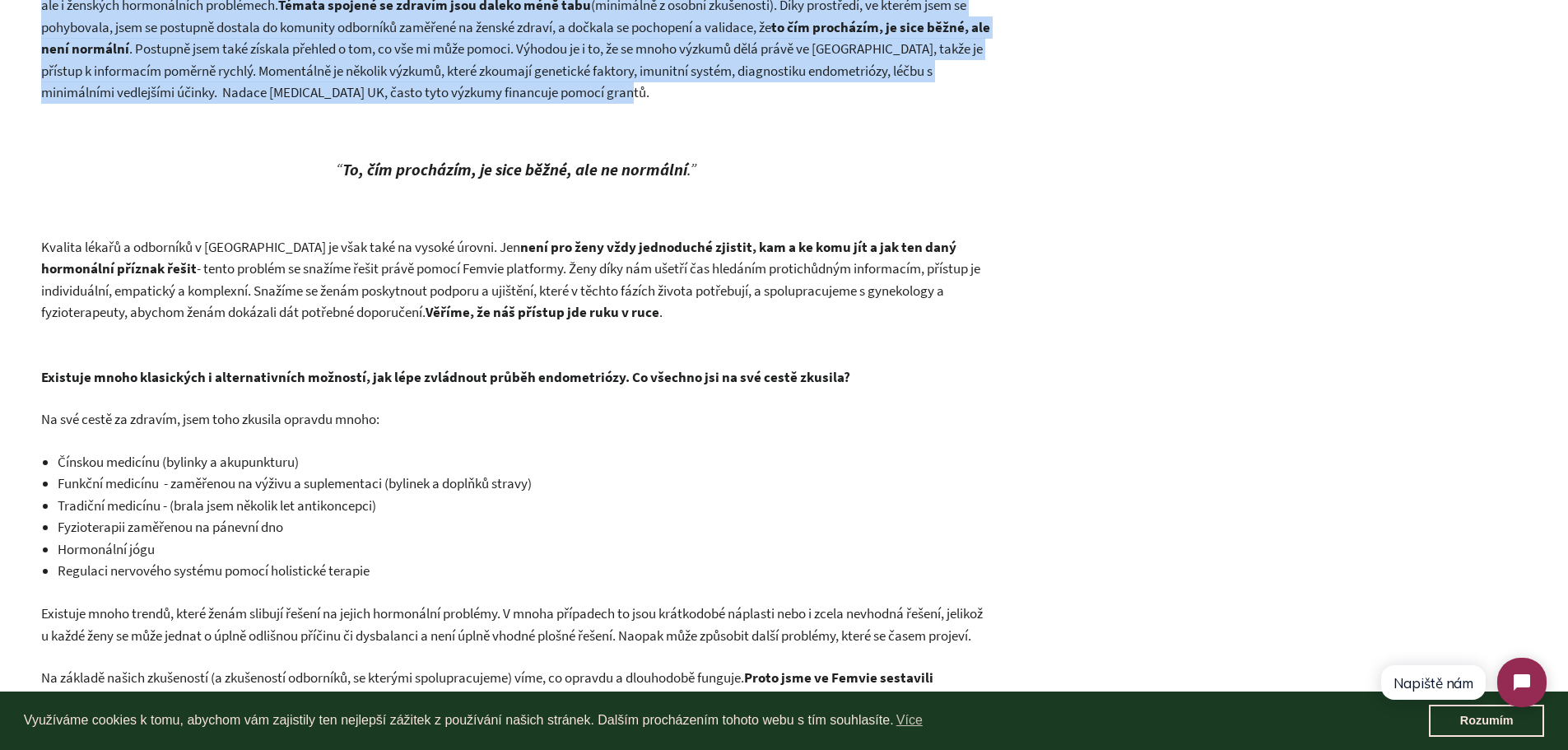
drag, startPoint x: 36, startPoint y: 261, endPoint x: 749, endPoint y: 331, distance: 716.4
click at [749, 331] on div "Příběh ženy: Od endometriózy ke vzniku Femvie 29. březen 2023 Březen je měsícem…" at bounding box center [784, 724] width 1568 height 3374
copy p "Kvalita lékařů a odborníků v Čechách je však také na vysoké úrovni. Jen není pr…"
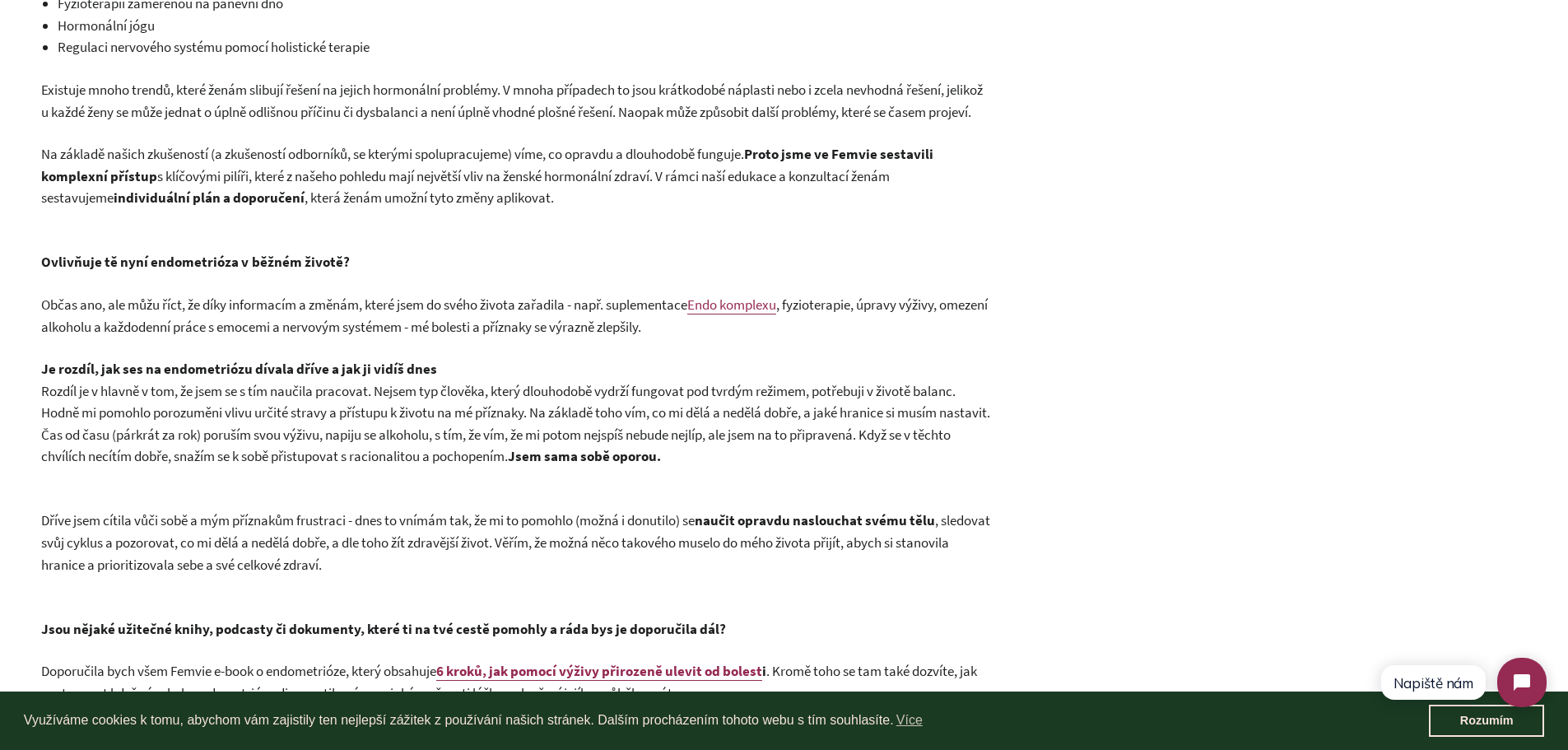
scroll to position [1921, 0]
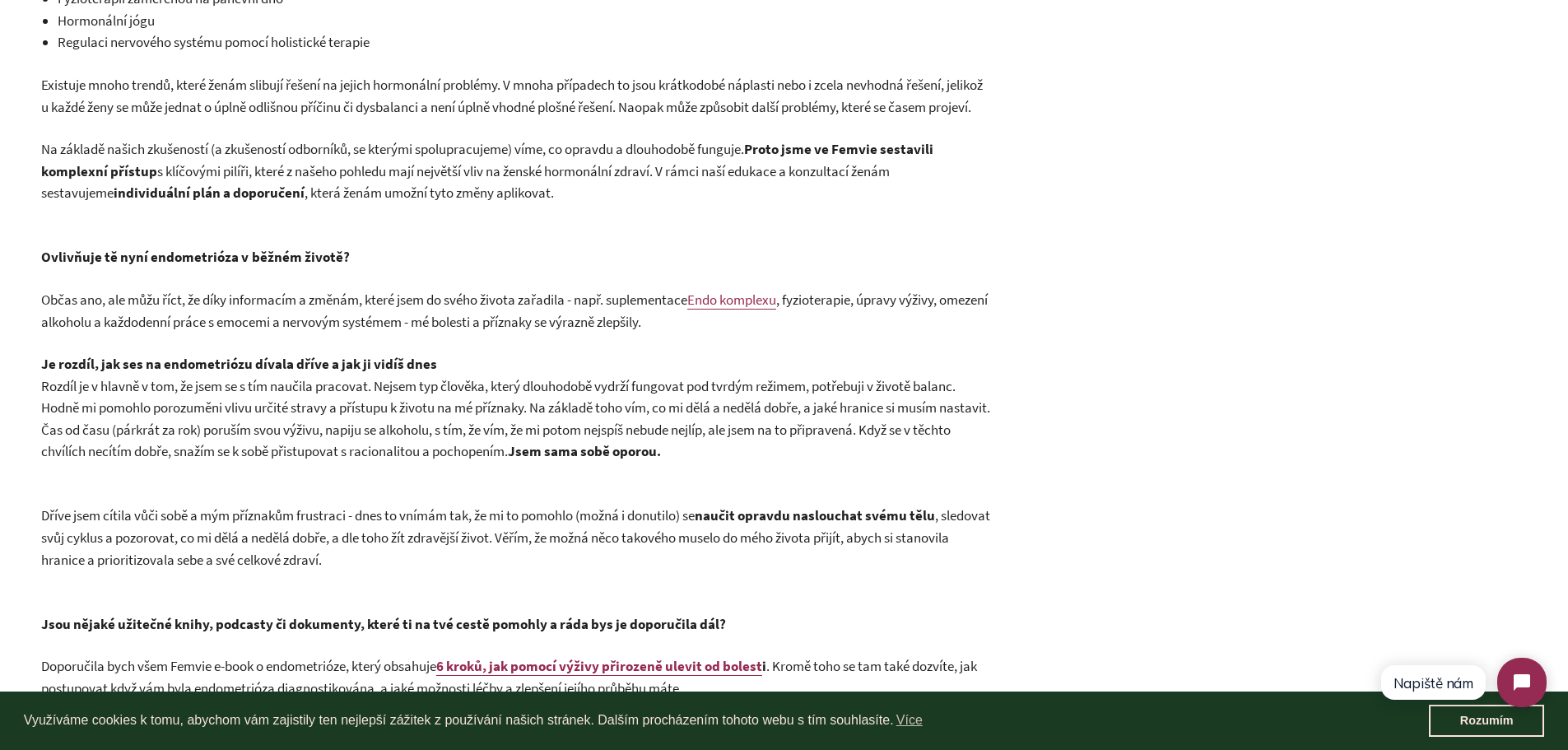
drag, startPoint x: 37, startPoint y: 192, endPoint x: 473, endPoint y: 248, distance: 439.6
click at [516, 246] on div "Příběh ženy: Od endometriózy ke vzniku Femvie 29. březen 2023 Březen je měsícem…" at bounding box center [784, 195] width 1568 height 3374
copy p "Na základě našich zkušeností (a zkušeností odborníků, se kterými spolupracujeme…"
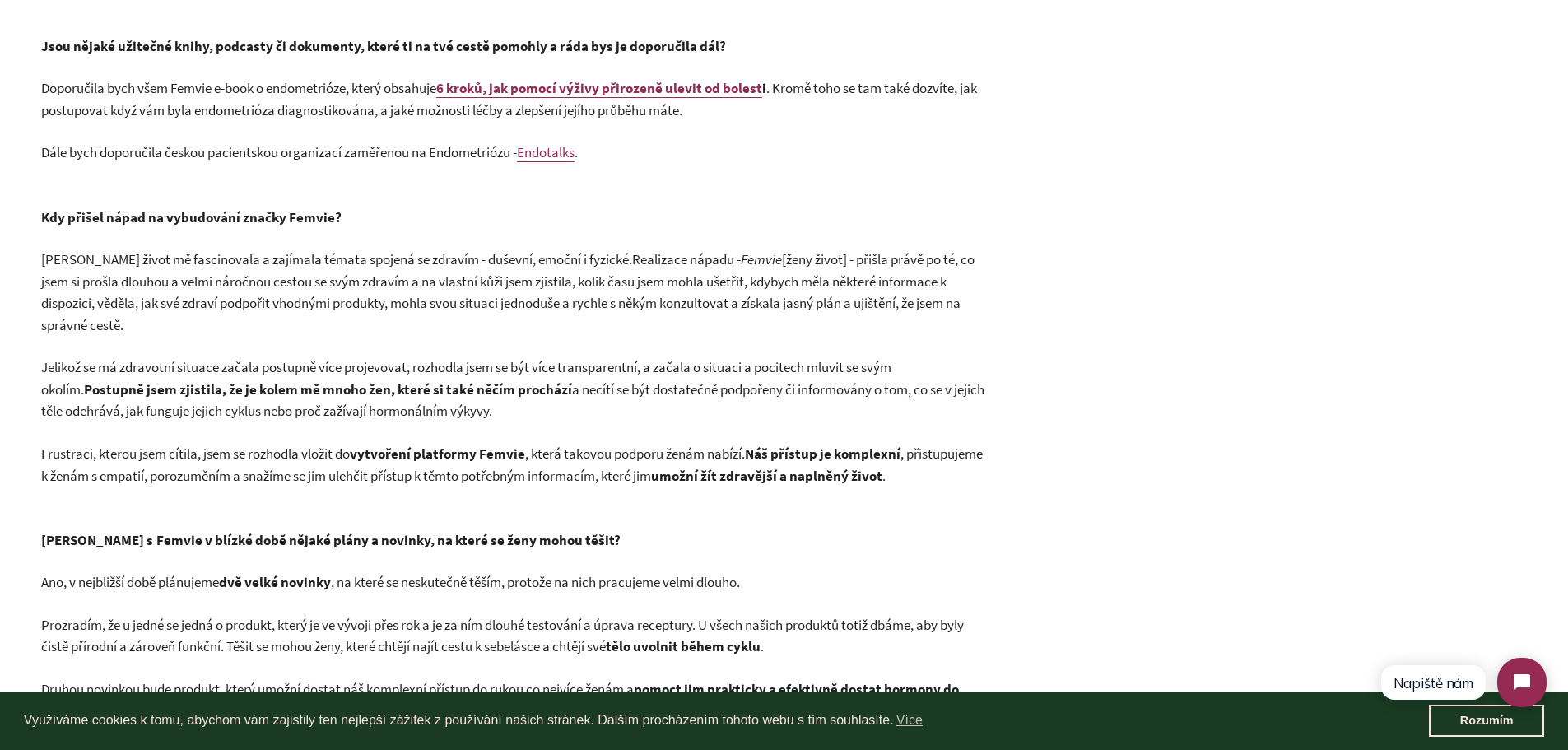
scroll to position [2520, 0]
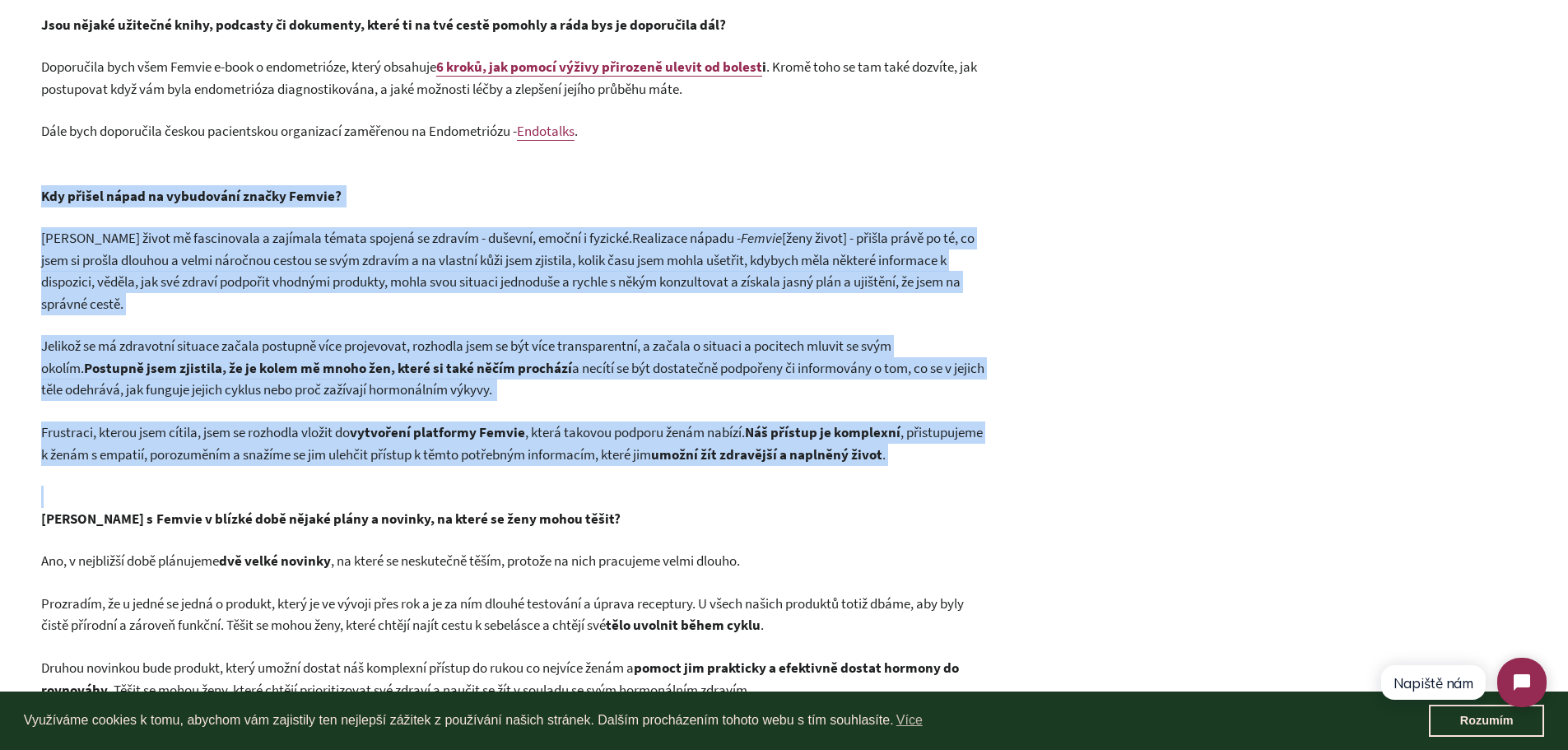
drag, startPoint x: 44, startPoint y: 232, endPoint x: 974, endPoint y: 523, distance: 974.5
copy div "Kdy přišel nápad na vybudování značky Femvie? Celý život mě fascinovala a zajím…"
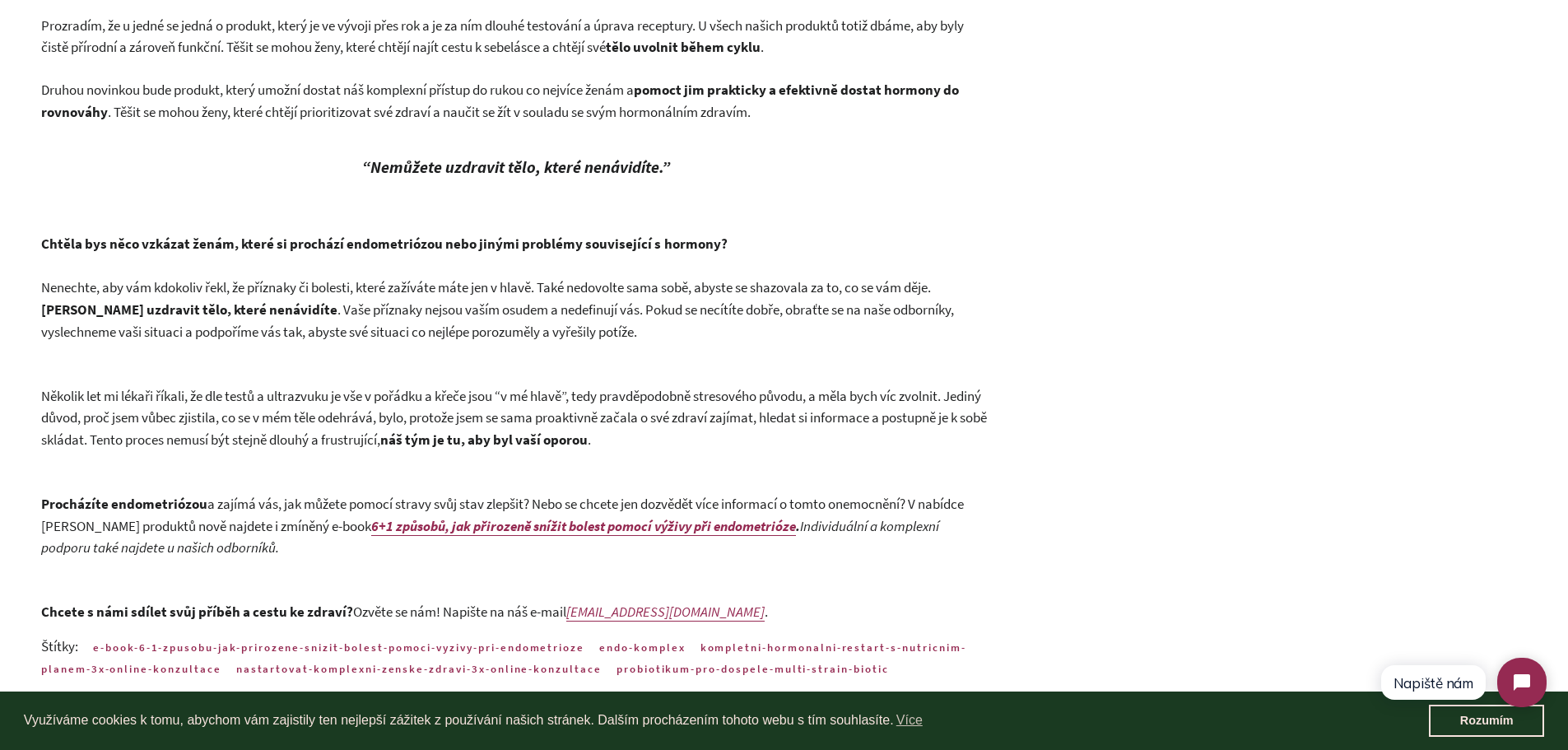
scroll to position [3087, 0]
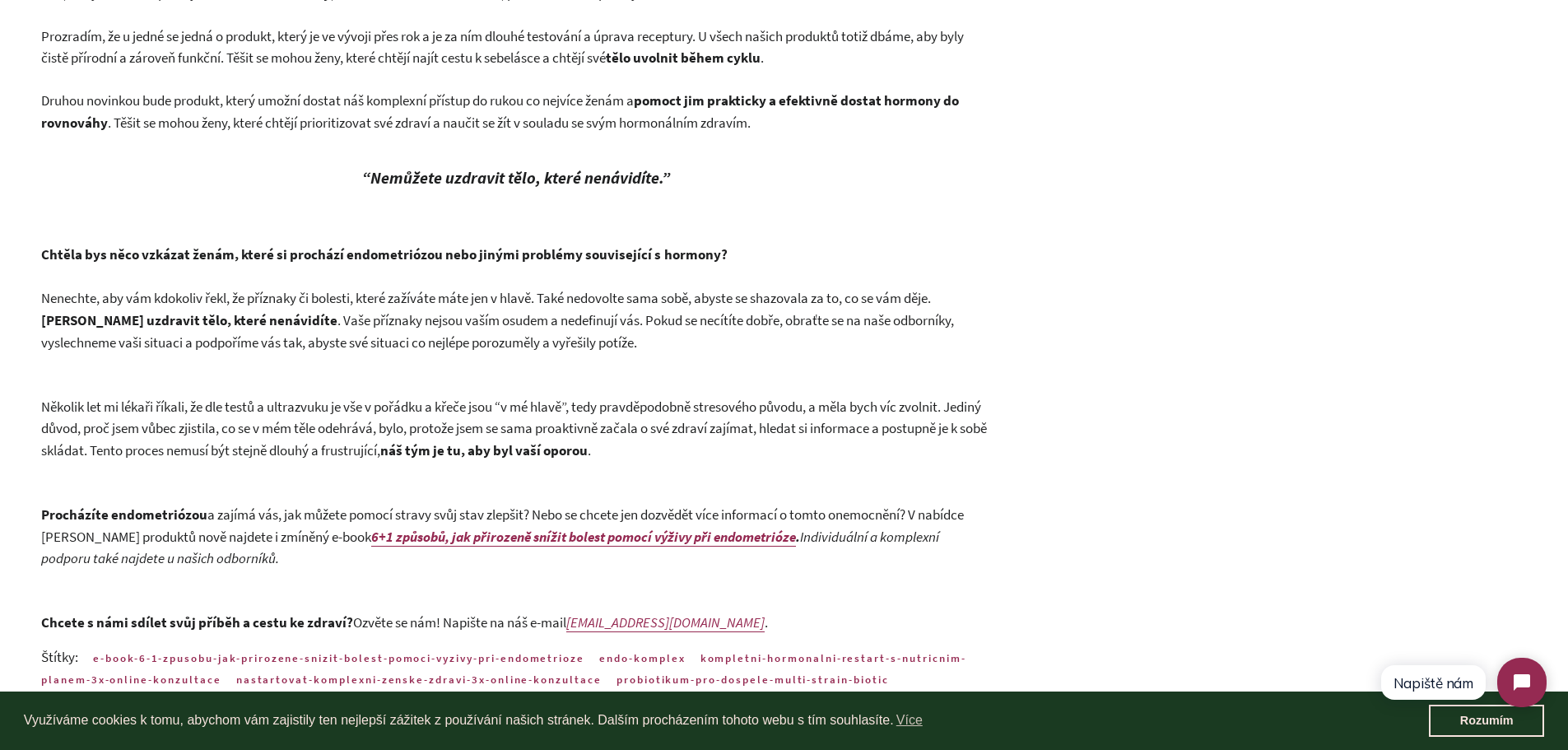
drag, startPoint x: 264, startPoint y: 489, endPoint x: 742, endPoint y: 497, distance: 478.1
click at [742, 462] on p "Několik let mi lékaři říkali, že dle testů a ultrazvuku je vše v pořádku a křeč…" at bounding box center [516, 429] width 950 height 66
copy p "es nemusí být stejně dlouhý a frustrující, náš tým je tu, aby byl vaší oporou ."
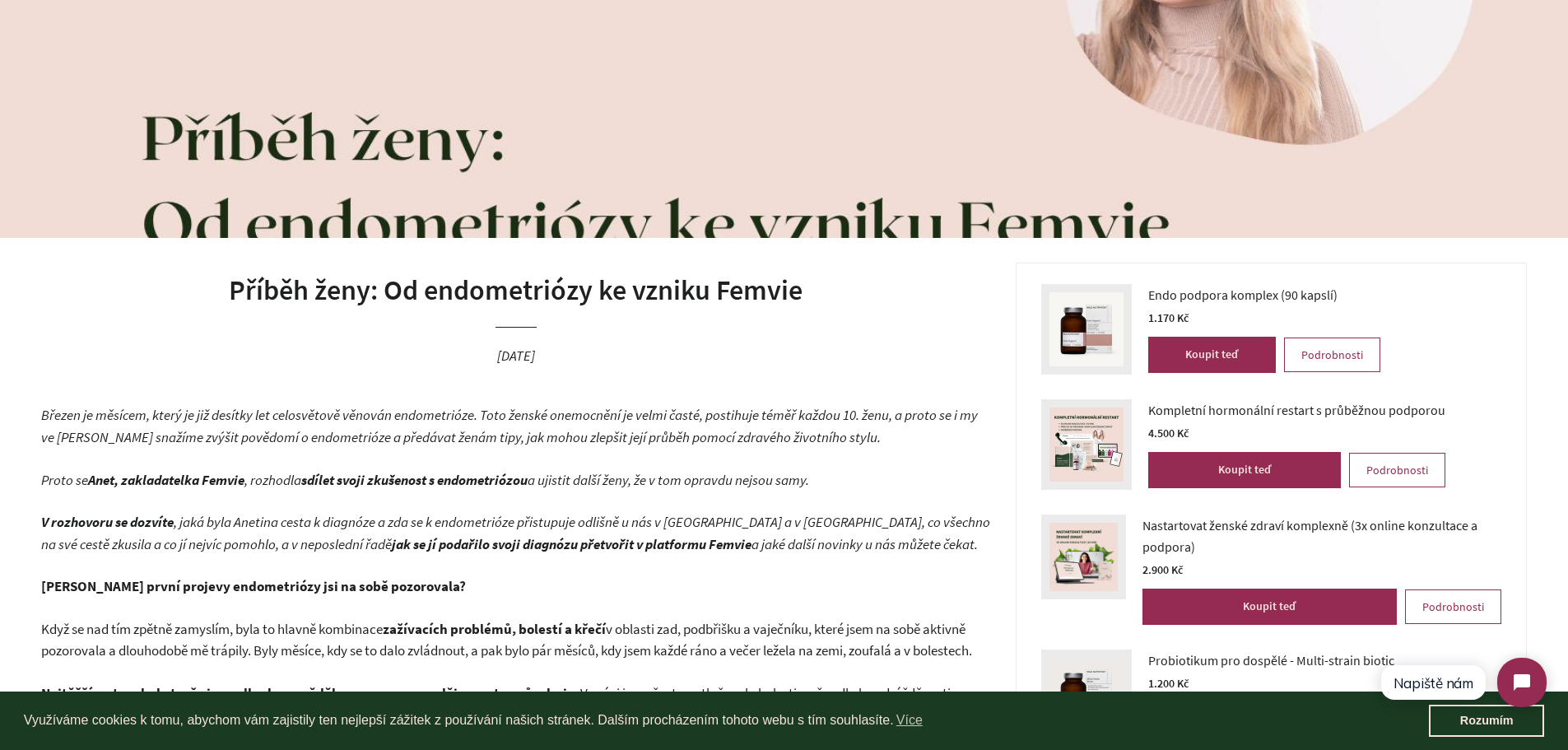
scroll to position [0, 0]
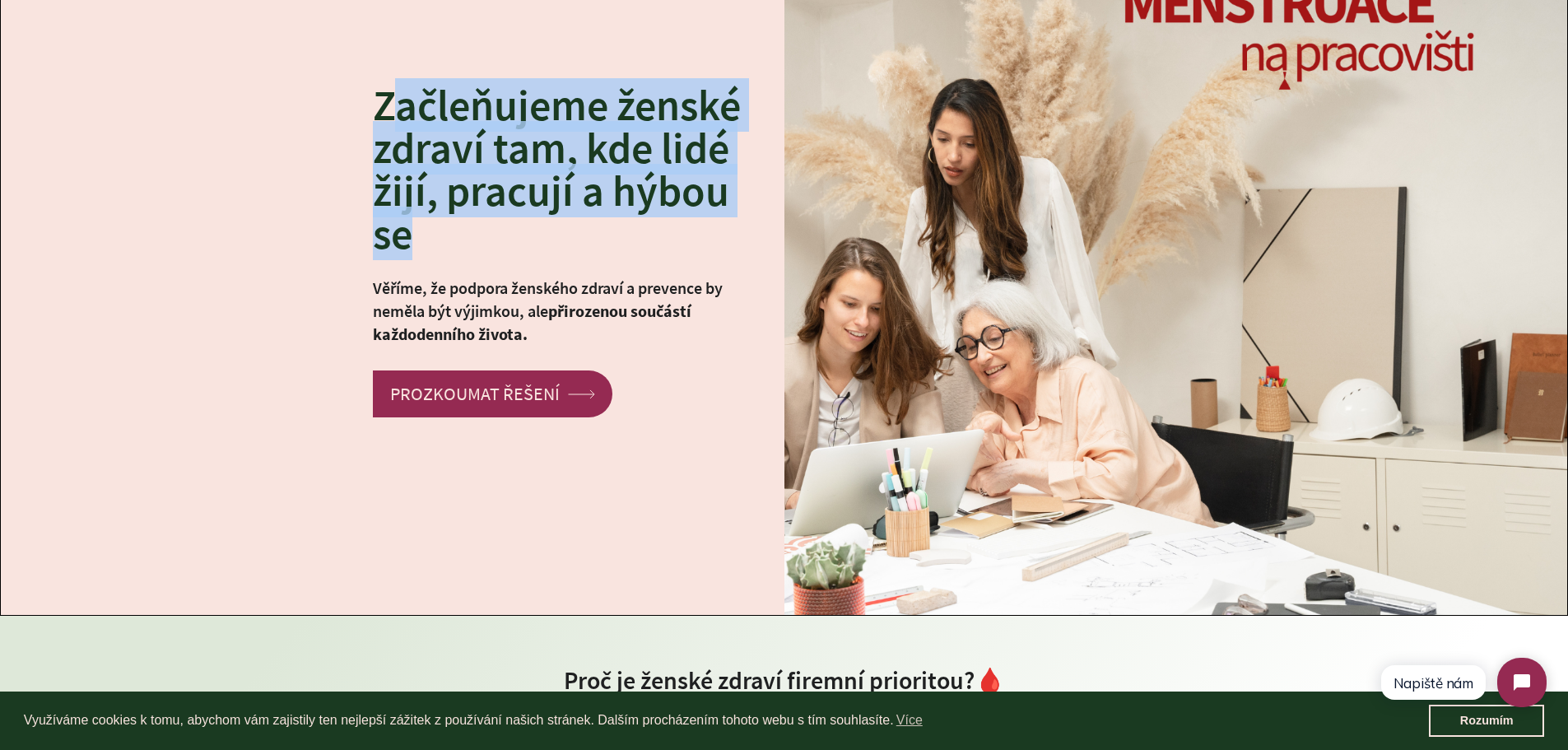
drag, startPoint x: 397, startPoint y: 82, endPoint x: 481, endPoint y: 232, distance: 171.9
click at [481, 232] on h2 "Začleňujeme ženské zdraví tam, kde lidé žijí, pracují a hýbou se" at bounding box center [565, 170] width 386 height 171
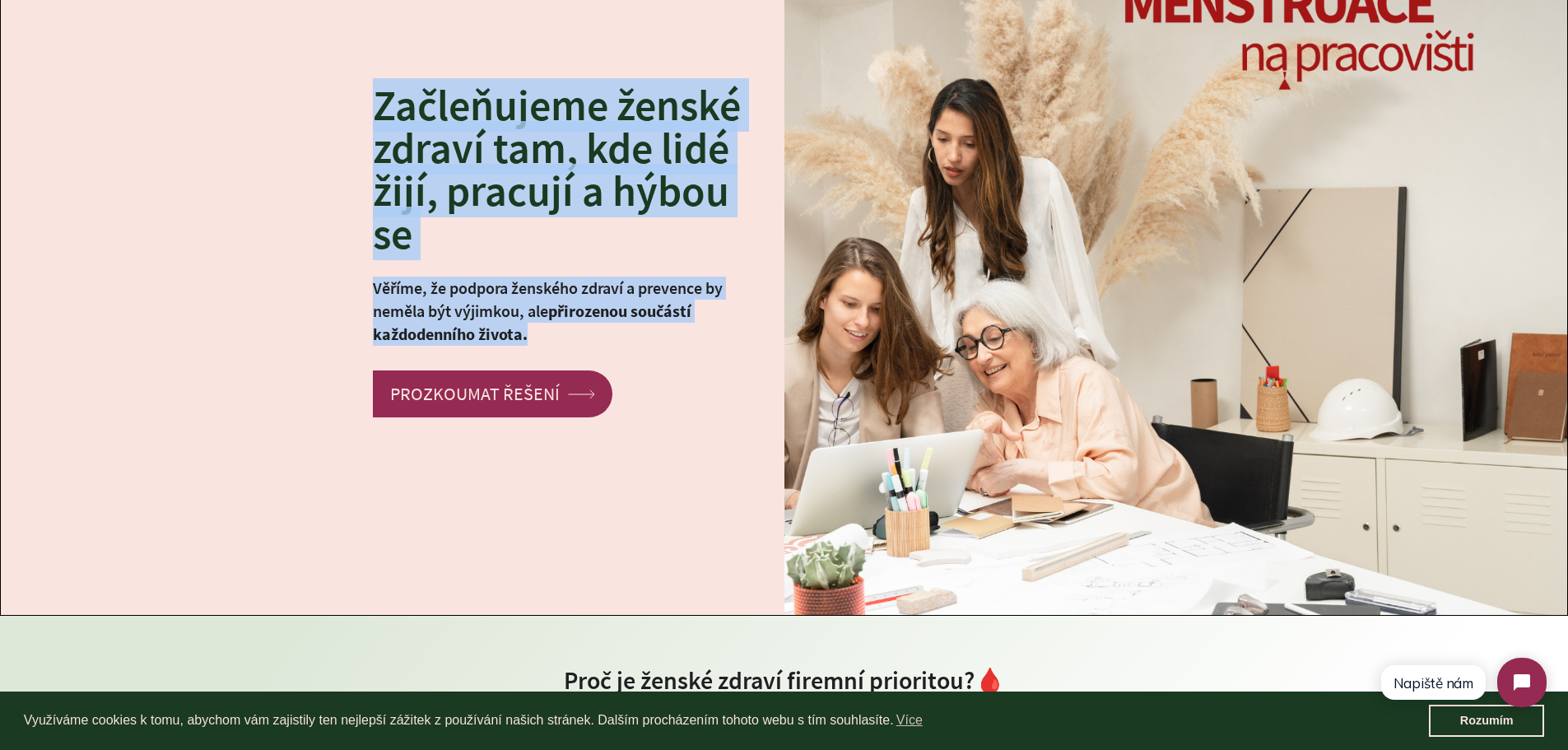
drag, startPoint x: 373, startPoint y: 87, endPoint x: 594, endPoint y: 338, distance: 334.4
click at [594, 338] on div "Začleňujeme ženské zdraví tam, kde lidé žijí, pracují a hýbou se Věříme, že pod…" at bounding box center [578, 251] width 411 height 333
copy div "Začleňujeme ženské zdraví tam, kde lidé žijí, pracují a hýbou se Věříme, že pod…"
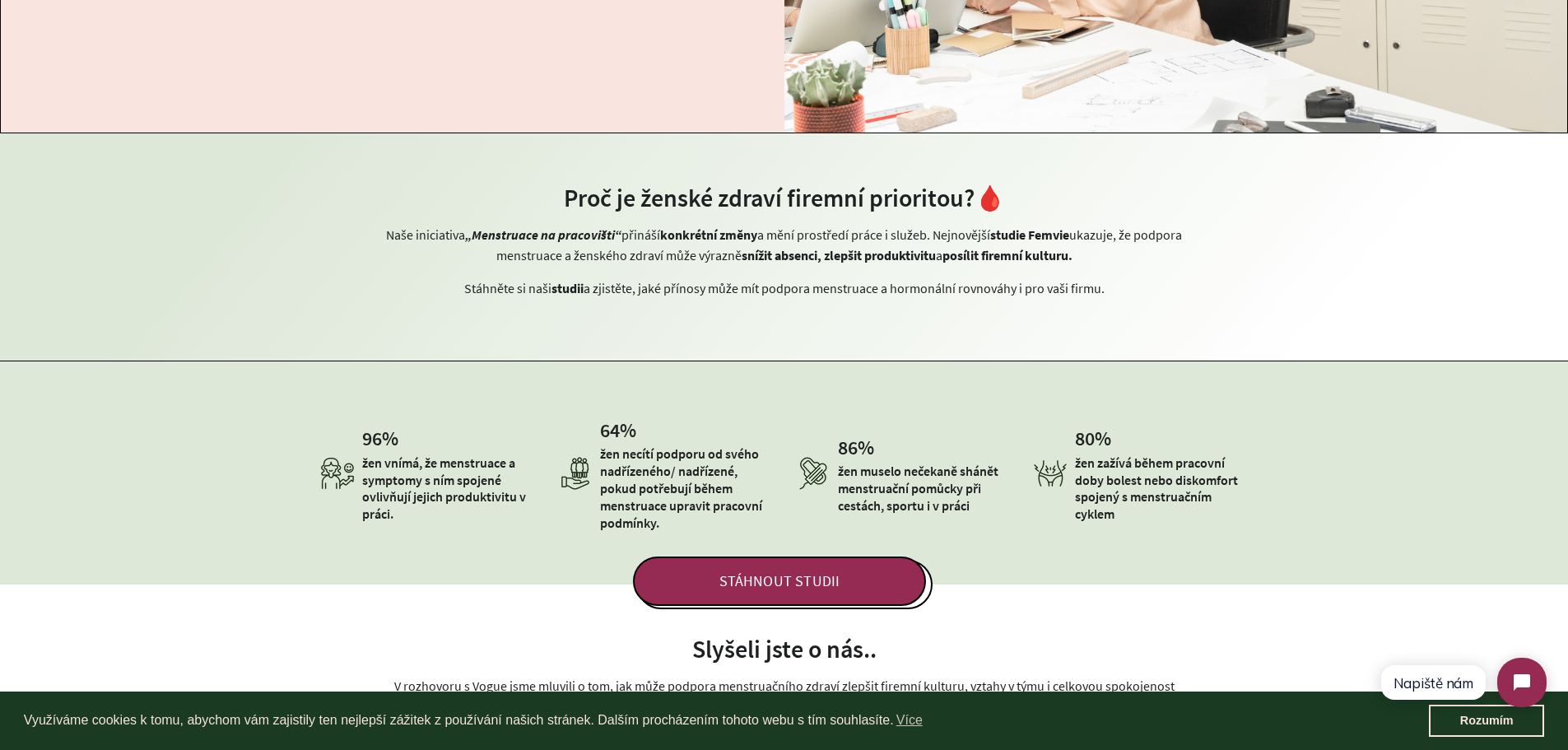
scroll to position [657, 0]
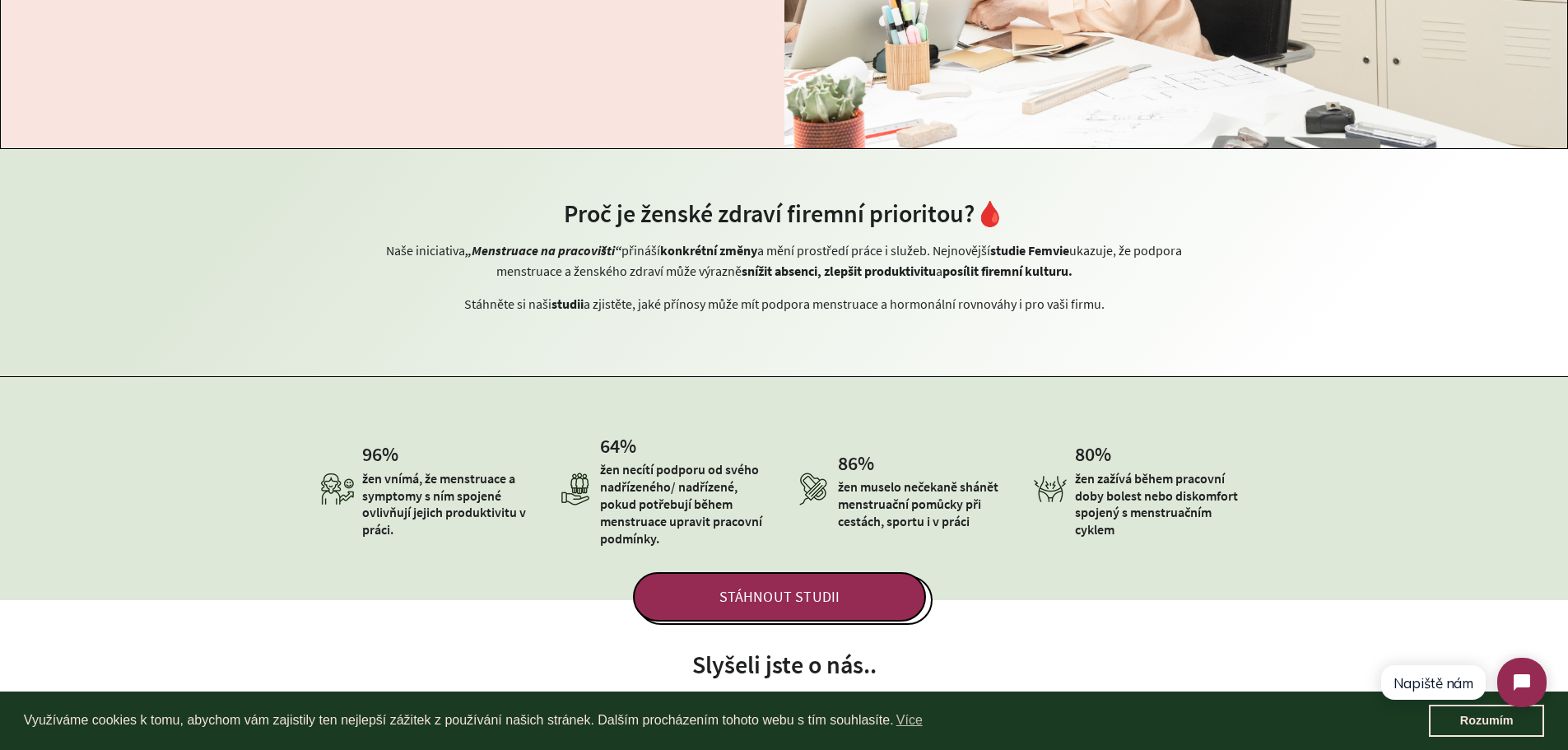
drag, startPoint x: 563, startPoint y: 204, endPoint x: 1223, endPoint y: 307, distance: 668.0
click at [1223, 307] on div "Proč je ženské zdraví firemní prioritou?🩸 Naše iniciativa „Menstruace na pracov…" at bounding box center [784, 263] width 1568 height 228
copy div "Proč je ženské zdraví firemní prioritou?🩸 Naše iniciativa „Menstruace na pracov…"
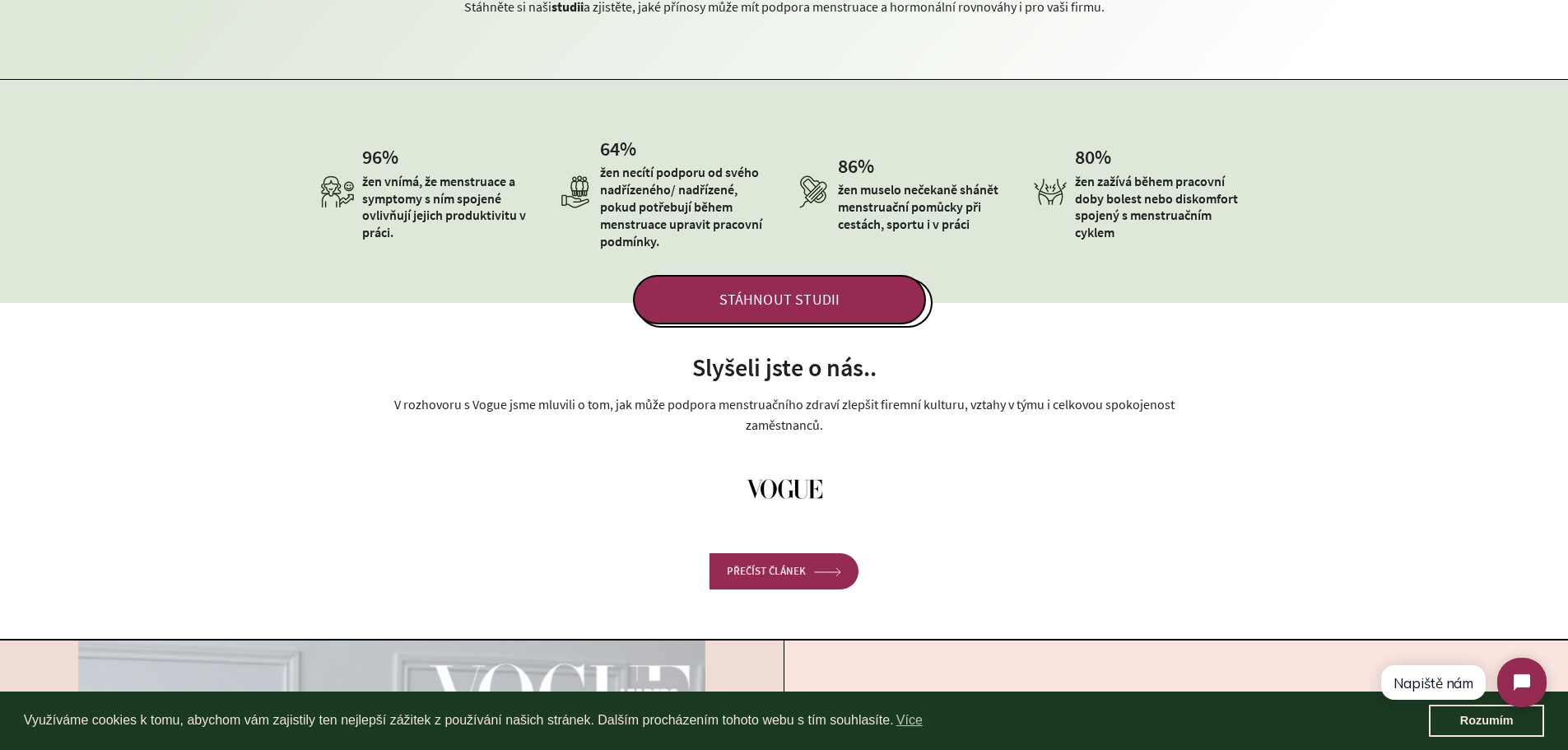
scroll to position [939, 0]
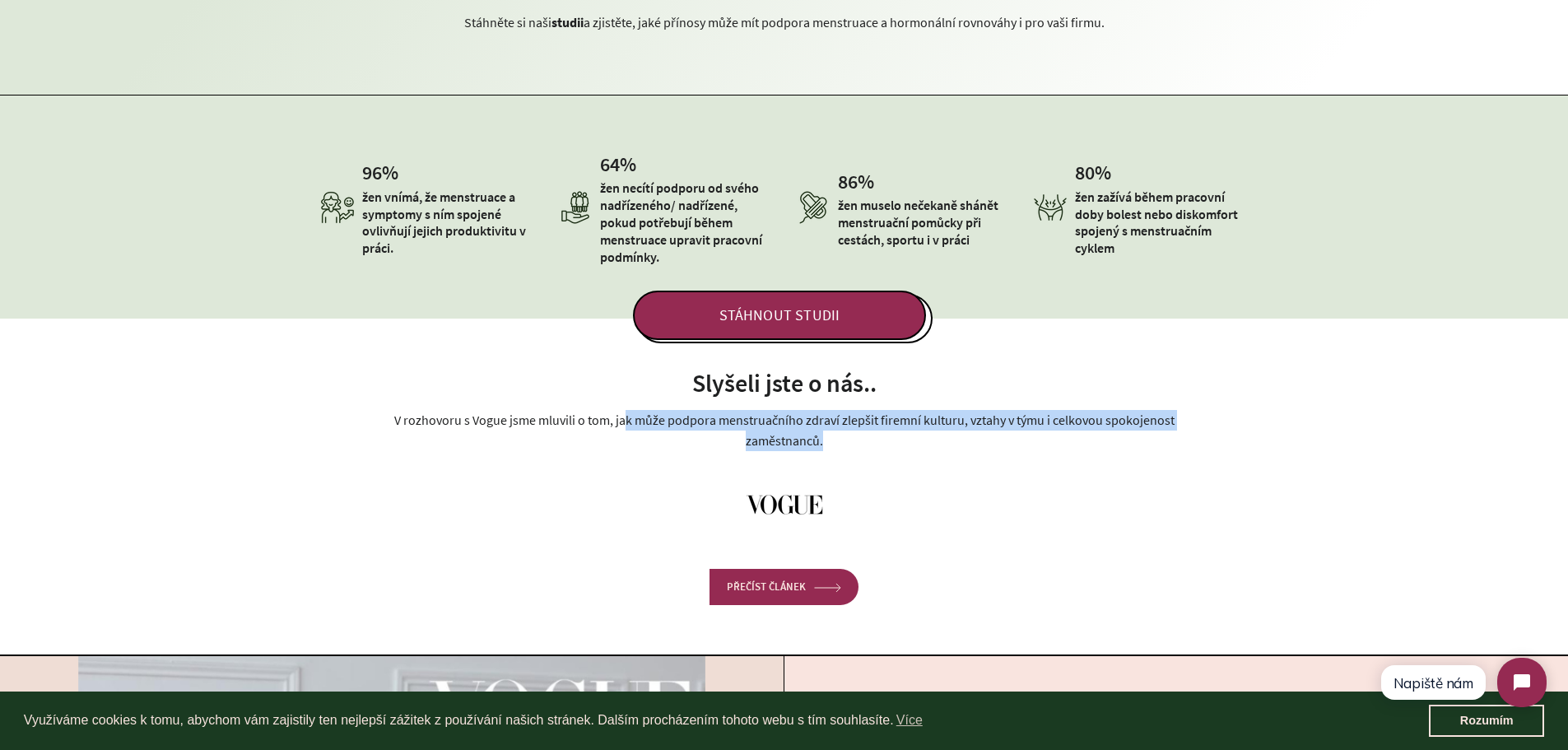
drag, startPoint x: 625, startPoint y: 419, endPoint x: 852, endPoint y: 442, distance: 228.2
click at [852, 442] on p "V rozhovoru s Vogue jsme mluvili o tom, jak může podpora menstruačního zdraví z…" at bounding box center [784, 430] width 815 height 41
copy p "k může podpora menstruačního zdraví zlepšit firemní kulturu, vztahy v týmu i ce…"
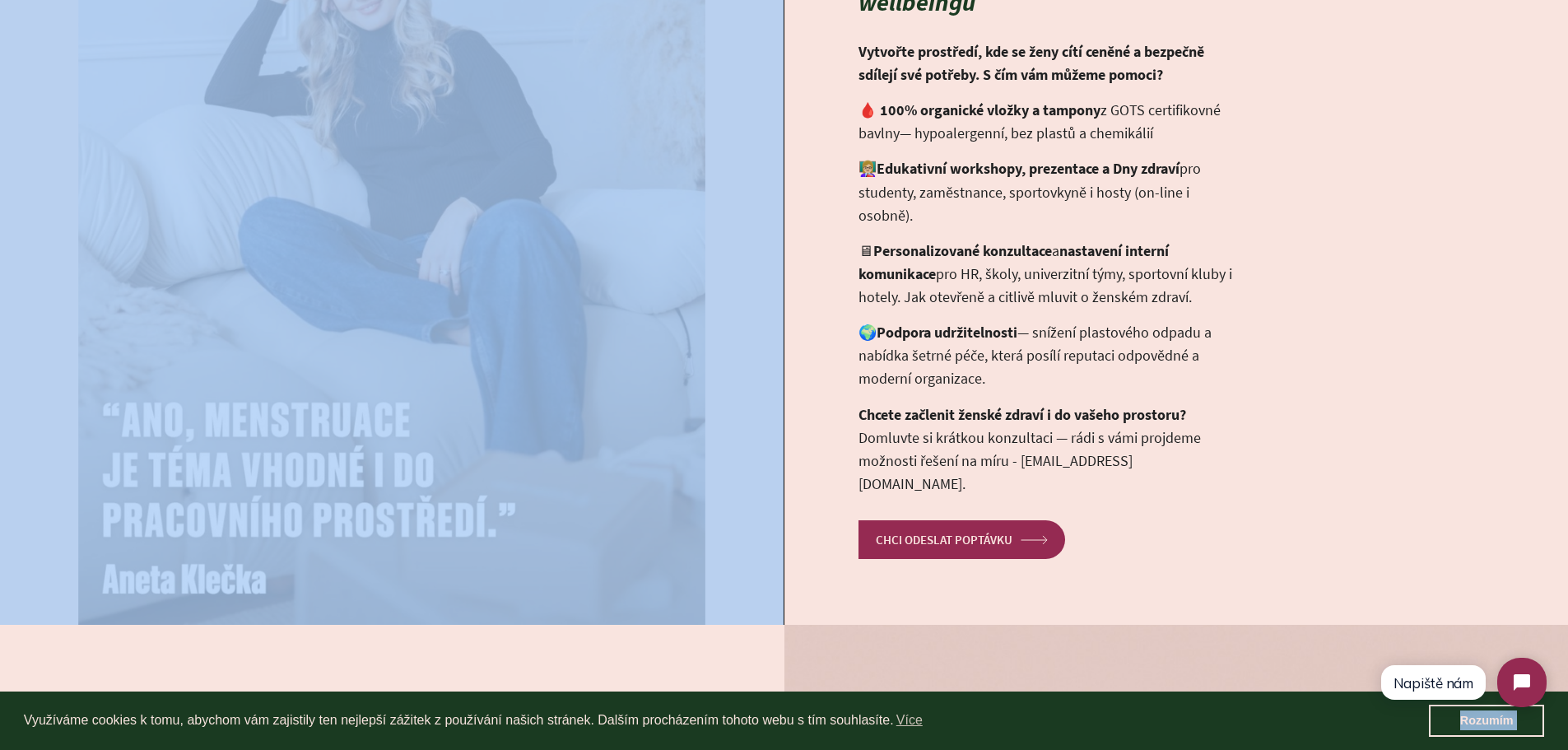
scroll to position [1767, 0]
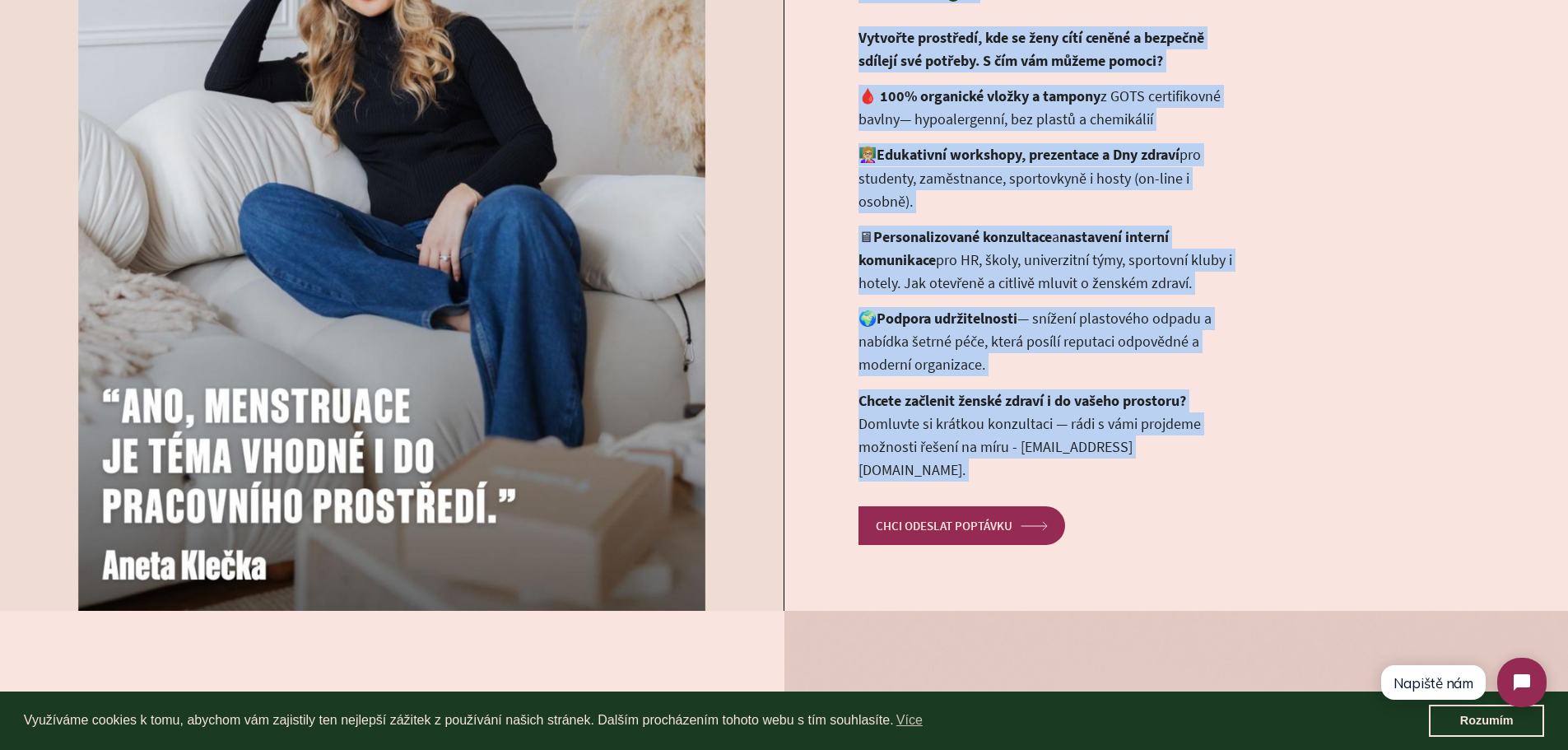
drag, startPoint x: 850, startPoint y: 109, endPoint x: 1173, endPoint y: 584, distance: 574.4
click at [1173, 584] on div "Ženské zdraví jako součást firemní, školní, sportovní a hotelové strategie v ob…" at bounding box center [784, 218] width 1568 height 784
copy div "Ženské zdraví jako součást firemní, školní, sportovní a hotelové strategie v ob…"
click at [906, 511] on link "CHCI ODESLAT POPTÁVKU arrow Created with Sketch." at bounding box center [962, 525] width 207 height 39
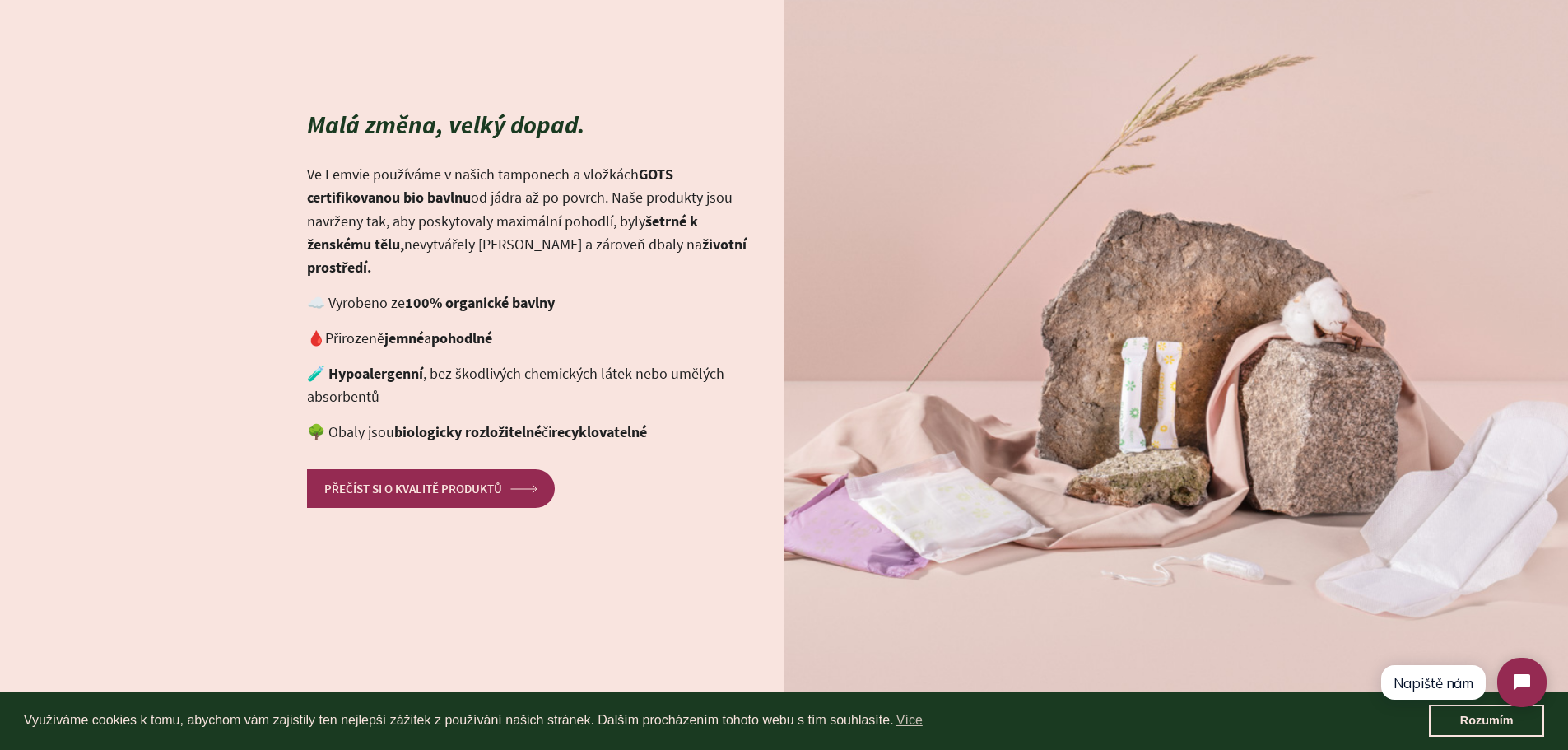
scroll to position [2476, 0]
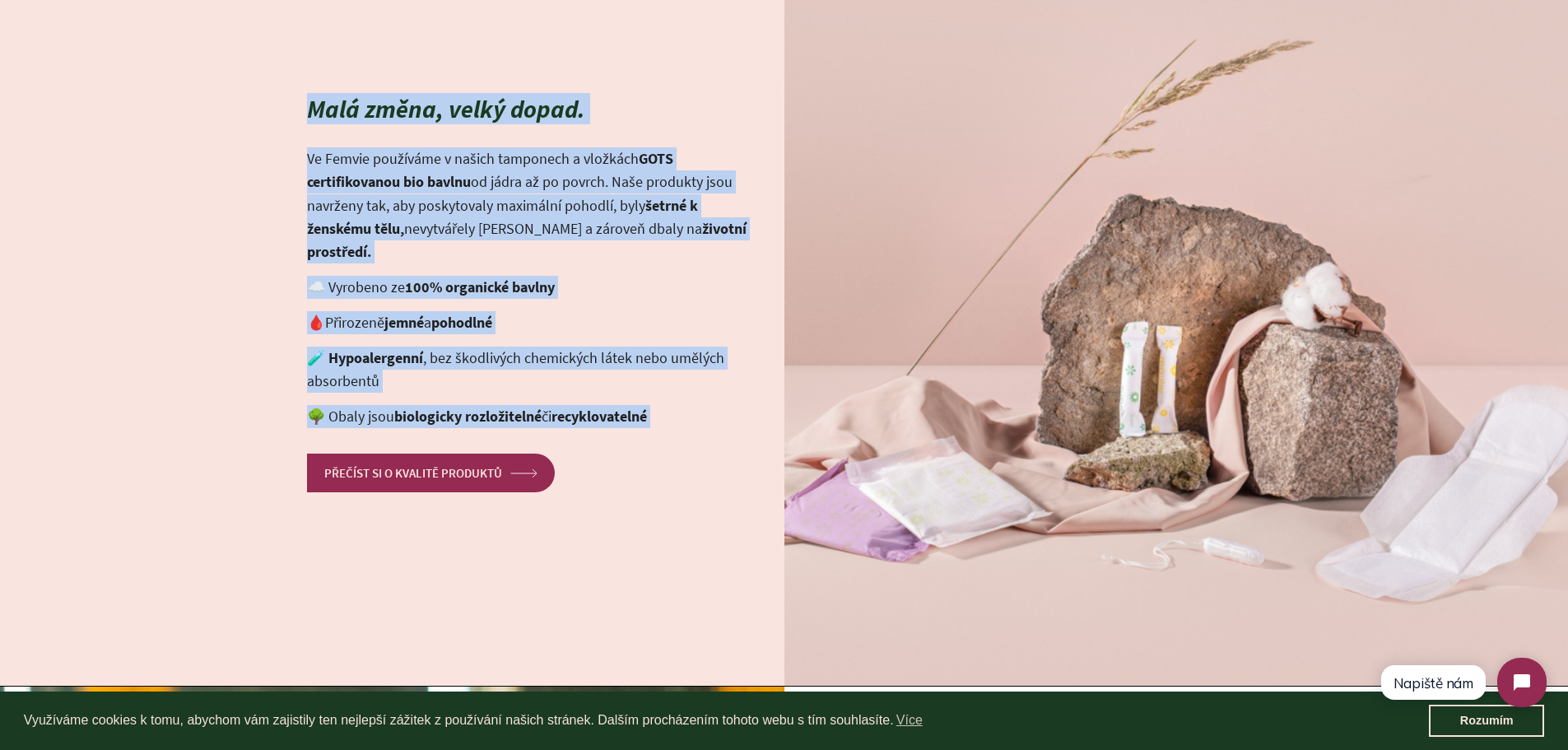
drag, startPoint x: 295, startPoint y: 110, endPoint x: 672, endPoint y: 417, distance: 486.2
click at [672, 417] on div "Malá změna, velký dopad. Ve Femvie používáme v našich tamponech a vložkách GOTS…" at bounding box center [392, 293] width 784 height 396
copy div "Malá změna, velký dopad. Ve Femvie používáme v našich tamponech a vložkách GOTS…"
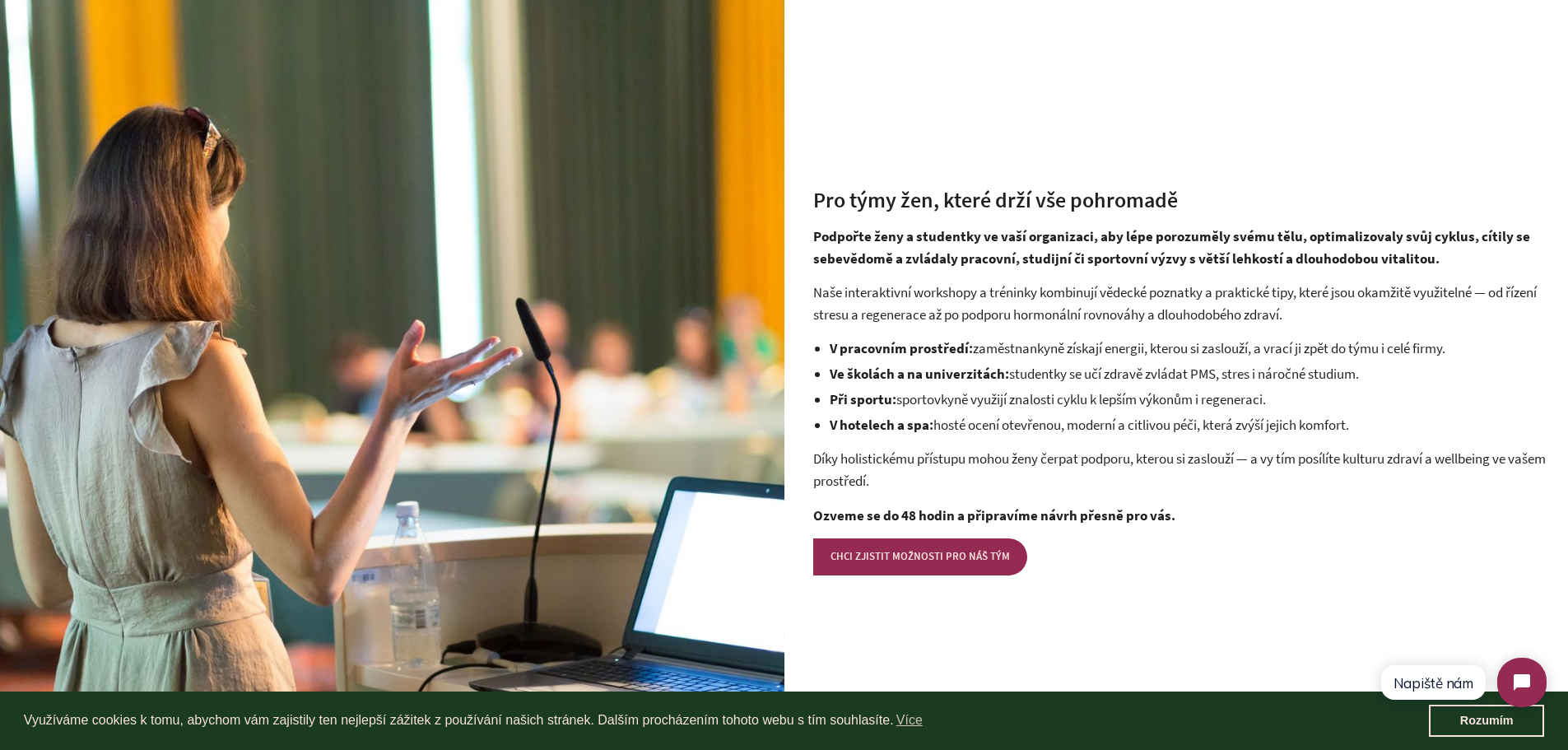
scroll to position [3241, 0]
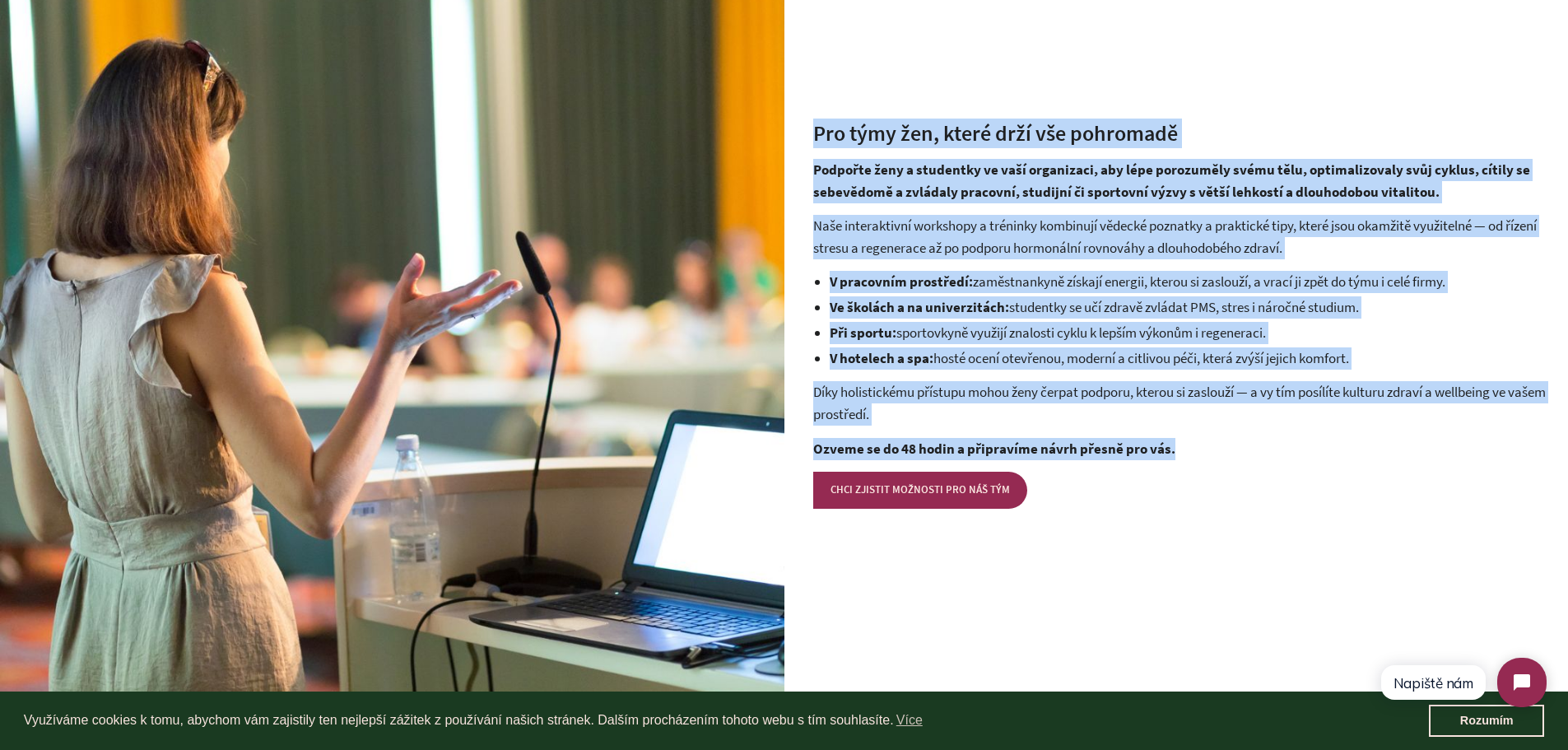
drag, startPoint x: 810, startPoint y: 134, endPoint x: 1252, endPoint y: 449, distance: 542.8
click at [1252, 449] on div "Pro týmy žen, které drží vše pohromadě Podpořte ženy a studentky ve vaší organi…" at bounding box center [1177, 313] width 784 height 448
copy div "Lor ipsu dol, sitam cons adi elitseddo Eiusmodt inci u laboreetd ma aliq enimad…"
click at [983, 485] on link "CHCI ZJISTIT MOŽNOSTI PRO NÁŠ TÝM" at bounding box center [920, 490] width 214 height 36
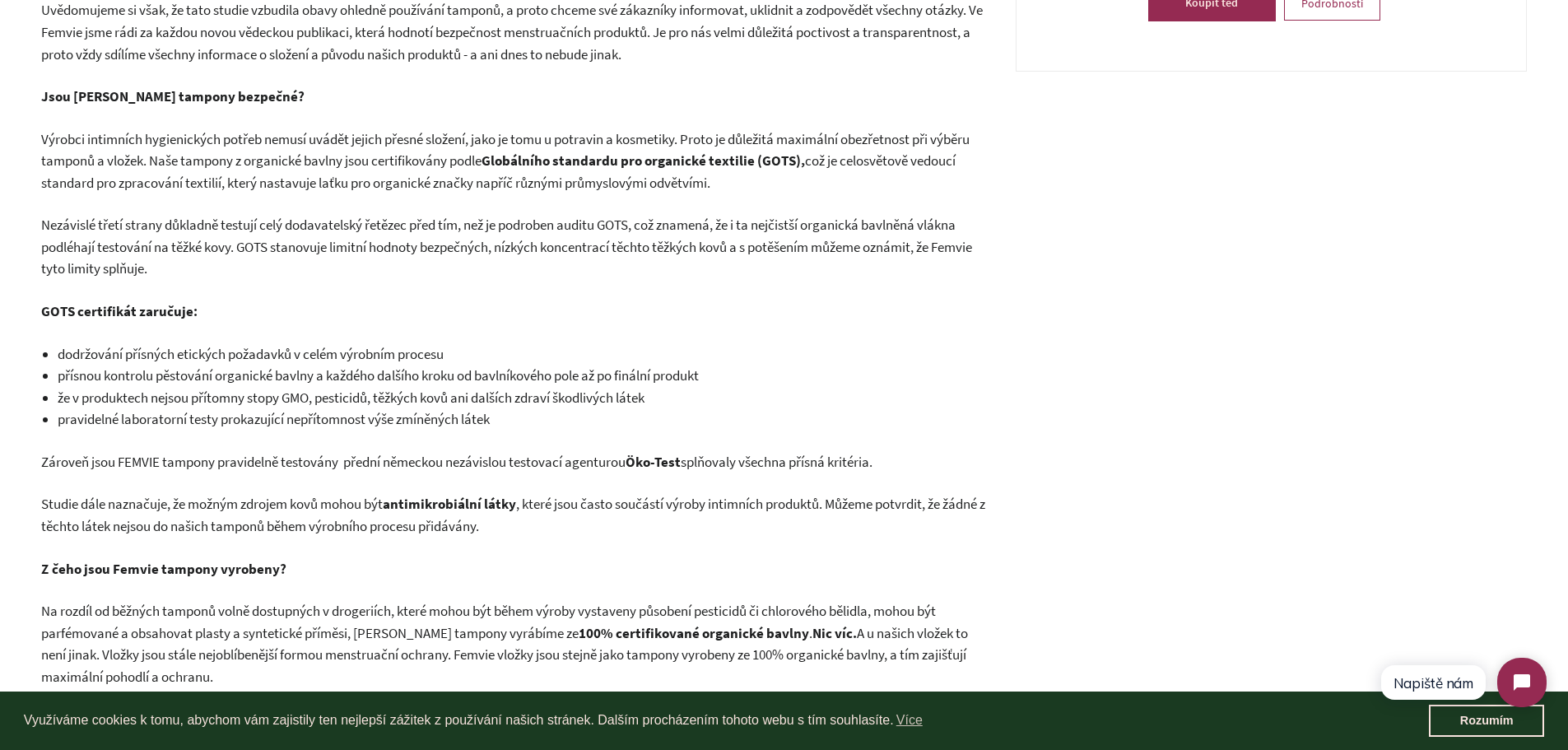
scroll to position [809, 0]
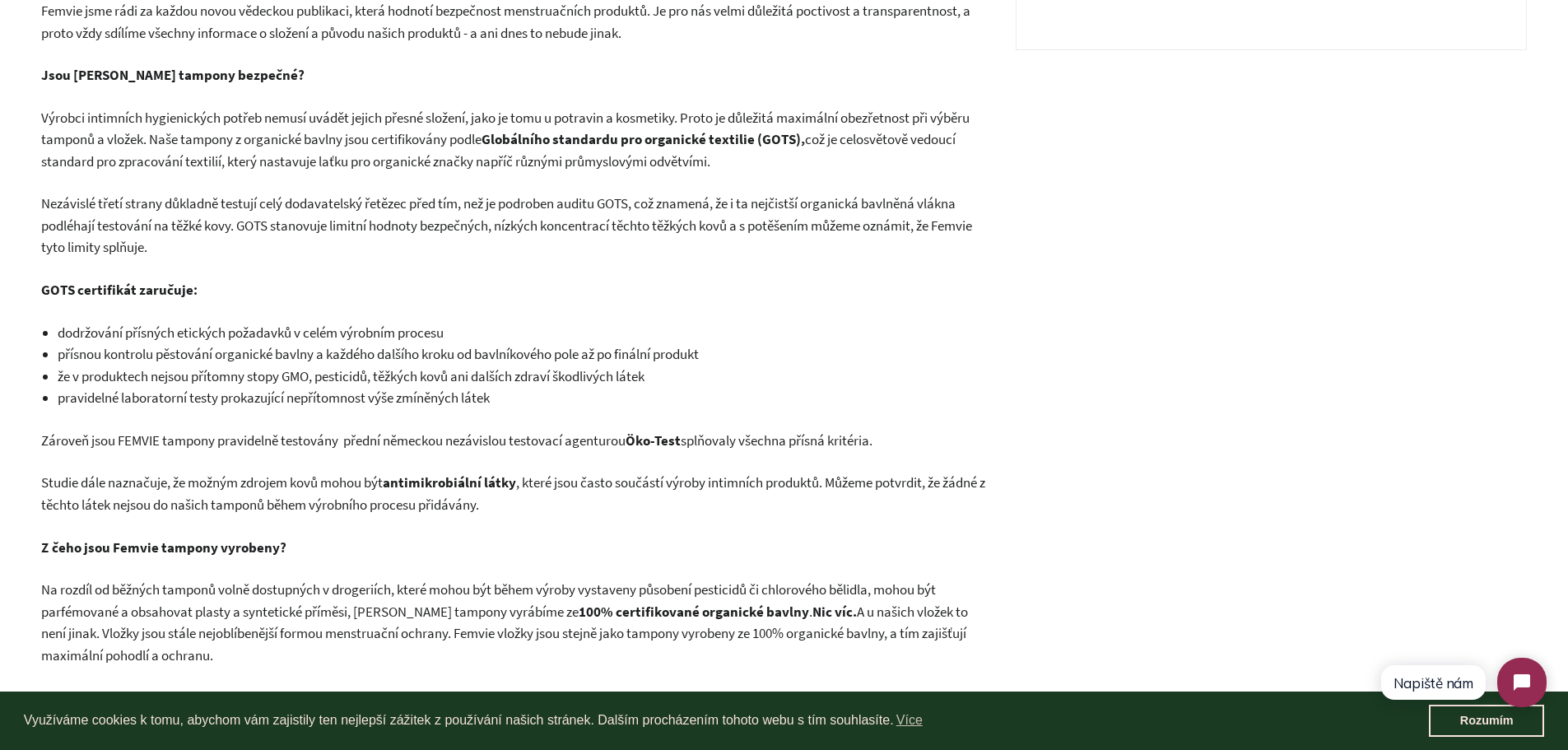
drag, startPoint x: 146, startPoint y: 116, endPoint x: 607, endPoint y: 487, distance: 591.7
click at [250, 196] on span "Nezávislé třetí strany důkladně testují celý dodavatelský řetězec před tím, než…" at bounding box center [507, 225] width 931 height 62
drag, startPoint x: 153, startPoint y: 117, endPoint x: 714, endPoint y: 629, distance: 759.5
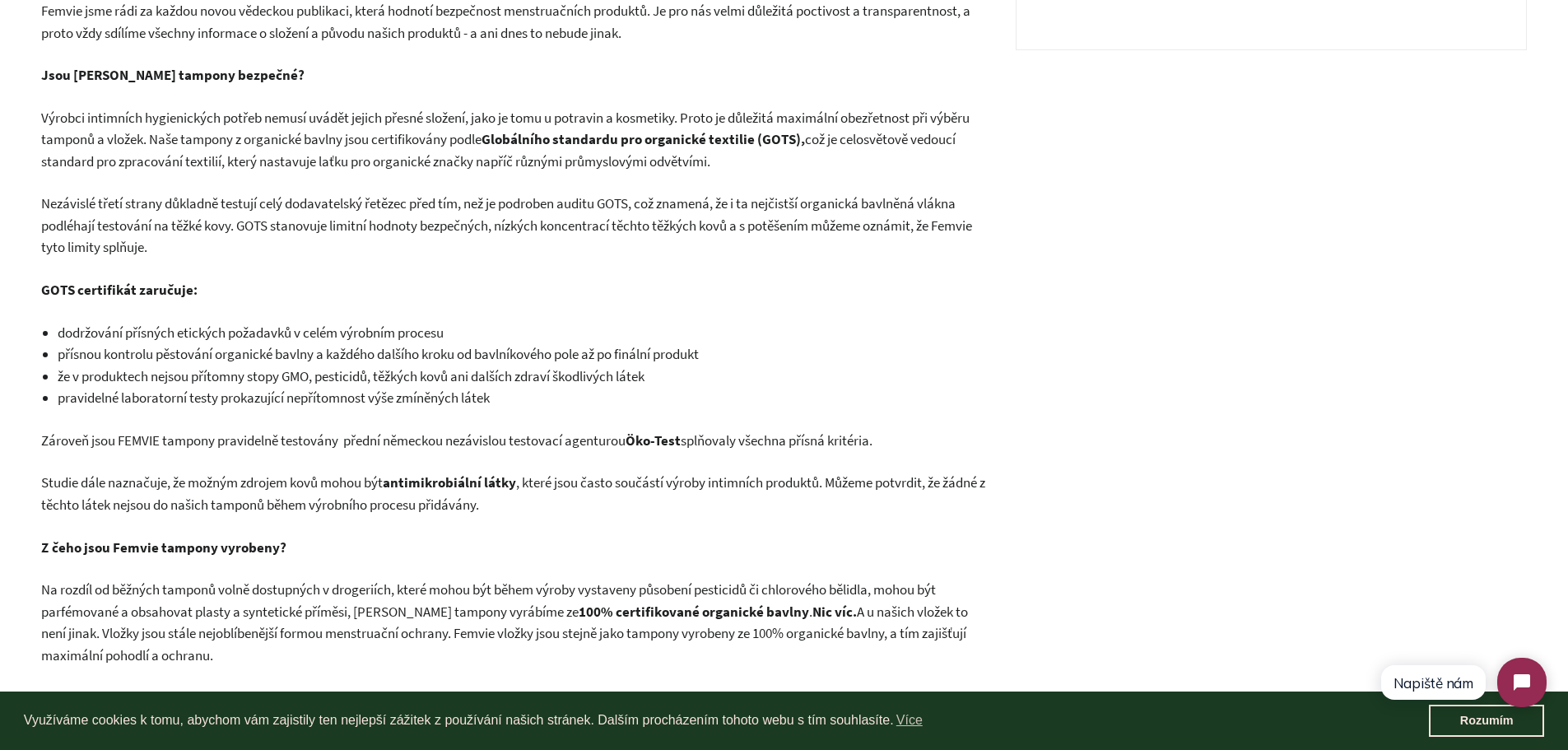
copy div "Naše tampony z organické bavlny jsou certifikovány podle Globálního standardu p…"
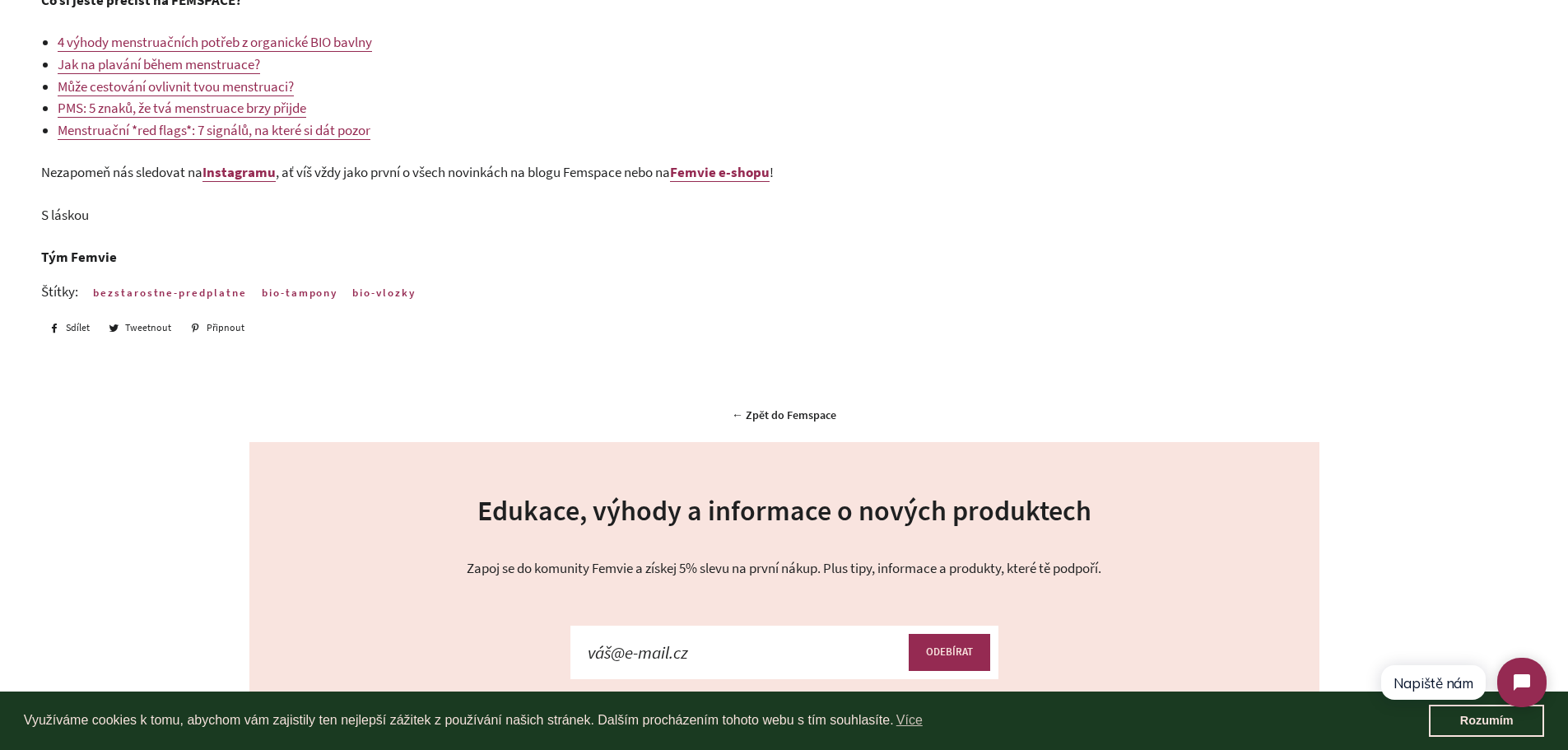
scroll to position [3014, 0]
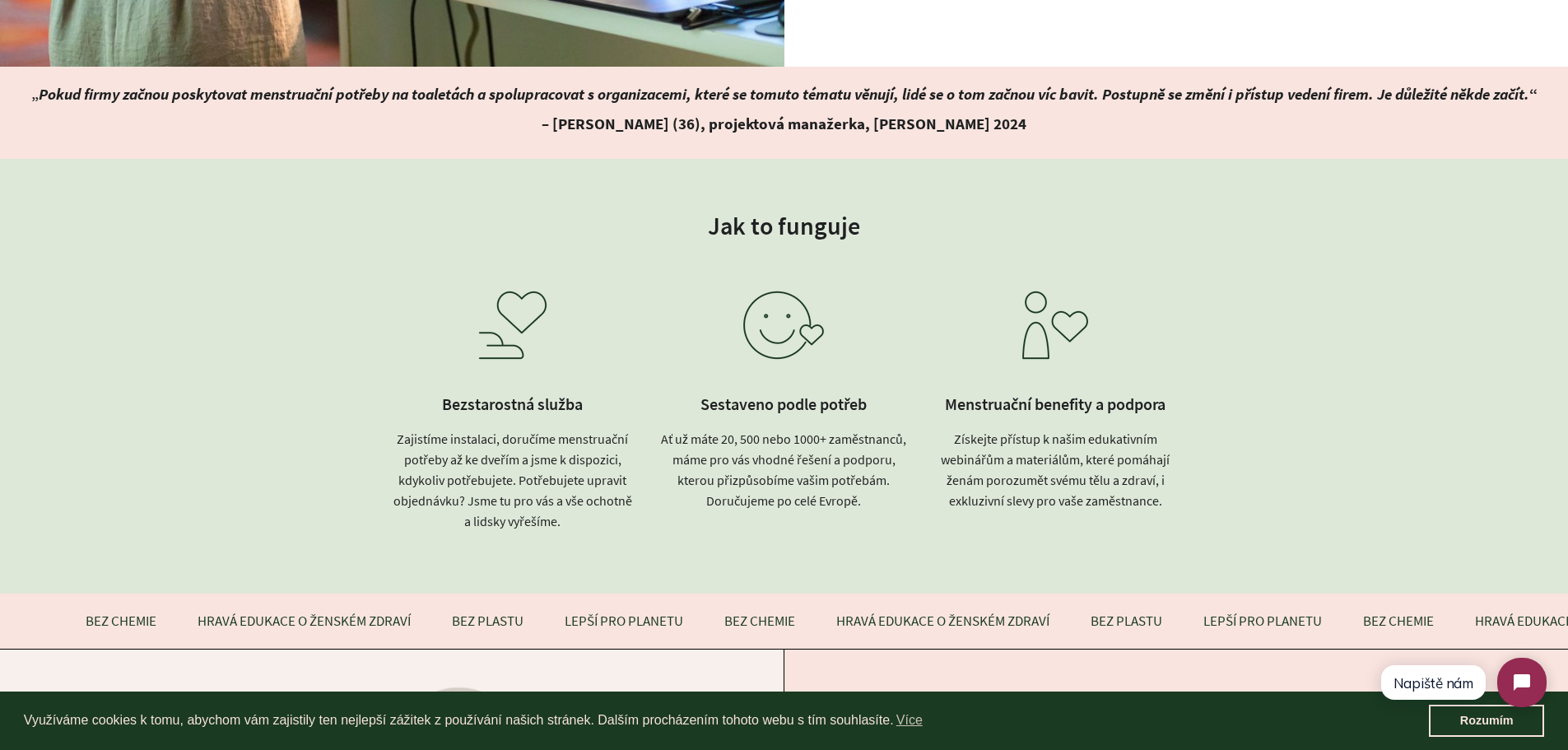
scroll to position [3872, 0]
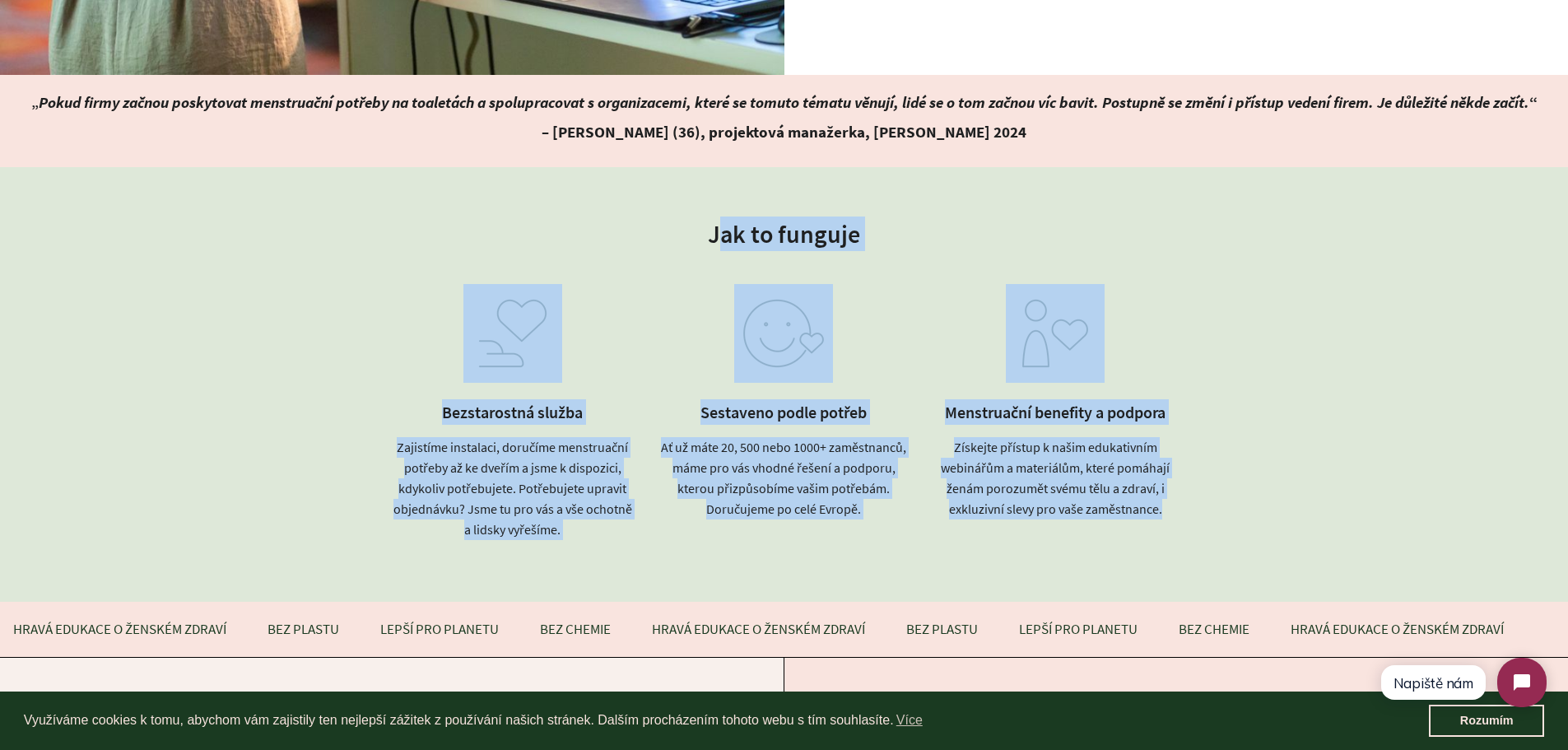
drag, startPoint x: 716, startPoint y: 158, endPoint x: 1191, endPoint y: 462, distance: 564.0
click at [1191, 462] on div "Jak to funguje Bezstarostná služba Zajistíme instalaci, doručíme menstruační po…" at bounding box center [784, 384] width 864 height 335
copy div "ak to funguje Bezstarostná služba Zajistíme instalaci, doručíme menstruační pot…"
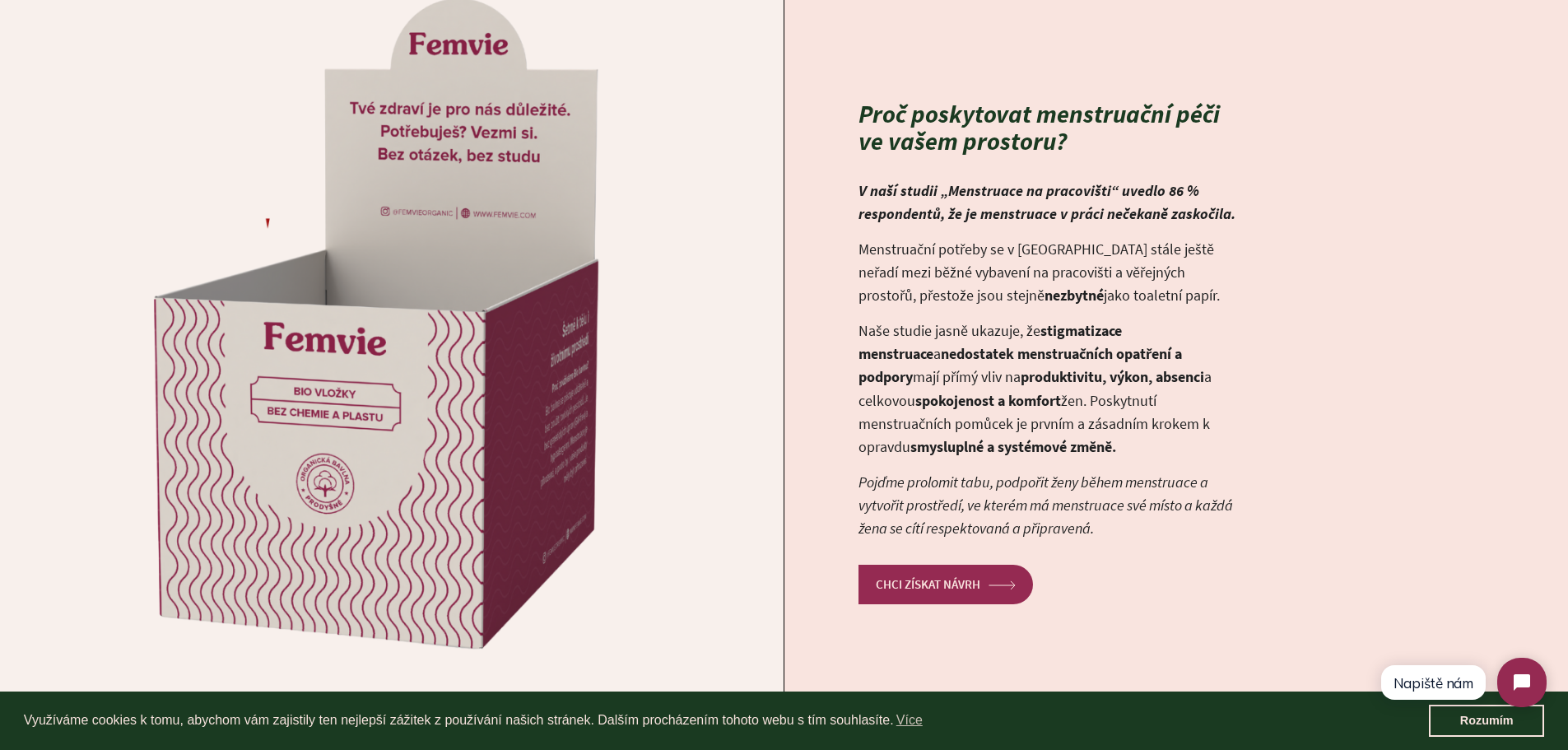
scroll to position [4585, 0]
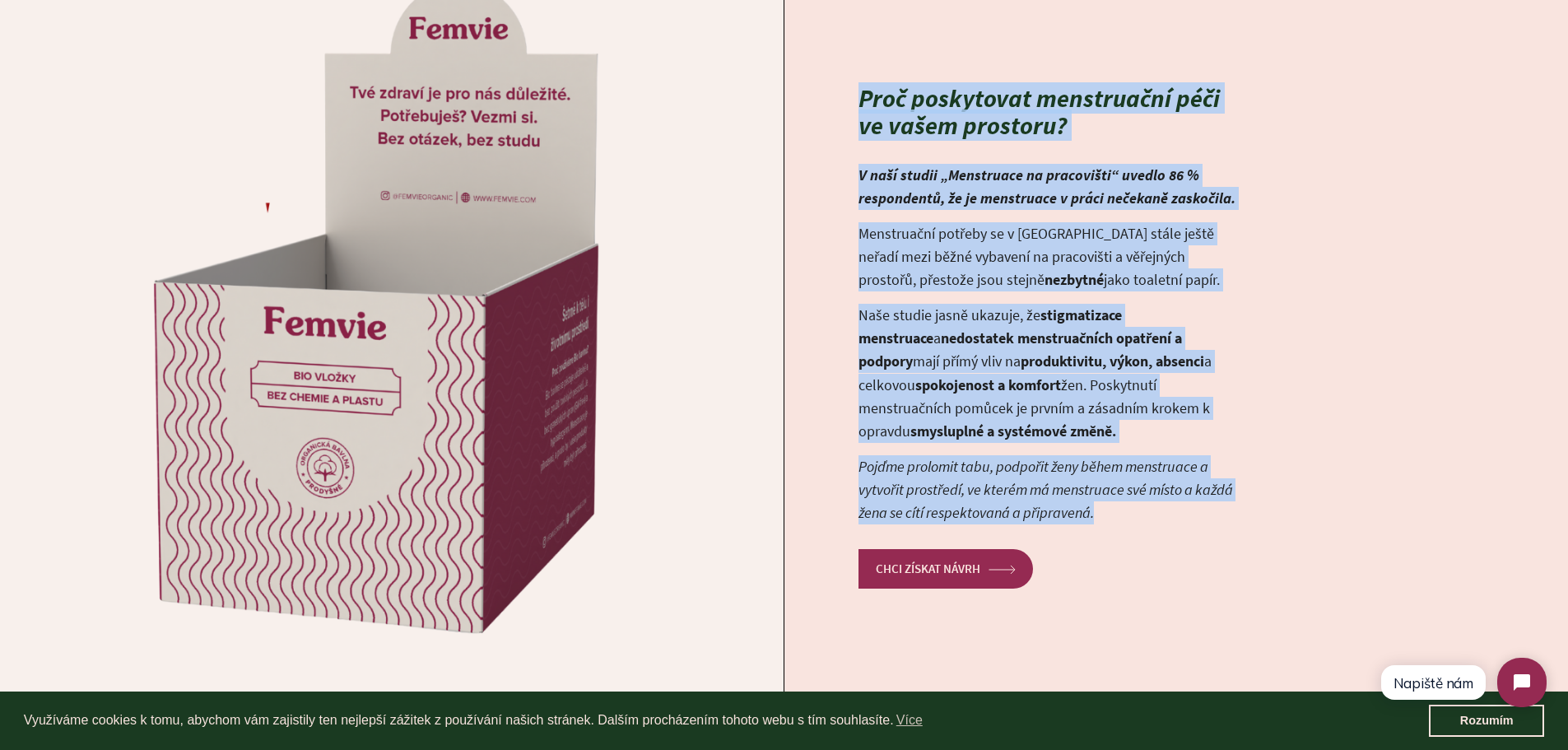
drag, startPoint x: 852, startPoint y: 18, endPoint x: 1243, endPoint y: 453, distance: 584.9
click at [1243, 453] on div "Proč poskytovat menstruační péči ve vašem prostoru? V naší studii „Menstruace n…" at bounding box center [1023, 336] width 477 height 504
copy div "Proč poskytovat menstruační péči ve vašem prostoru? V naší studii „Menstruace n…"
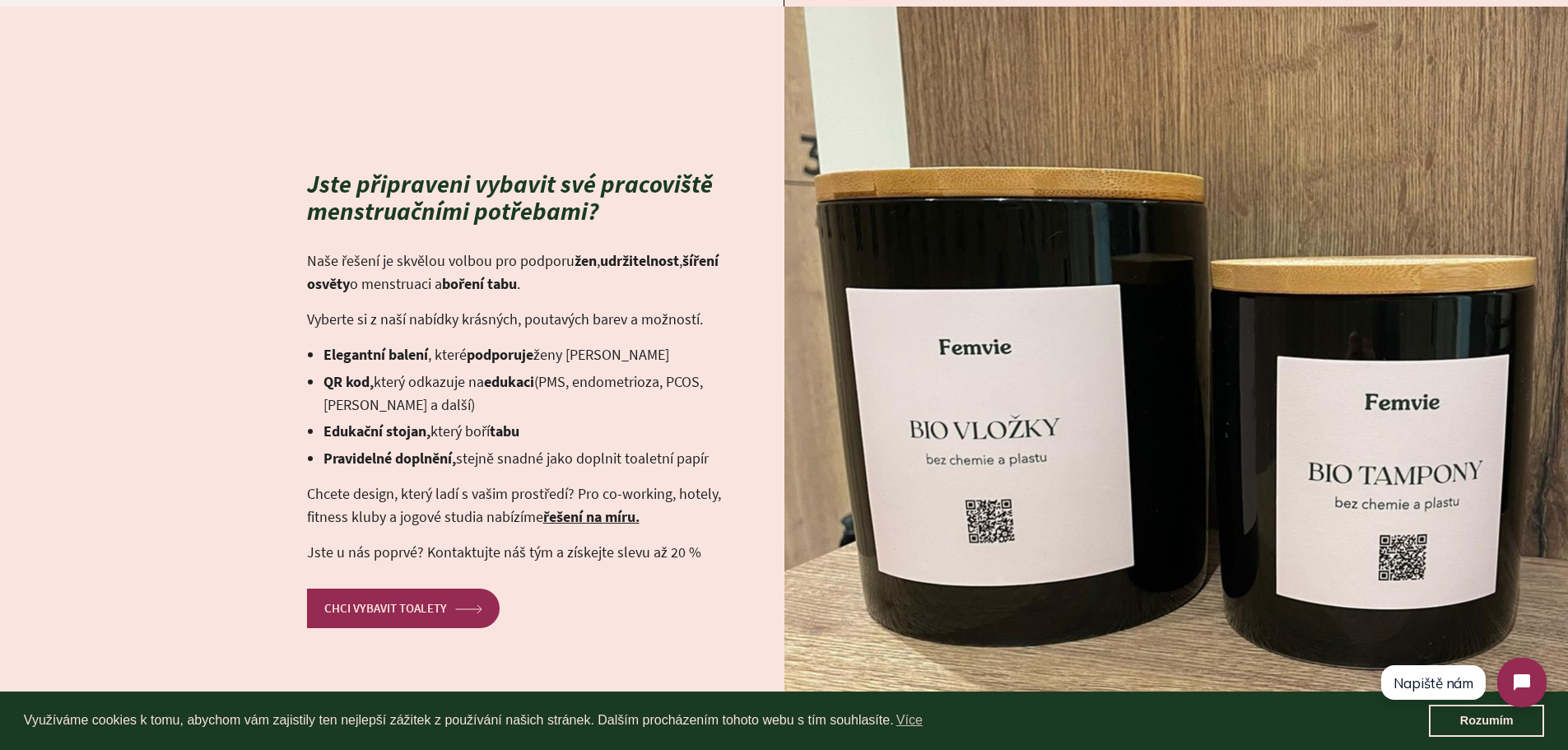
scroll to position [5355, 0]
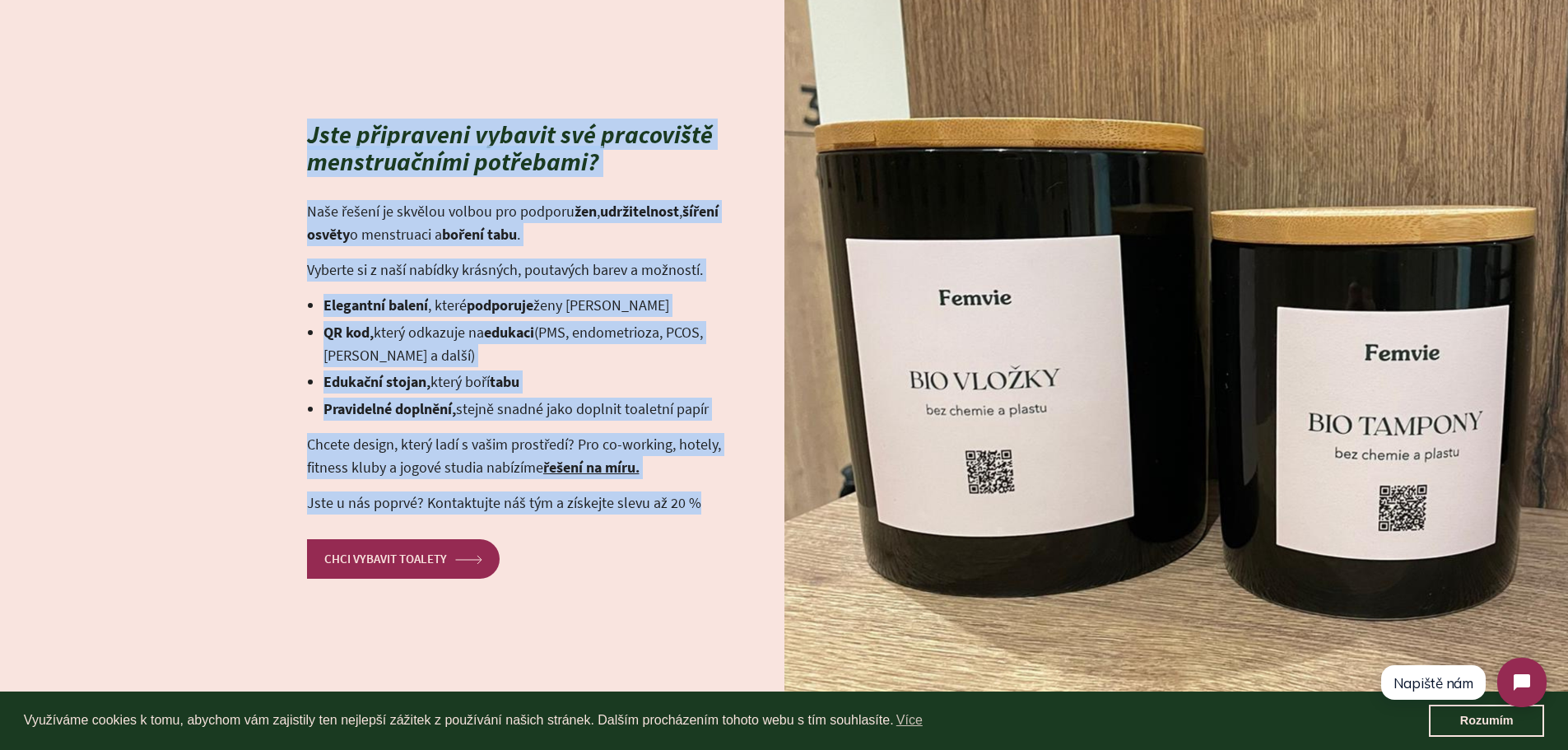
drag, startPoint x: 299, startPoint y: 50, endPoint x: 702, endPoint y: 434, distance: 556.7
click at [702, 434] on div "Jste připraveni vybavit své pracoviště menstruačními potřebami? Naše řešení je …" at bounding box center [784, 349] width 1568 height 785
copy div "Jste připraveni vybavit své pracoviště menstruačními potřebami? Naše řešení je …"
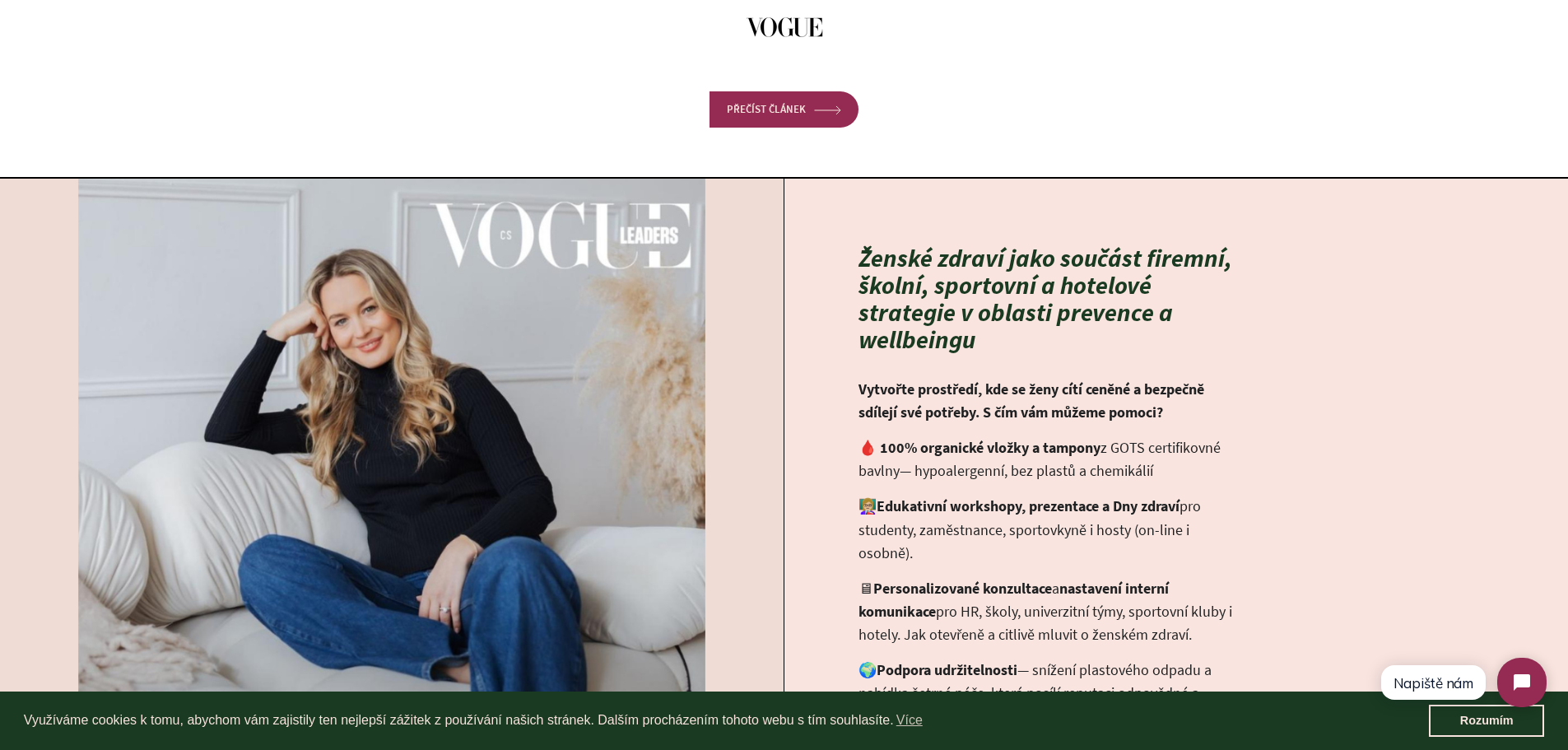
scroll to position [1196, 0]
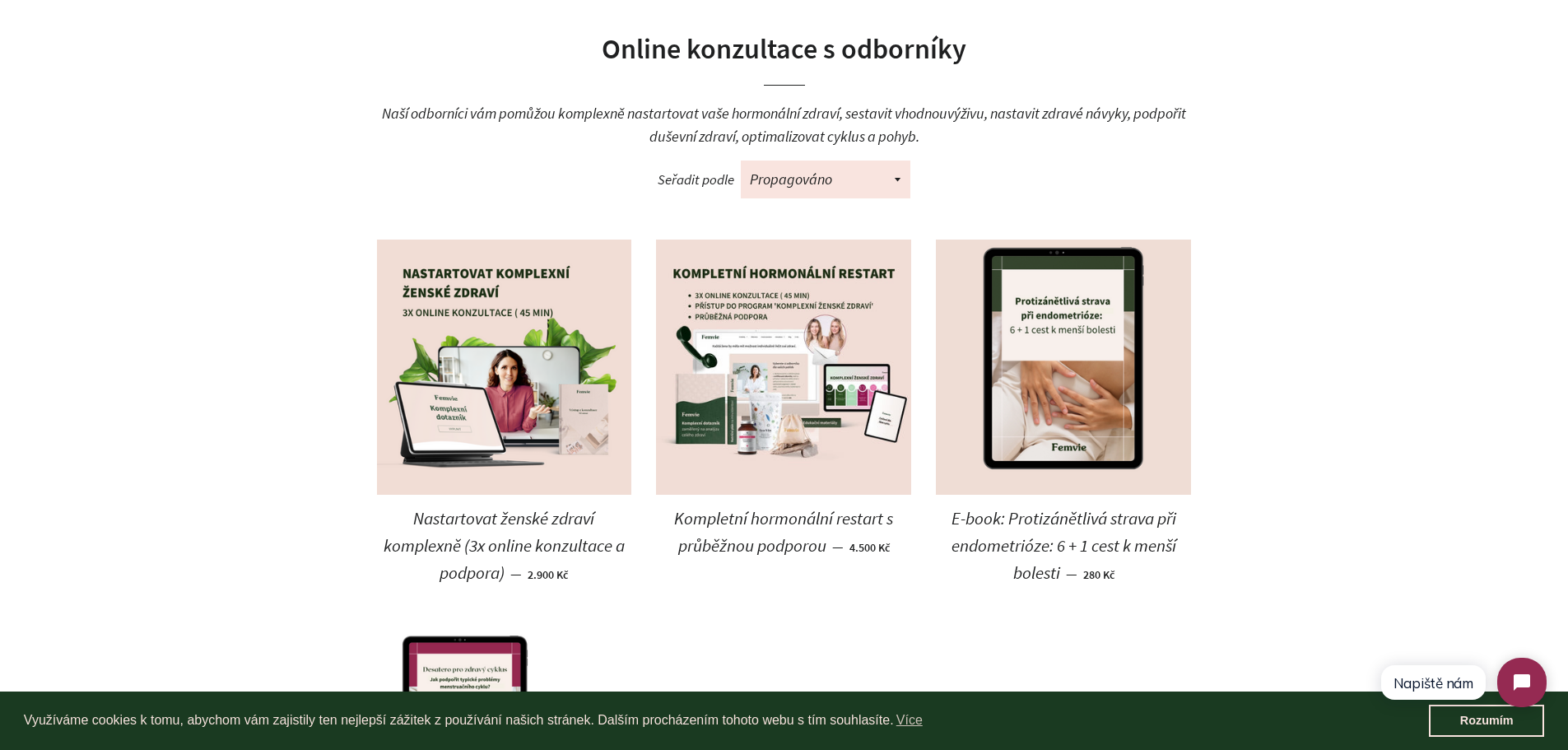
scroll to position [494, 0]
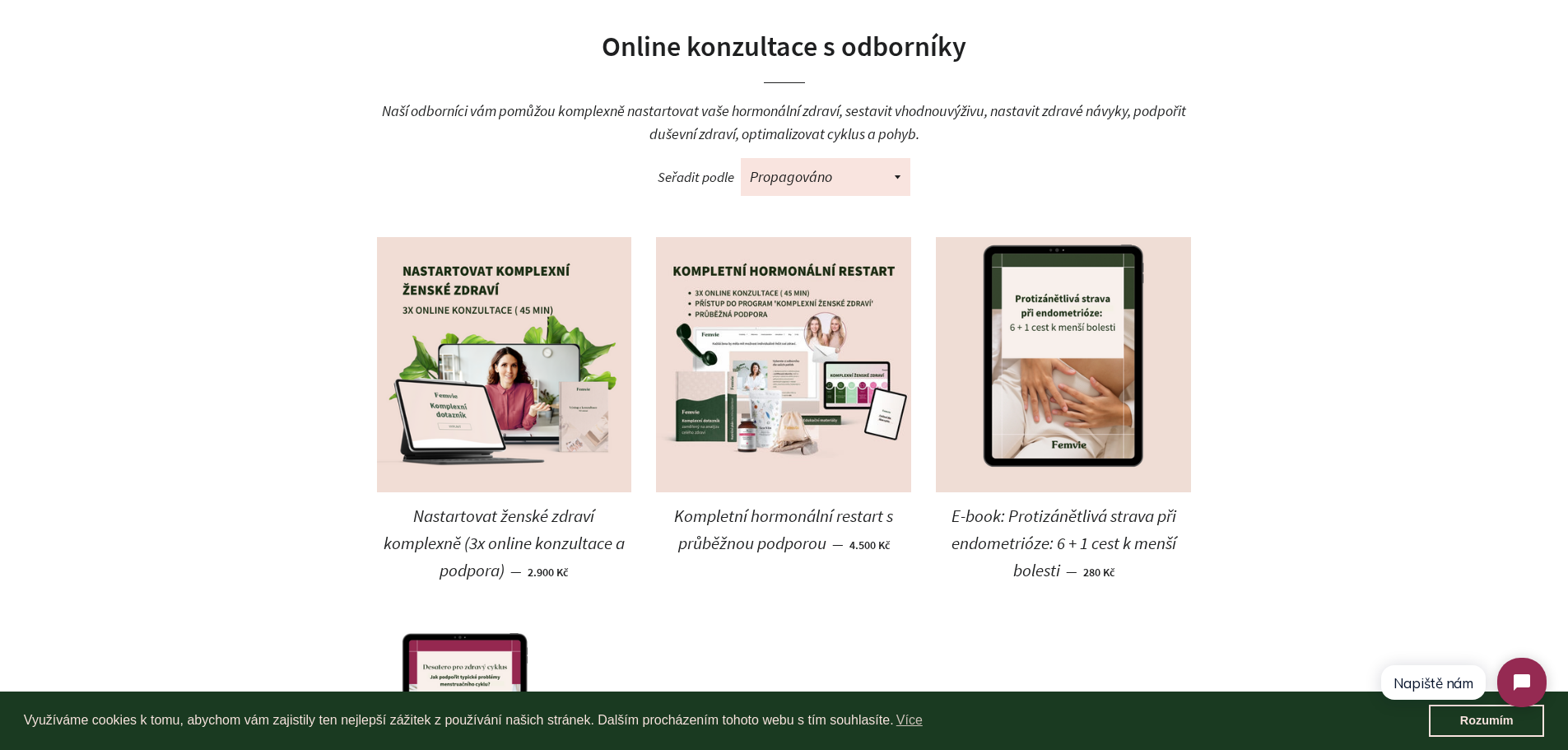
click at [552, 504] on span "Nastartovat ženské zdraví komplexně (3x online konzultace a podpora)" at bounding box center [503, 542] width 241 height 77
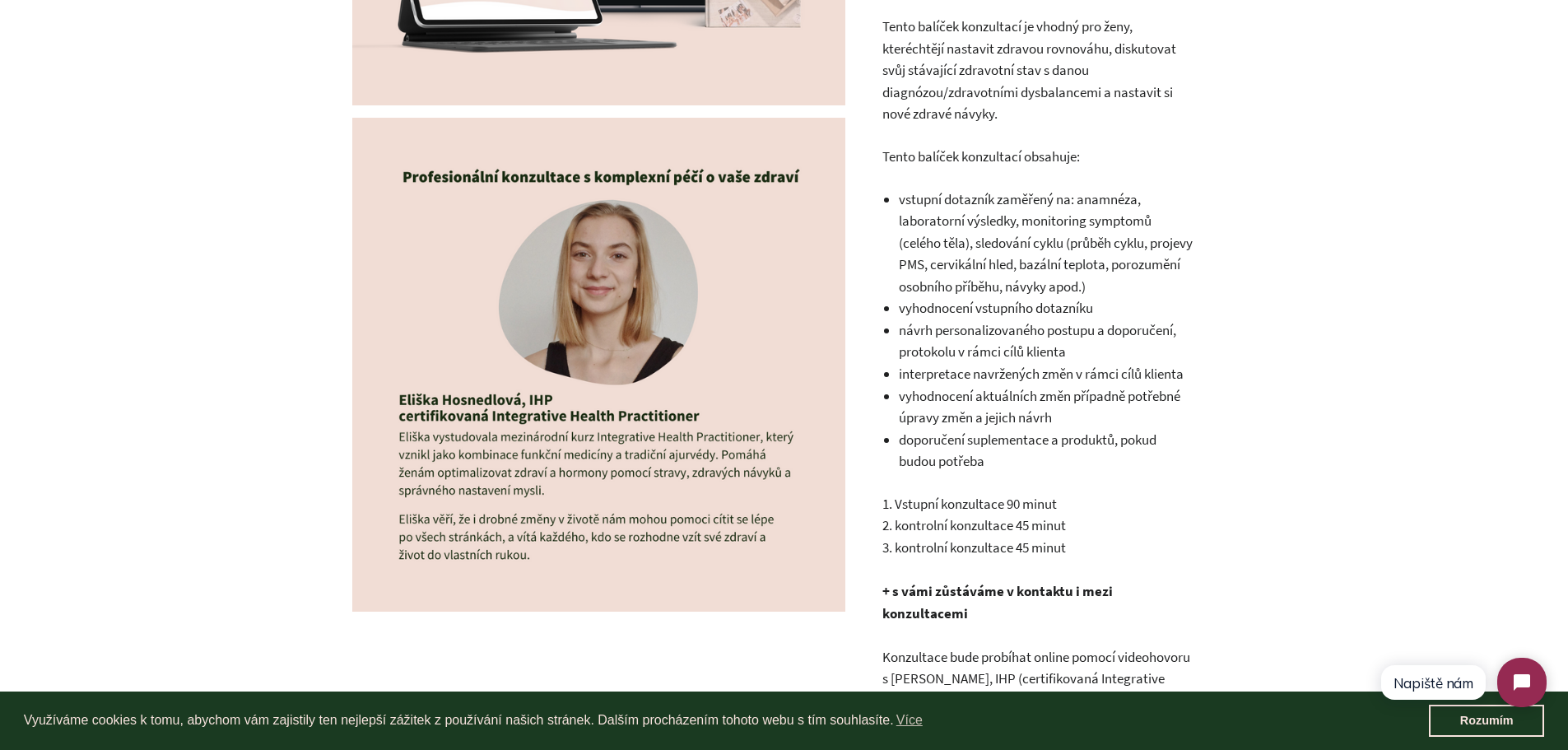
scroll to position [522, 0]
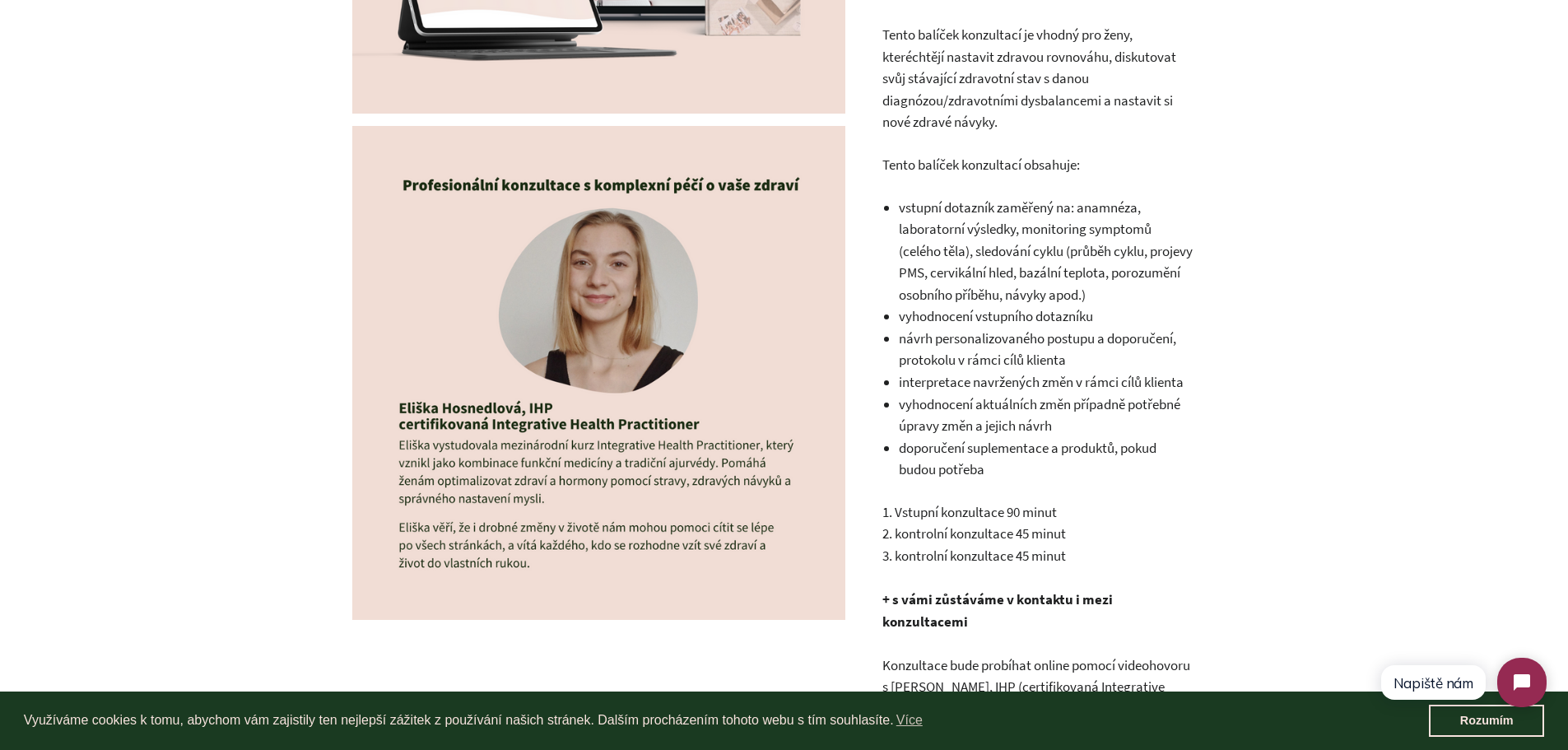
click at [498, 188] on img at bounding box center [598, 373] width 494 height 494
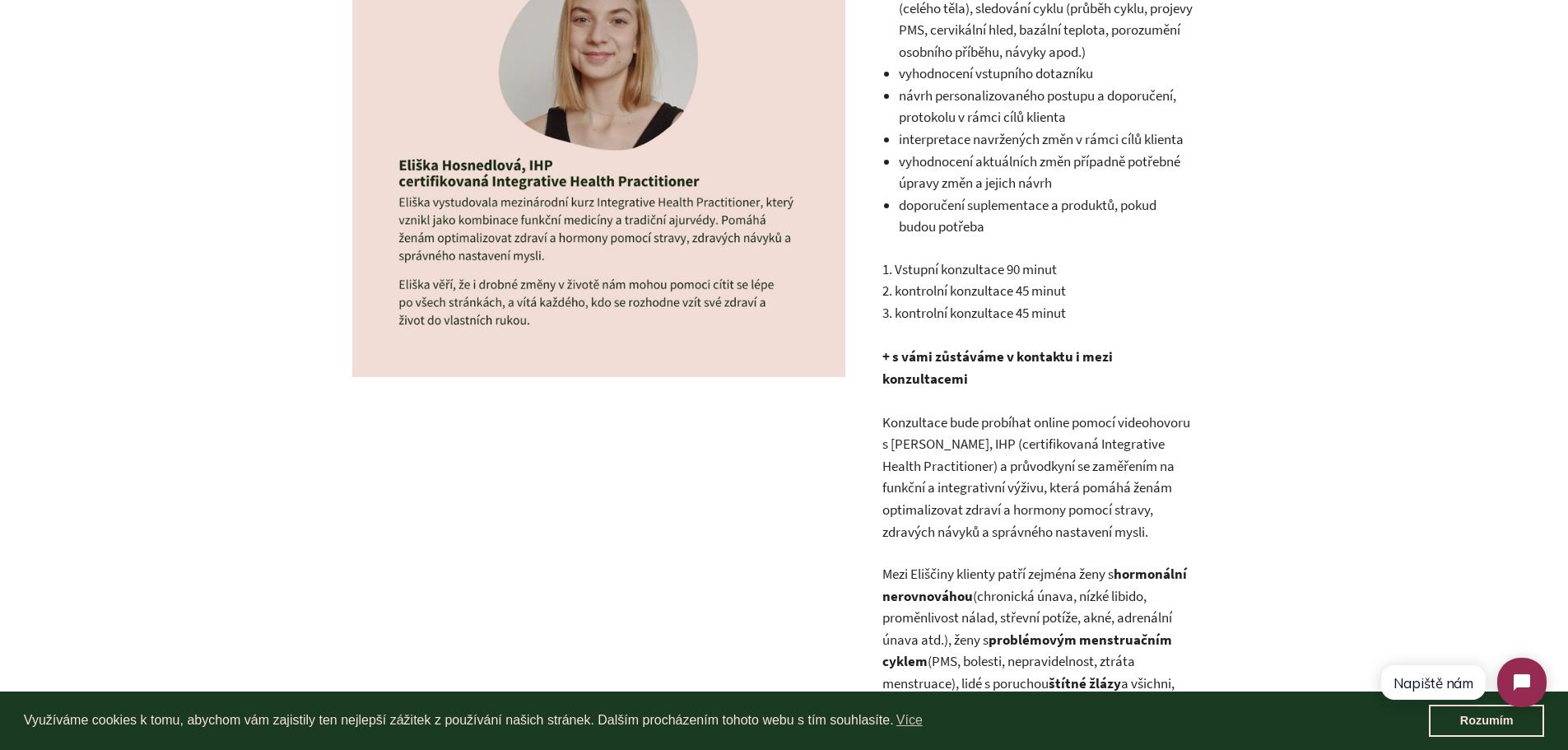
scroll to position [787, 0]
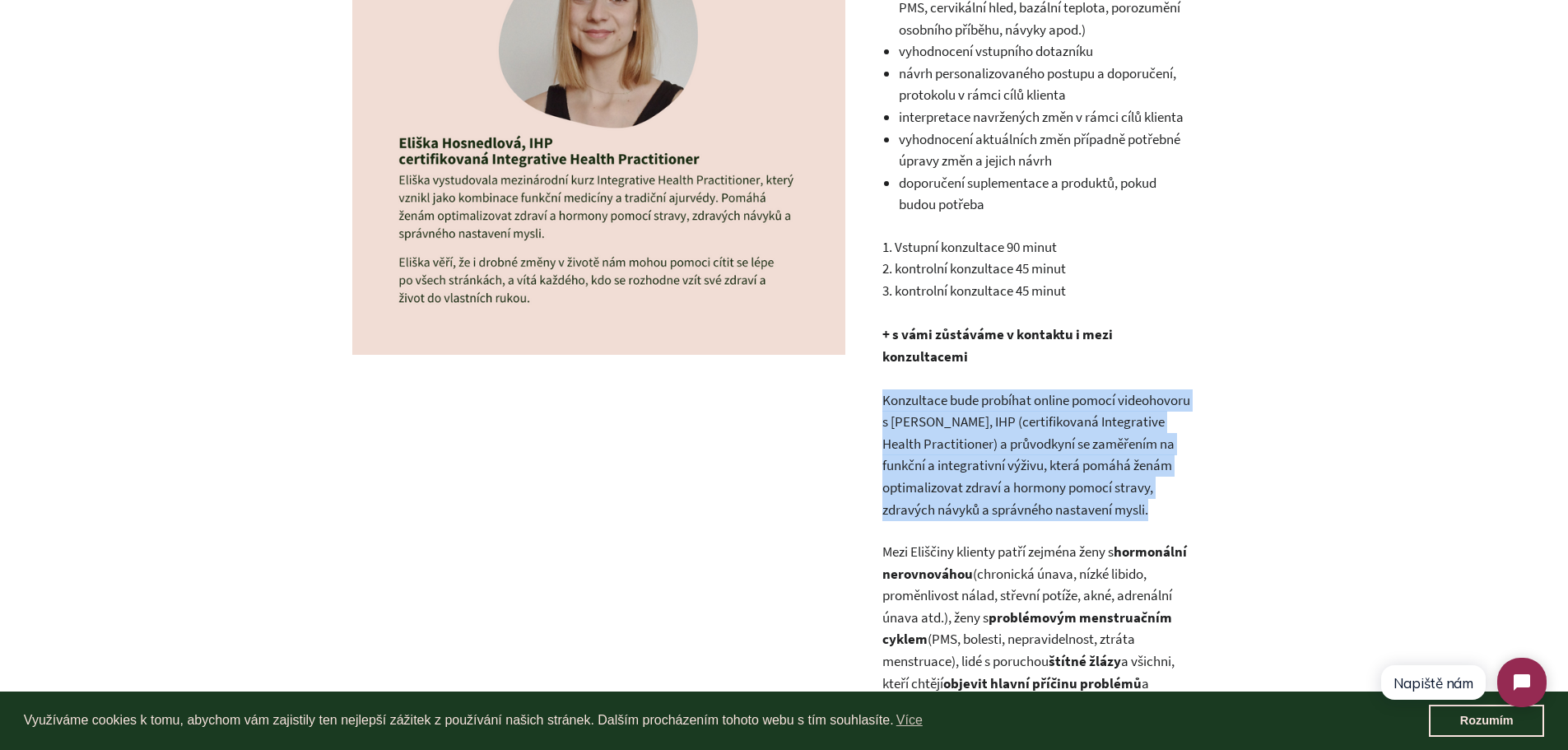
drag, startPoint x: 884, startPoint y: 373, endPoint x: 1065, endPoint y: 517, distance: 231.3
click at [1065, 517] on p "Konzultace bude probíhat online pomocí videohovoru s Eliškou Hosnedlovou, IHP (…" at bounding box center [1039, 454] width 313 height 131
copy p "Konzultace bude probíhat online pomocí videohovoru s Eliškou Hosnedlovou, IHP (…"
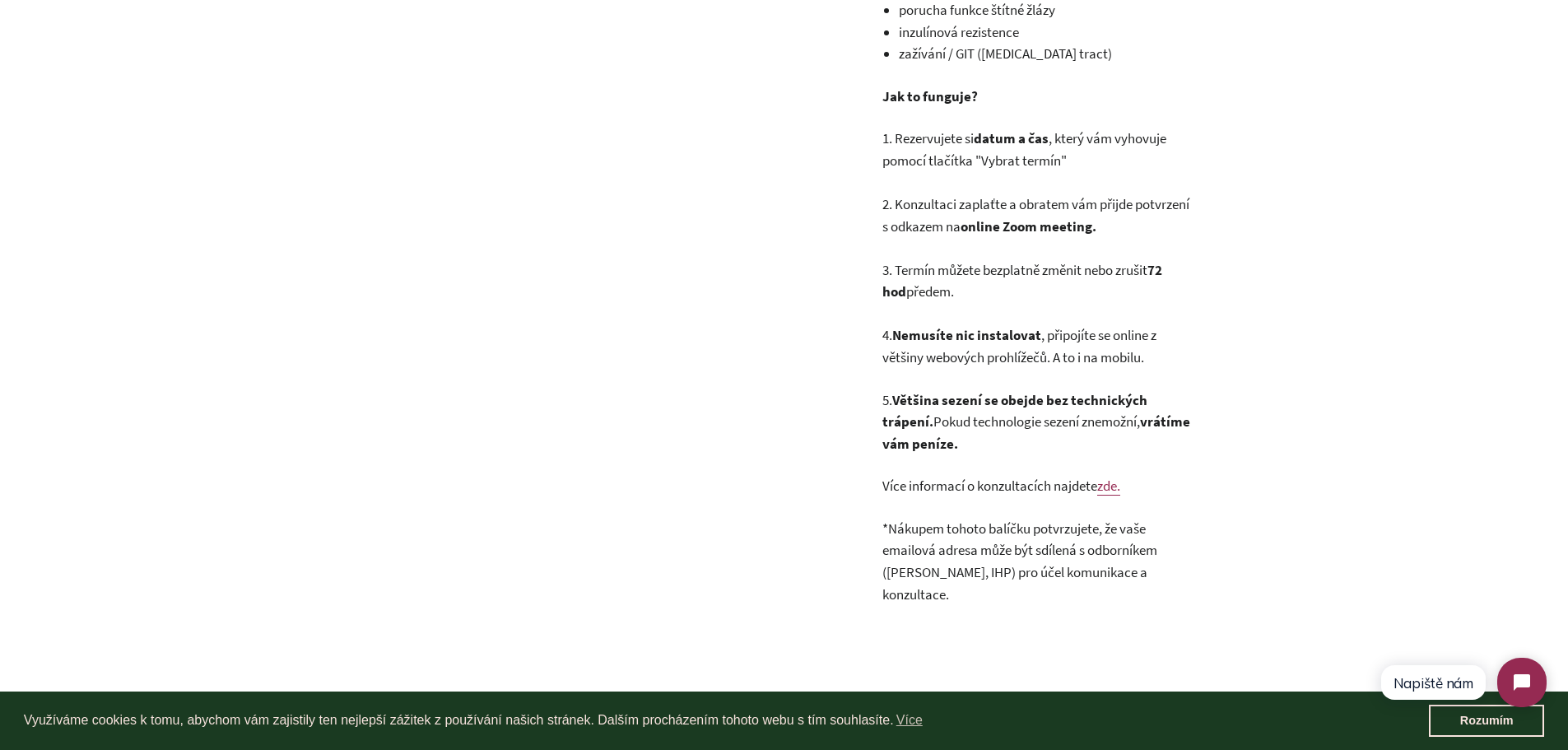
scroll to position [1728, 0]
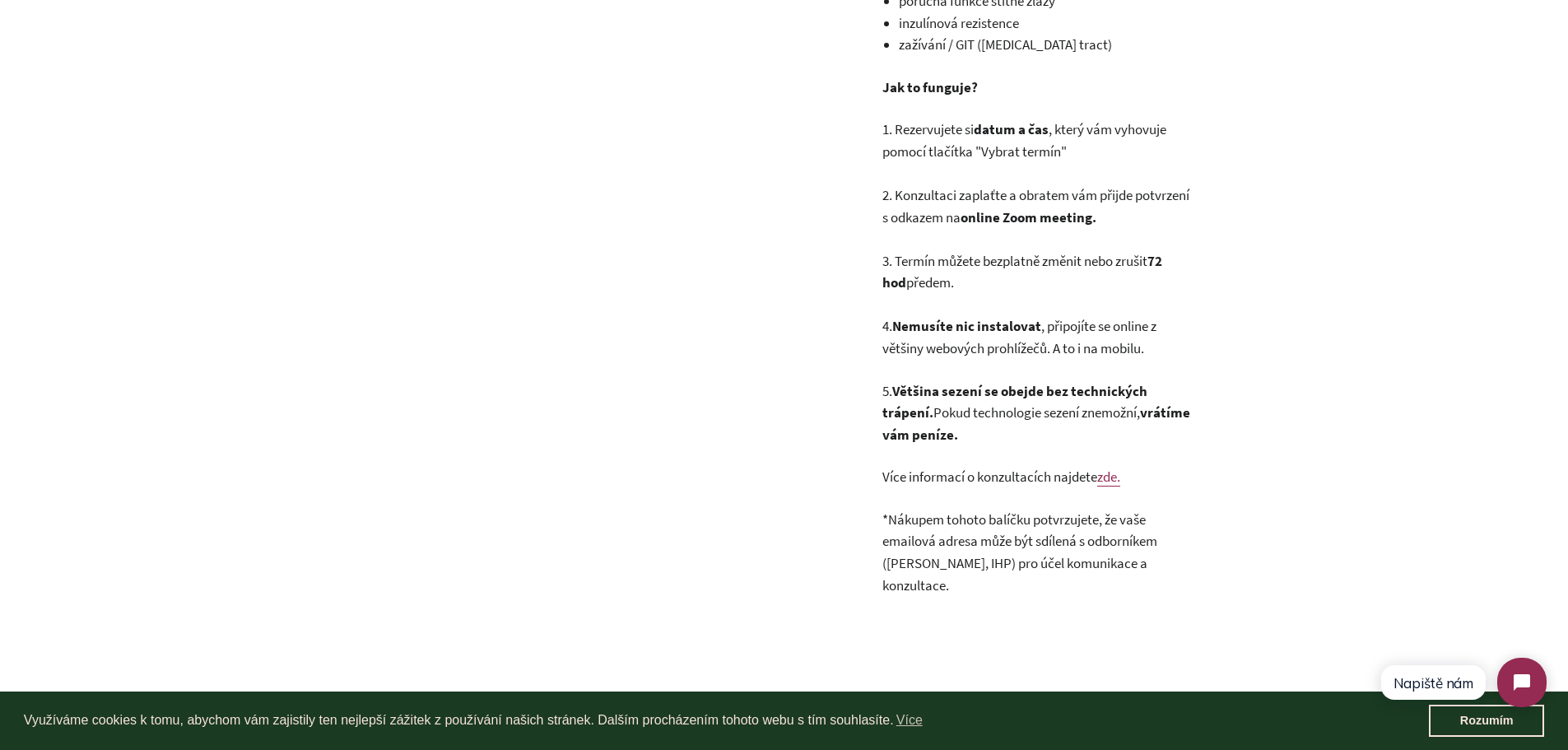
click at [1119, 471] on link "zde." at bounding box center [1108, 476] width 23 height 19
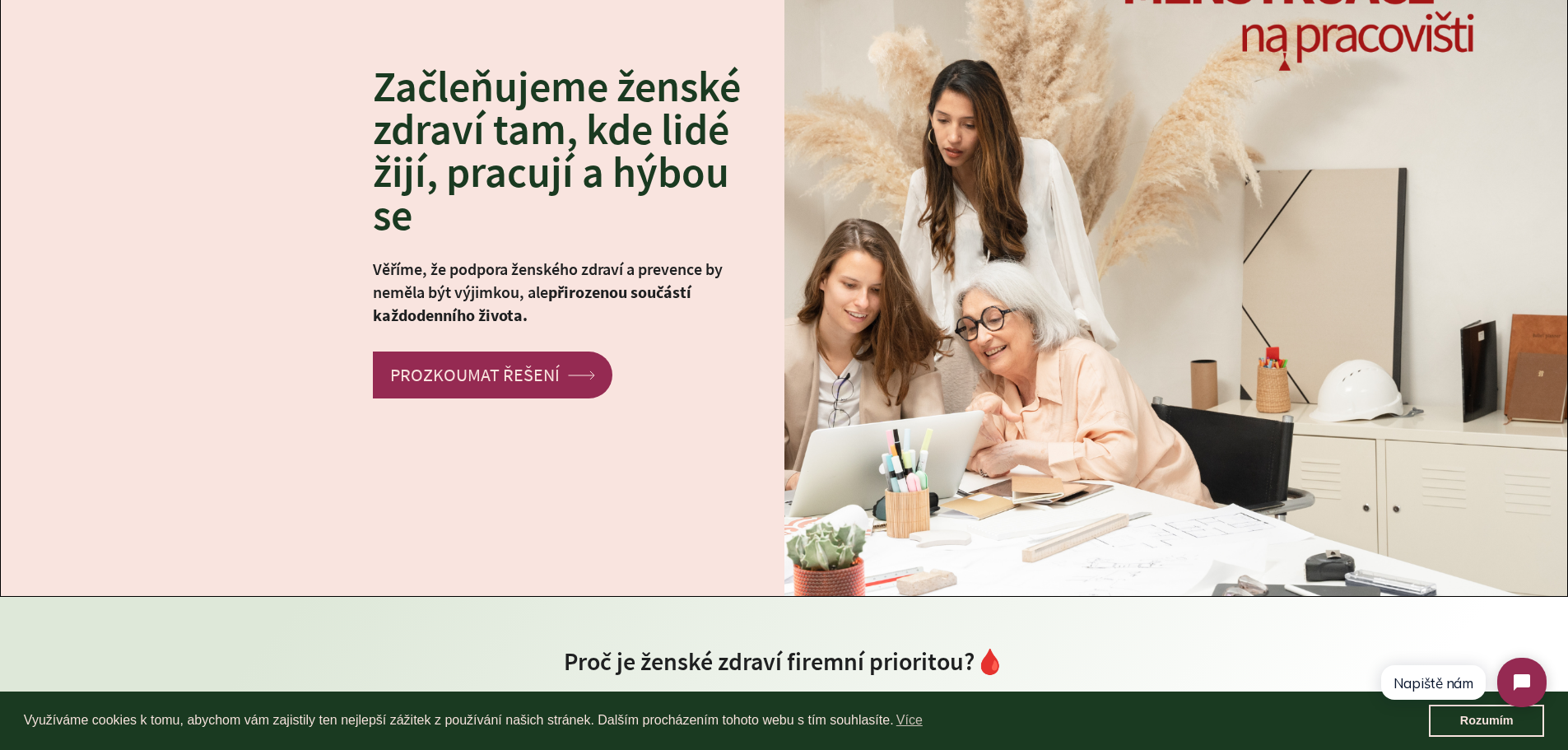
scroll to position [185, 0]
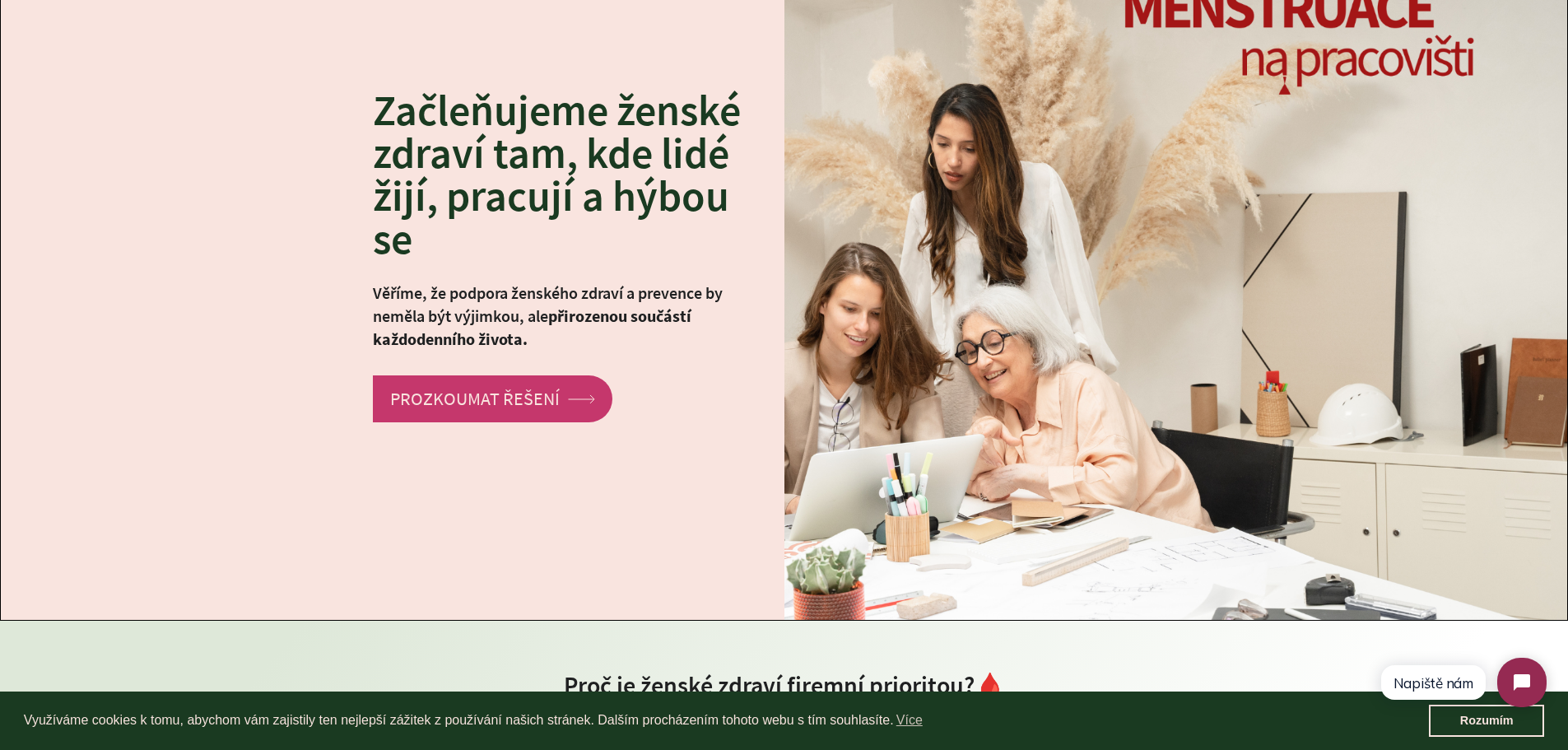
click at [537, 380] on link "PROZKOUMAT ŘEŠENÍ arrow Created with Sketch." at bounding box center [492, 398] width 240 height 47
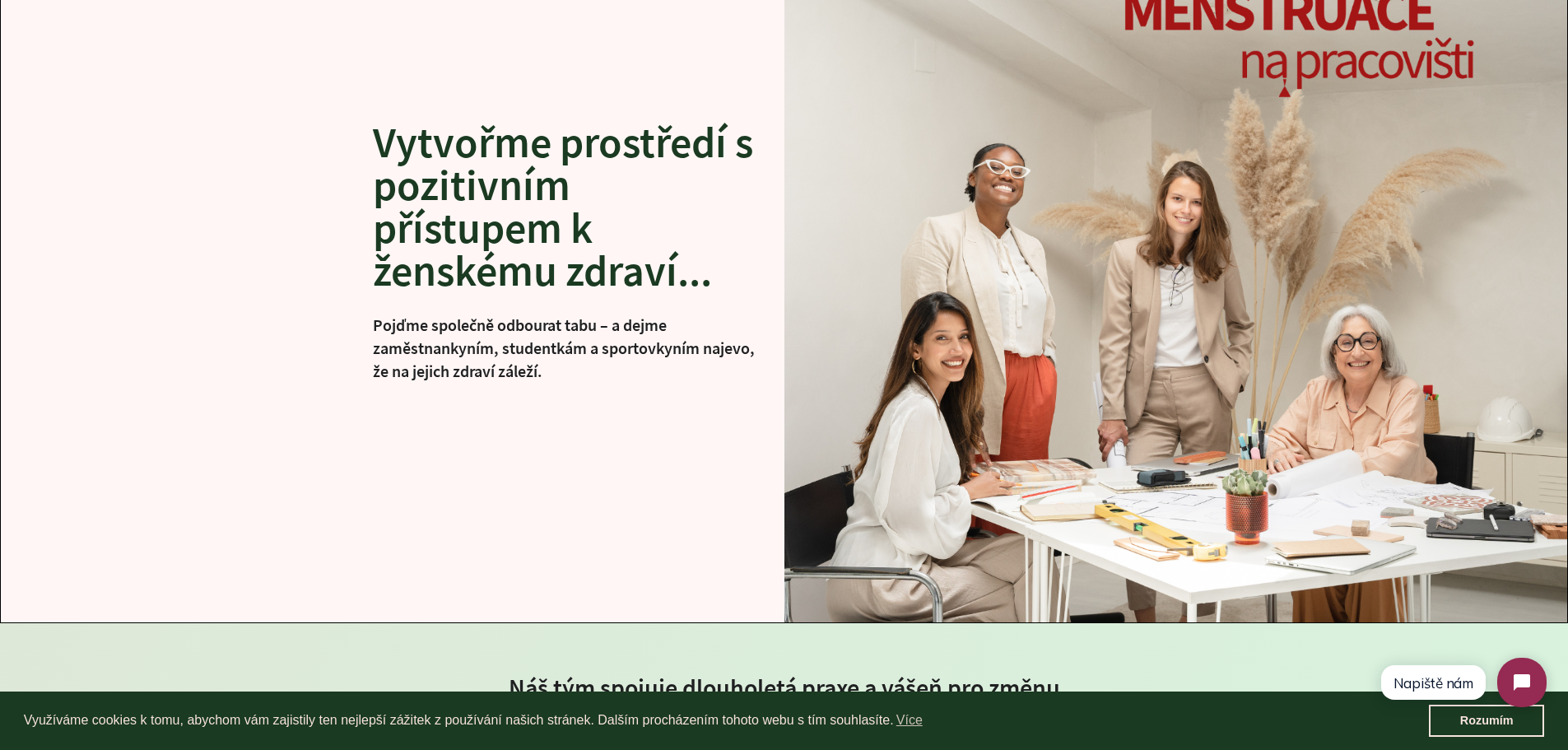
scroll to position [169, 0]
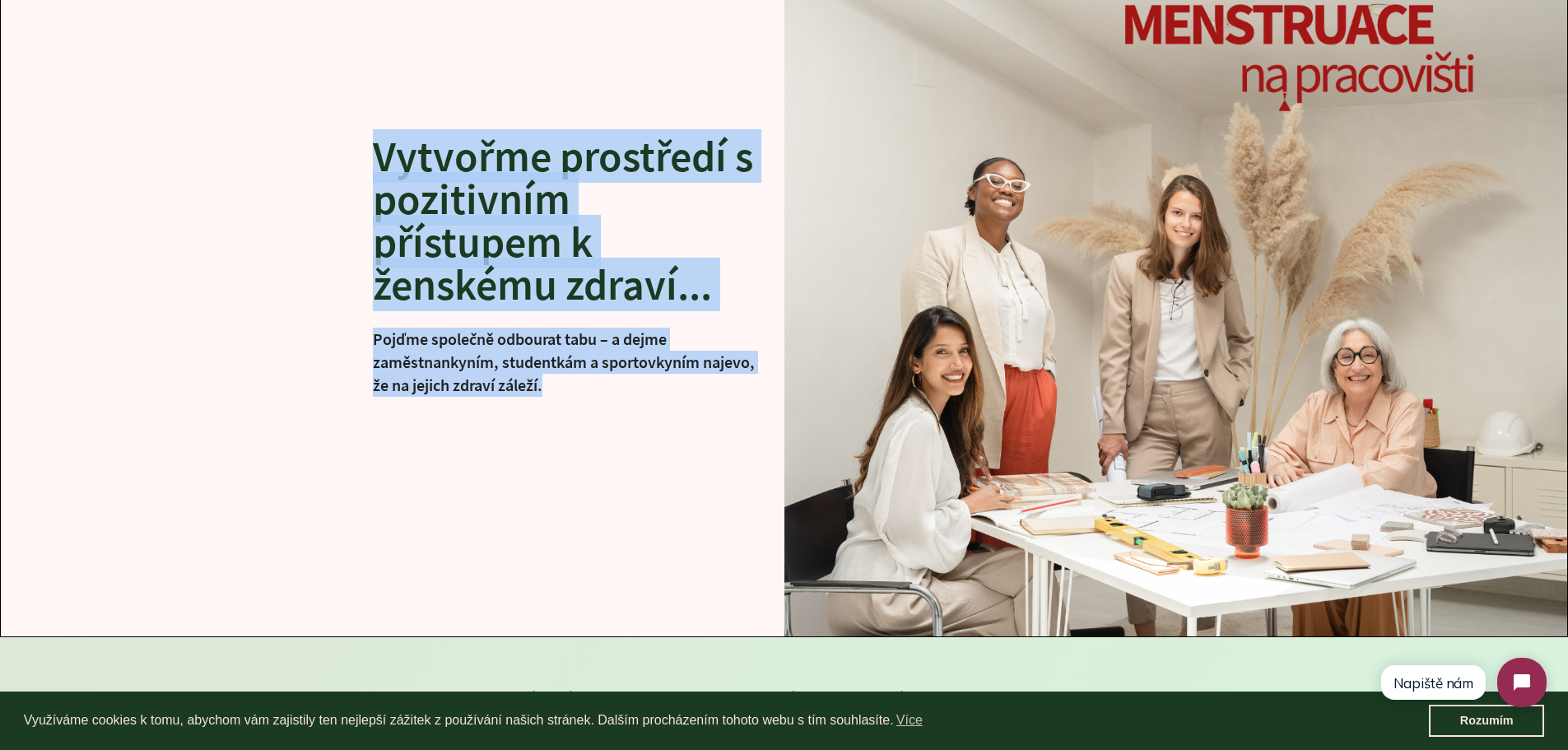
drag, startPoint x: 367, startPoint y: 149, endPoint x: 648, endPoint y: 418, distance: 389.0
click at [648, 418] on div "Vytvořme prostředí s pozitivním přístupem k ženskému zdraví... Pojďme společně…" at bounding box center [784, 272] width 1566 height 729
copy div "Vytvořme prostředí s pozitivním přístupem k ženskému zdraví... Pojďme společně…"
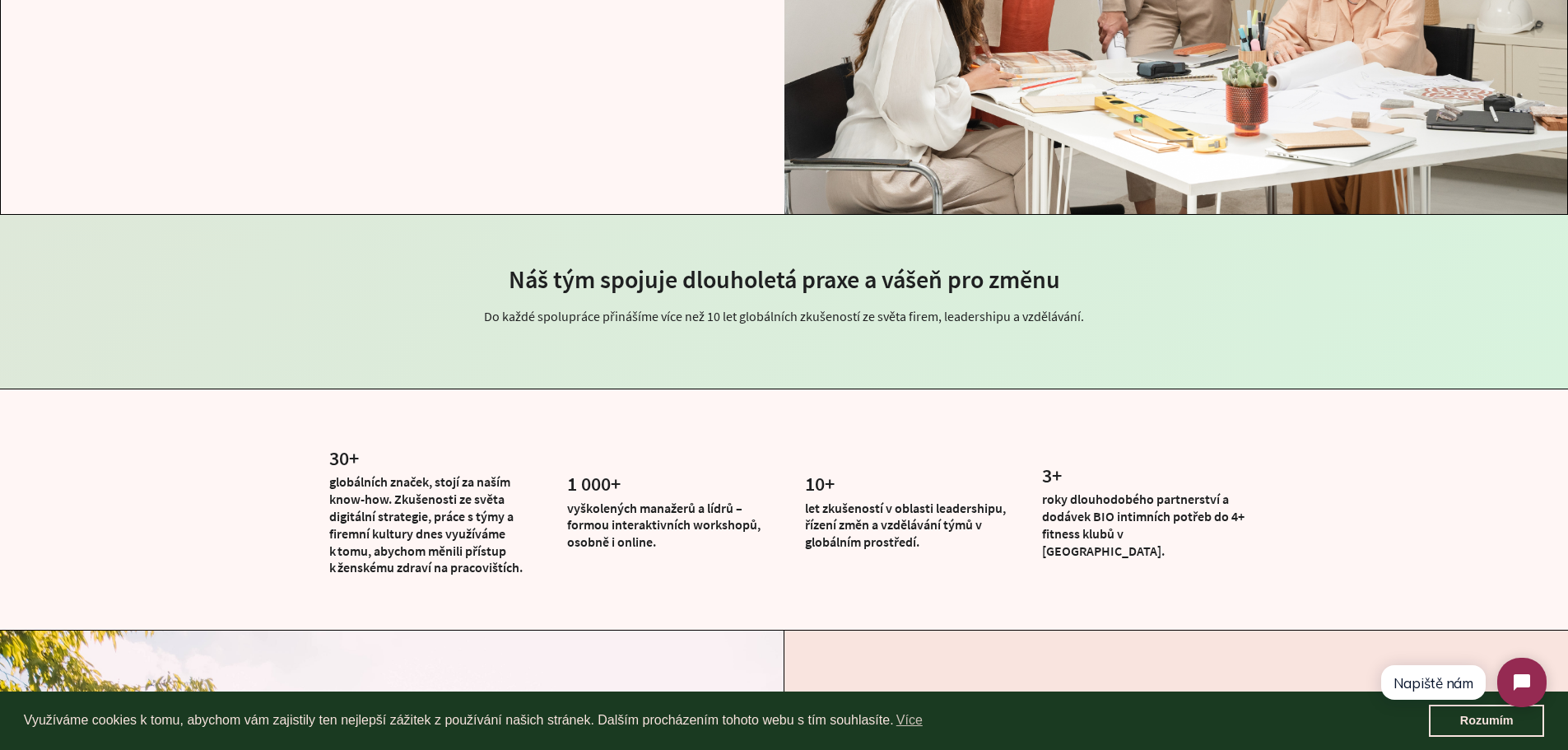
scroll to position [690, 0]
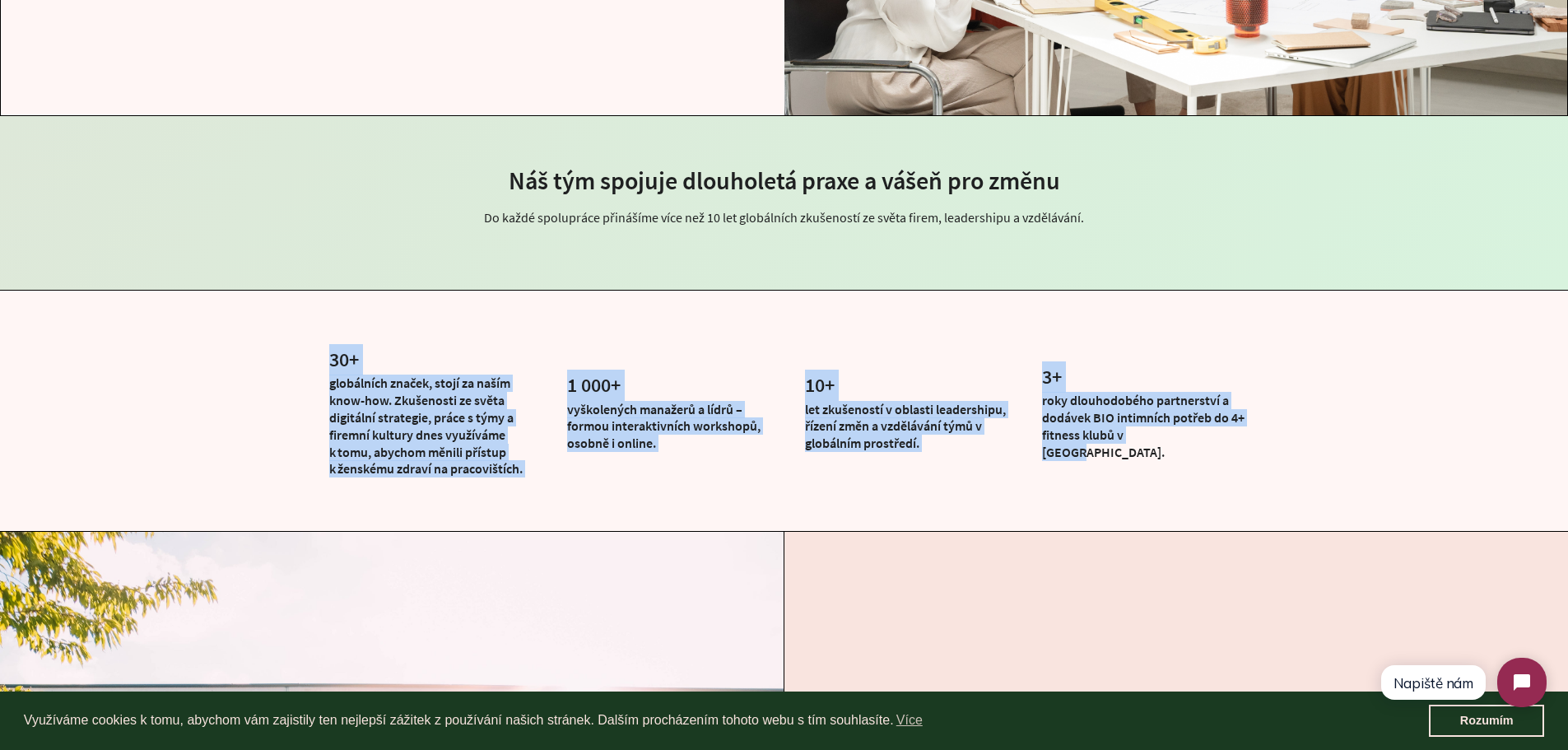
drag, startPoint x: 323, startPoint y: 353, endPoint x: 1204, endPoint y: 494, distance: 892.2
click at [1204, 494] on div "30 + globálních značek, stojí za naším know-how. Zkušenosti ze světa digitální …" at bounding box center [784, 411] width 1568 height 241
copy div "30 + globálních značek, stojí za naším know-how. Zkušenosti ze světa digitální …"
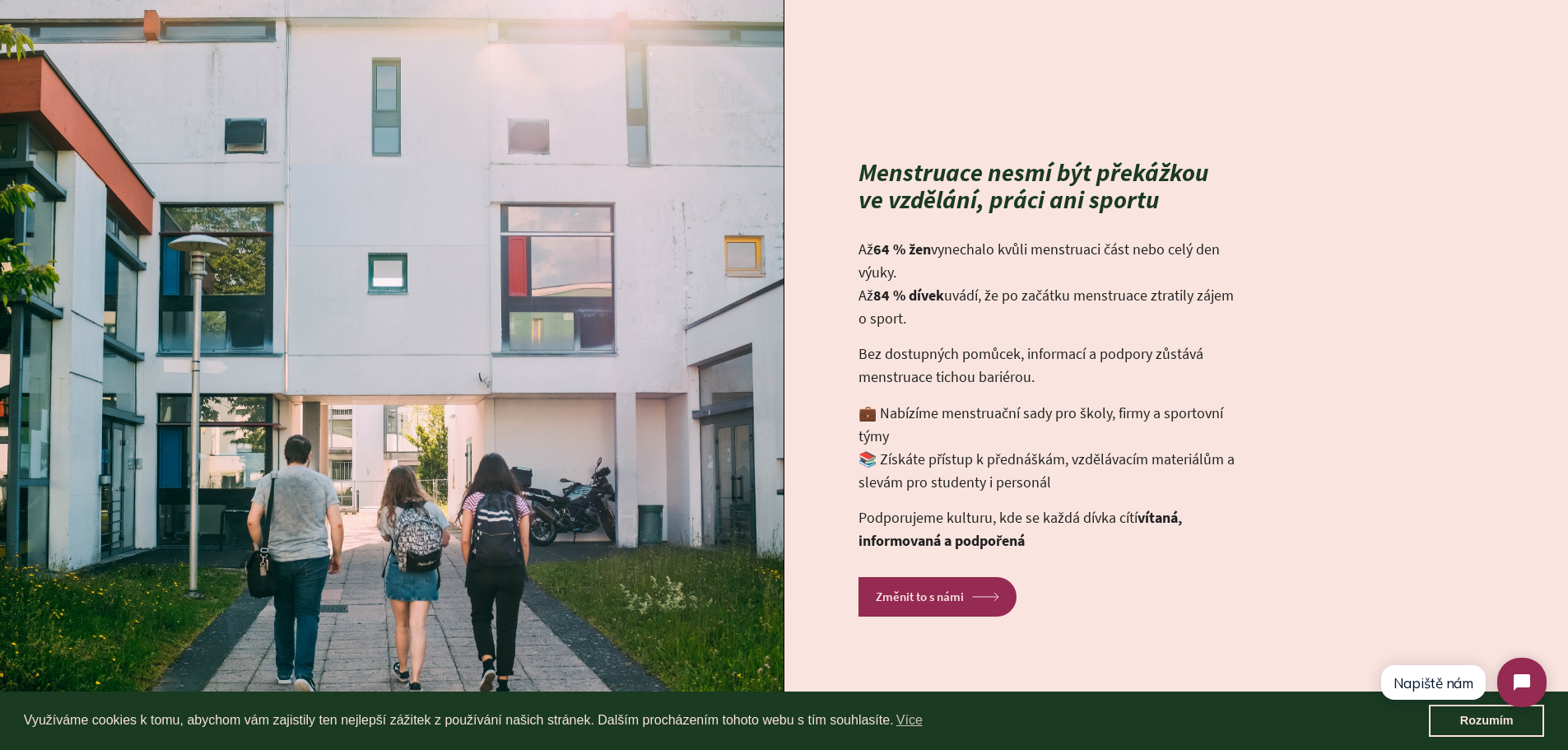
scroll to position [1521, 0]
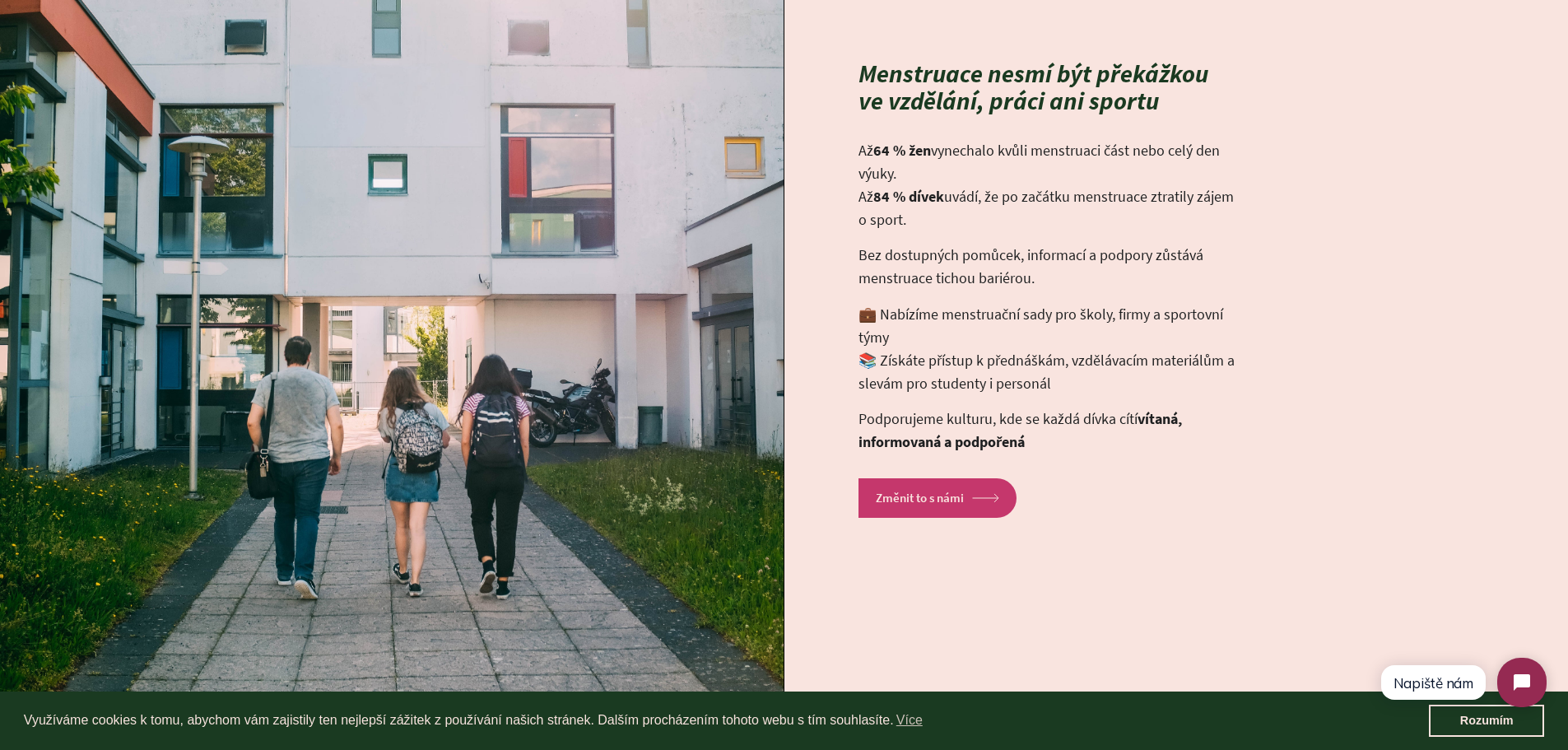
click at [932, 507] on link "Změnit to s námi arrow Created with Sketch." at bounding box center [938, 497] width 158 height 39
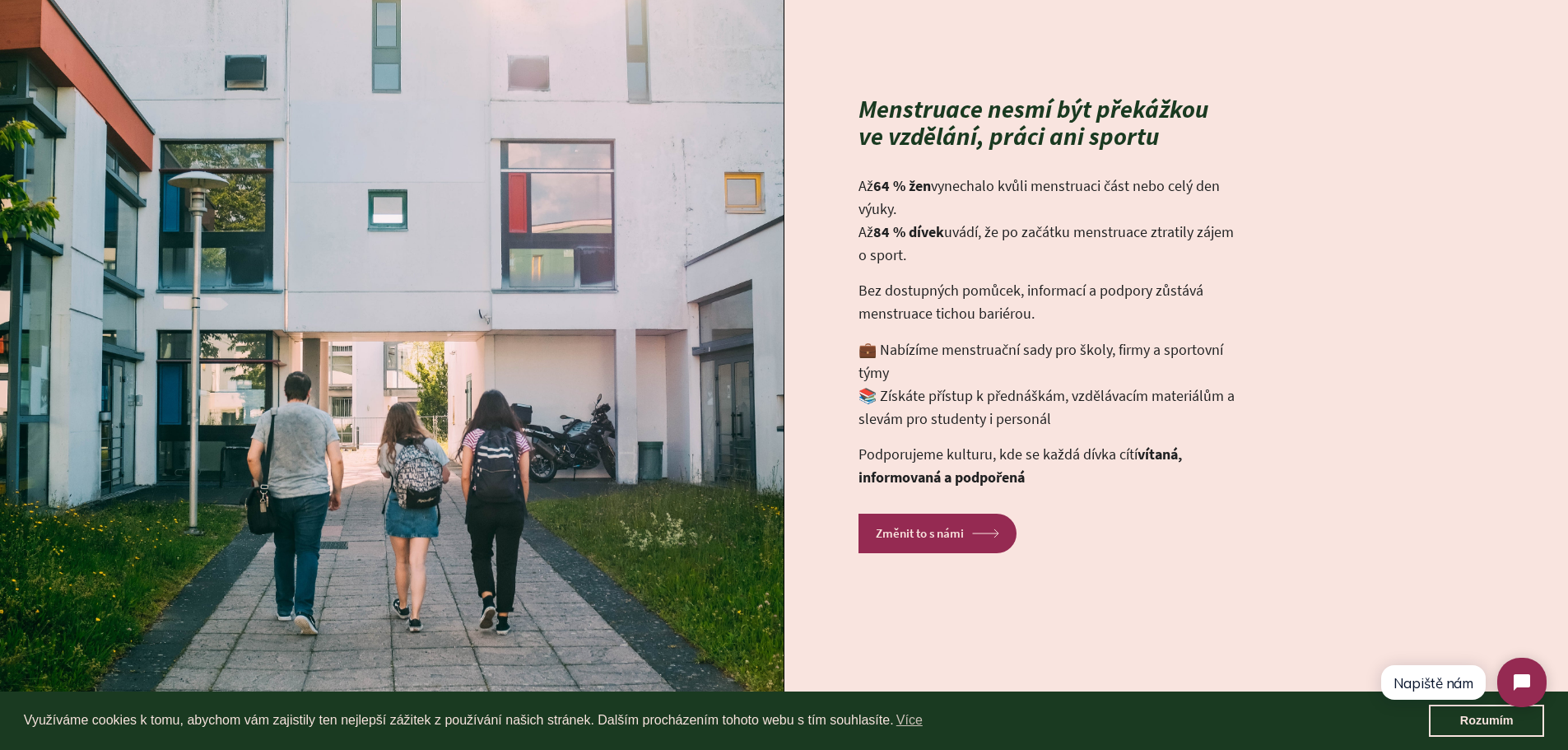
scroll to position [1429, 0]
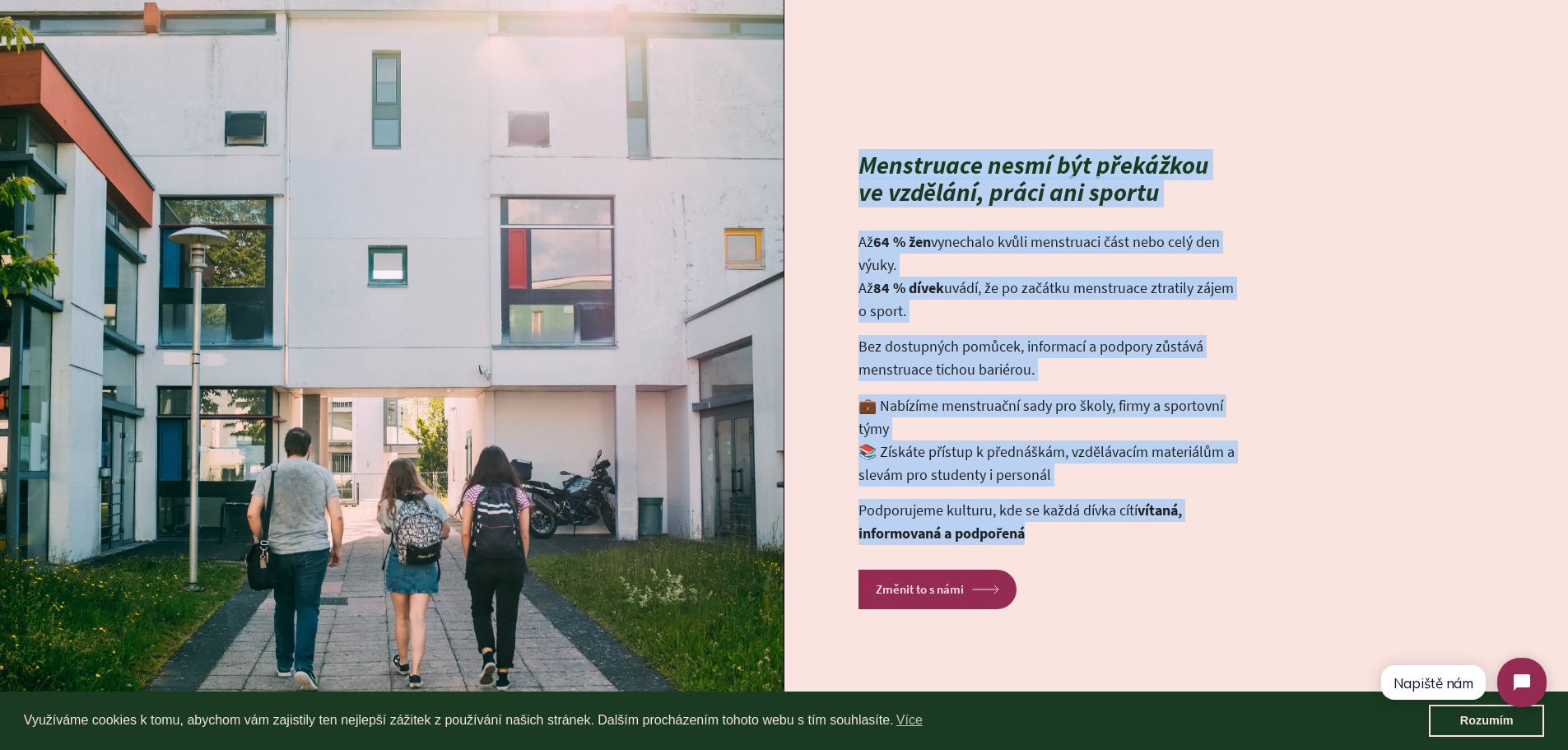
drag, startPoint x: 972, startPoint y: 216, endPoint x: 1128, endPoint y: 541, distance: 360.5
click at [1128, 541] on div "Menstruace nesmí být překážkou ve vzdělání, práci ani sportu Až 64 % žen vynech…" at bounding box center [784, 379] width 1568 height 1174
copy div "Menstruace nesmí být překážkou ve vzdělání, práci ani sportu Až 64 % žen vynech…"
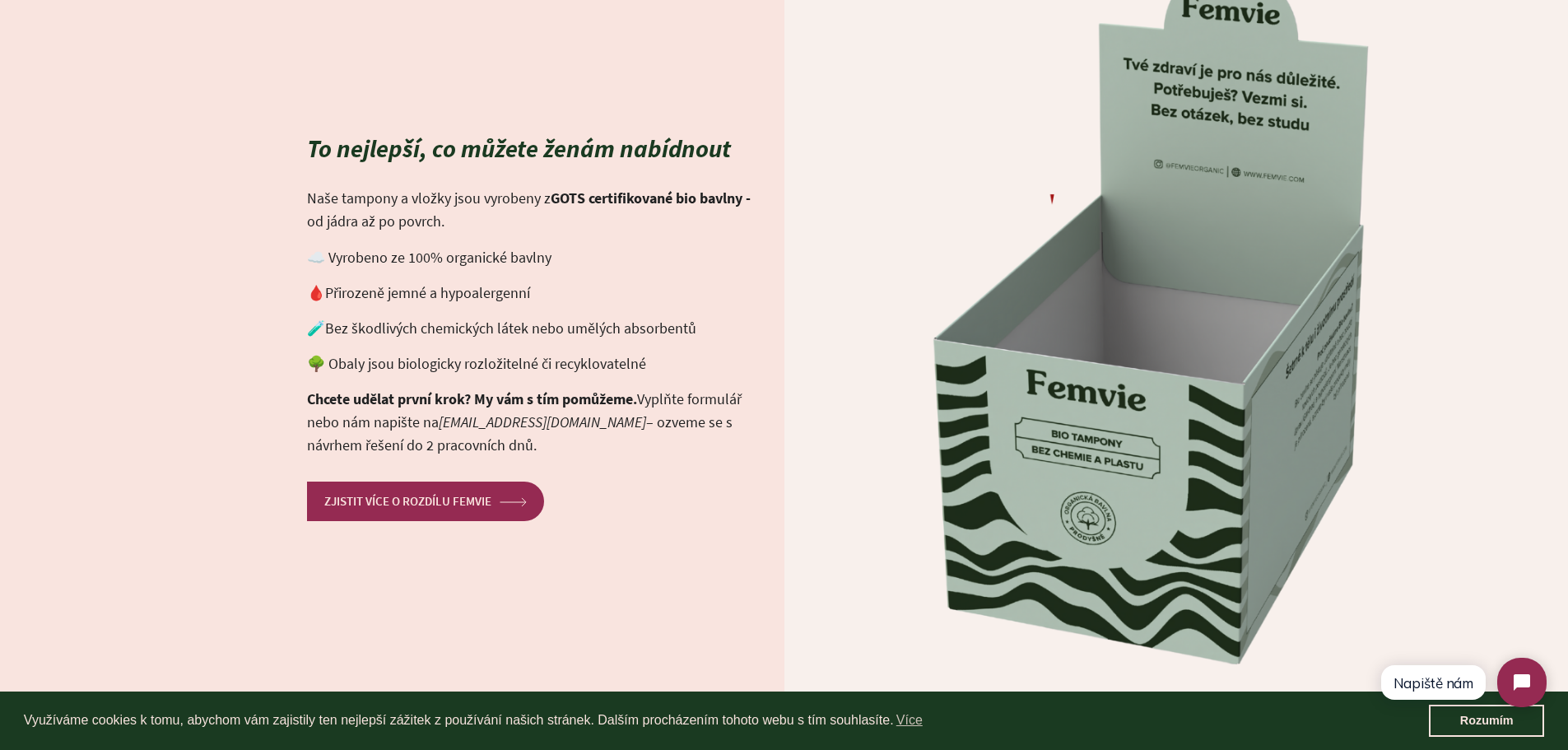
scroll to position [2504, 0]
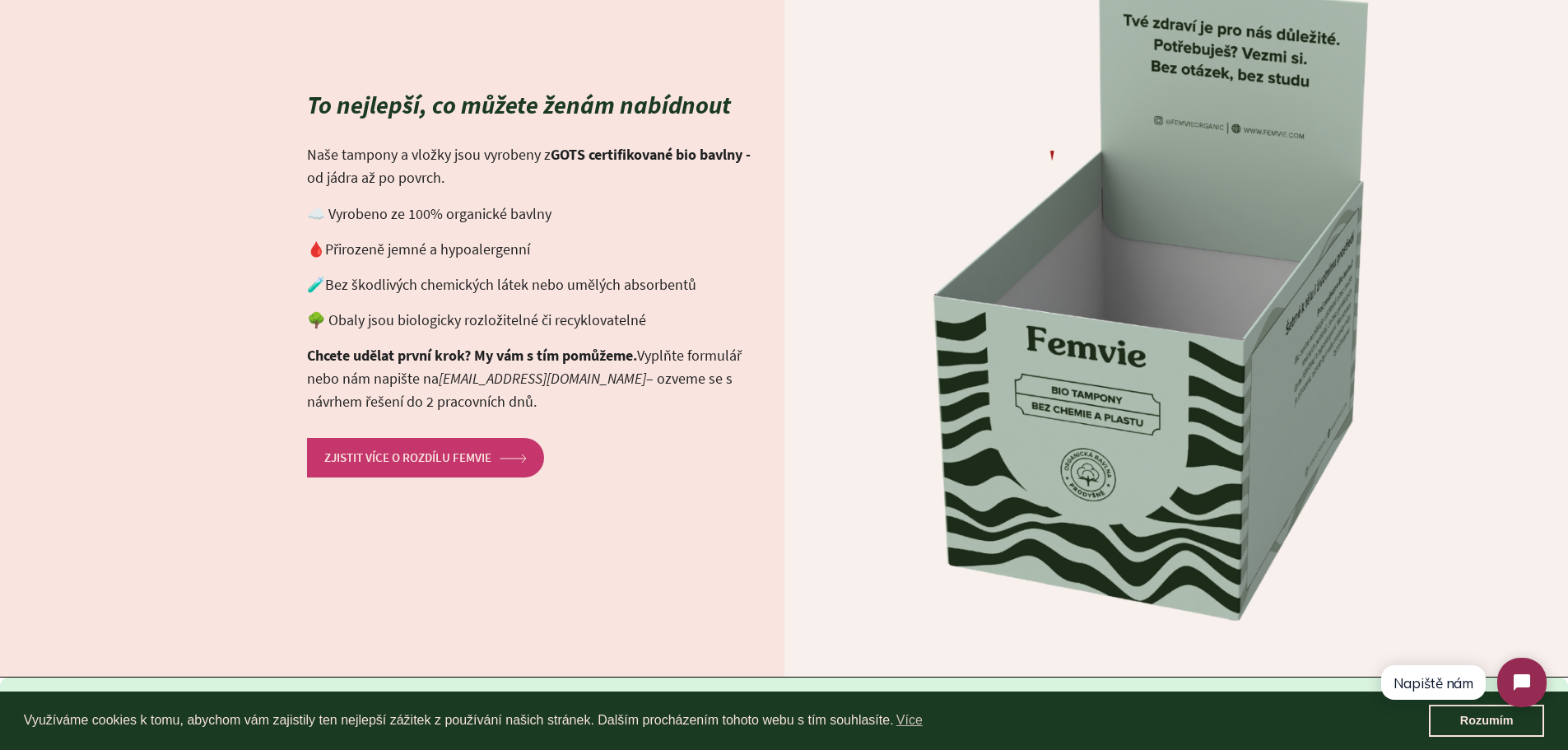
click at [399, 465] on link "ZJISTIT VÍCE O ROZDÍLU FEMVIE arrow Created with Sketch." at bounding box center [426, 457] width 237 height 39
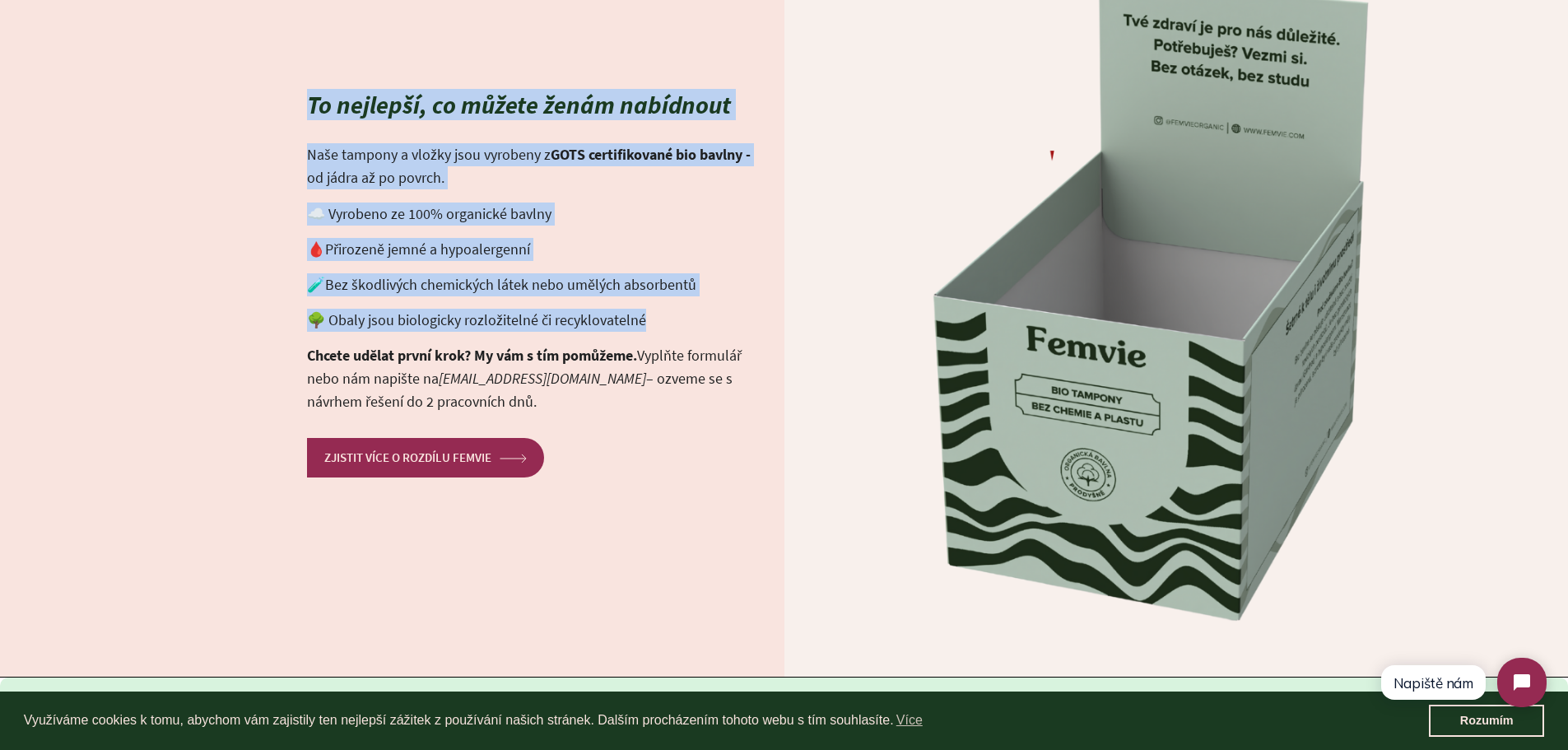
drag, startPoint x: 300, startPoint y: 86, endPoint x: 658, endPoint y: 316, distance: 425.5
click at [658, 316] on div "To nejlepší, co můžete ženám nabídnout Naše tampony a vložky jsou vyrobeny z GO…" at bounding box center [784, 284] width 1568 height 785
copy div "To nejlepší, co můžete ženám nabídnout Naše tampony a vložky jsou vyrobeny z GO…"
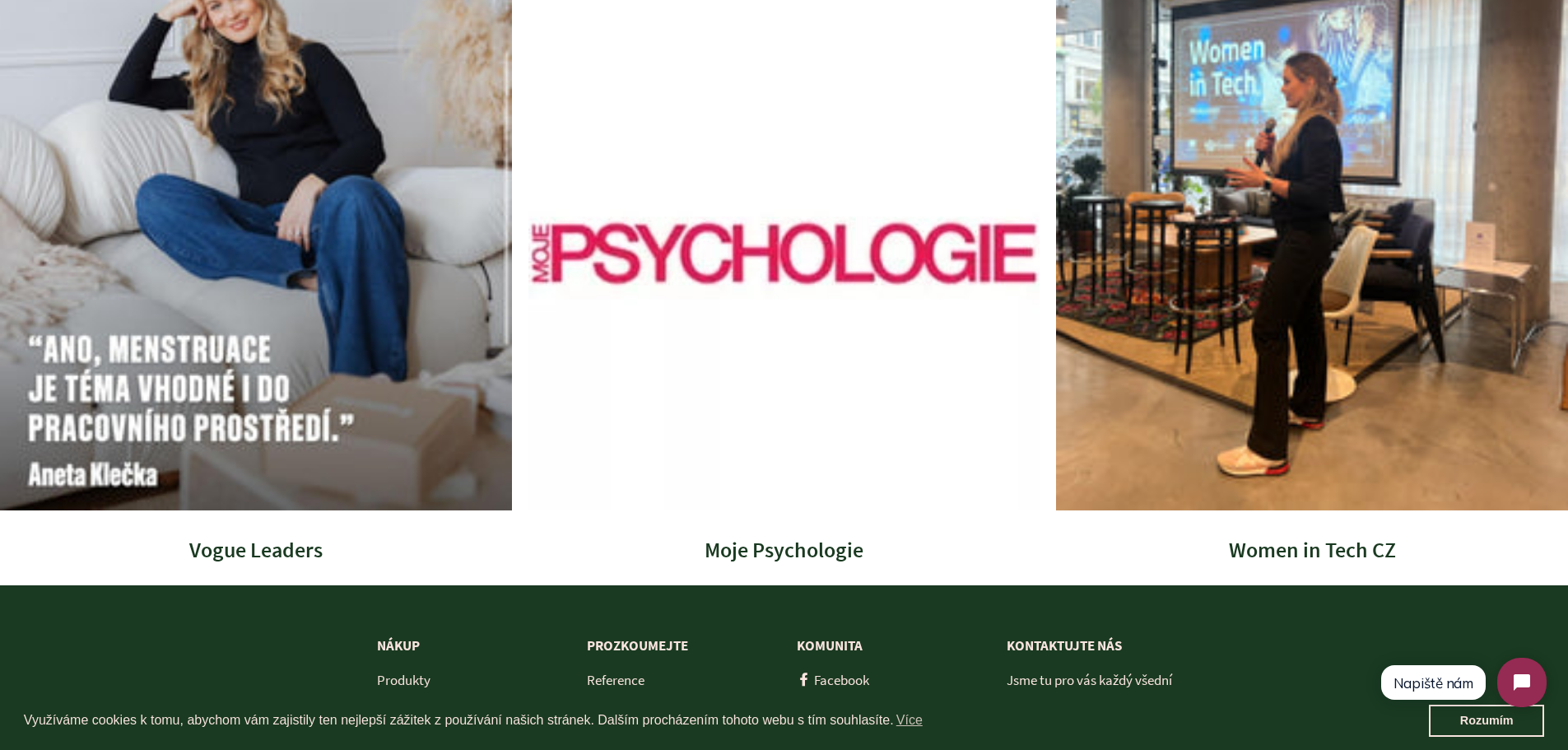
scroll to position [5214, 0]
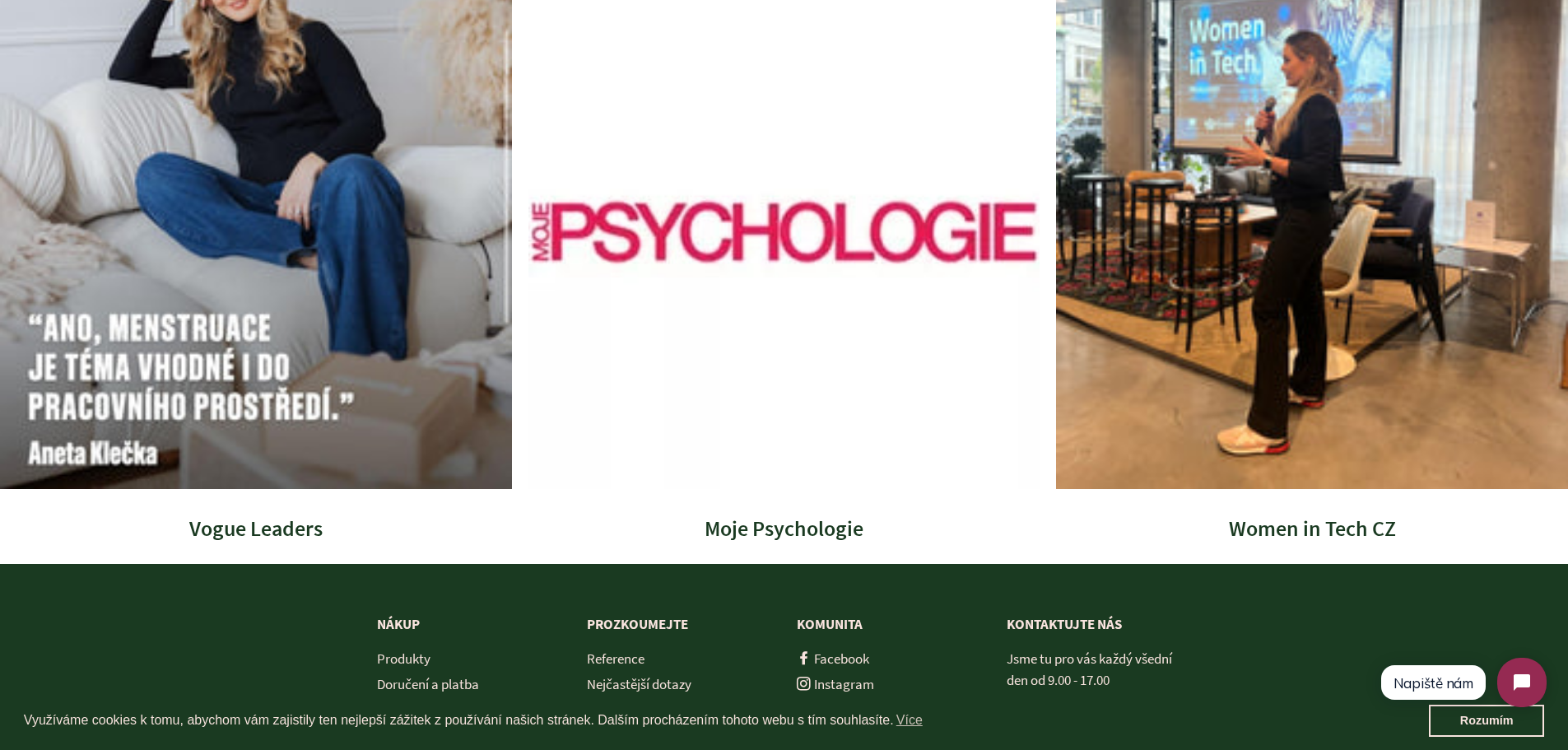
click at [327, 316] on img at bounding box center [255, 172] width 512 height 631
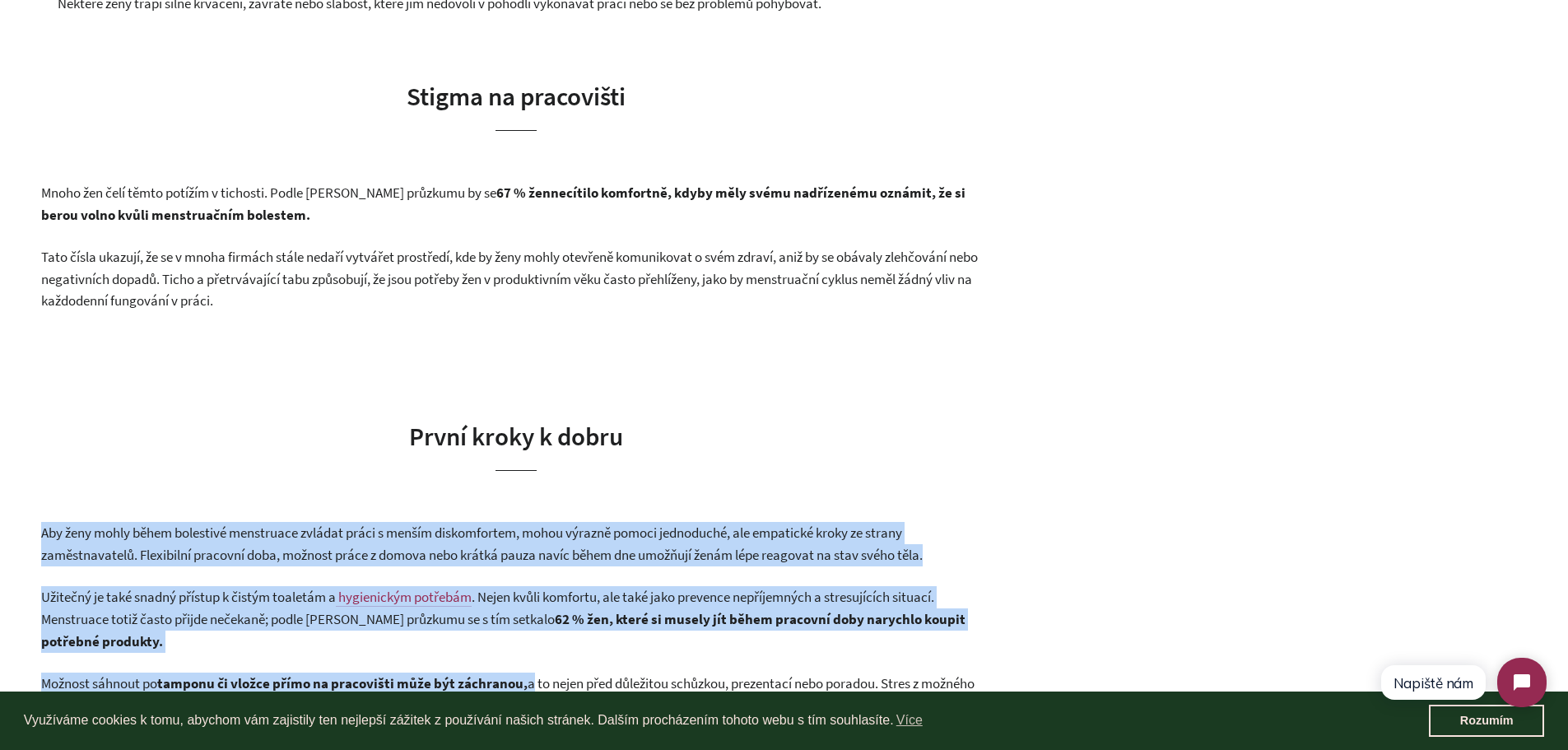
drag, startPoint x: 32, startPoint y: 516, endPoint x: 528, endPoint y: 687, distance: 524.6
copy div "Aby ženy mohly během bolestivé menstruace zvládat práci s menším diskomfortem, …"
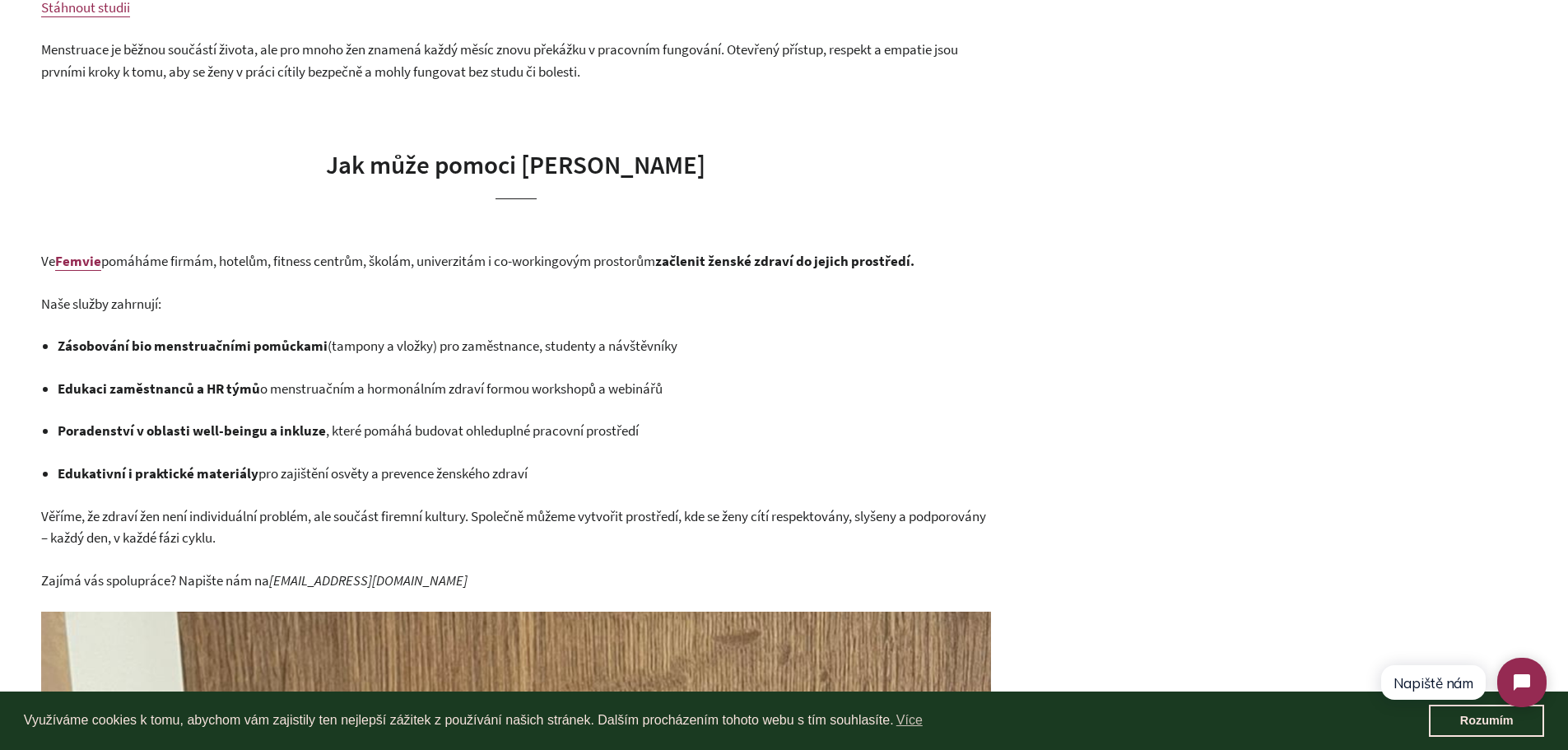
scroll to position [2711, 0]
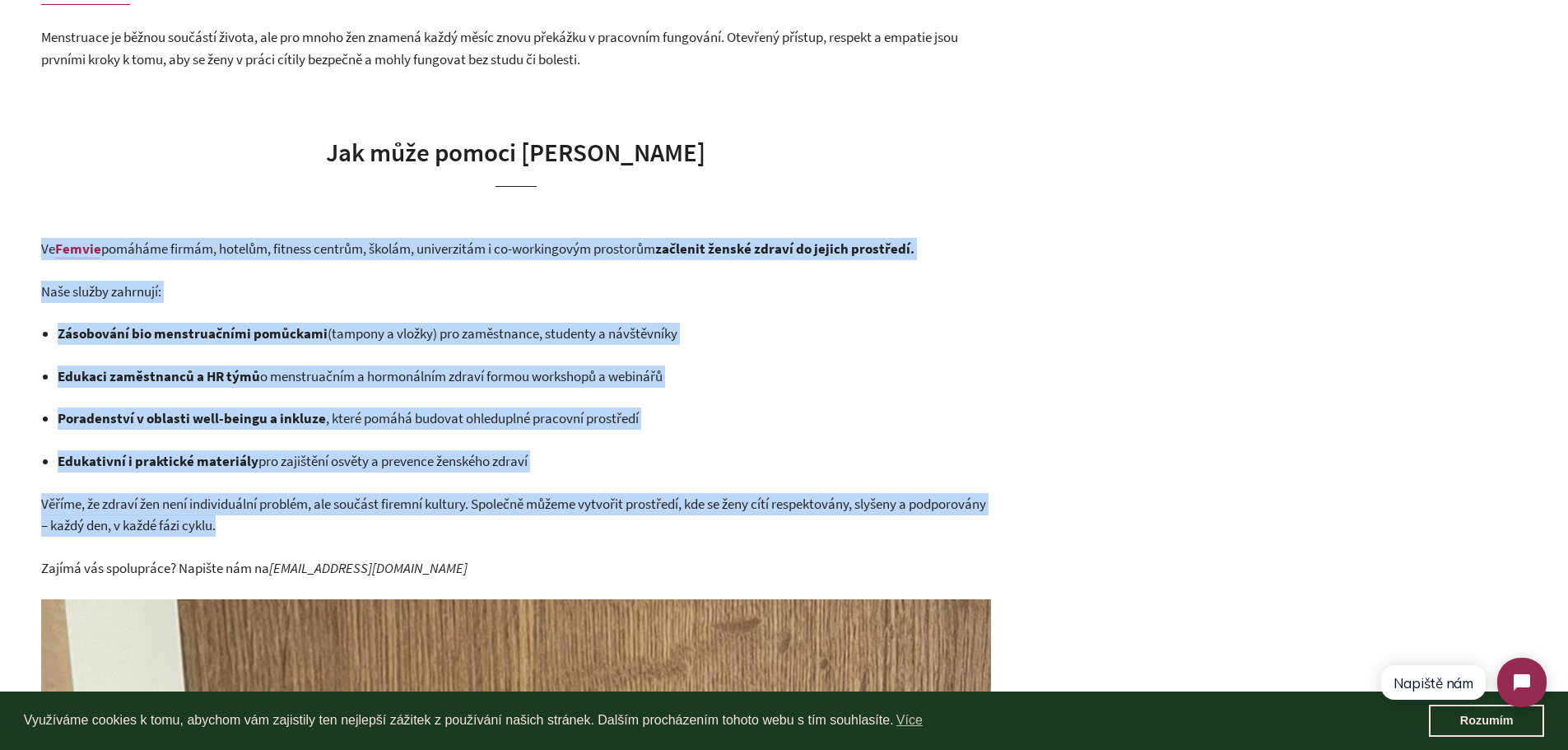
drag, startPoint x: 33, startPoint y: 247, endPoint x: 378, endPoint y: 526, distance: 443.7
copy div "Ve Femvie pomáháme firmám, hotelům, fitness centrům, školám, univerzitám i co-w…"
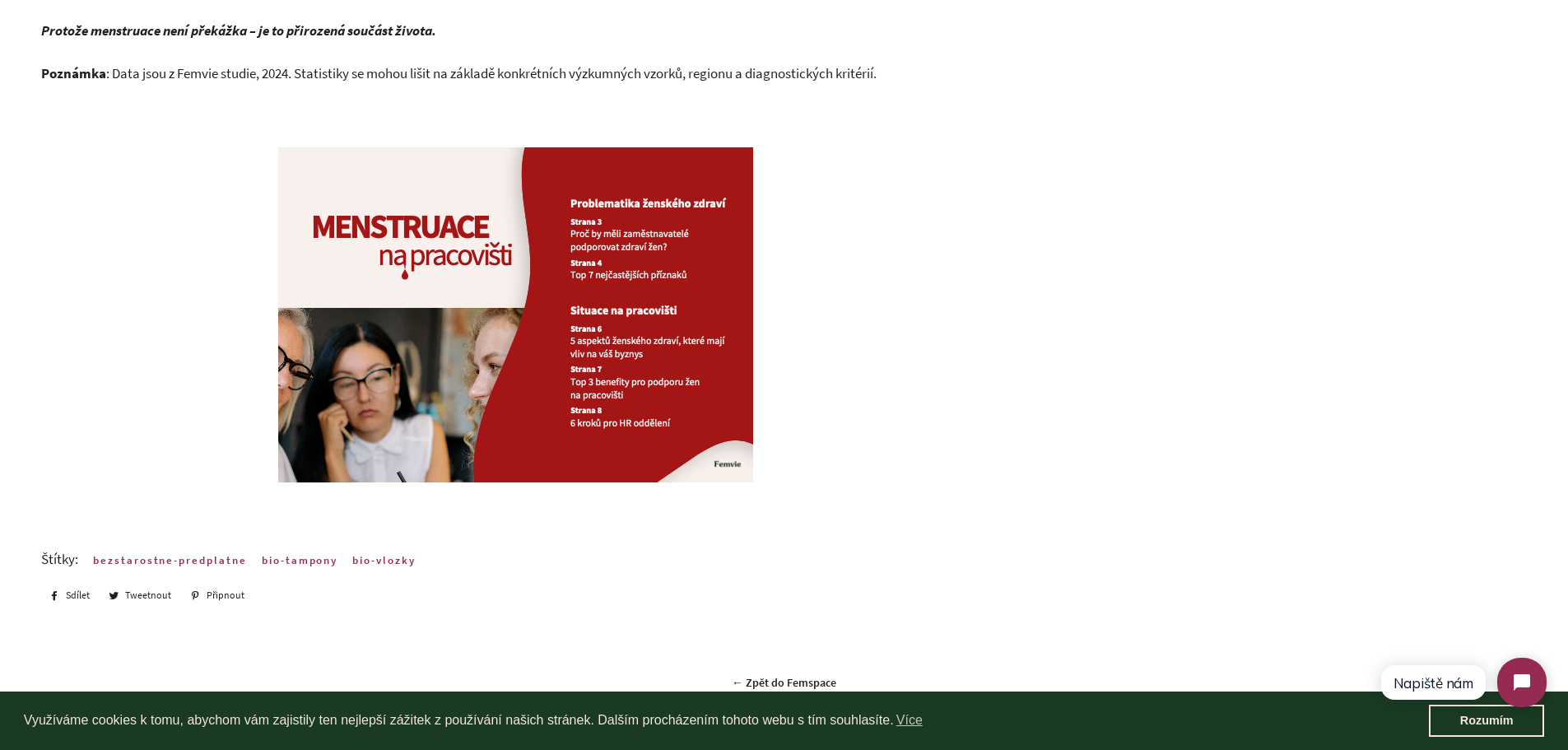
scroll to position [3698, 0]
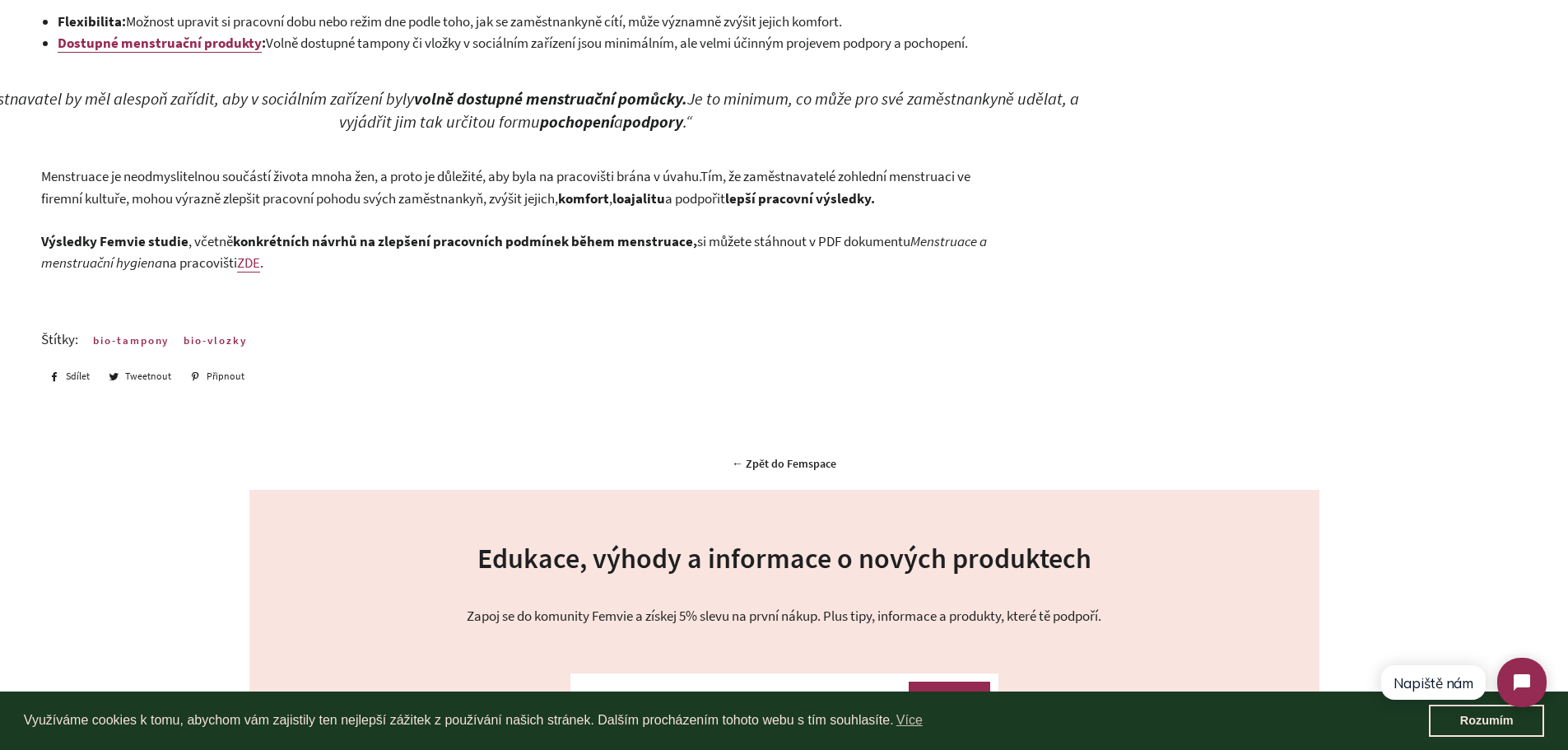
scroll to position [1370, 0]
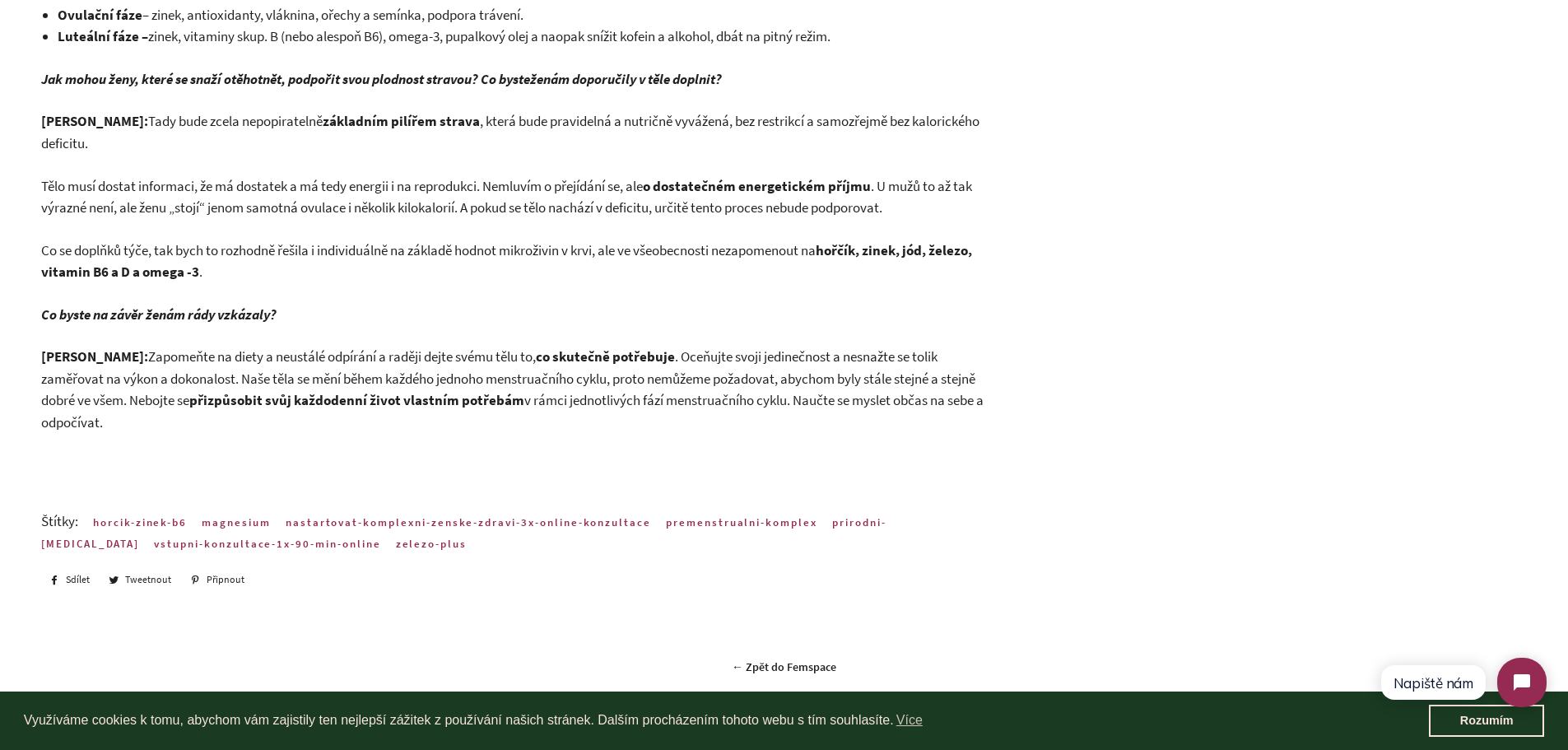
scroll to position [1233, 0]
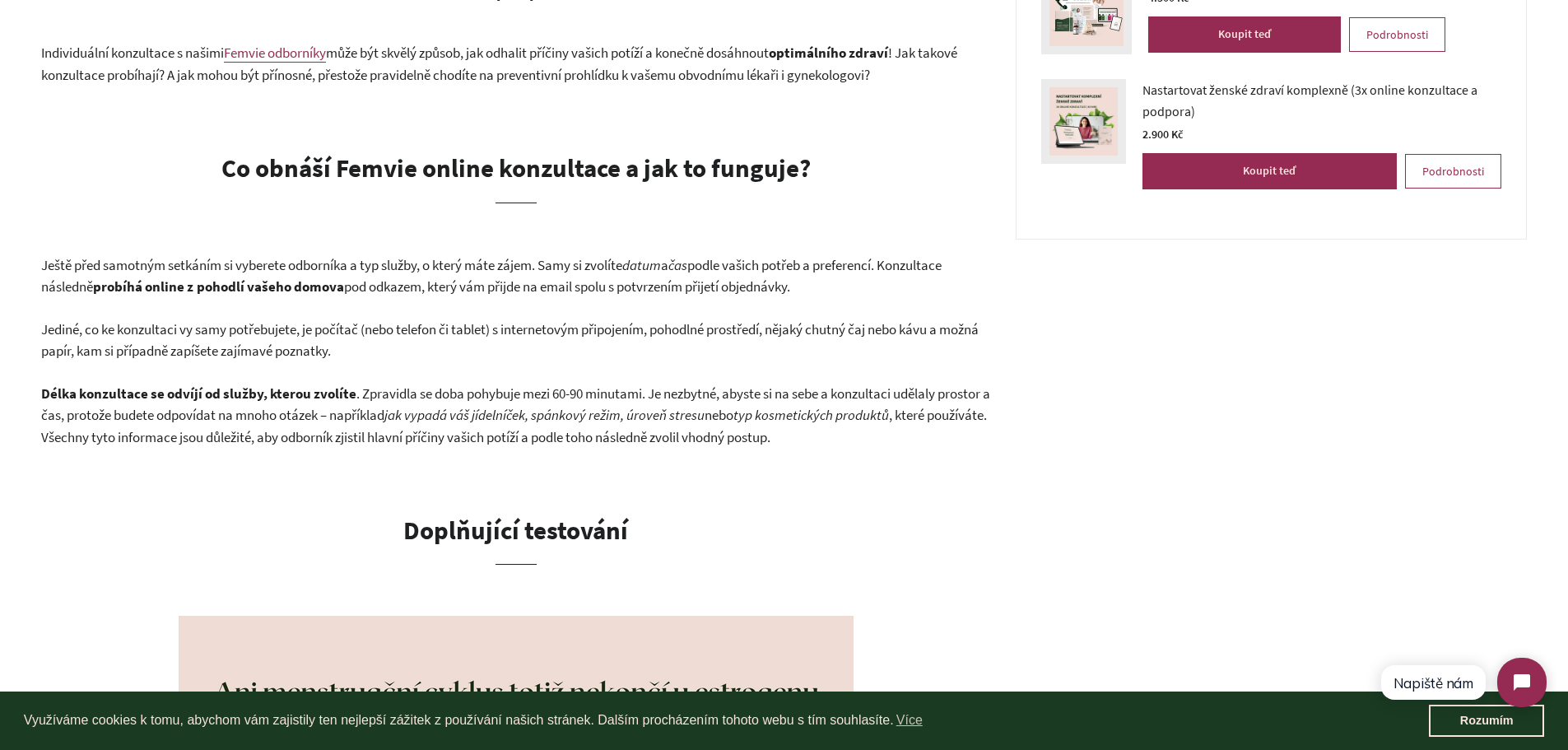
scroll to position [547, 0]
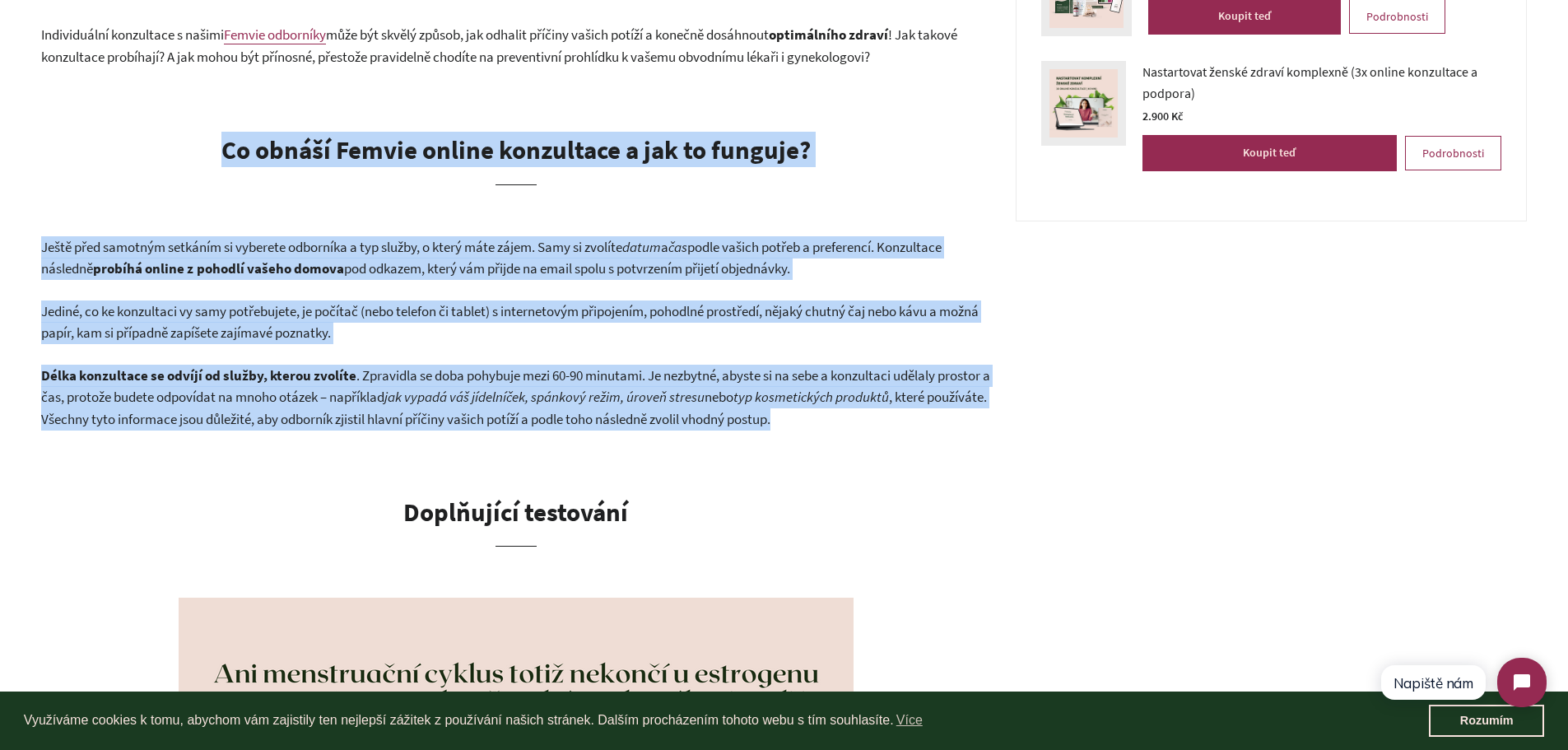
drag, startPoint x: 207, startPoint y: 155, endPoint x: 916, endPoint y: 413, distance: 754.5
copy div "Co obnáší Femvie online konzultace a jak to funguje? Ještě před samotným setkán…"
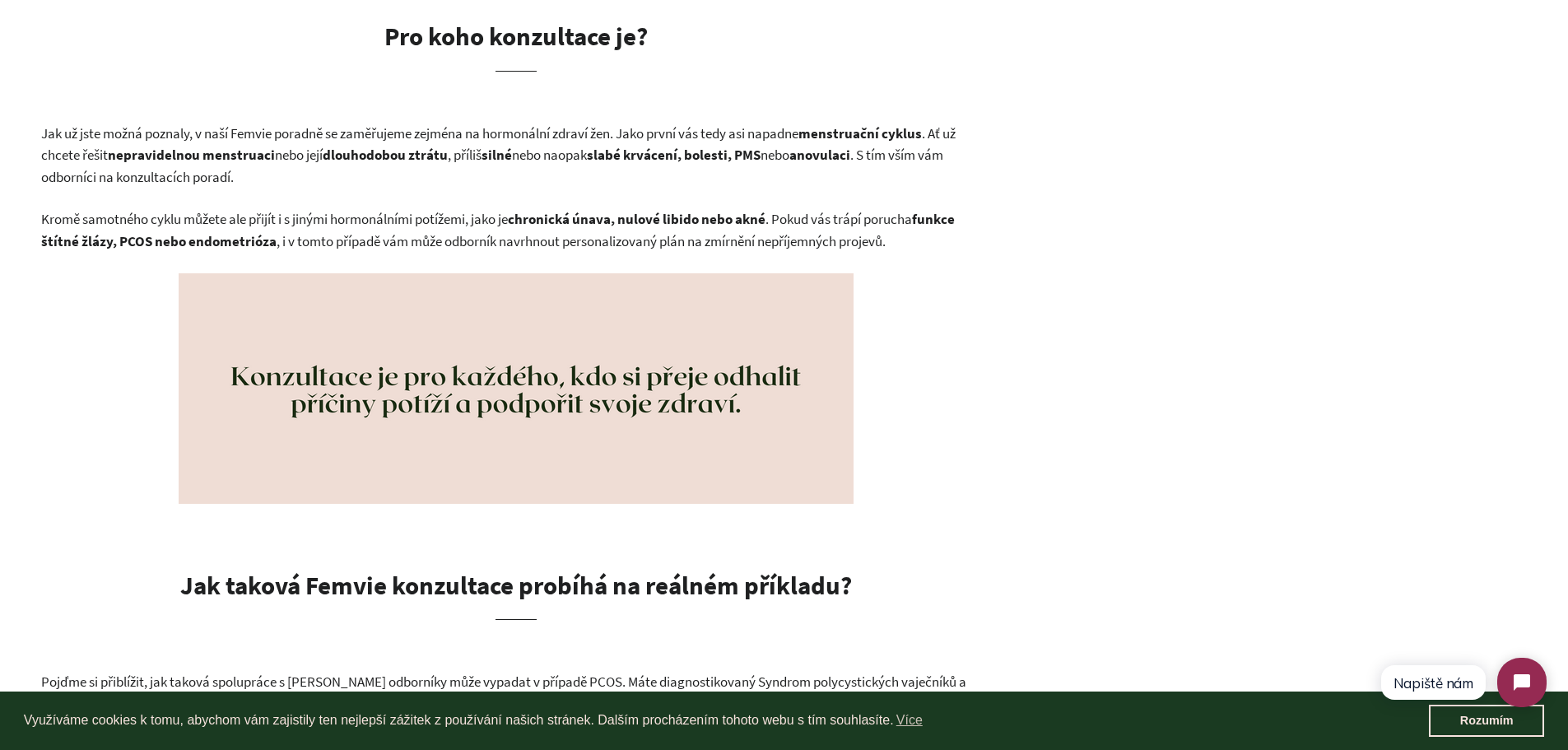
scroll to position [1868, 0]
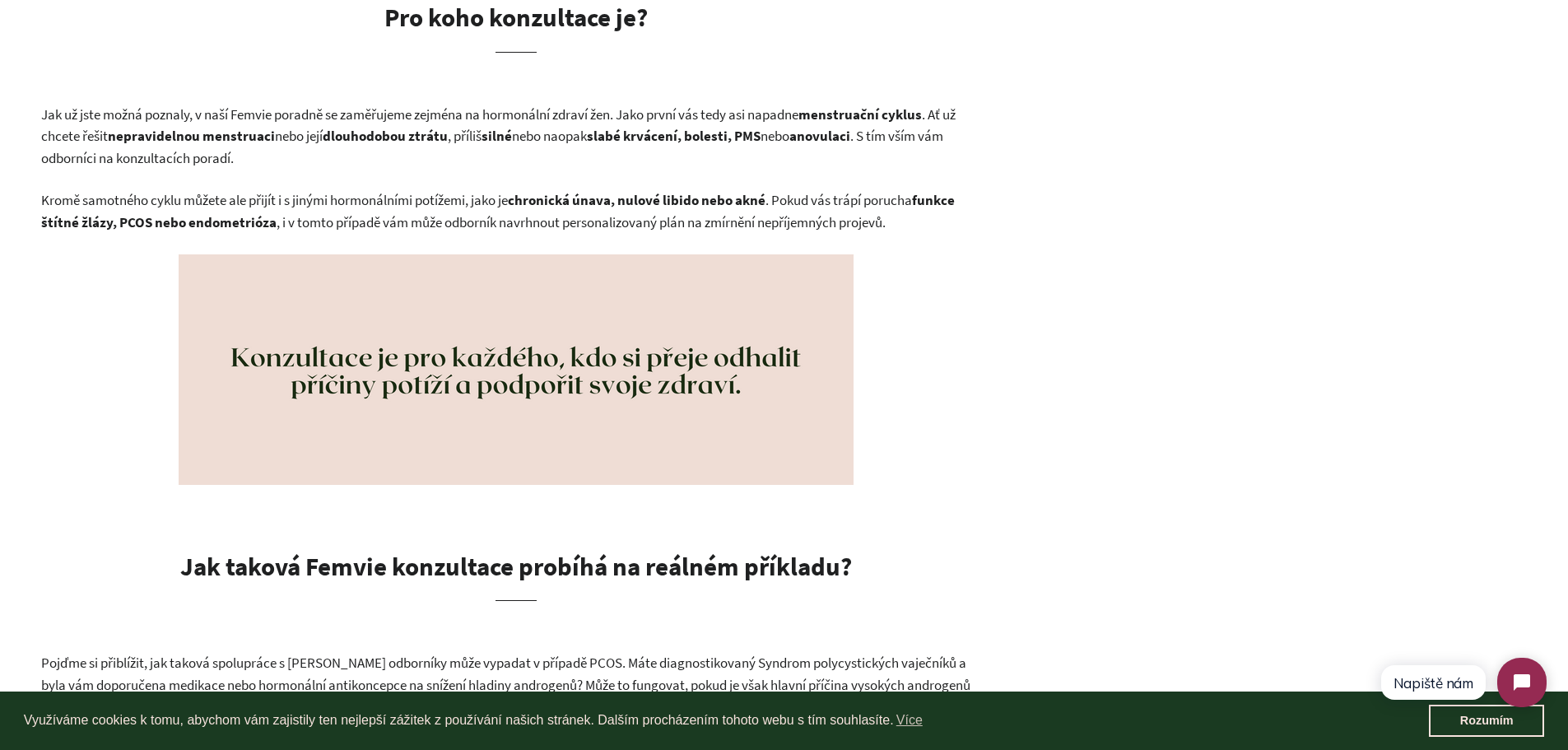
click at [428, 155] on p "Jak už jste možná poznaly, v naší Femvie poradně se zaměřujeme zejména na hormo…" at bounding box center [516, 137] width 950 height 66
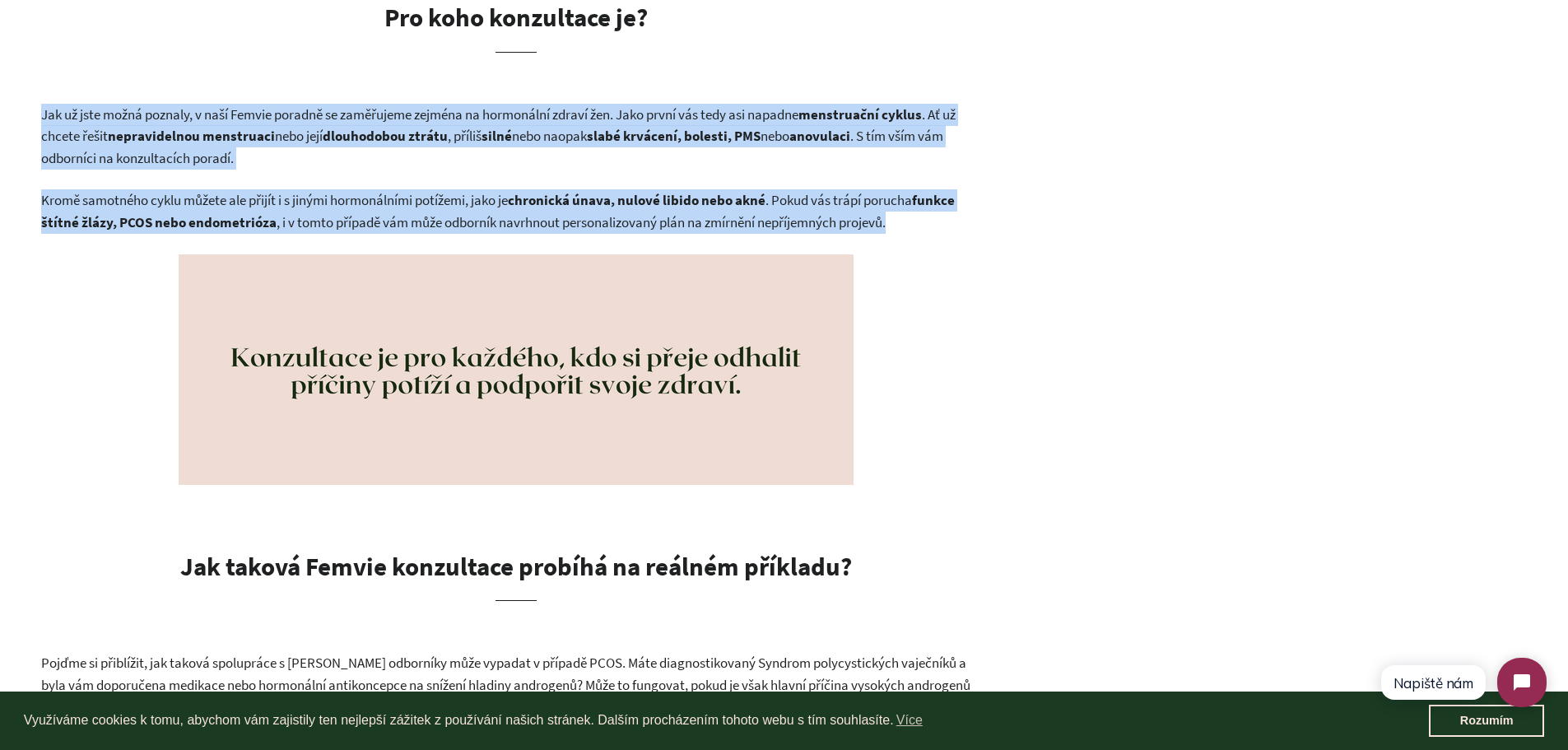
drag, startPoint x: 34, startPoint y: 105, endPoint x: 906, endPoint y: 226, distance: 880.4
click at [906, 226] on div "Jak probíhájí Femvie online konzultace a pro koho jsou určeny? 15. září 2022 In…" at bounding box center [784, 620] width 1568 height 4117
copy div "Jak už jste možná poznaly, v naší Femvie poradně se zaměřujeme zejména na hormo…"
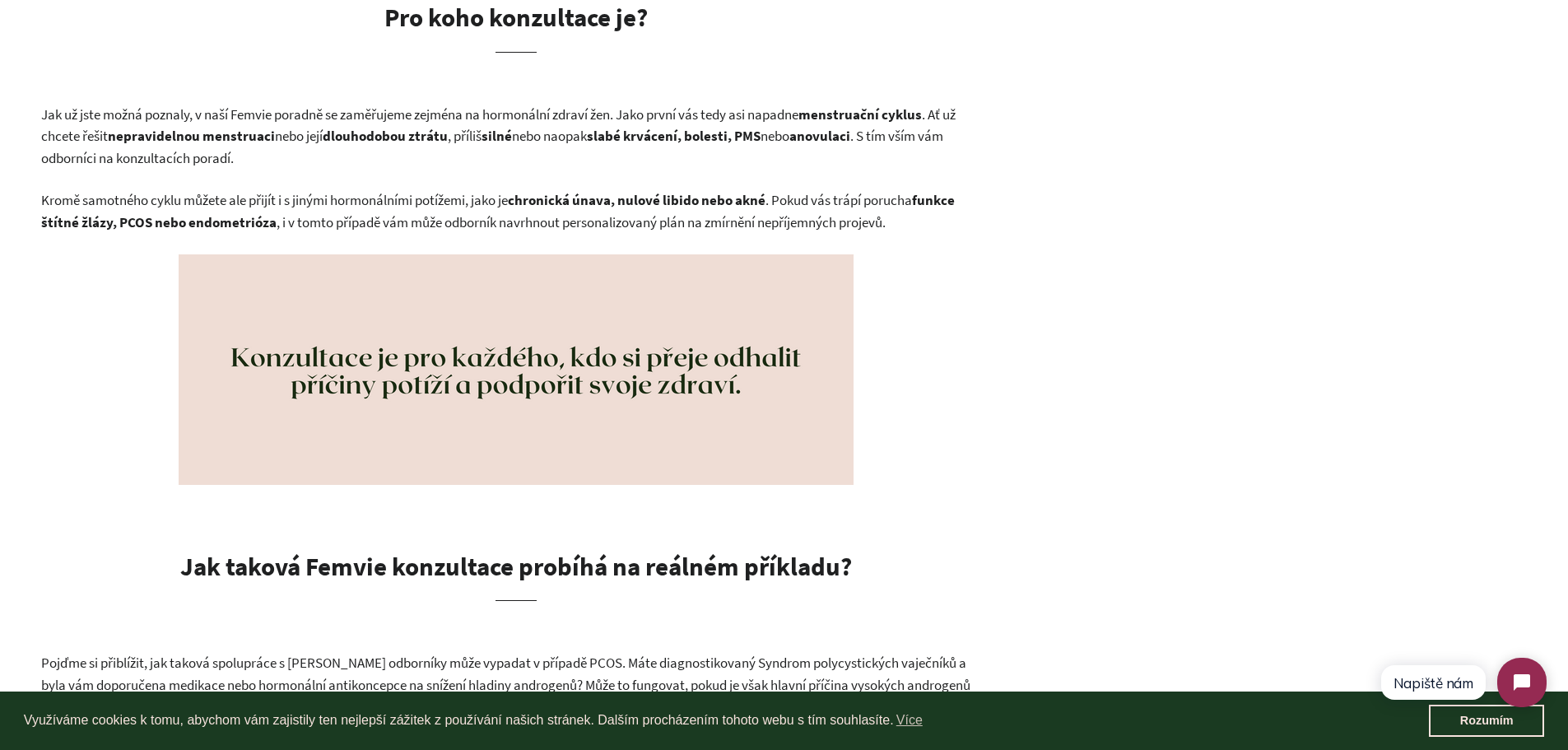
drag, startPoint x: 1567, startPoint y: 285, endPoint x: 1573, endPoint y: 296, distance: 12.5
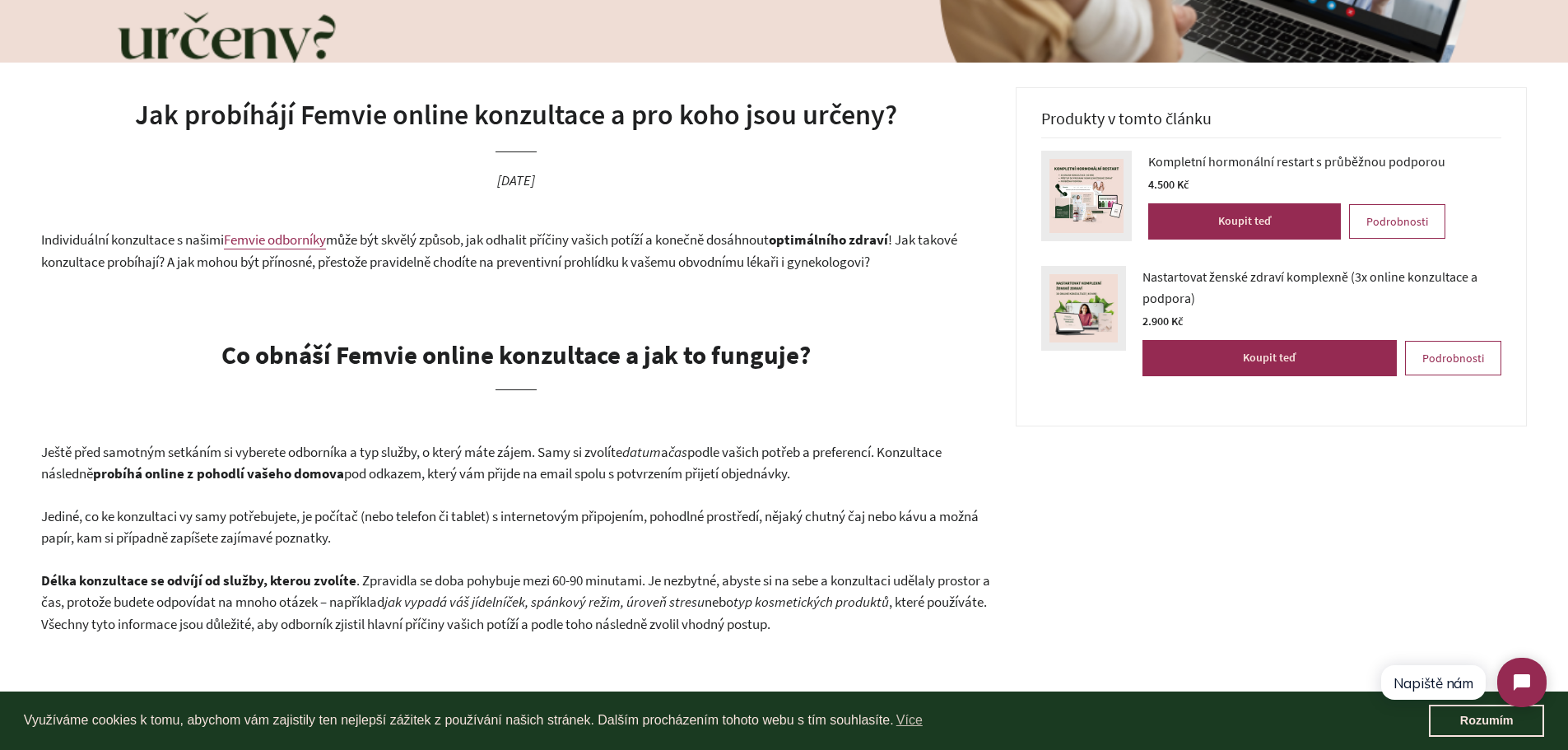
scroll to position [0, 0]
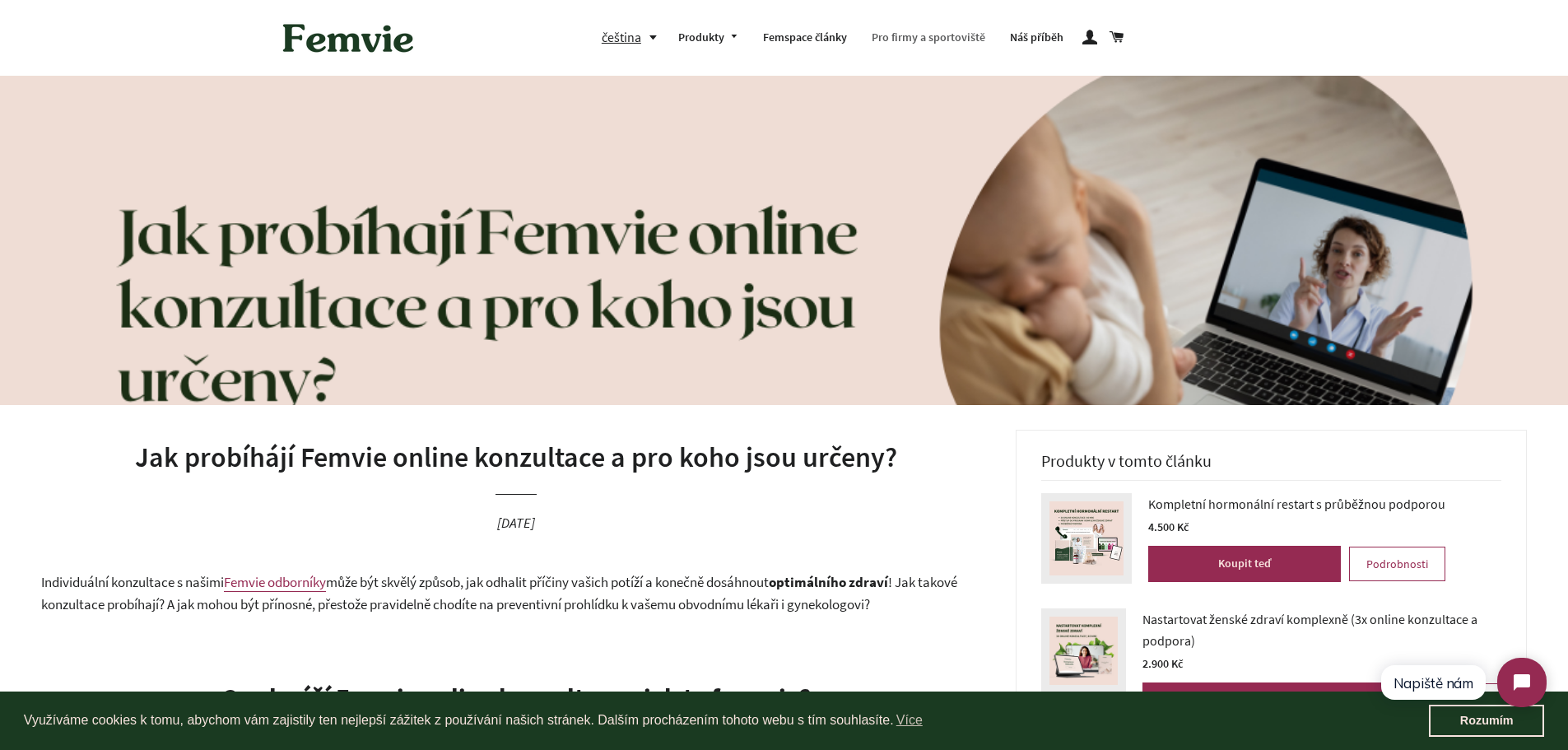
click at [953, 35] on link "Pro firmy a sportoviště" at bounding box center [929, 38] width 138 height 43
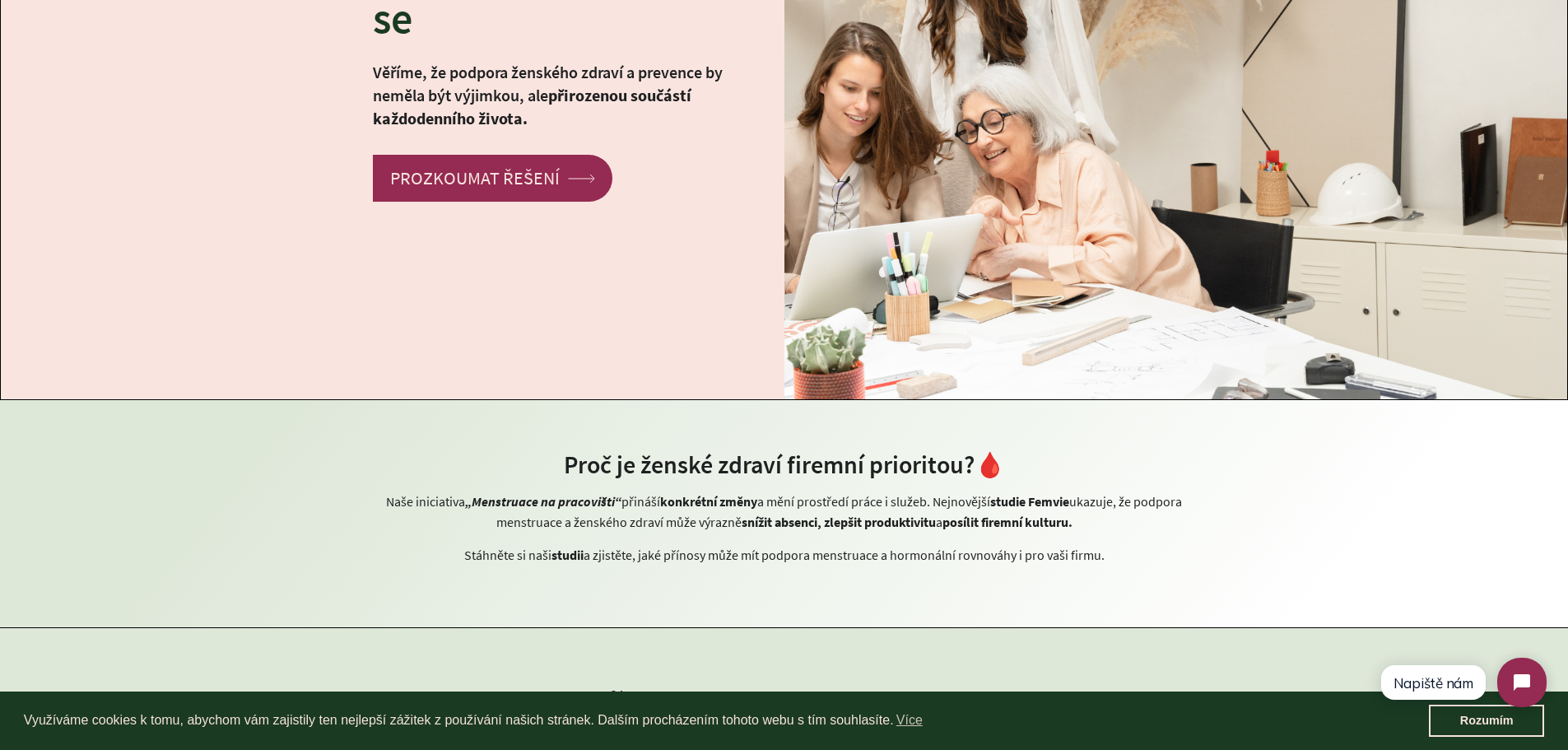
scroll to position [417, 0]
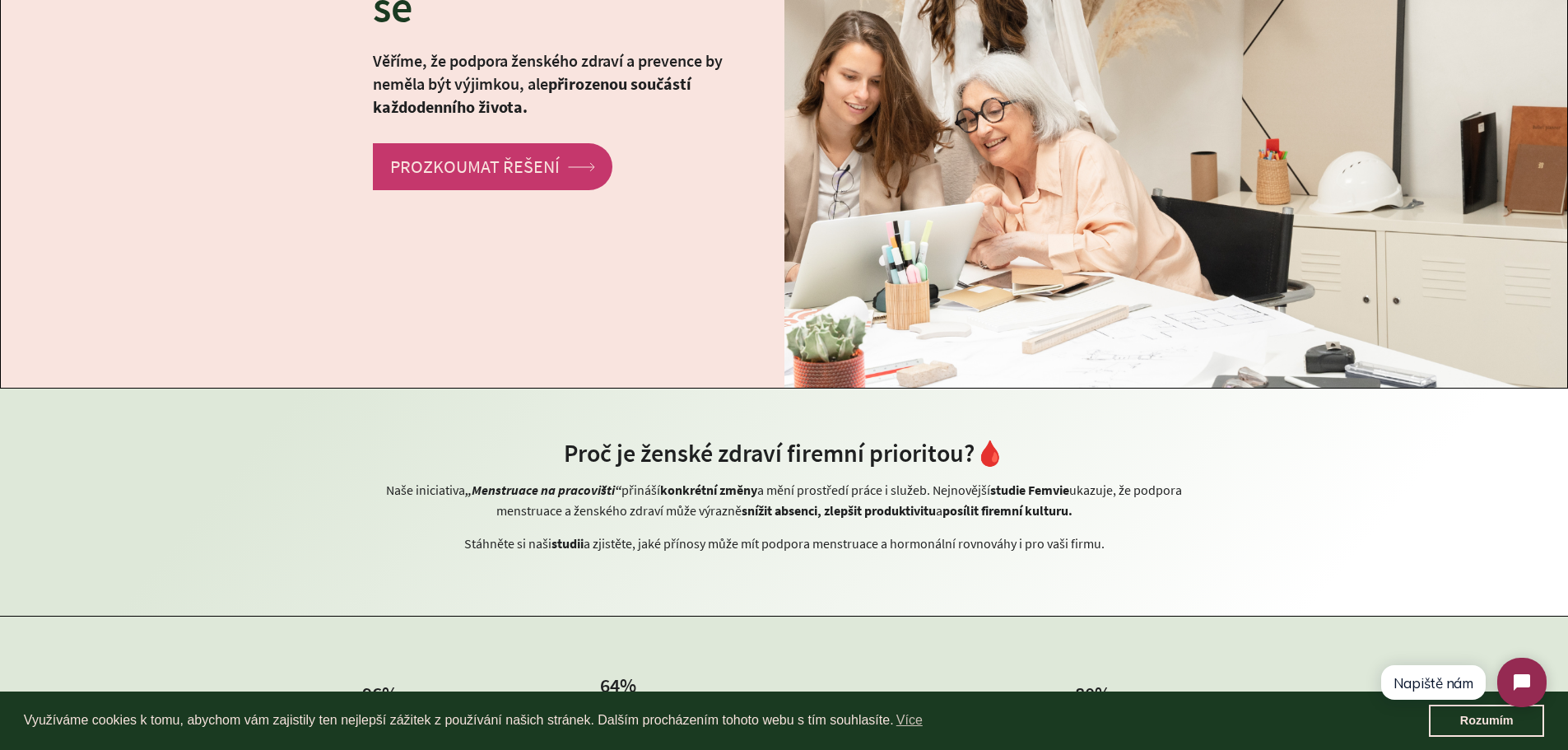
click at [460, 163] on link "PROZKOUMAT ŘEŠENÍ arrow Created with Sketch." at bounding box center [492, 166] width 240 height 47
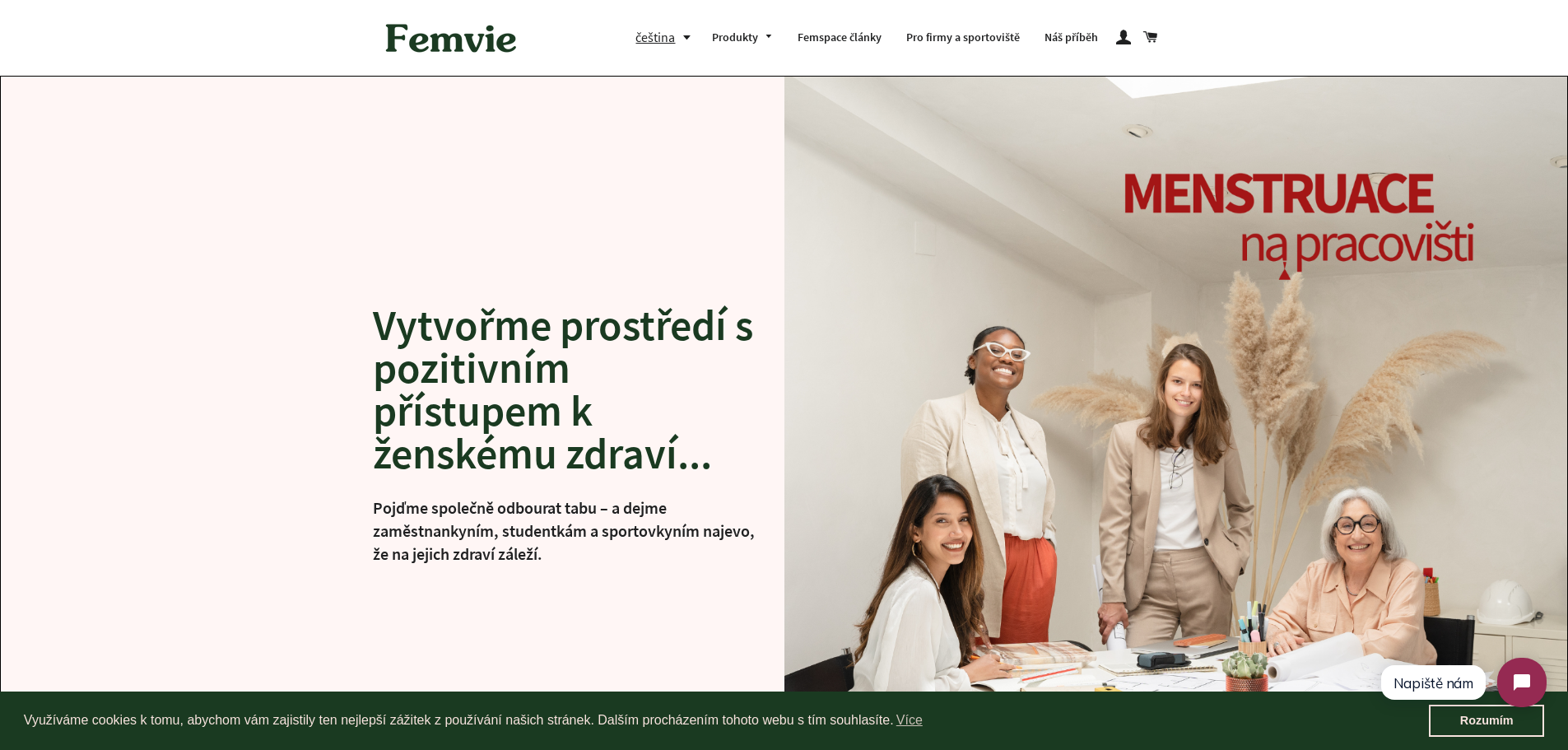
scroll to position [1748, 0]
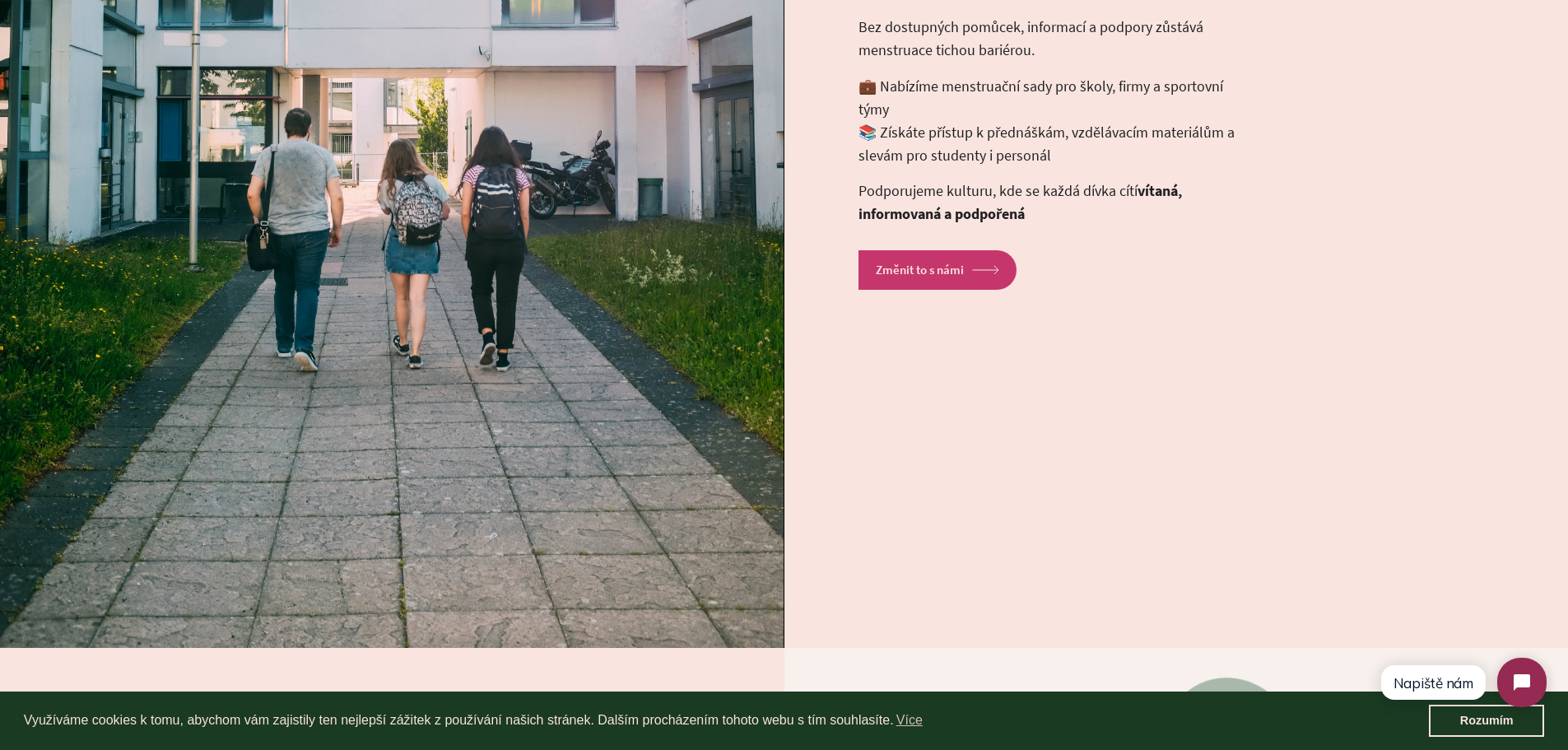
click at [919, 277] on link "Změnit to s námi arrow Created with Sketch." at bounding box center [938, 270] width 158 height 39
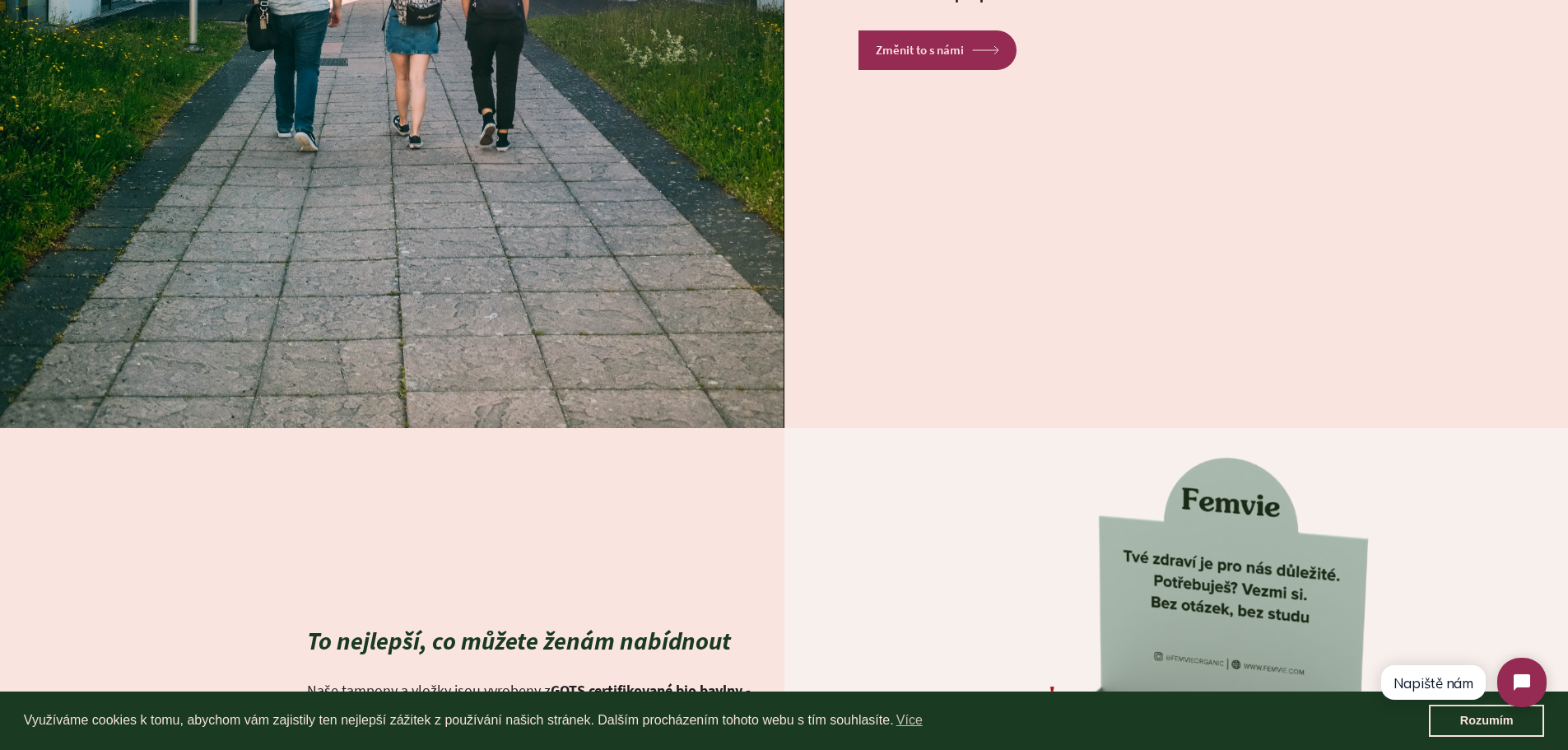
scroll to position [2624, 0]
